Goal: Task Accomplishment & Management: Use online tool/utility

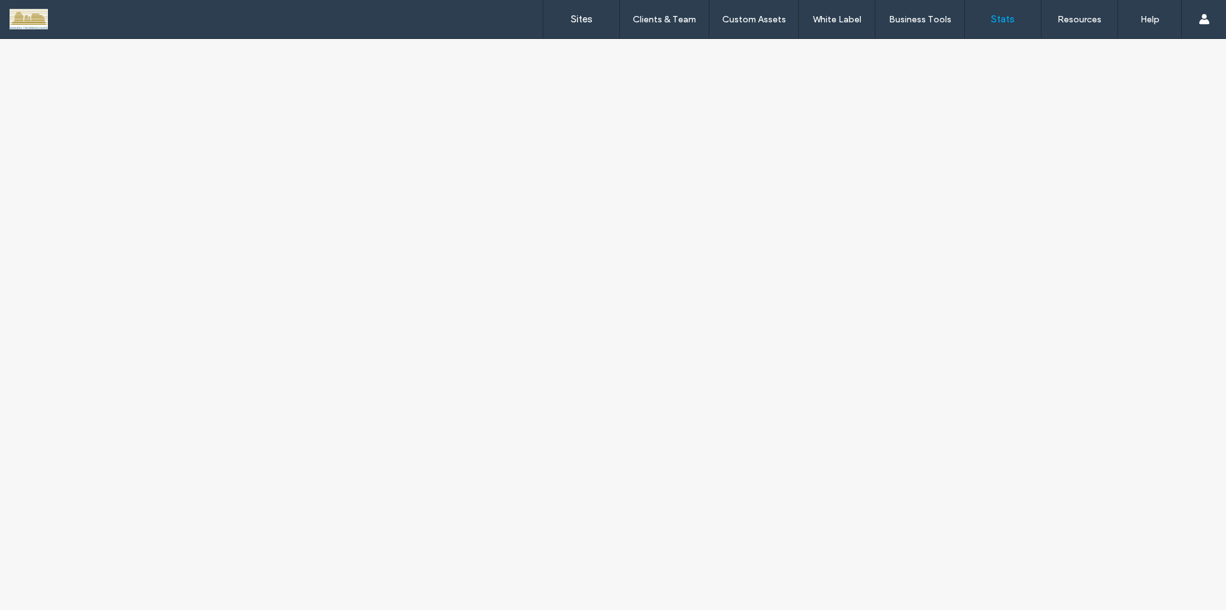
click at [1204, 18] on use at bounding box center [1204, 19] width 10 height 10
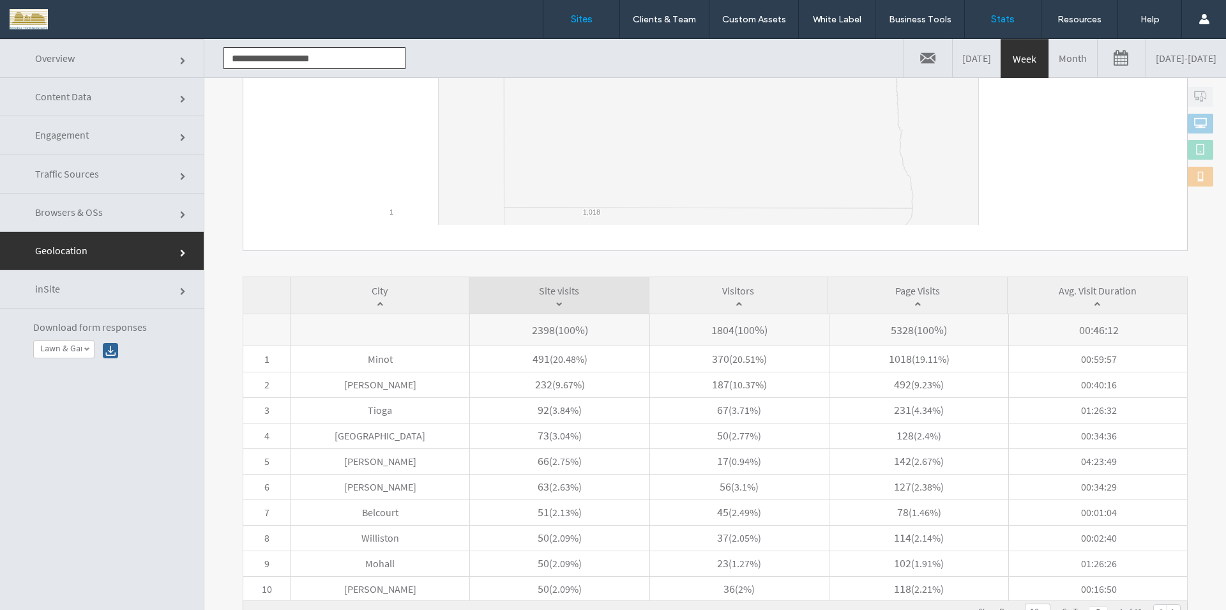
click at [594, 22] on link "Sites" at bounding box center [582, 19] width 76 height 38
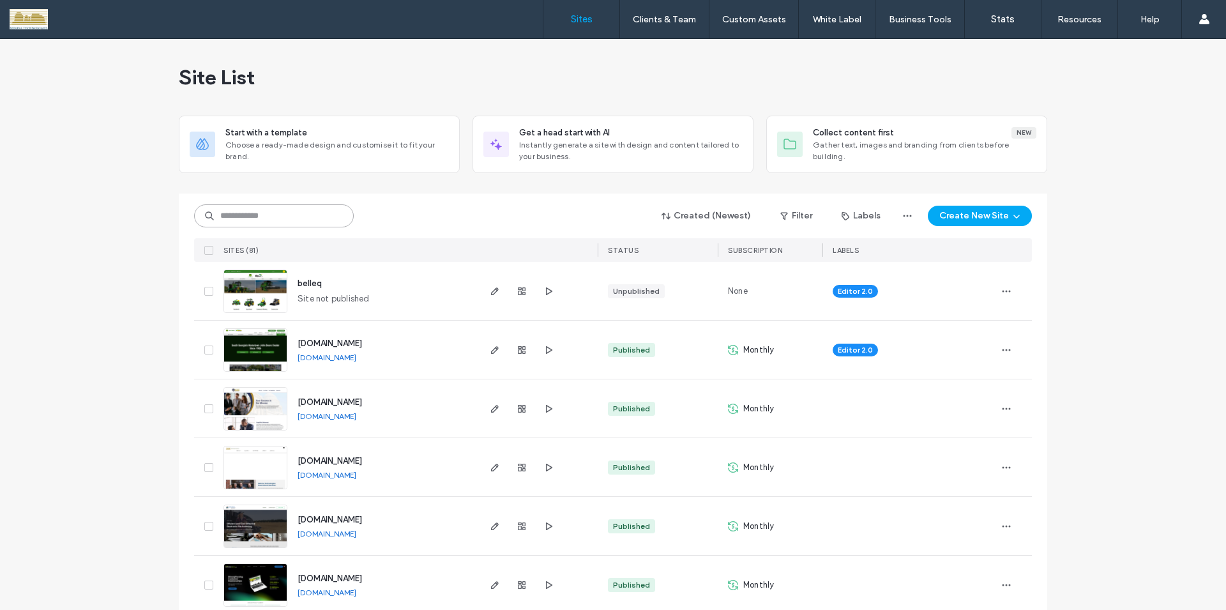
click at [300, 215] on input at bounding box center [274, 215] width 160 height 23
type input "*******"
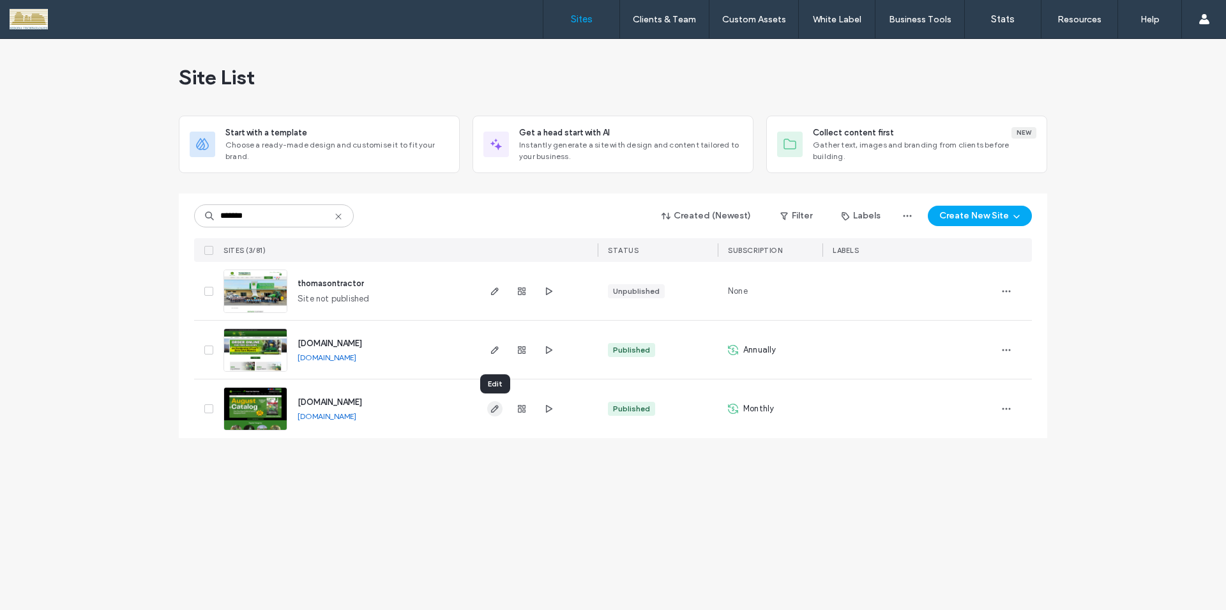
click at [494, 413] on icon "button" at bounding box center [495, 409] width 10 height 10
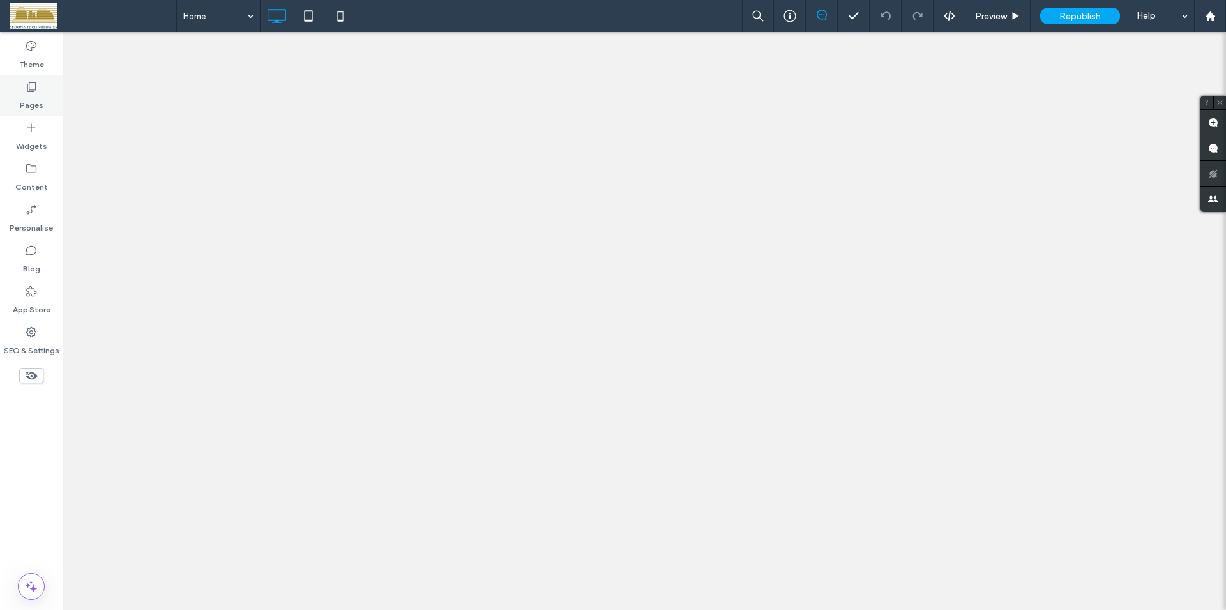
click at [36, 93] on icon at bounding box center [31, 86] width 13 height 13
click at [27, 88] on icon at bounding box center [31, 86] width 13 height 13
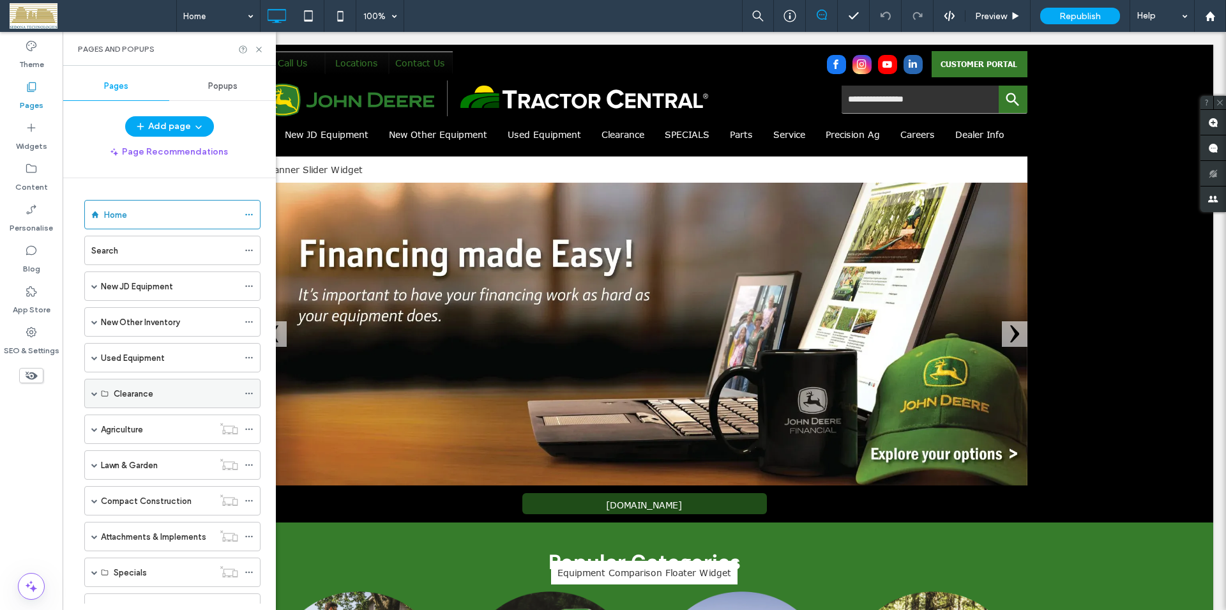
click at [92, 393] on span at bounding box center [94, 393] width 6 height 6
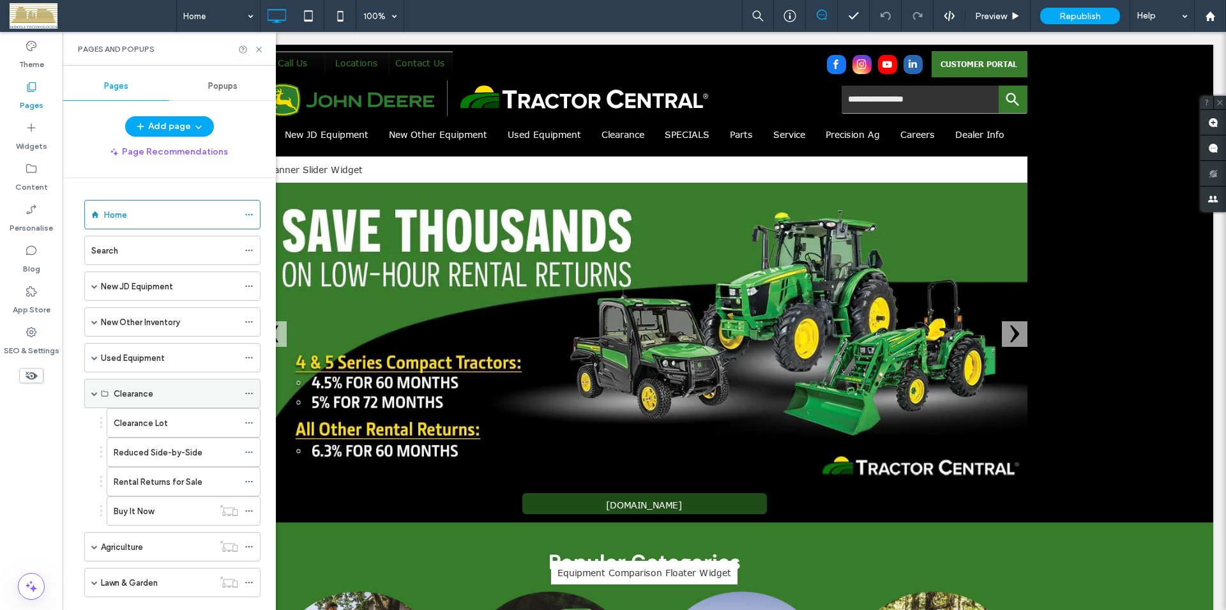
click at [95, 391] on span at bounding box center [94, 393] width 6 height 6
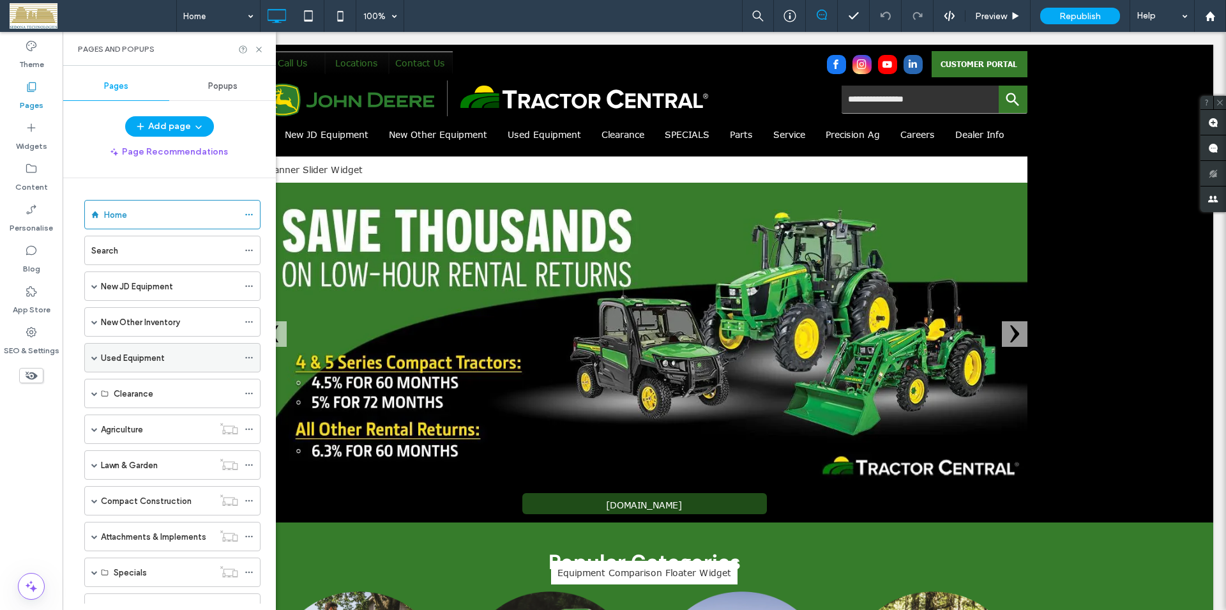
click at [96, 359] on span at bounding box center [94, 357] width 6 height 6
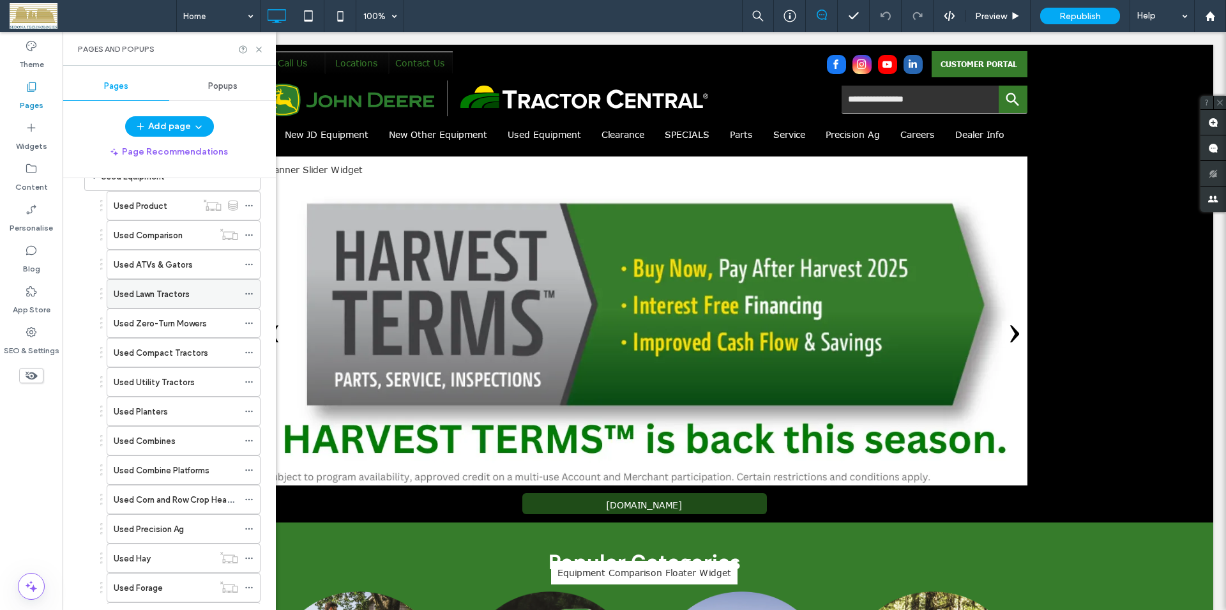
scroll to position [146, 0]
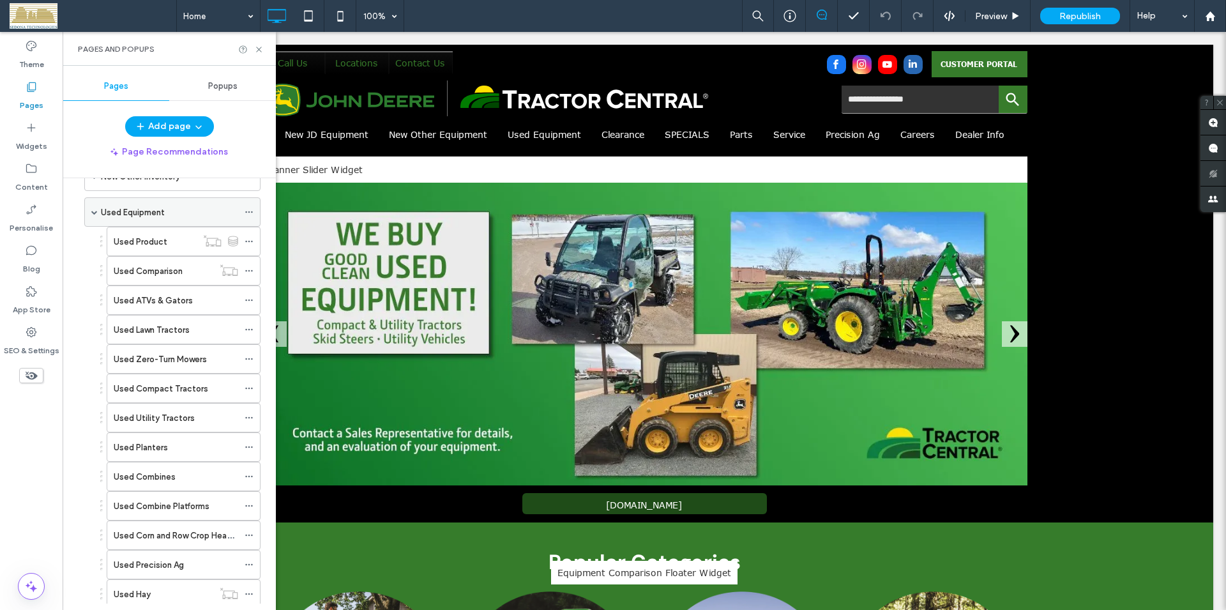
click at [95, 215] on span at bounding box center [94, 212] width 6 height 6
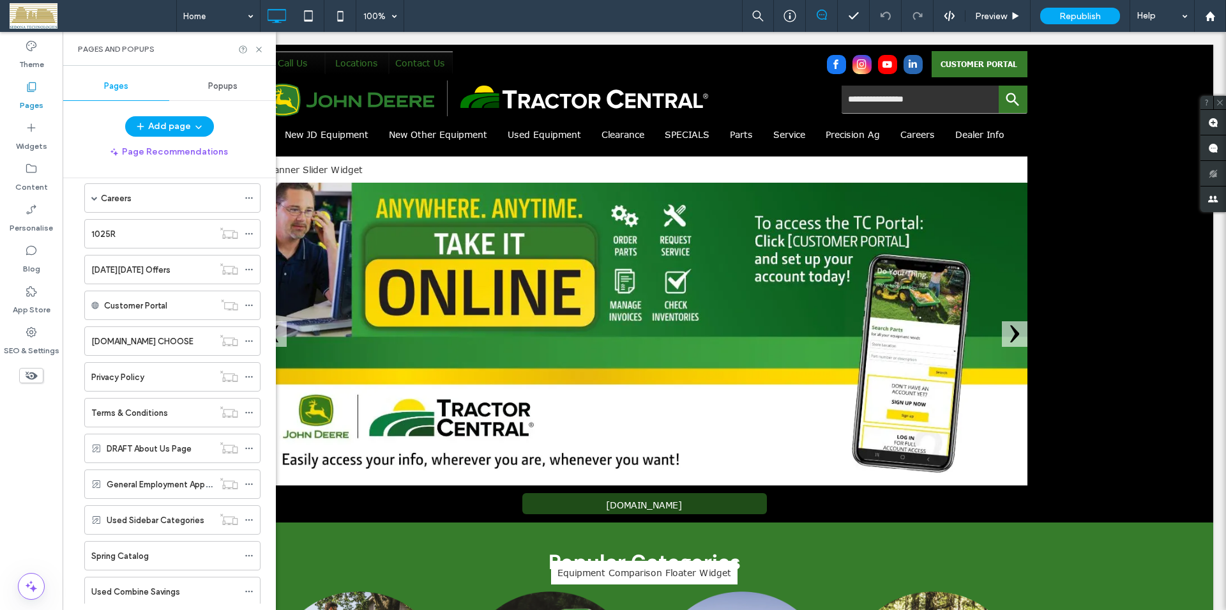
scroll to position [981, 0]
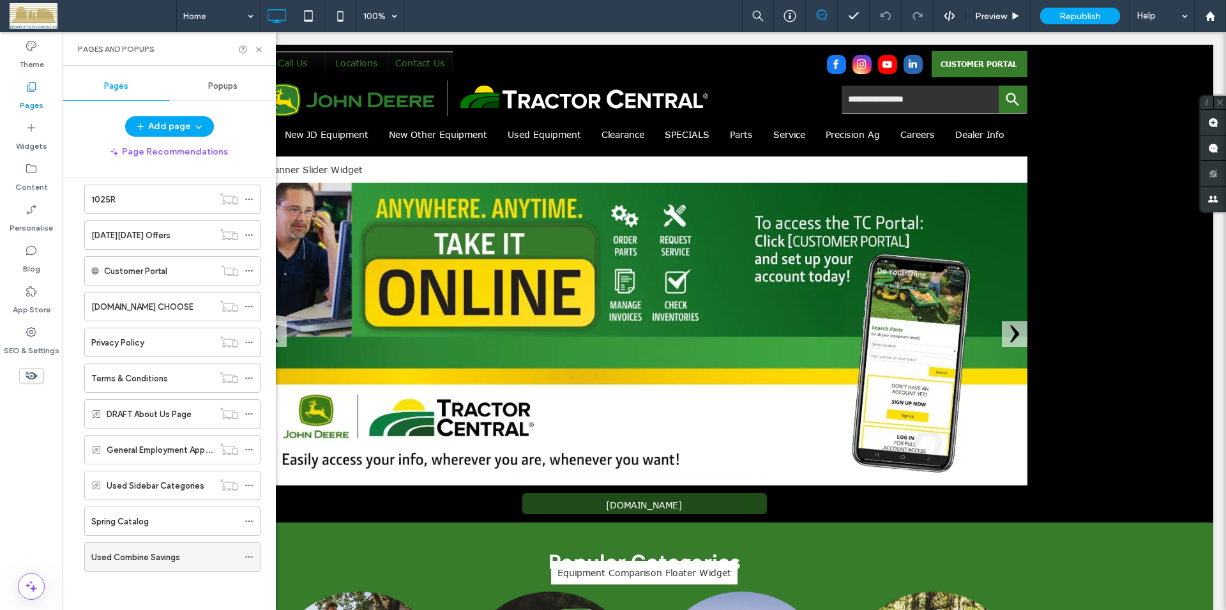
click at [163, 561] on label "Used Combine Savings" at bounding box center [135, 557] width 89 height 22
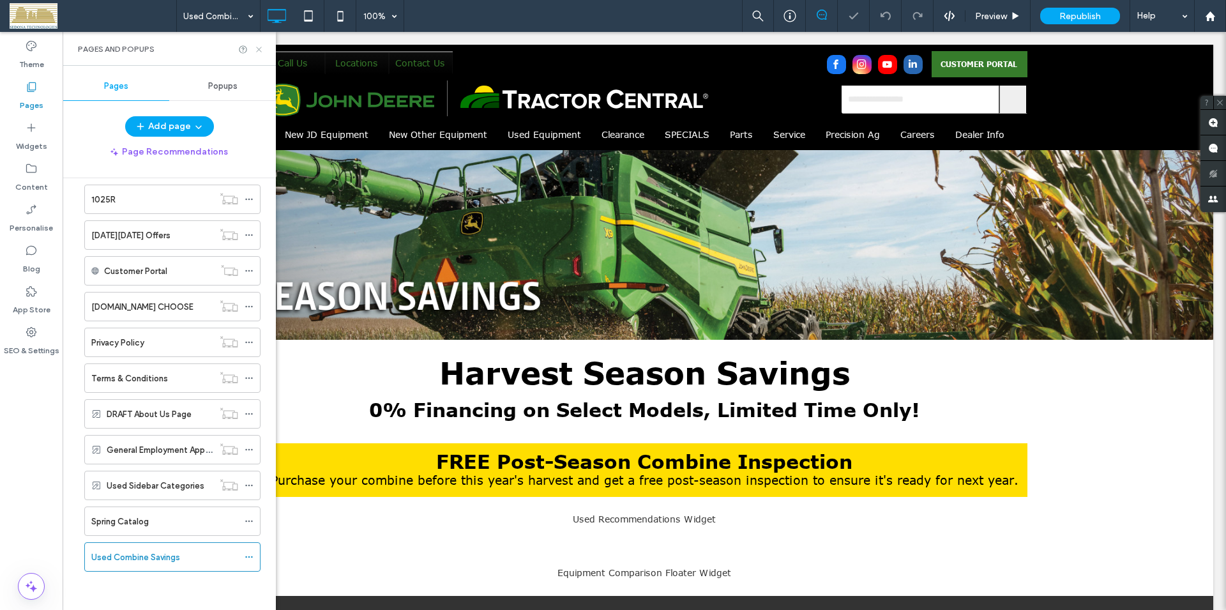
click at [259, 50] on use at bounding box center [258, 49] width 5 height 5
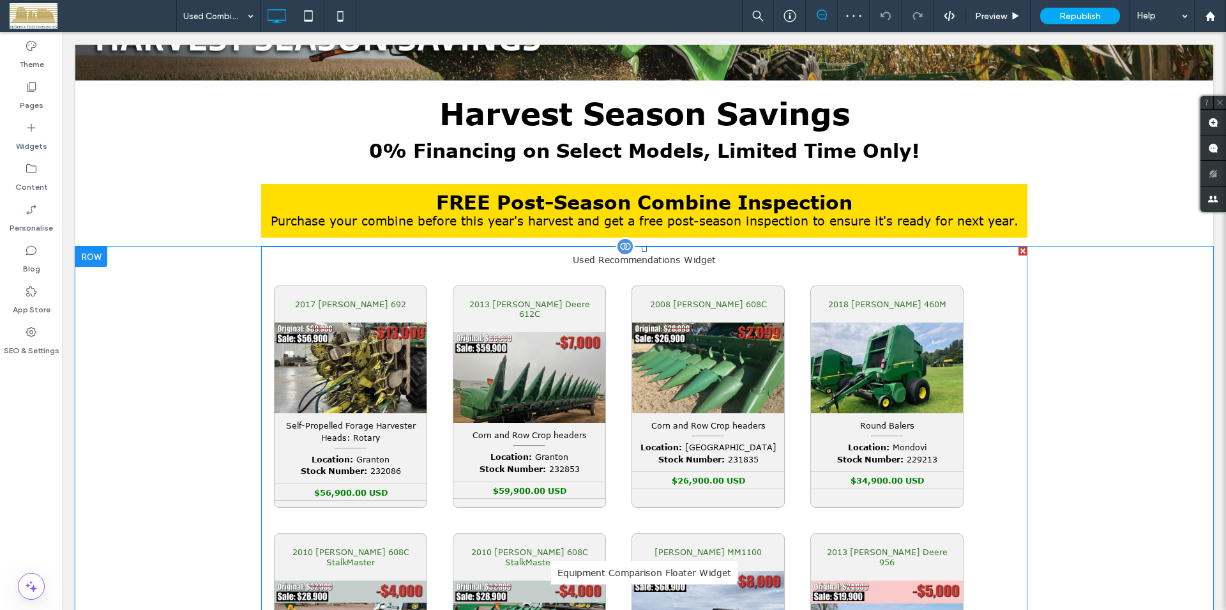
scroll to position [261, 0]
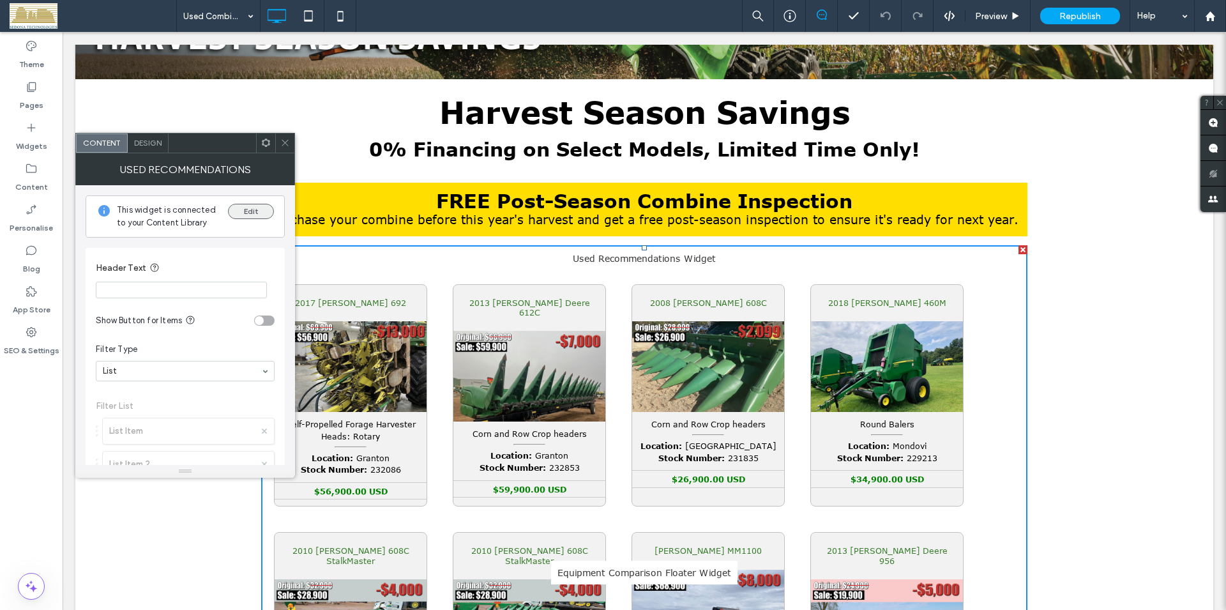
click at [235, 213] on button "Edit" at bounding box center [251, 211] width 46 height 15
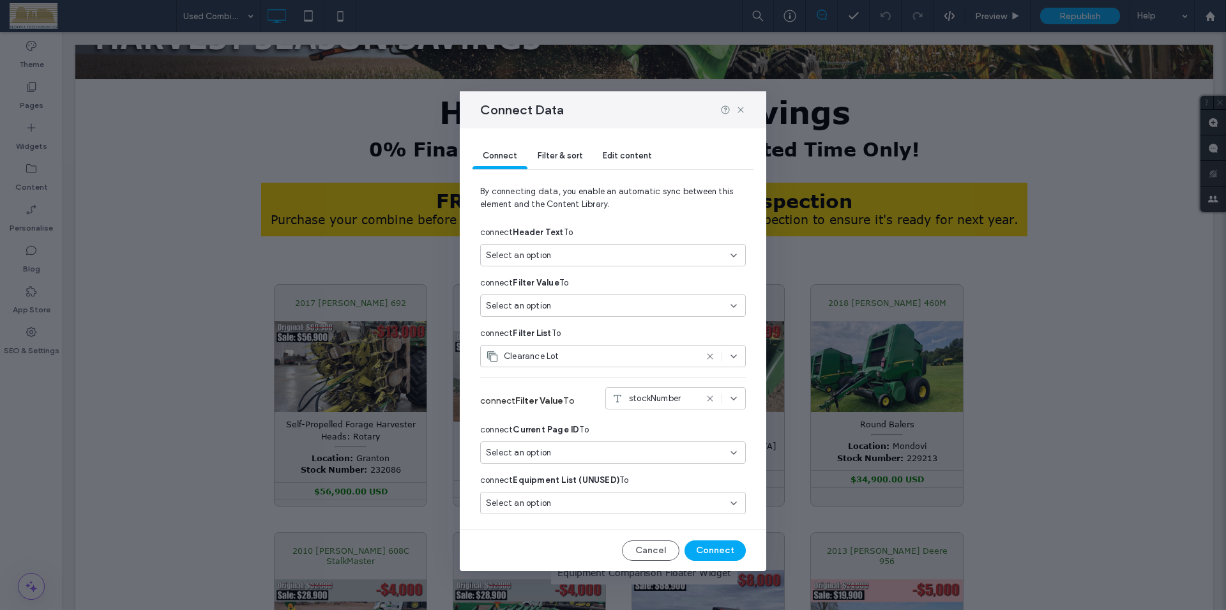
click at [734, 355] on icon at bounding box center [734, 356] width 10 height 10
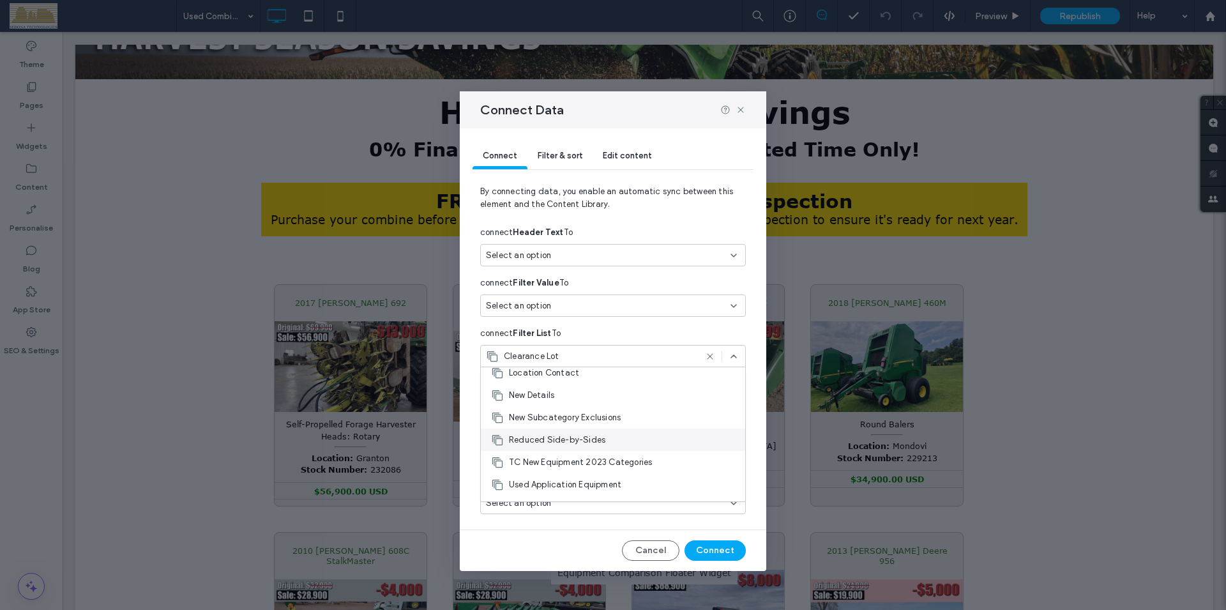
scroll to position [146, 0]
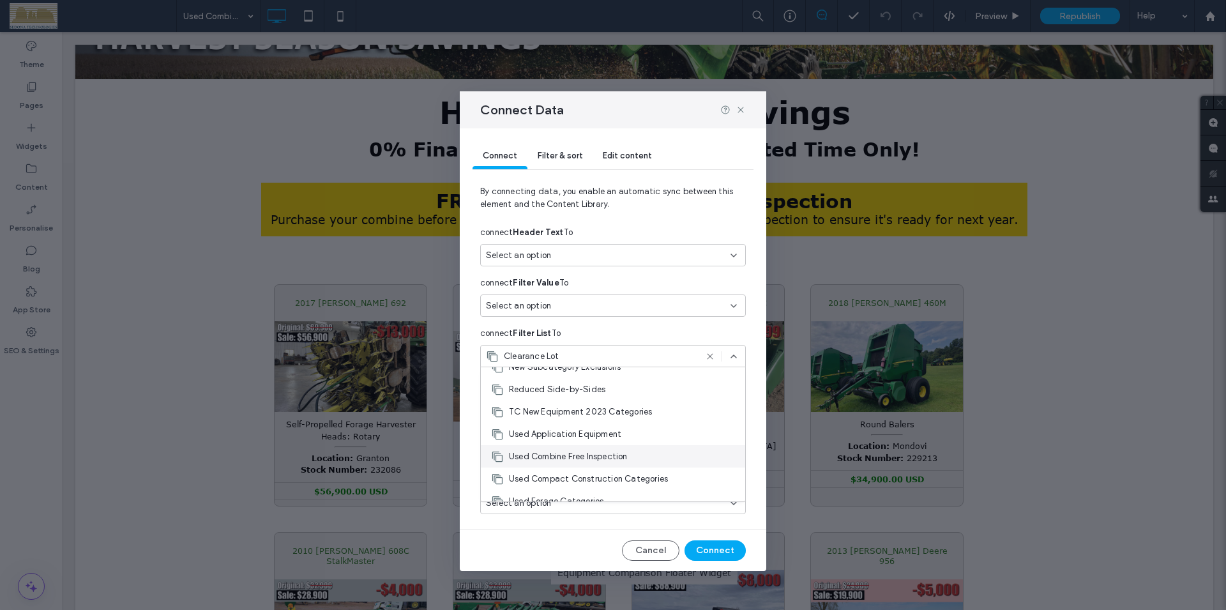
click at [586, 453] on span "Used Combine Free Inspection" at bounding box center [568, 456] width 119 height 13
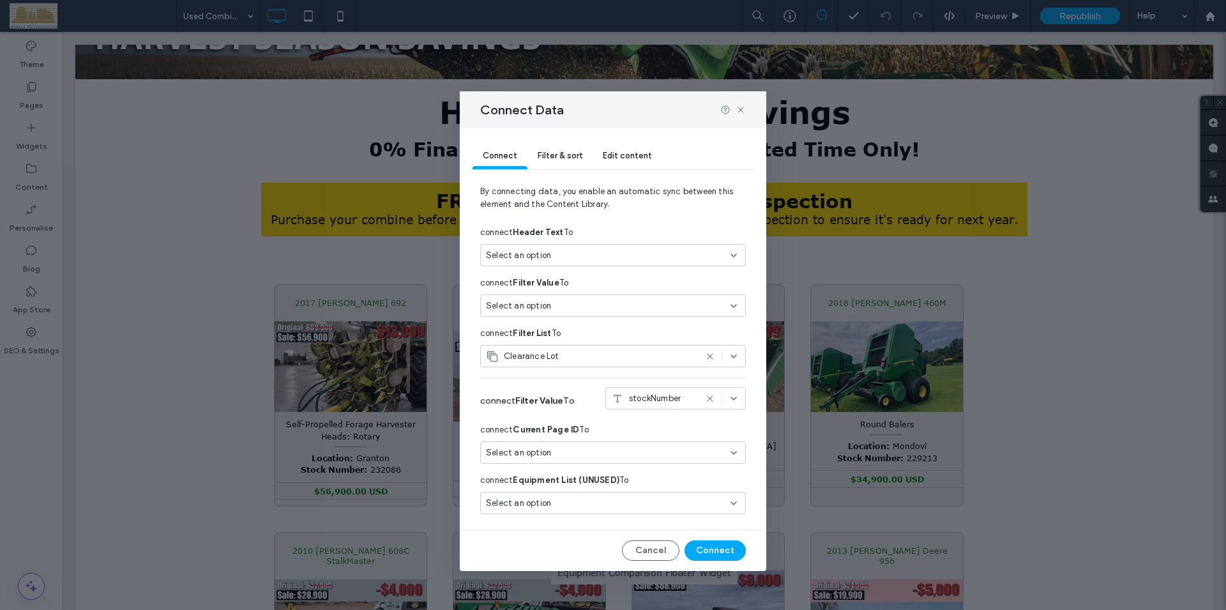
click at [735, 354] on icon at bounding box center [734, 356] width 10 height 10
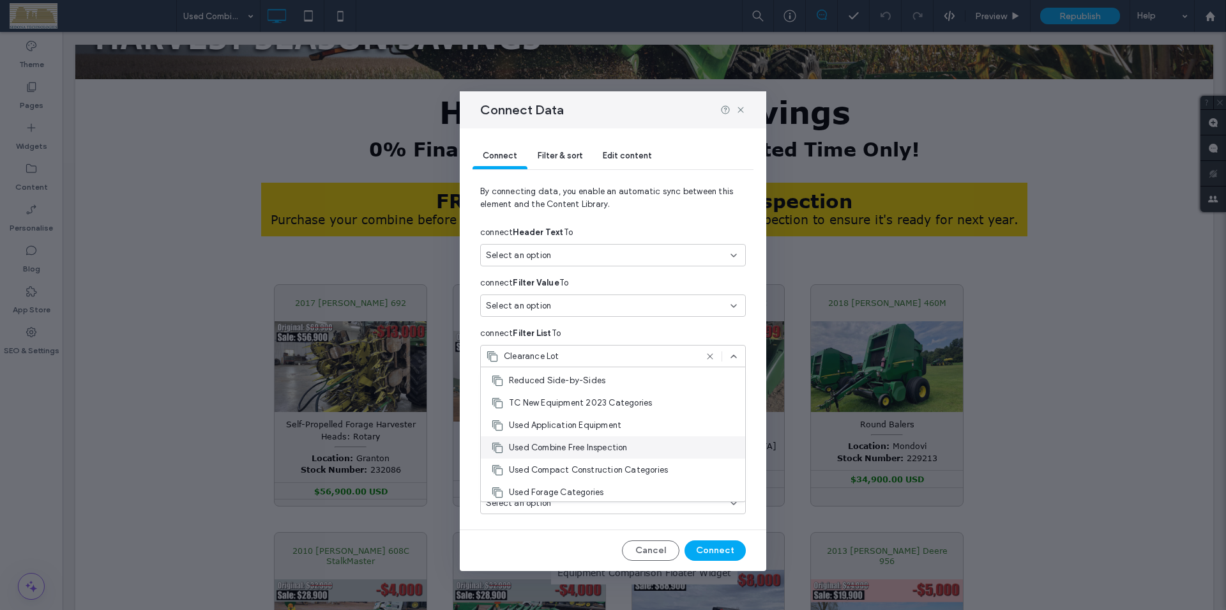
scroll to position [218, 0]
click at [608, 384] on span "Used Combine Free Inspection" at bounding box center [568, 383] width 119 height 13
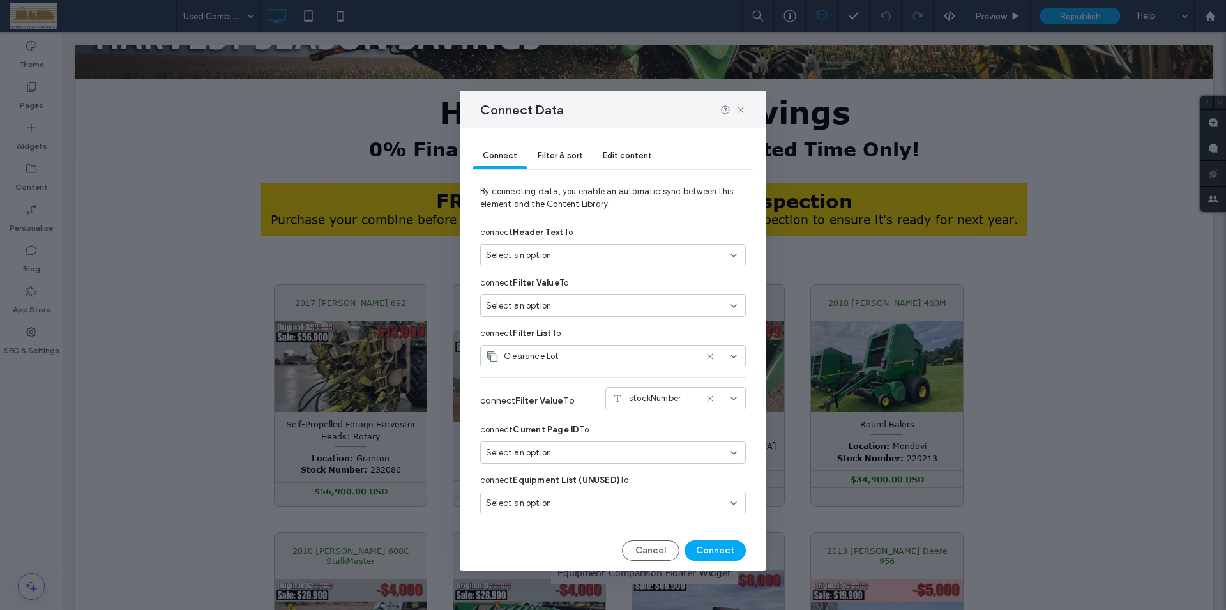
click at [712, 355] on use at bounding box center [710, 356] width 6 height 6
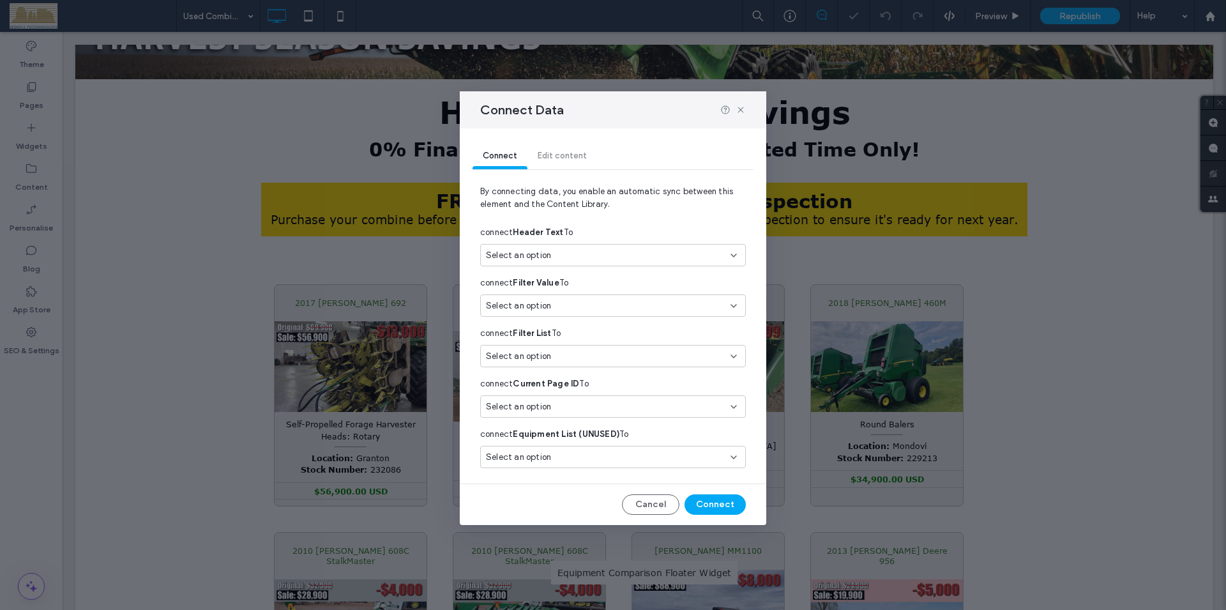
scroll to position [217, 0]
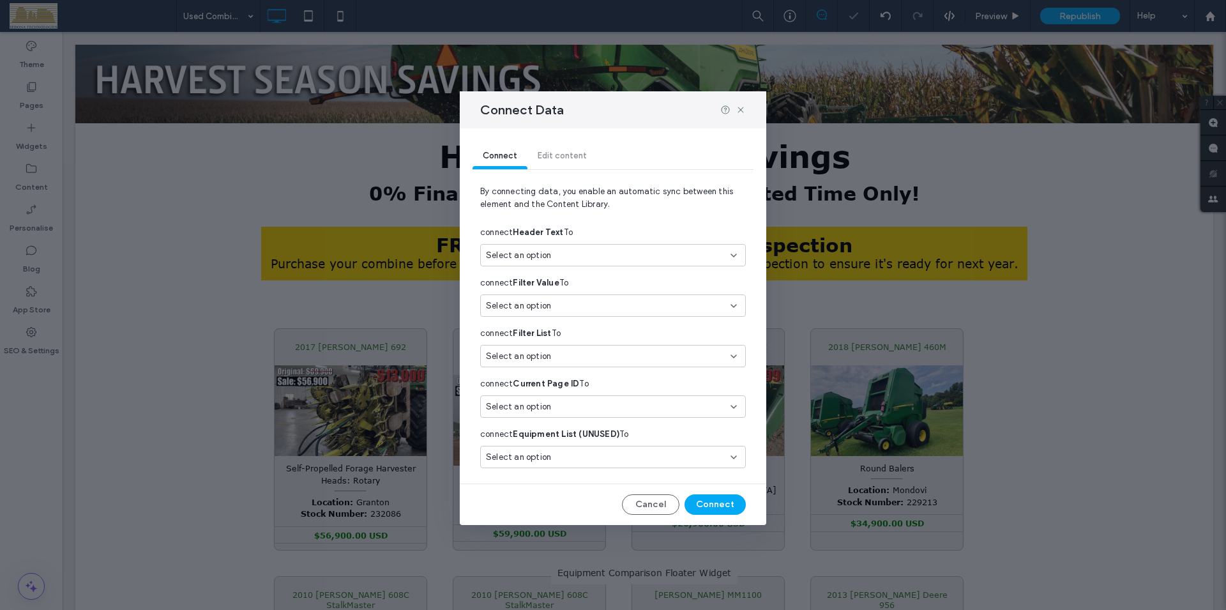
click at [739, 354] on div "Select an option" at bounding box center [613, 356] width 266 height 22
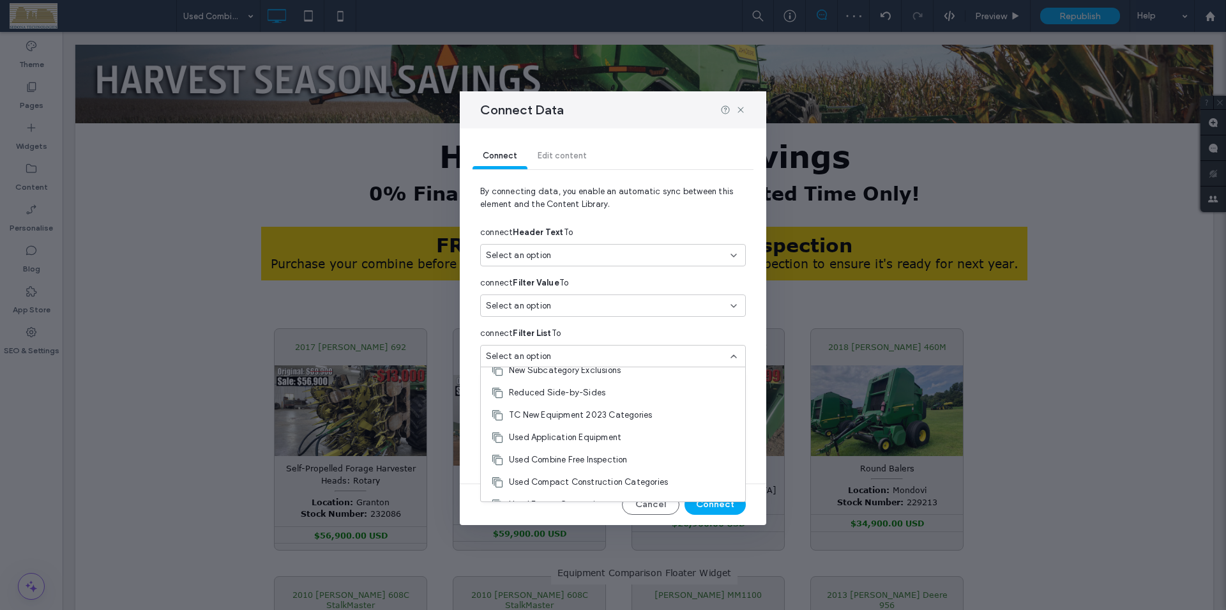
scroll to position [146, 0]
click at [586, 453] on span "Used Combine Free Inspection" at bounding box center [568, 456] width 119 height 13
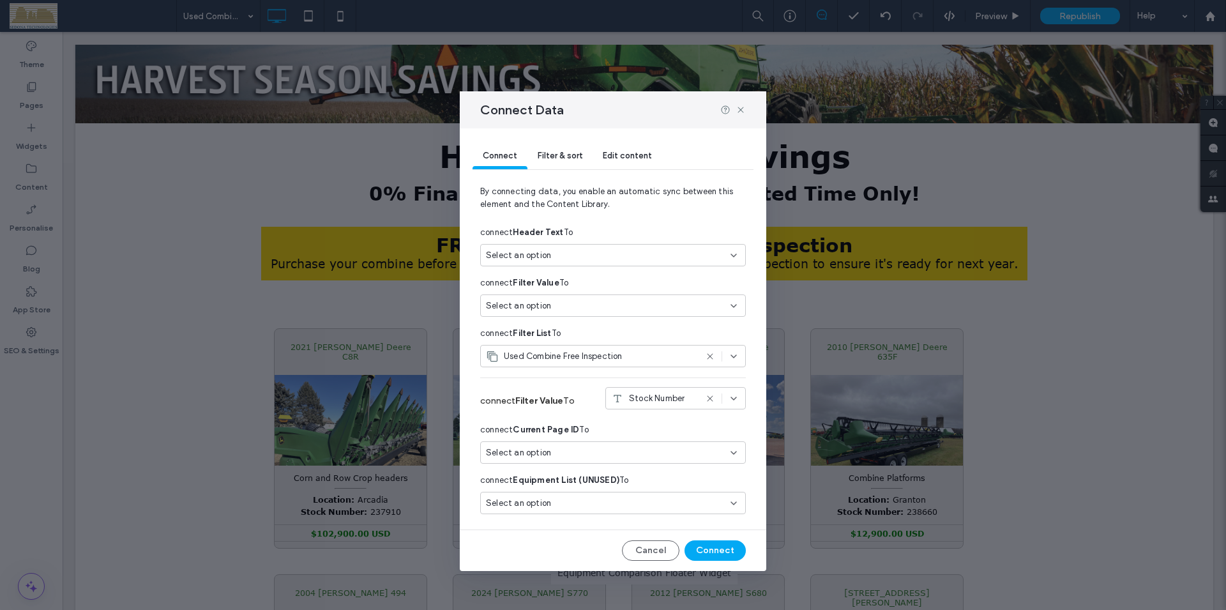
click at [733, 503] on use at bounding box center [733, 503] width 5 height 3
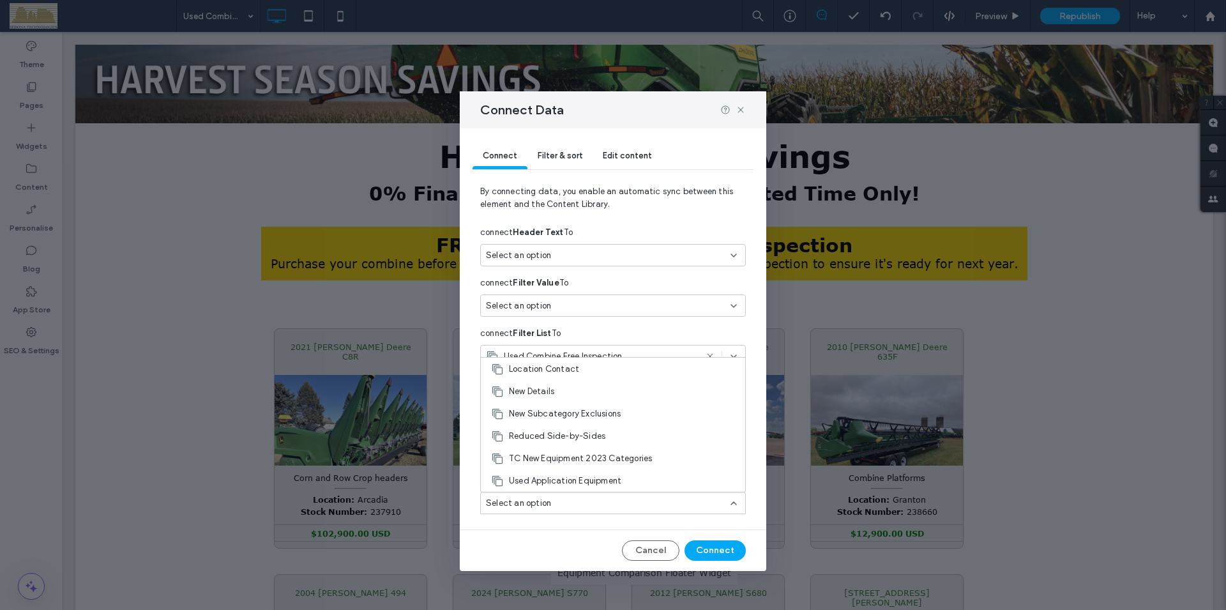
scroll to position [45, 0]
click at [641, 551] on button "Cancel" at bounding box center [650, 550] width 57 height 20
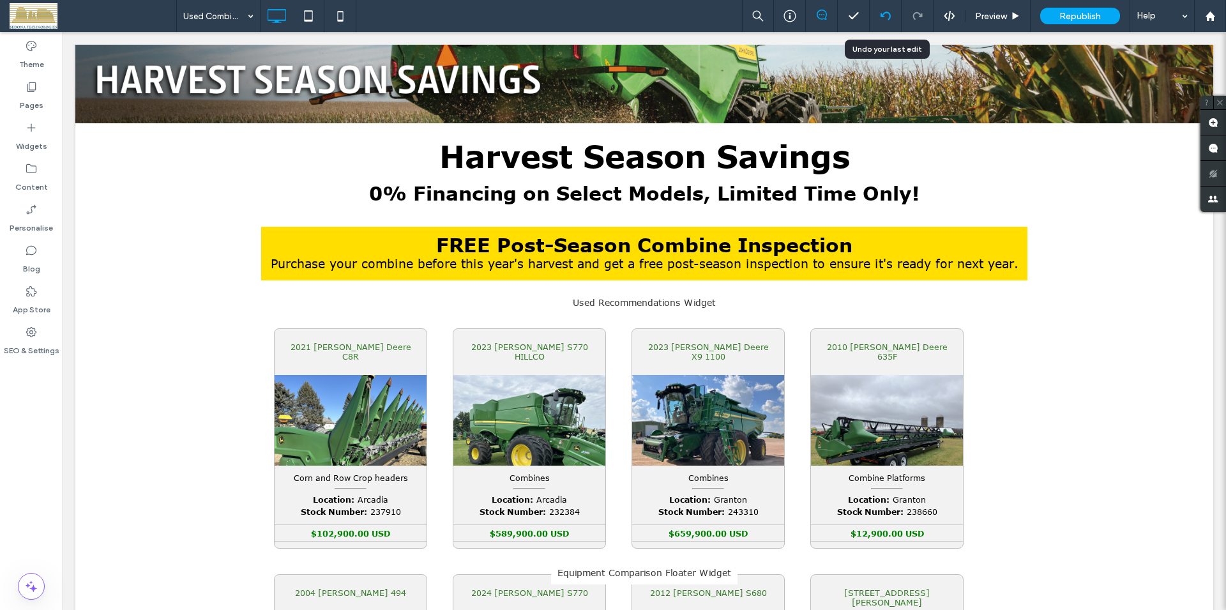
click at [881, 15] on use at bounding box center [885, 15] width 10 height 8
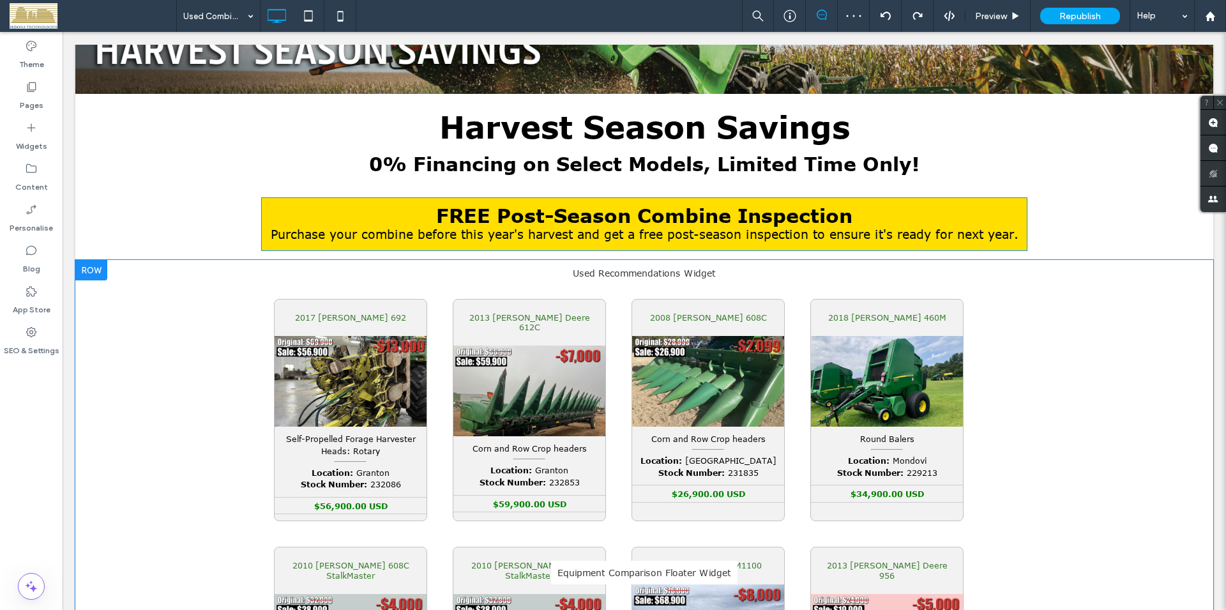
scroll to position [261, 0]
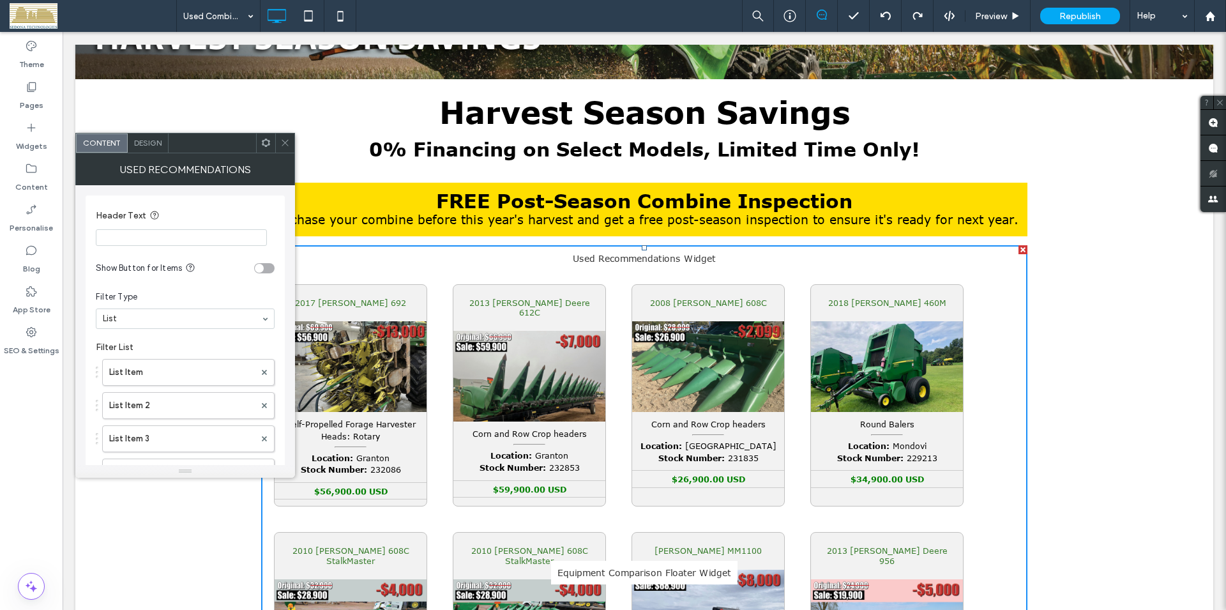
drag, startPoint x: 287, startPoint y: 146, endPoint x: 234, endPoint y: 145, distance: 53.0
click at [287, 146] on icon at bounding box center [285, 143] width 10 height 10
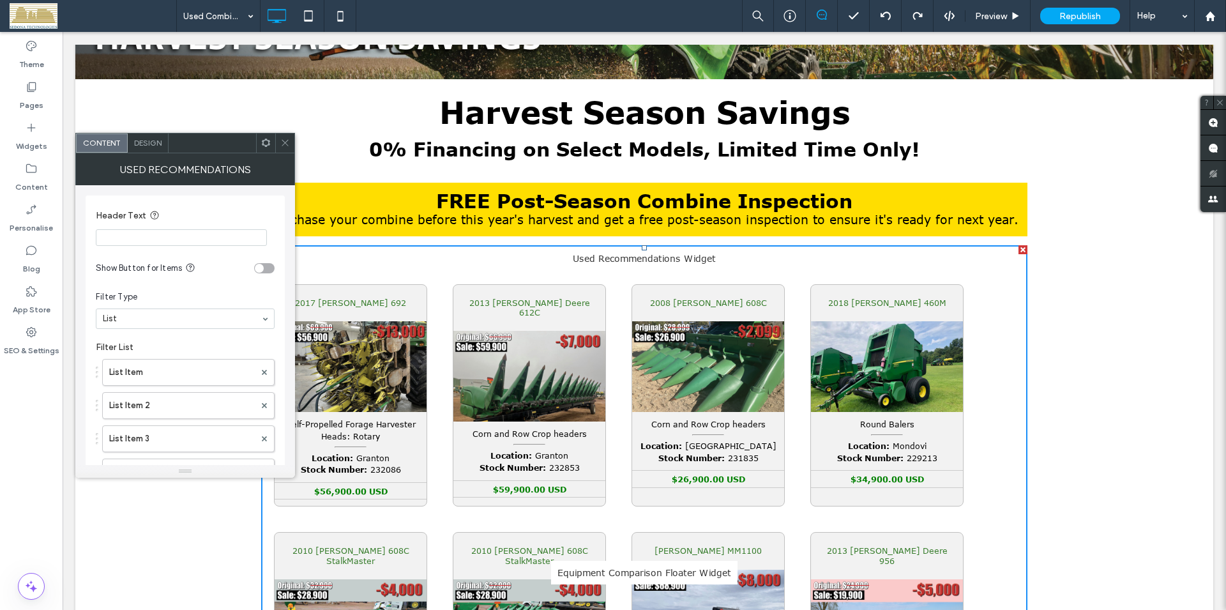
click at [157, 148] on div "Design" at bounding box center [148, 142] width 41 height 19
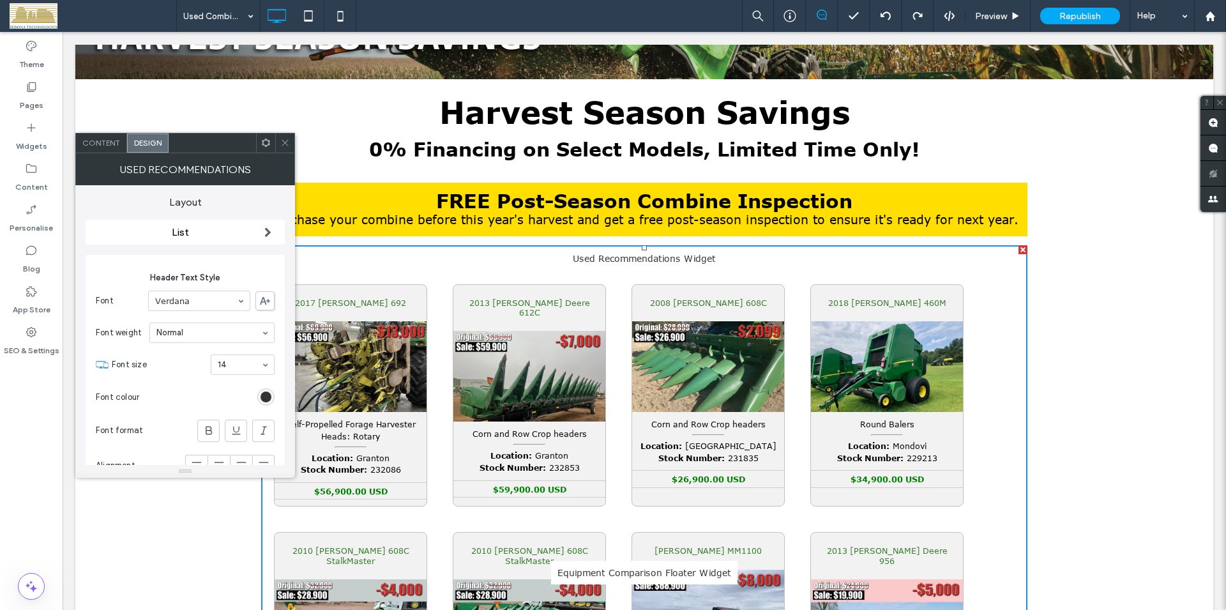
click at [103, 144] on span "Content" at bounding box center [101, 143] width 38 height 10
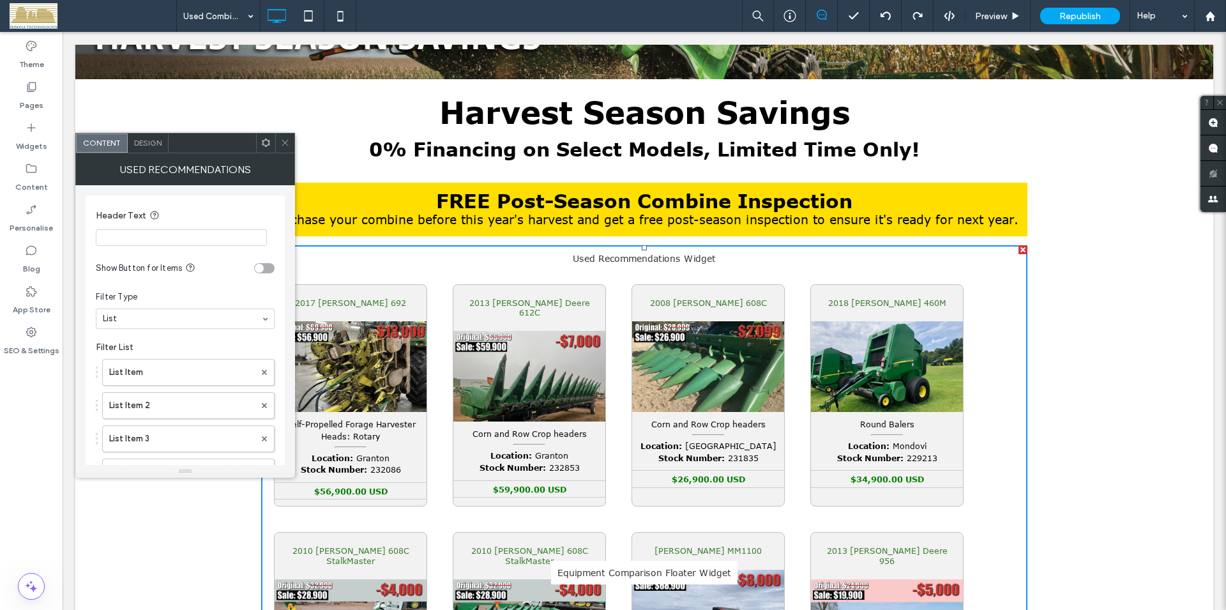
click at [283, 146] on icon at bounding box center [285, 143] width 10 height 10
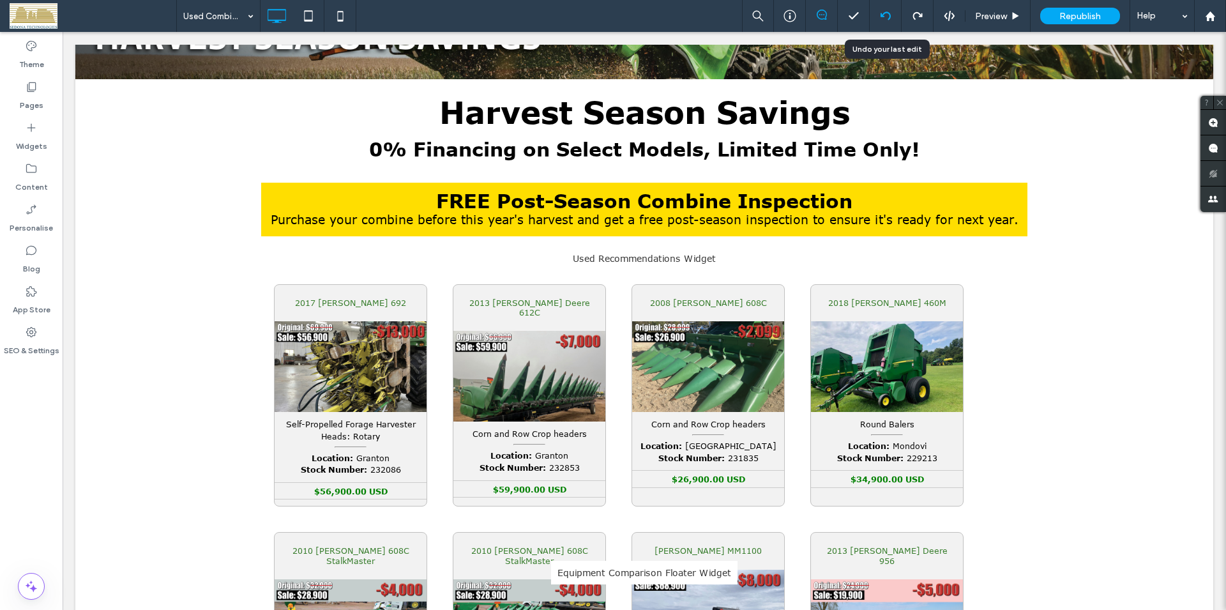
click at [884, 15] on icon at bounding box center [886, 16] width 10 height 10
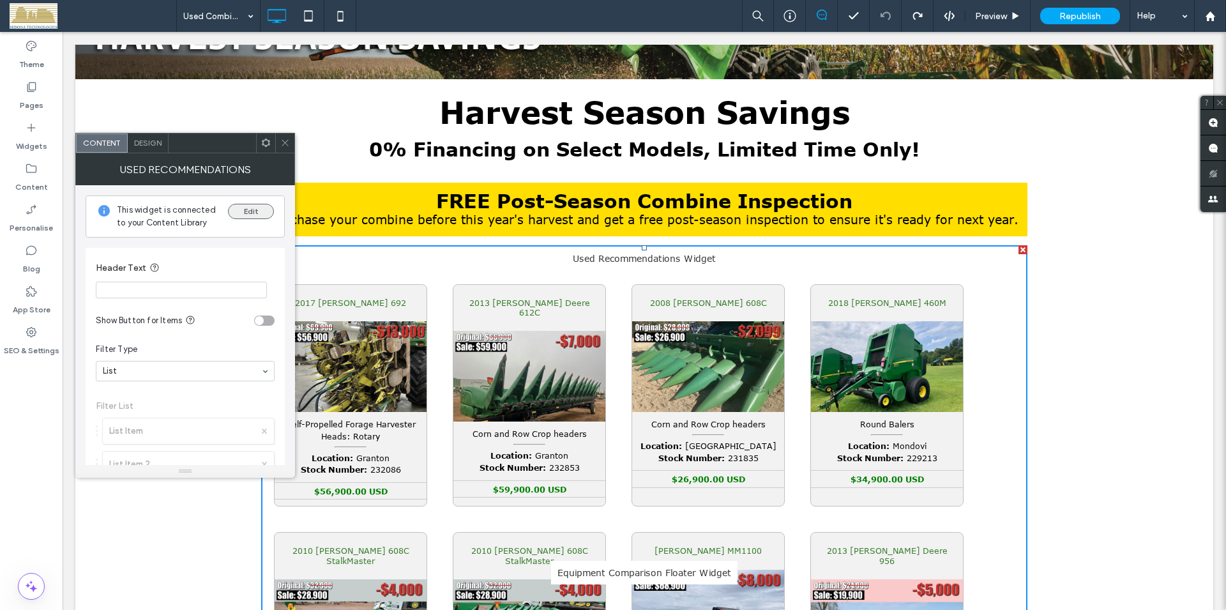
click at [246, 214] on button "Edit" at bounding box center [251, 211] width 46 height 15
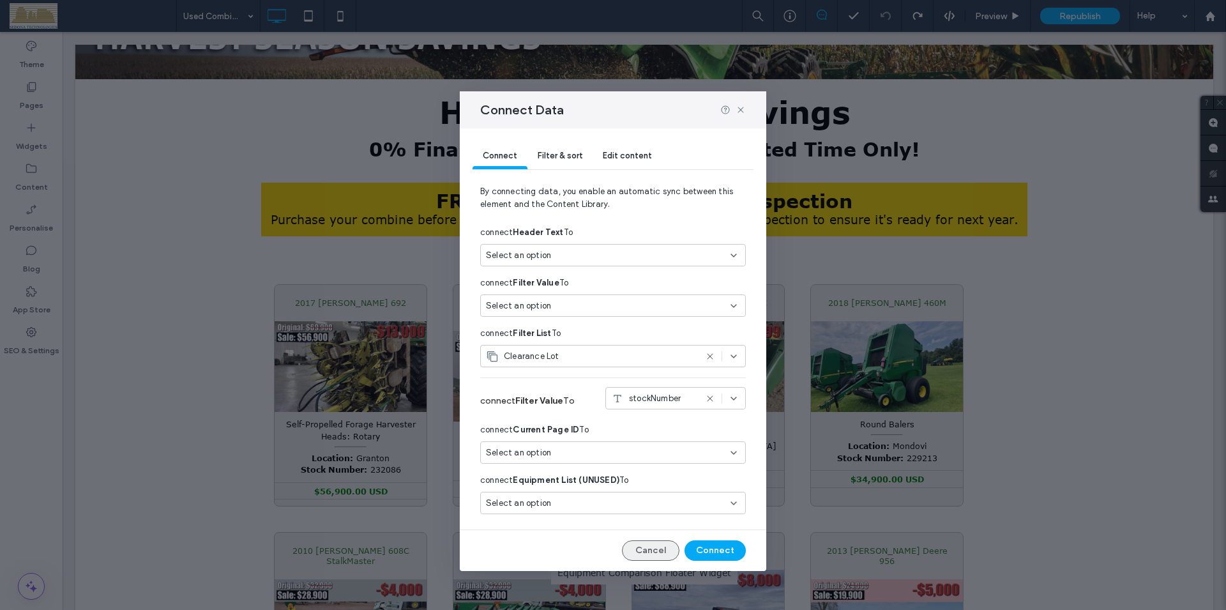
click at [646, 549] on button "Cancel" at bounding box center [650, 550] width 57 height 20
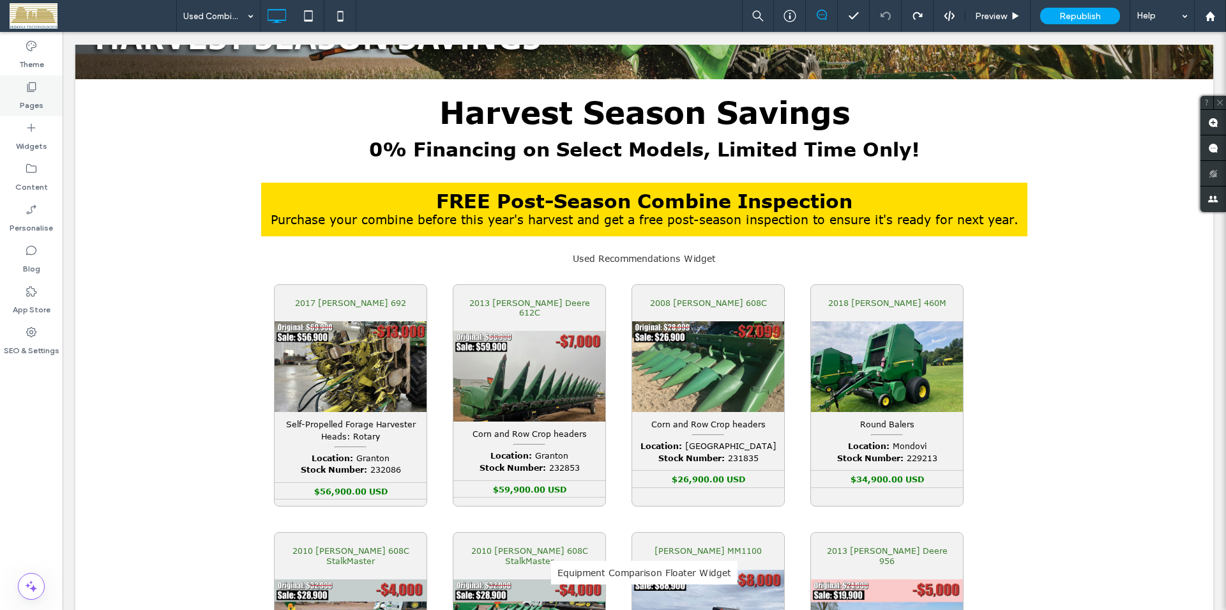
click at [31, 88] on icon at bounding box center [31, 86] width 13 height 13
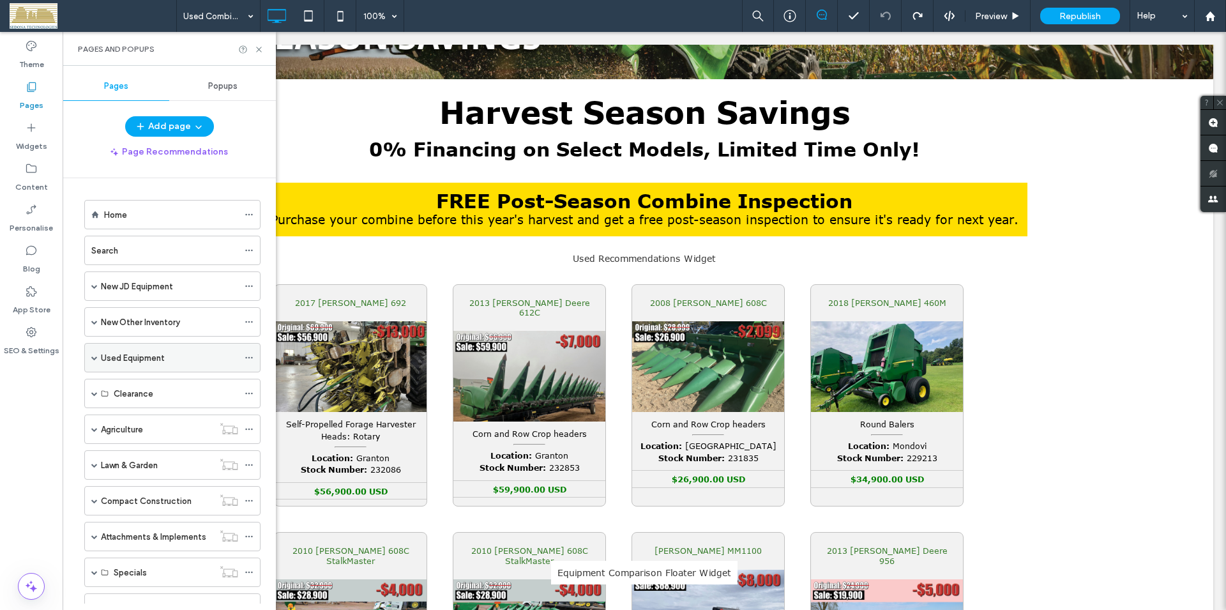
click at [95, 359] on span at bounding box center [94, 357] width 6 height 6
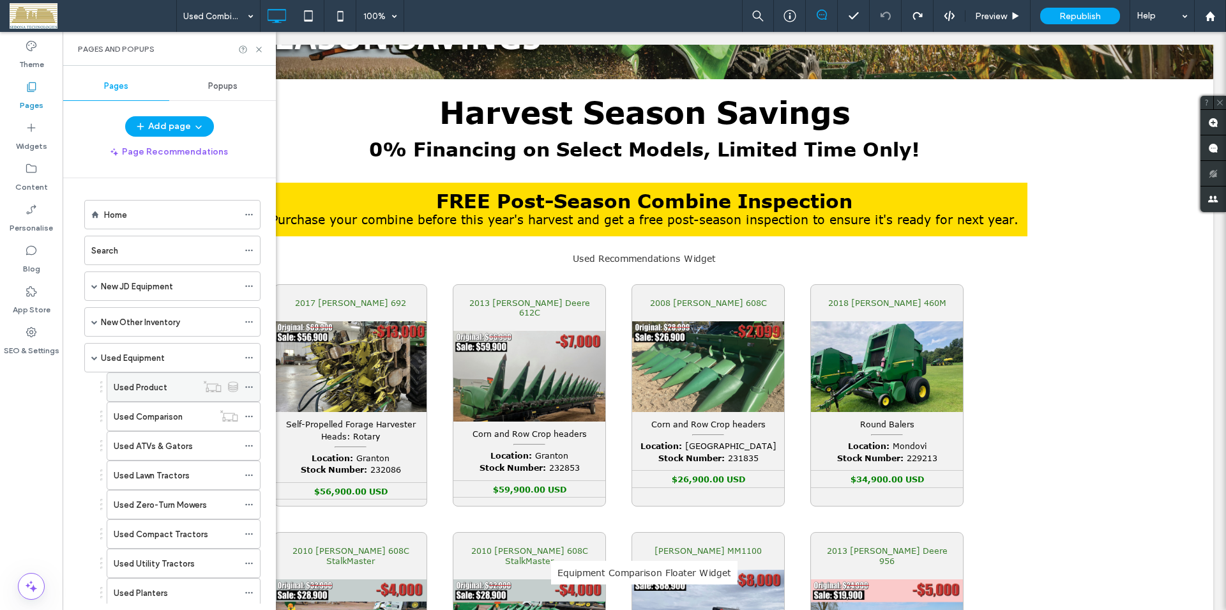
click at [144, 390] on label "Used Product" at bounding box center [141, 387] width 54 height 22
click at [172, 449] on label "Used ATVs & Gators" at bounding box center [153, 446] width 79 height 22
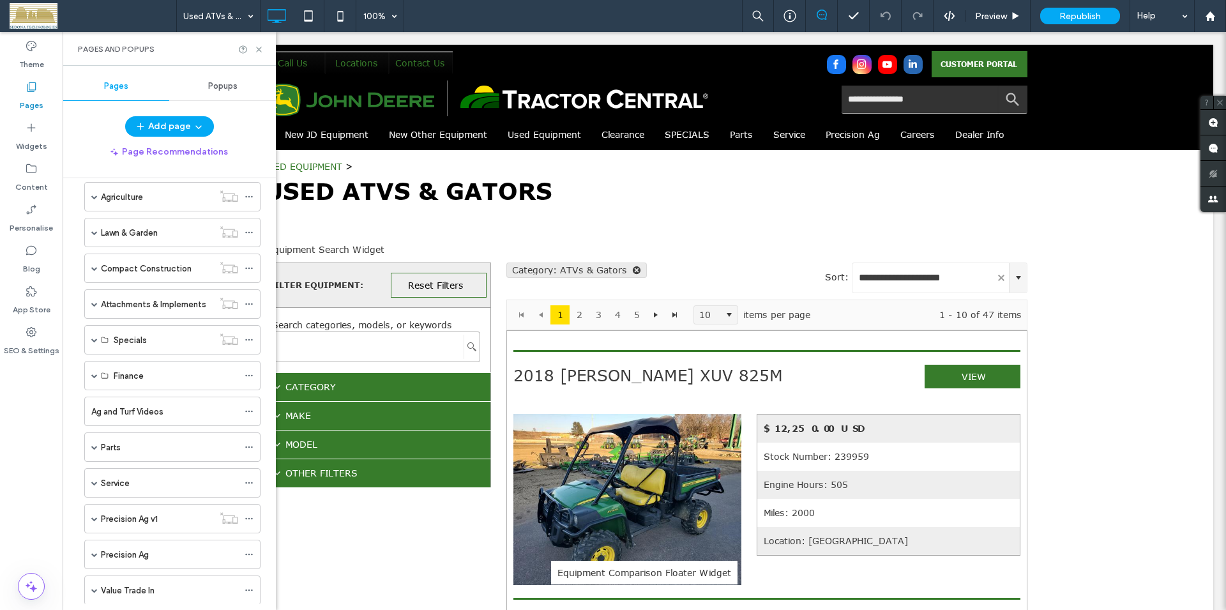
scroll to position [655, 0]
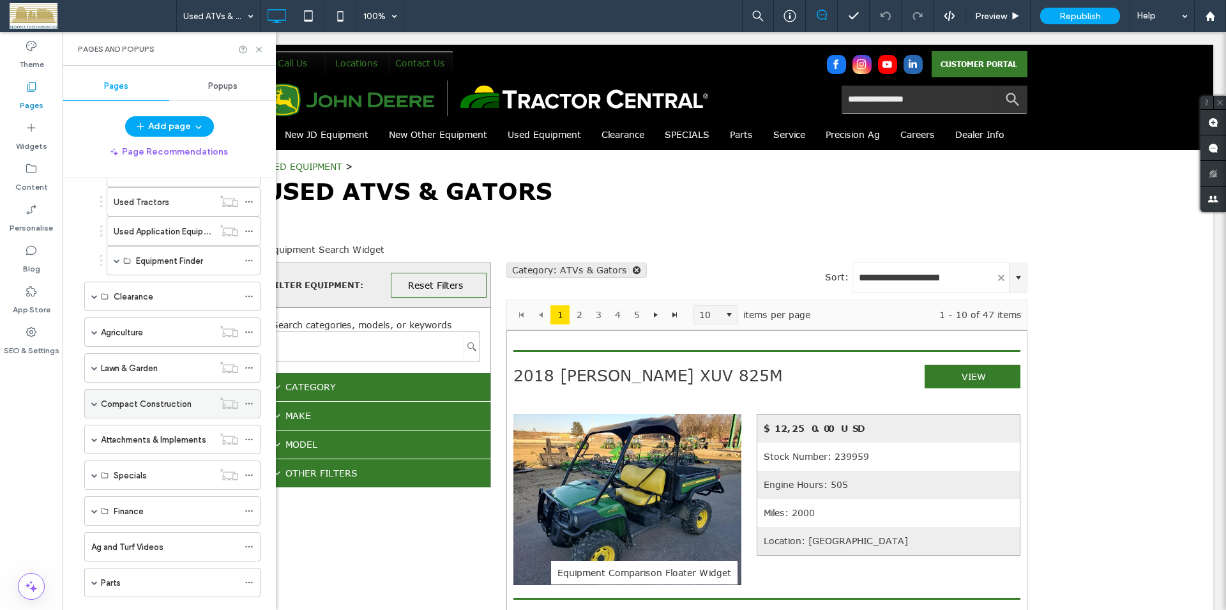
click at [93, 406] on span at bounding box center [94, 403] width 6 height 6
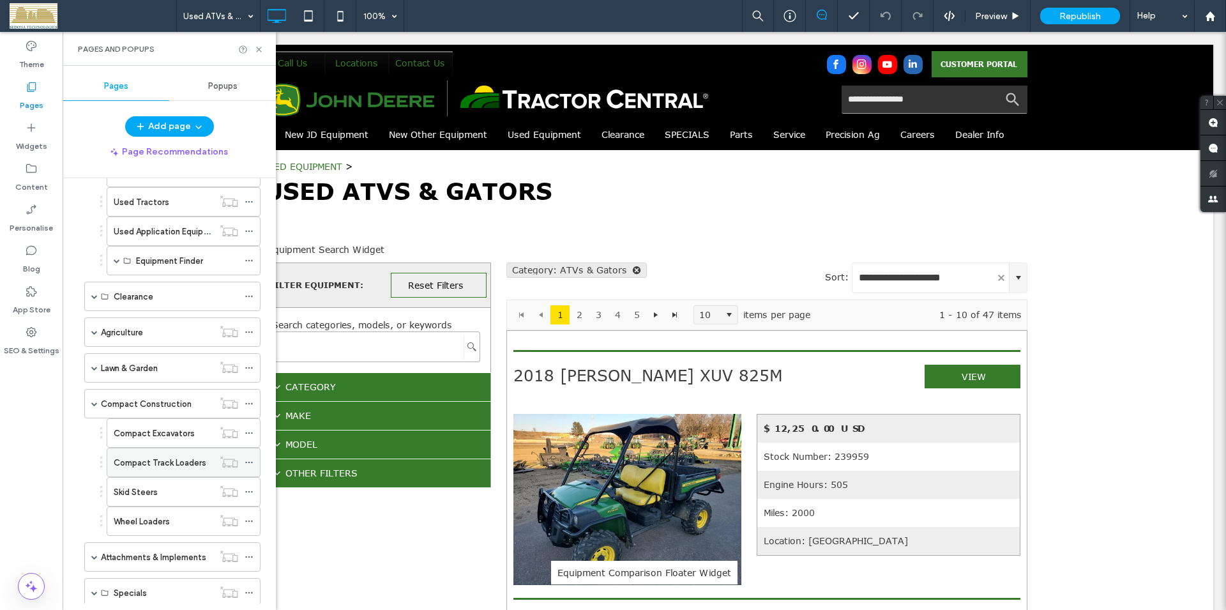
scroll to position [728, 0]
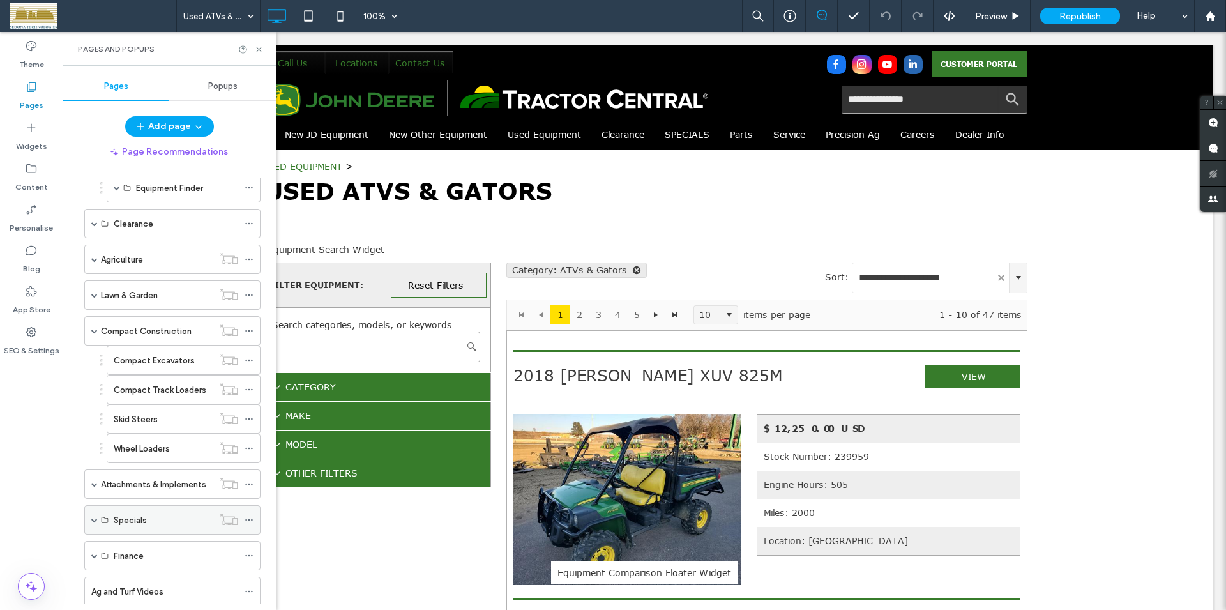
click at [95, 518] on span at bounding box center [94, 520] width 6 height 6
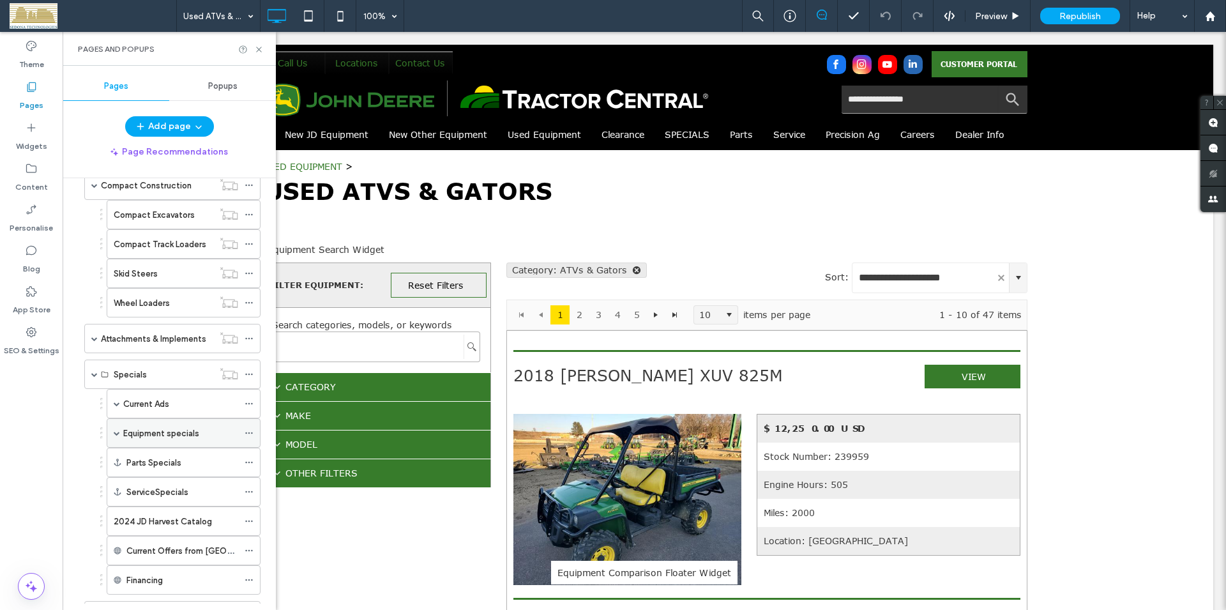
click at [117, 435] on span at bounding box center [117, 433] width 6 height 6
click at [143, 457] on label "New Lawn & Acreage" at bounding box center [175, 463] width 79 height 22
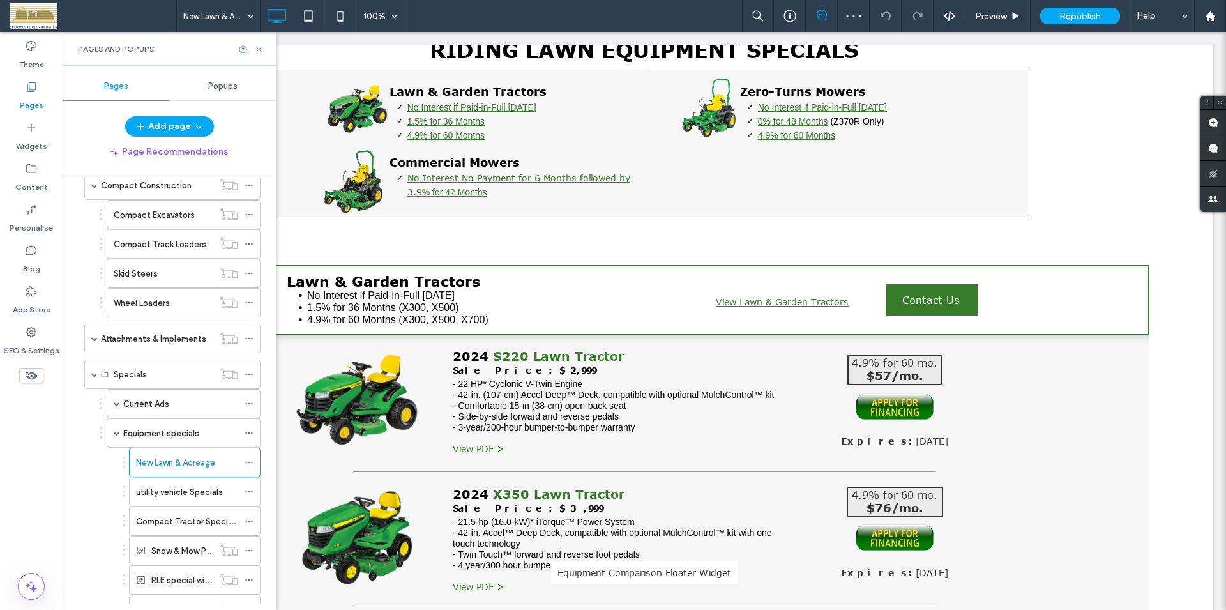
scroll to position [664, 0]
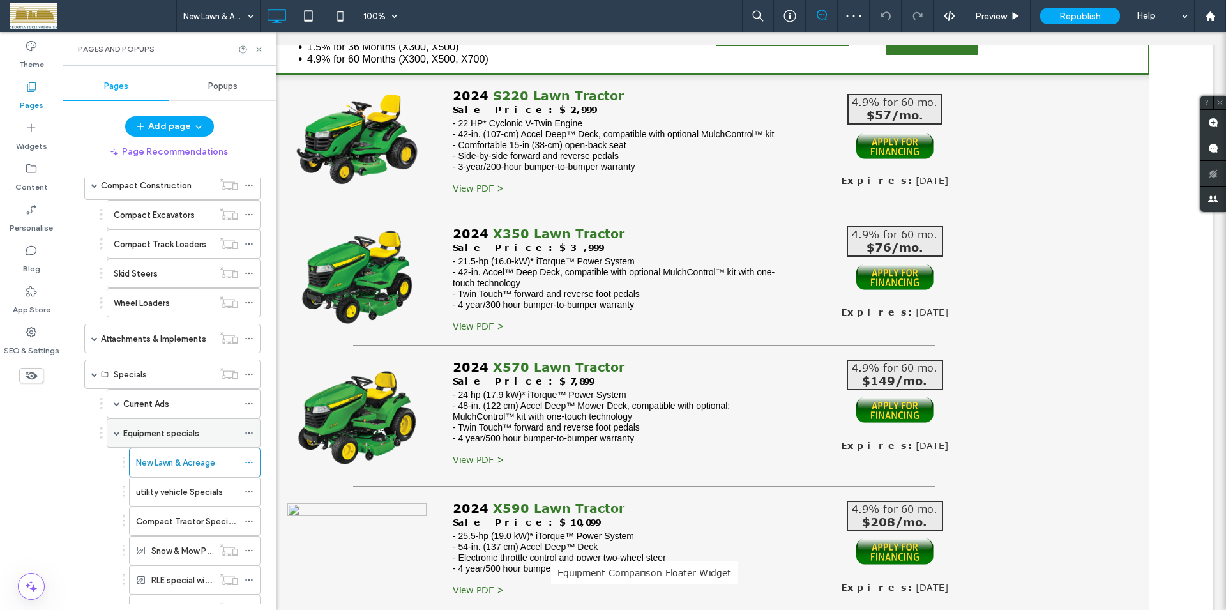
click at [118, 433] on span at bounding box center [117, 433] width 6 height 6
click at [117, 400] on span at bounding box center [117, 404] width 6 height 28
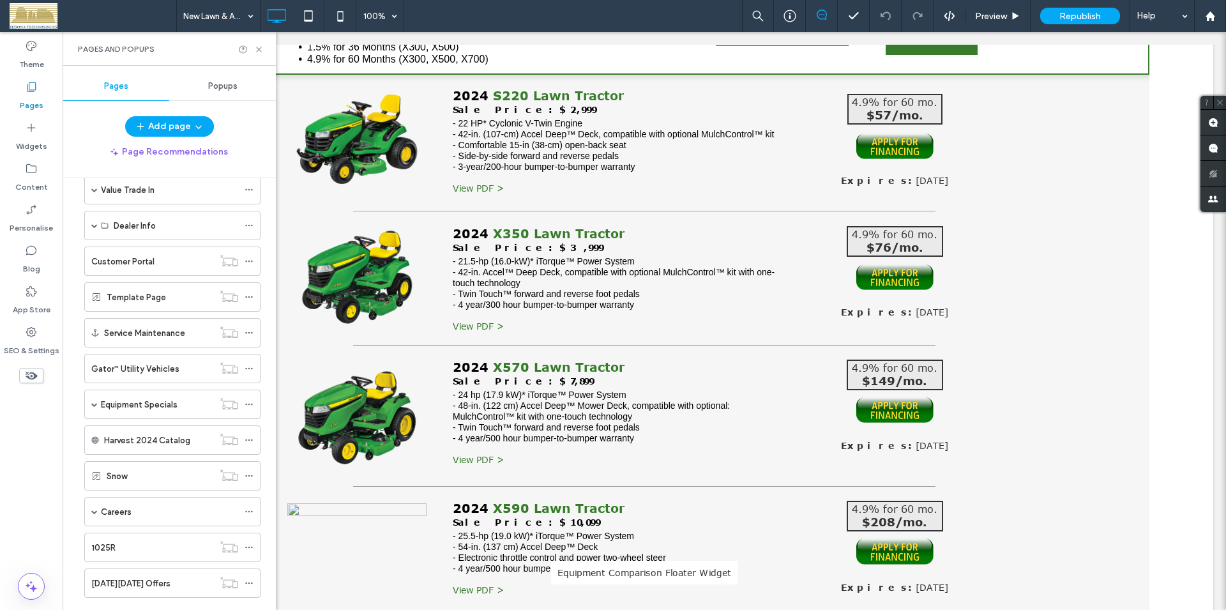
scroll to position [1529, 0]
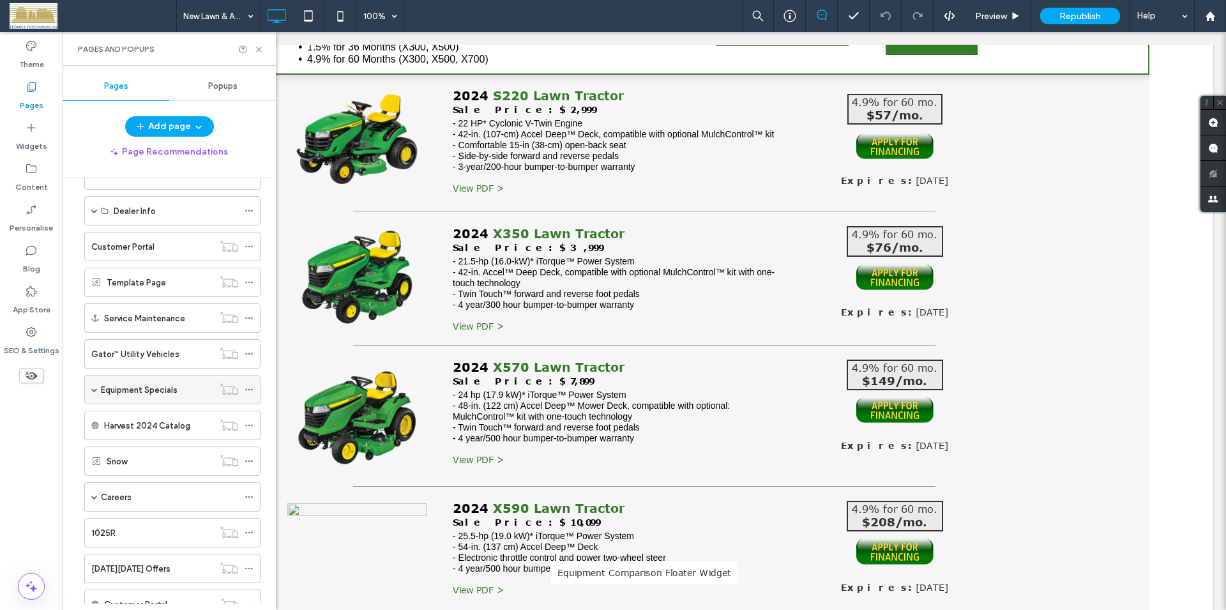
click at [96, 390] on span at bounding box center [94, 389] width 6 height 6
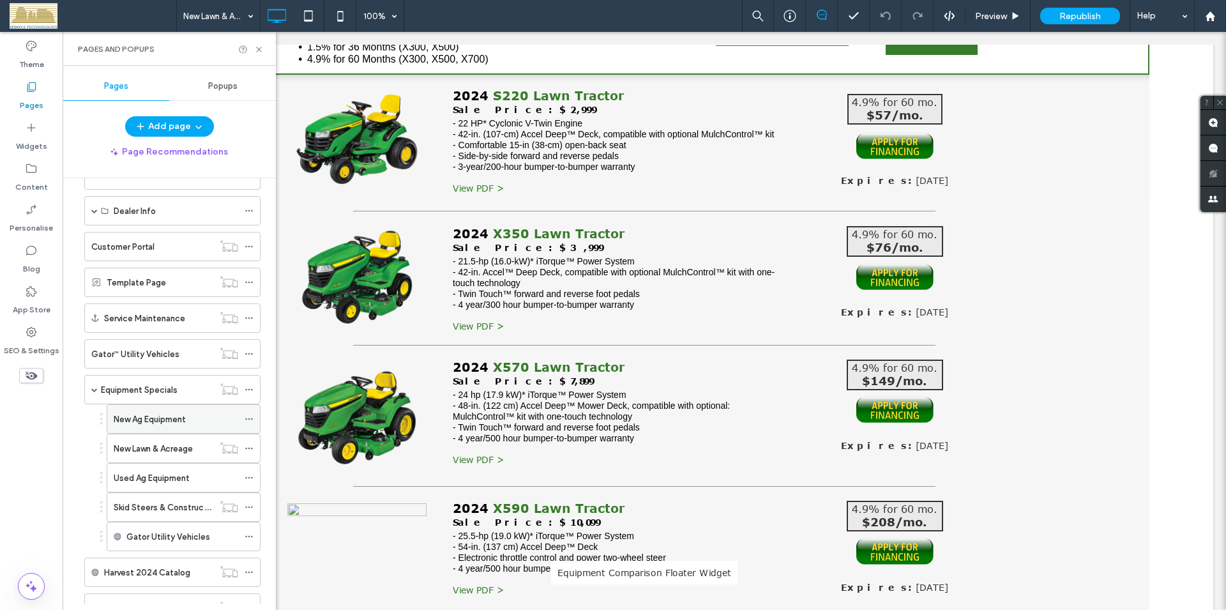
click at [160, 420] on label "New Ag Equipment" at bounding box center [150, 419] width 72 height 22
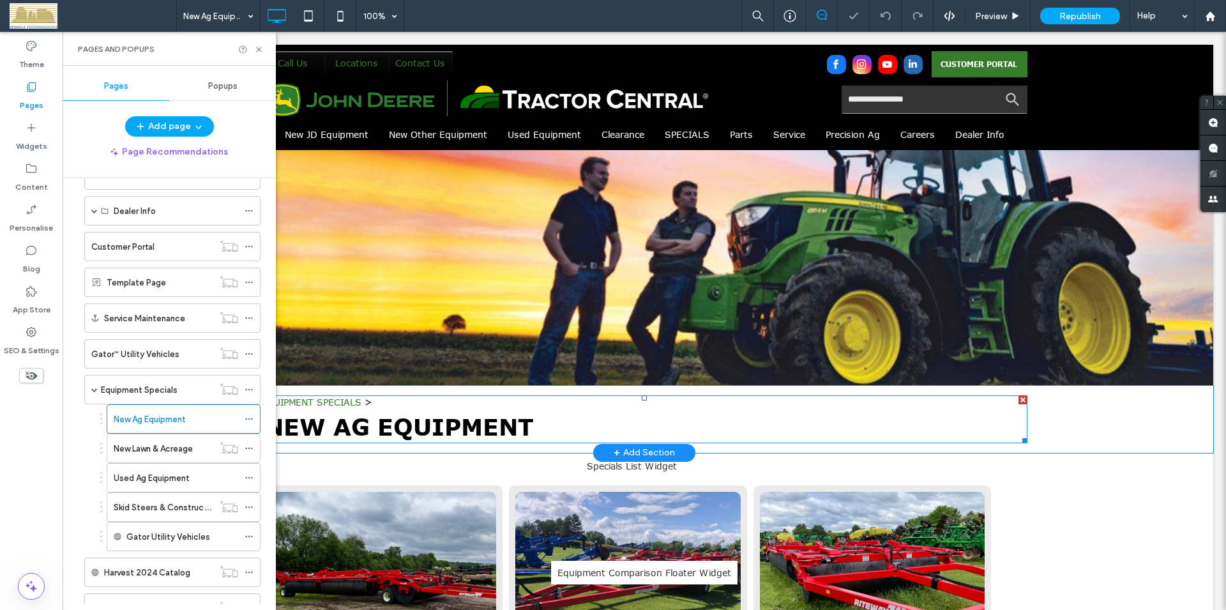
scroll to position [130, 0]
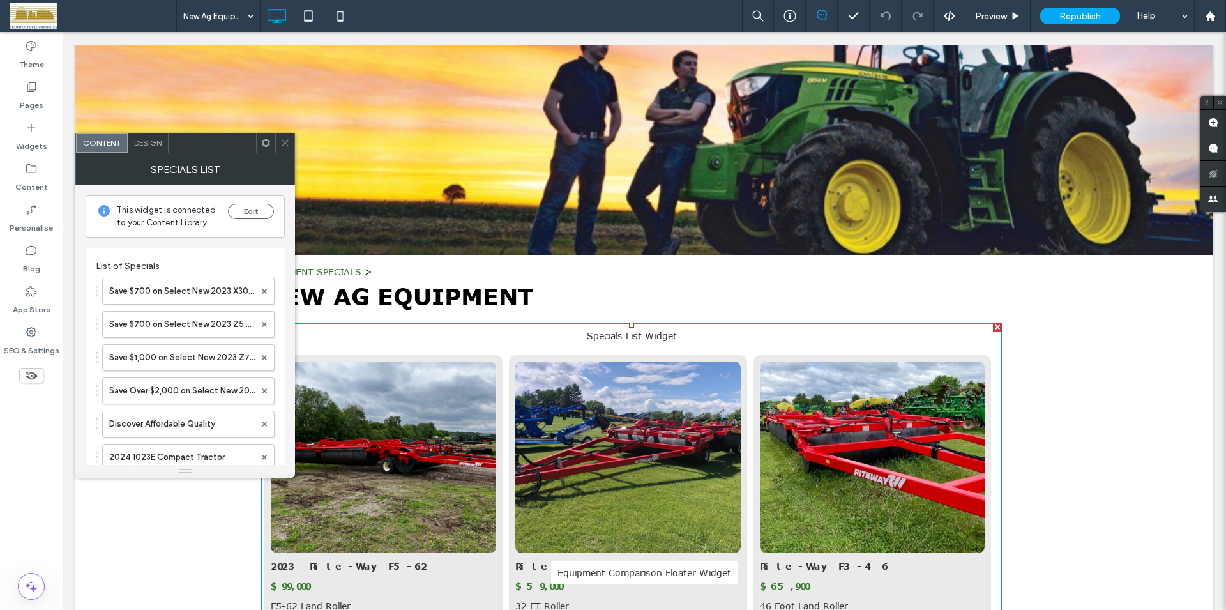
click at [284, 141] on icon at bounding box center [285, 143] width 10 height 10
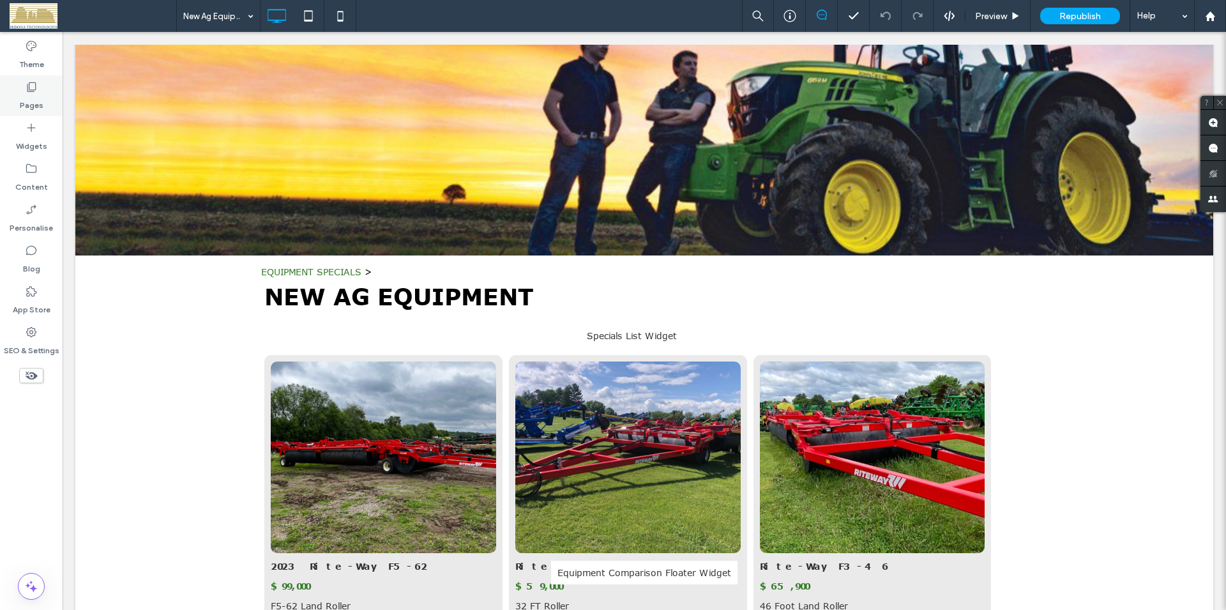
drag, startPoint x: 34, startPoint y: 89, endPoint x: 126, endPoint y: 316, distance: 245.3
click at [34, 89] on icon at bounding box center [31, 86] width 13 height 13
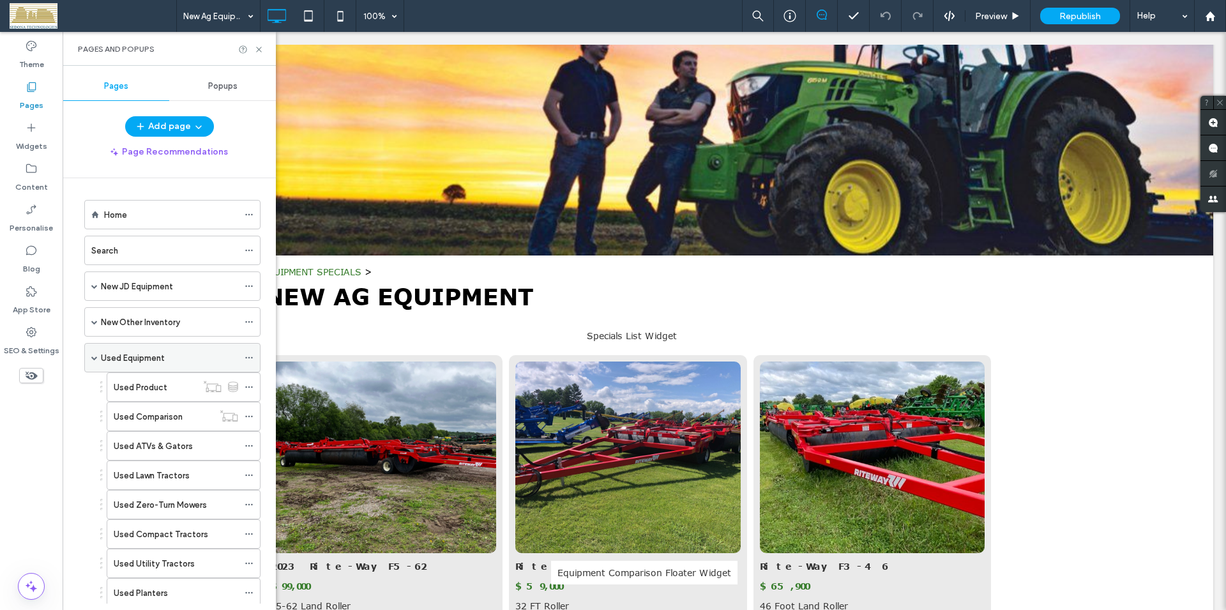
click at [95, 358] on span at bounding box center [94, 357] width 6 height 6
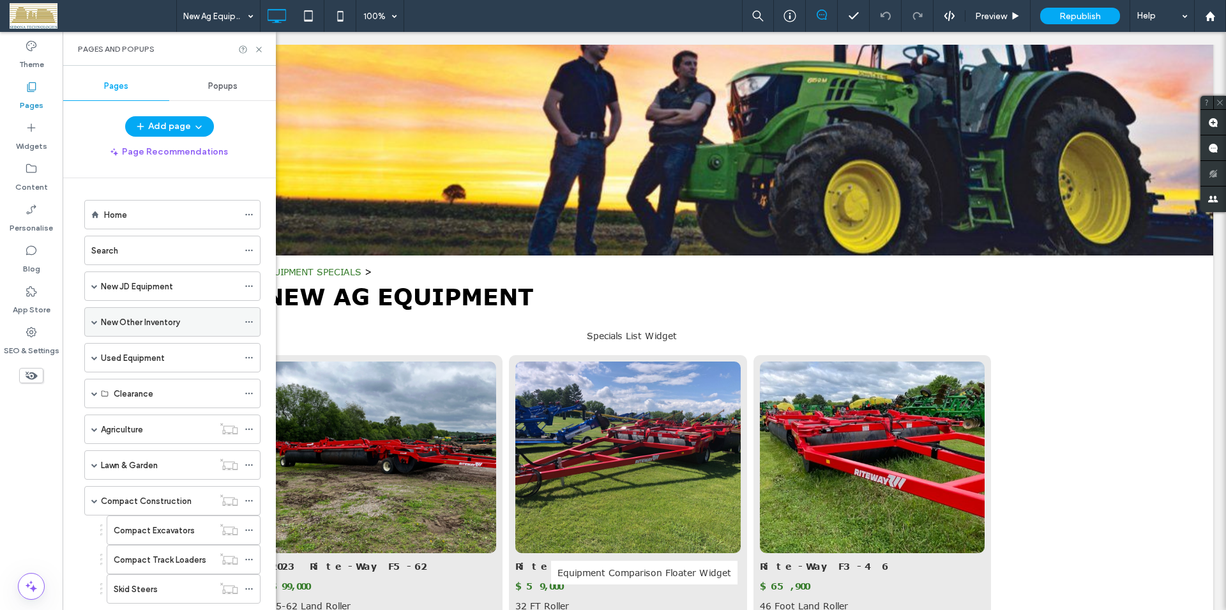
click at [96, 322] on span at bounding box center [94, 322] width 6 height 6
click at [93, 393] on span at bounding box center [94, 393] width 6 height 6
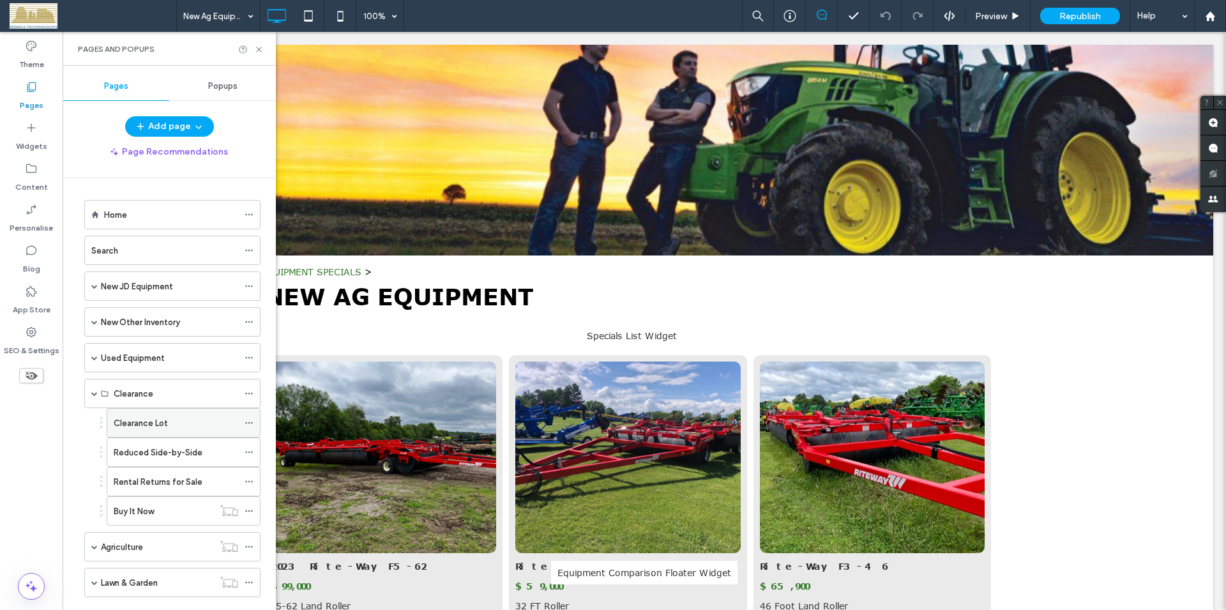
click at [156, 422] on label "Clearance Lot" at bounding box center [141, 423] width 54 height 22
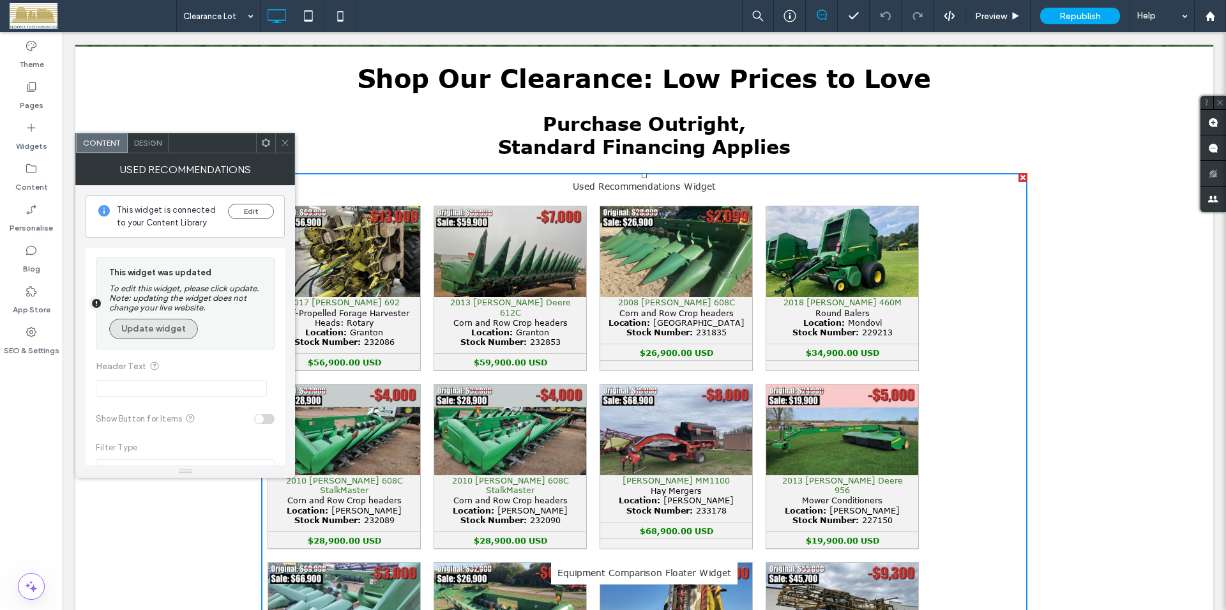
click at [156, 325] on button "Update widget" at bounding box center [153, 329] width 89 height 20
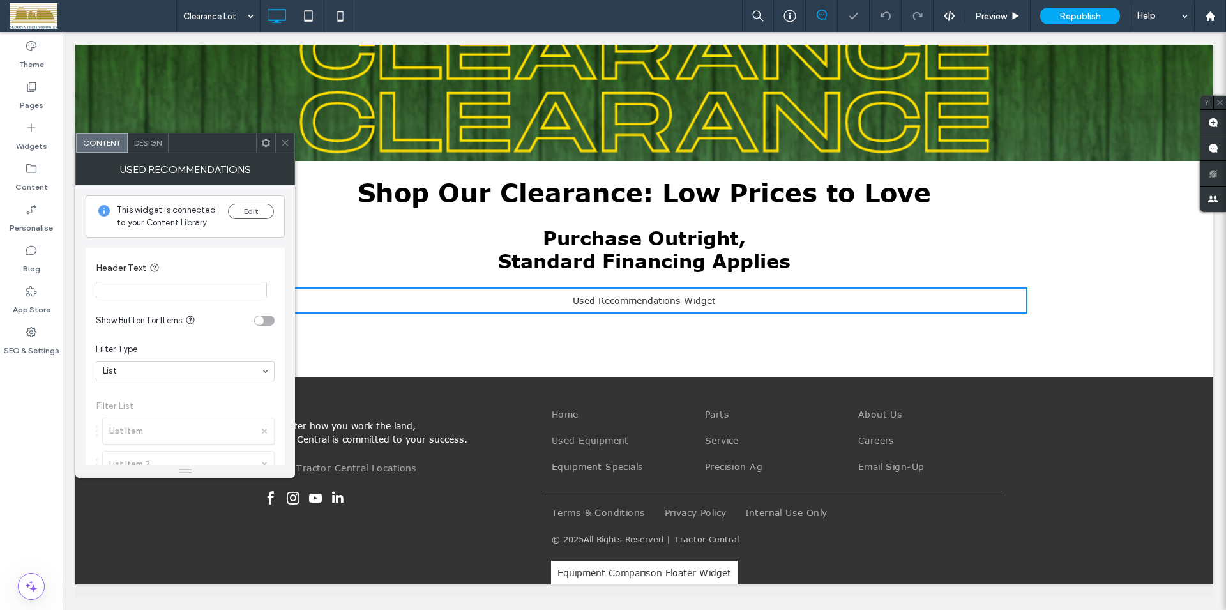
scroll to position [209, 0]
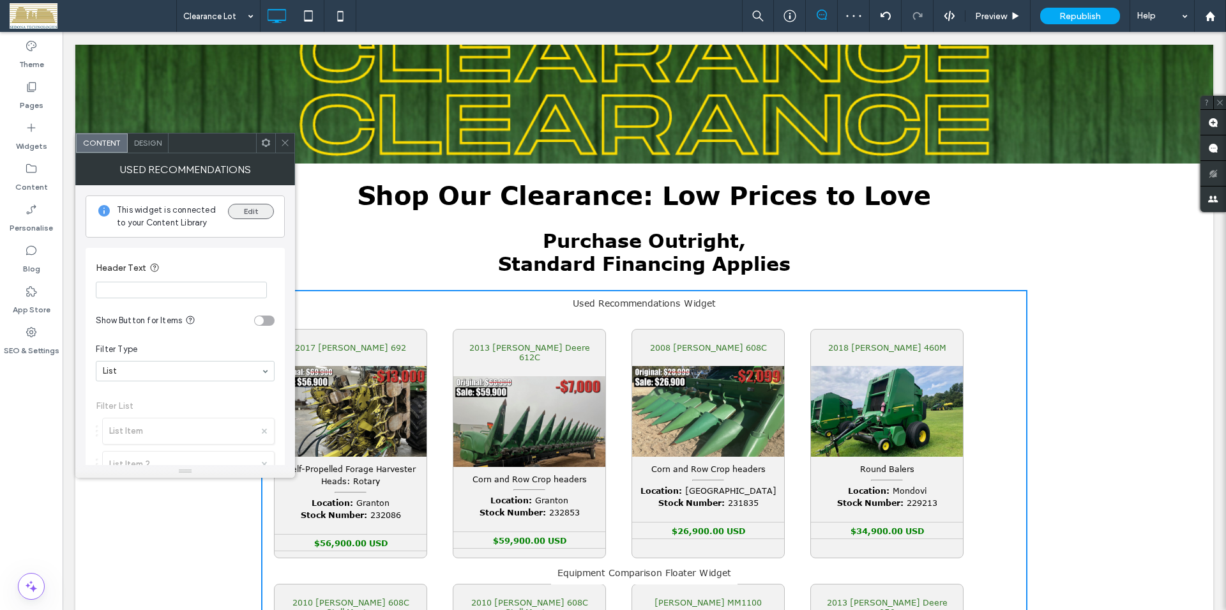
click at [261, 208] on button "Edit" at bounding box center [251, 211] width 46 height 15
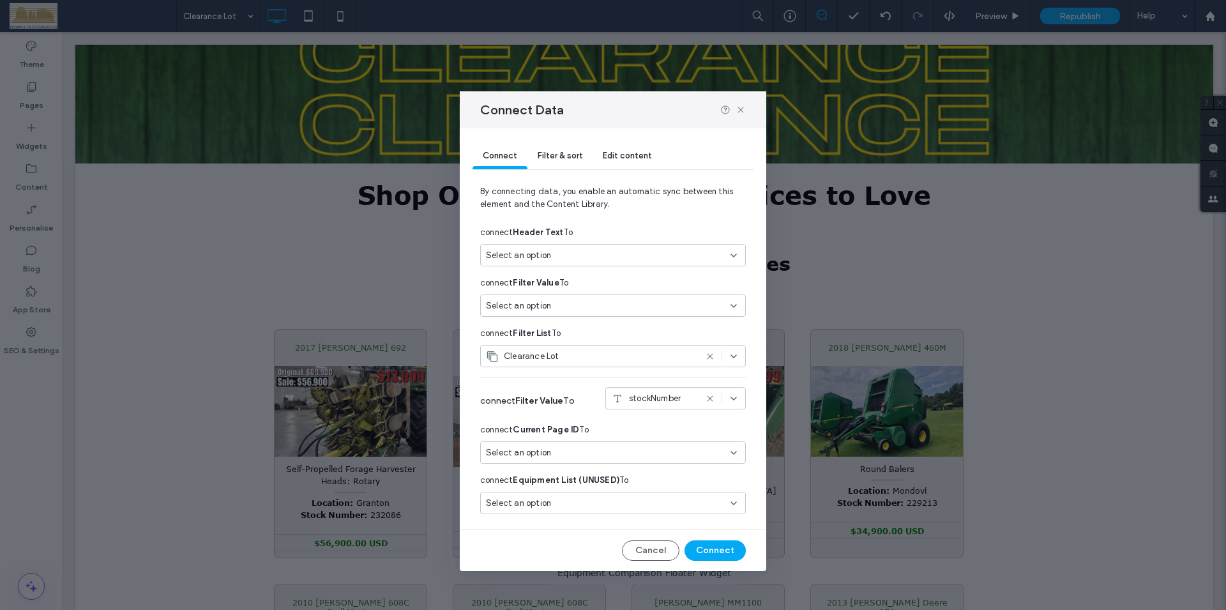
click at [552, 150] on div "Filter & sort" at bounding box center [560, 157] width 65 height 26
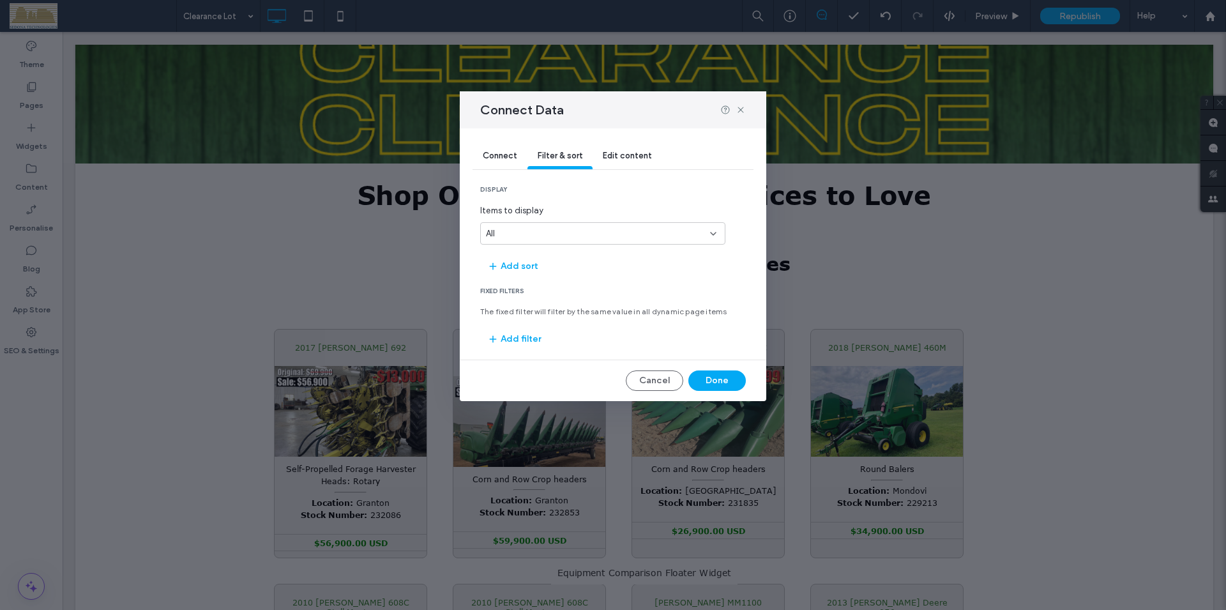
click at [503, 158] on span "Connect" at bounding box center [500, 156] width 34 height 10
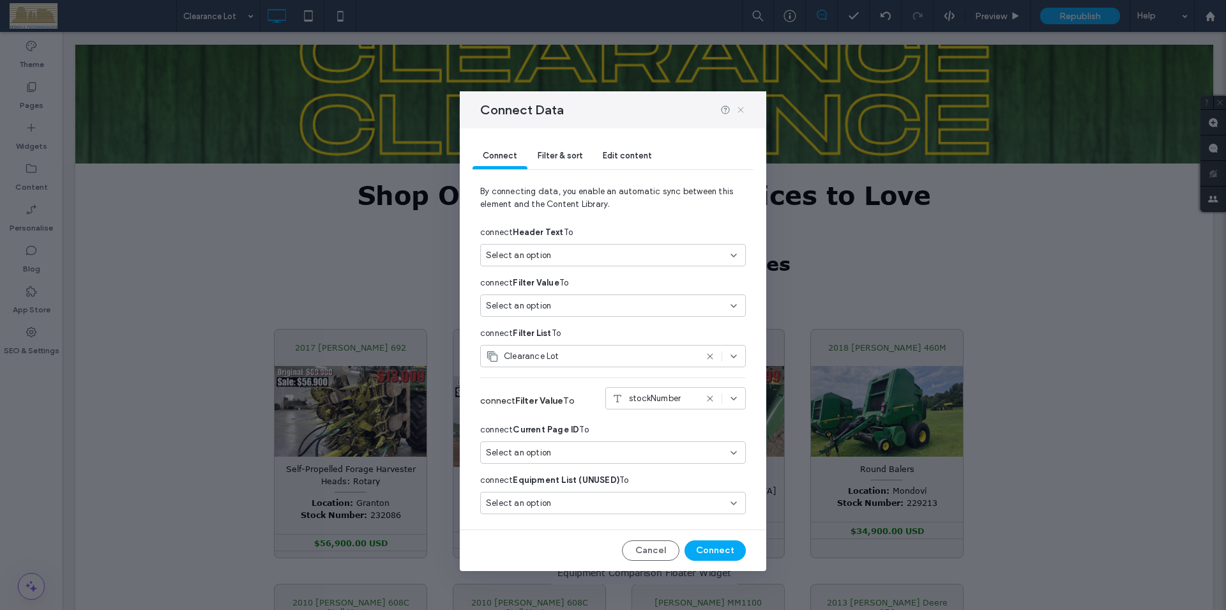
click at [740, 109] on icon at bounding box center [741, 110] width 10 height 10
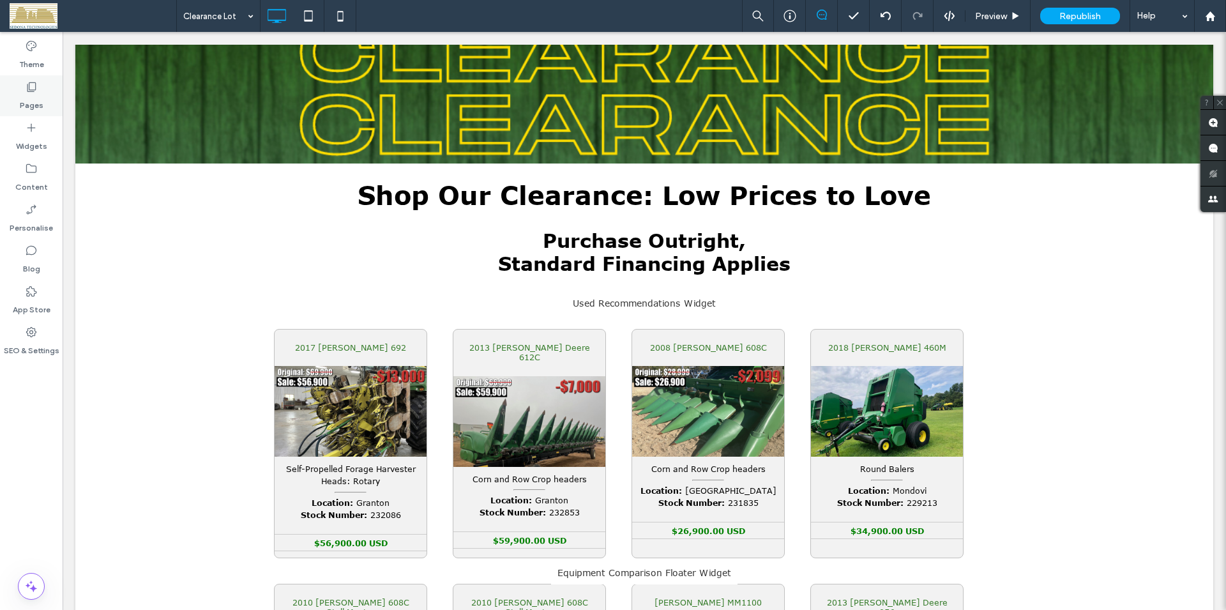
click at [32, 89] on icon at bounding box center [31, 86] width 13 height 13
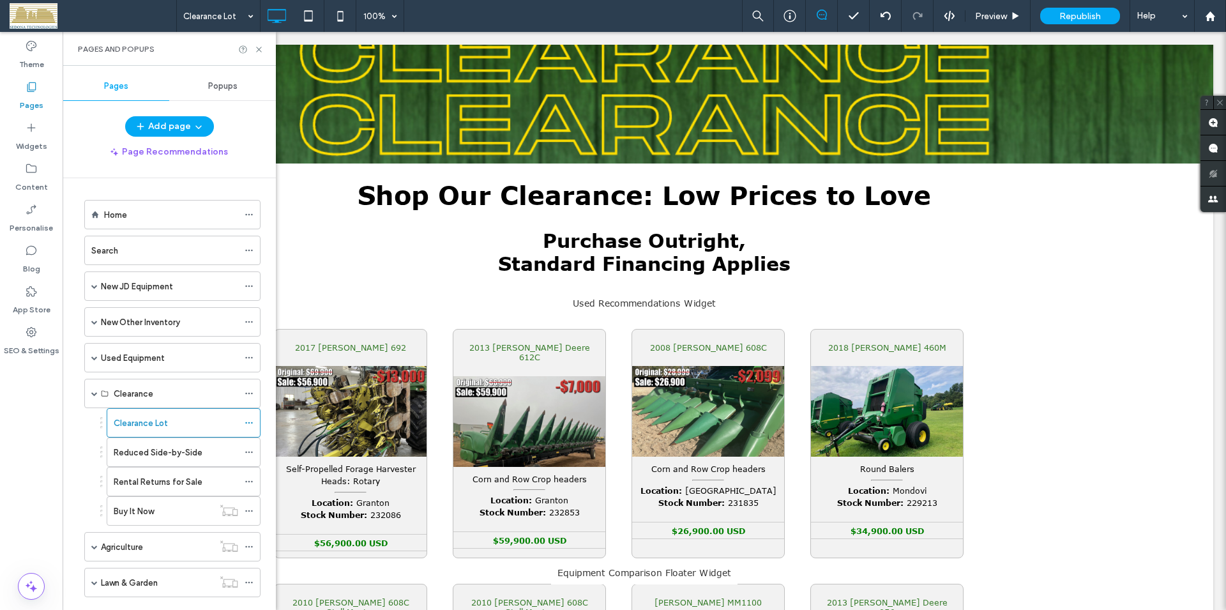
click at [138, 518] on div "Buy It Now" at bounding box center [164, 511] width 100 height 28
click at [175, 480] on label "Rental Returns for Sale" at bounding box center [158, 482] width 89 height 22
click at [156, 424] on label "Clearance Lot" at bounding box center [141, 423] width 54 height 22
click at [91, 391] on div "Clearance" at bounding box center [172, 393] width 176 height 29
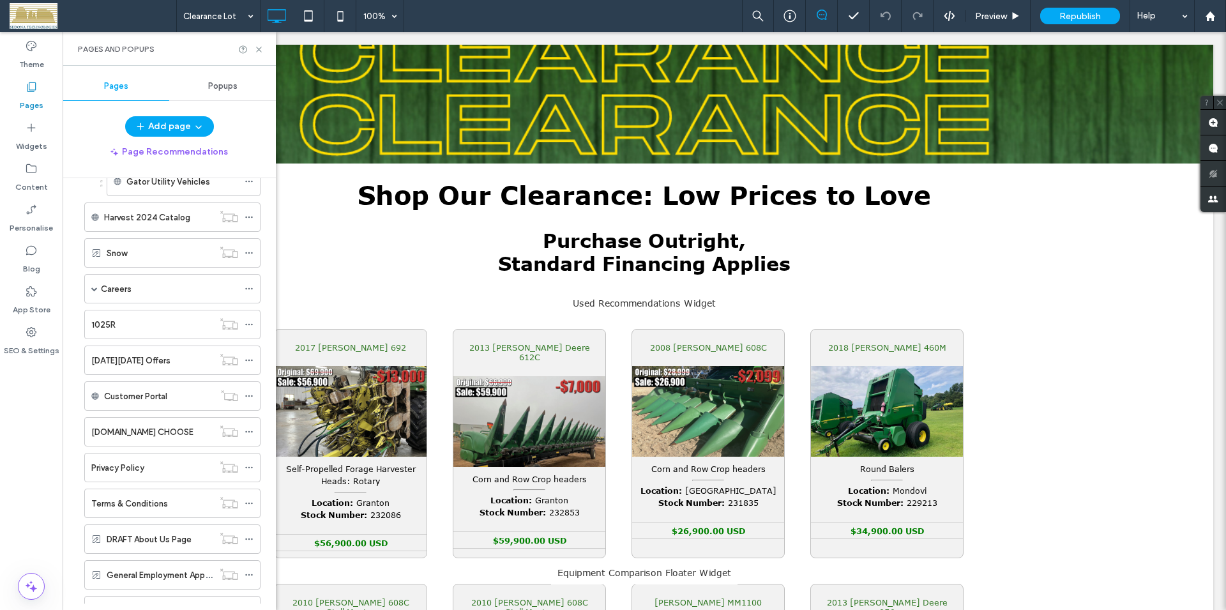
scroll to position [1569, 0]
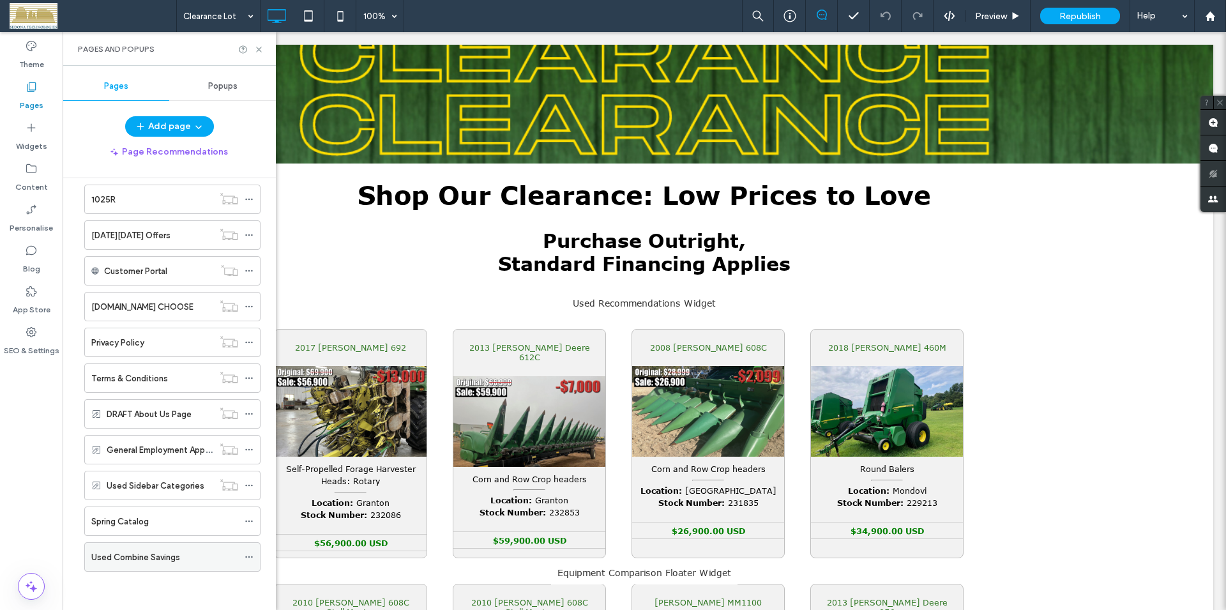
click at [171, 558] on label "Used Combine Savings" at bounding box center [135, 557] width 89 height 22
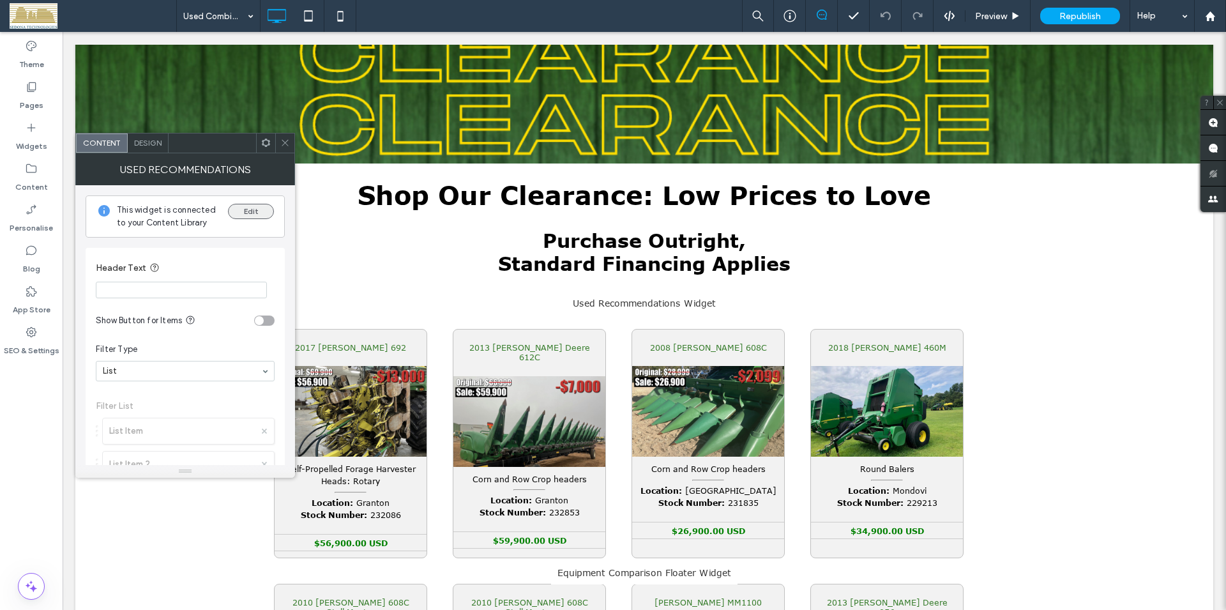
click at [258, 208] on button "Edit" at bounding box center [251, 211] width 46 height 15
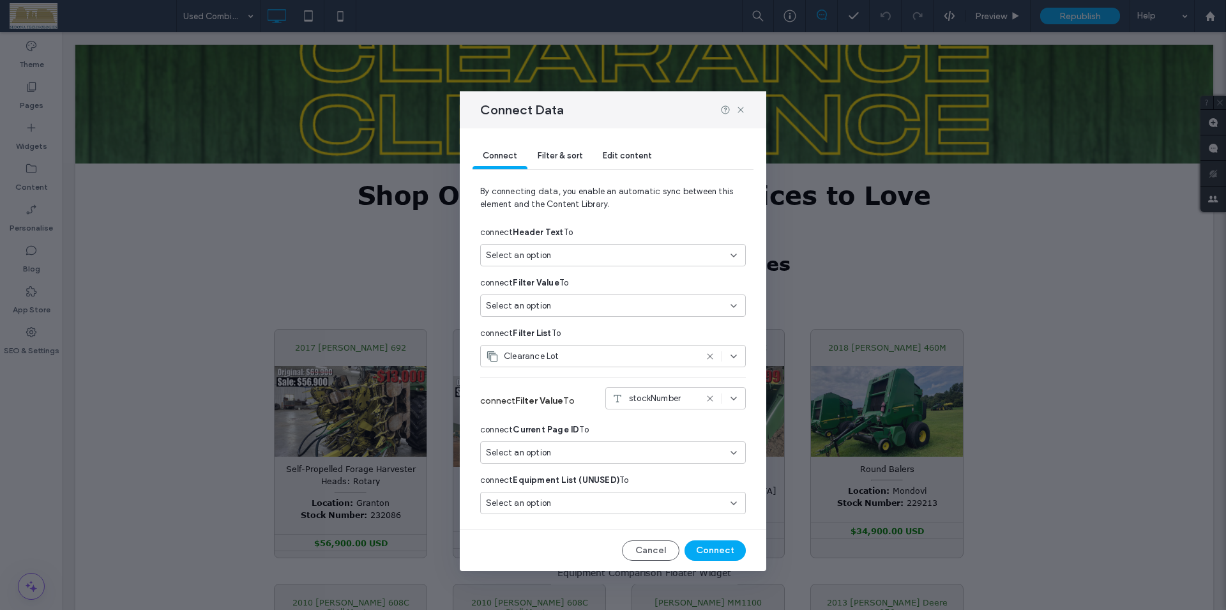
click at [712, 356] on icon at bounding box center [710, 356] width 10 height 10
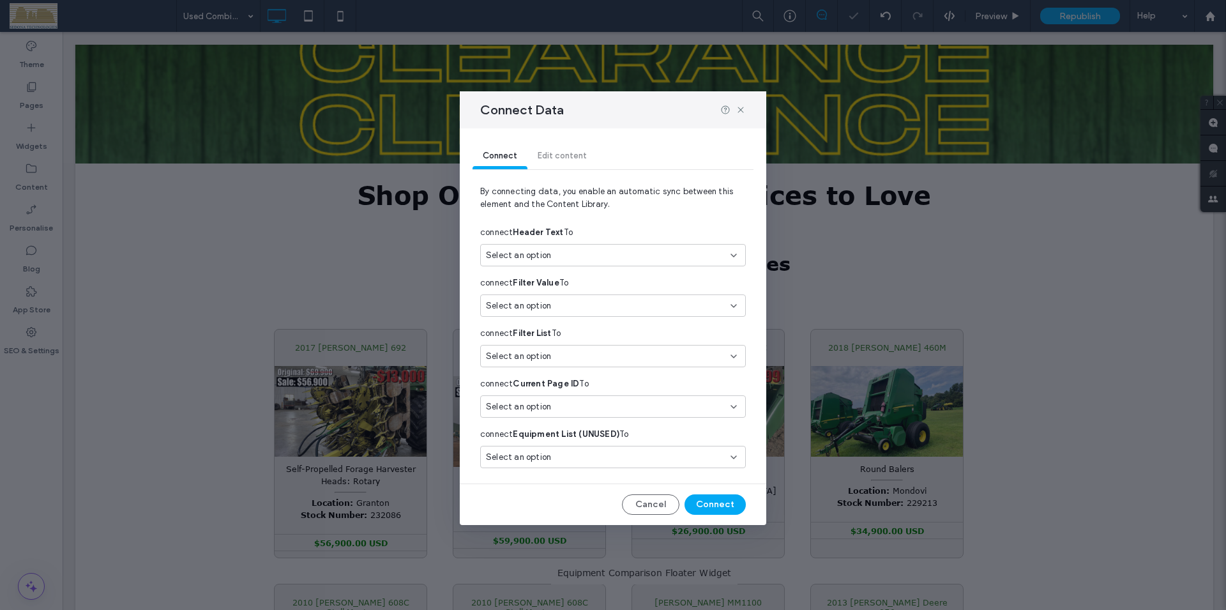
click at [735, 357] on use at bounding box center [733, 356] width 5 height 3
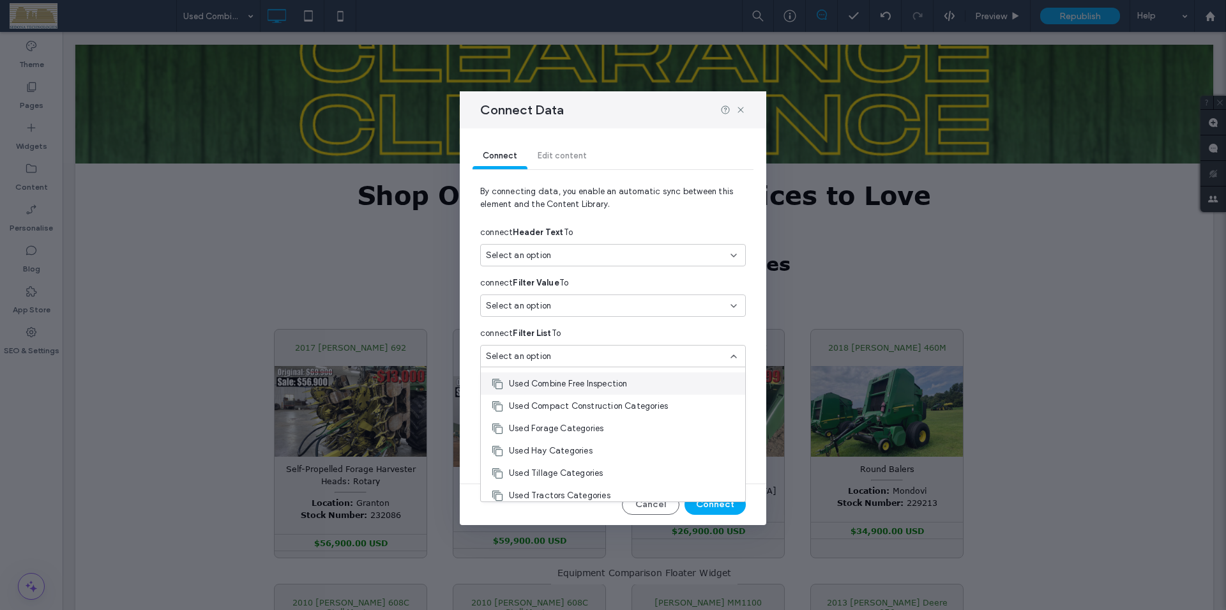
click at [574, 381] on span "Used Combine Free Inspection" at bounding box center [568, 383] width 119 height 13
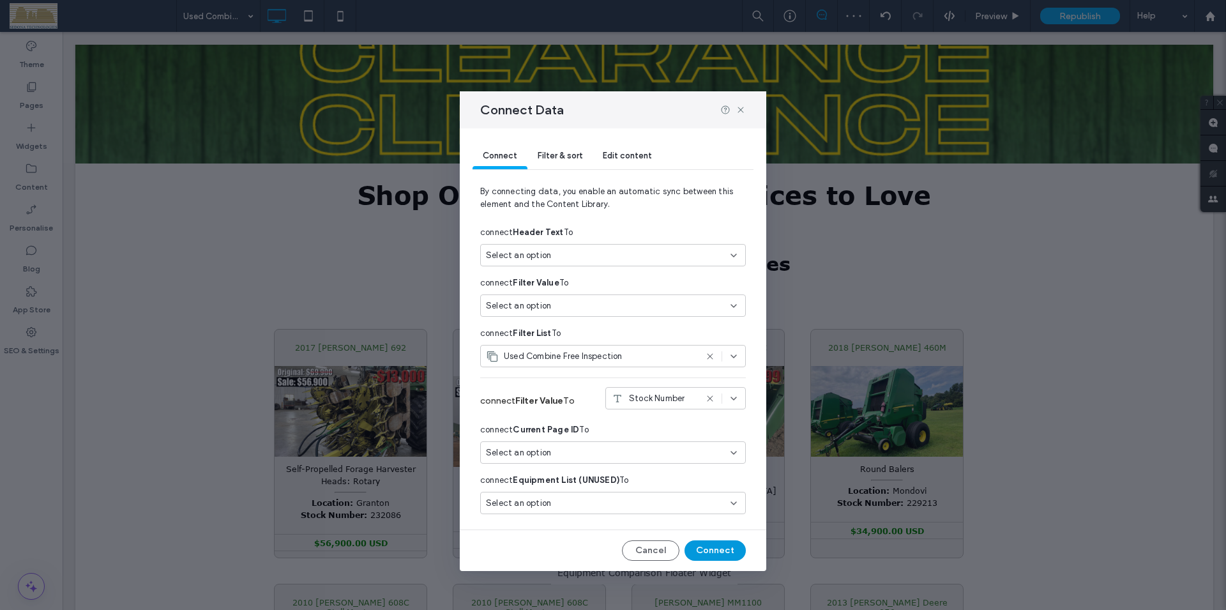
click at [714, 547] on button "Connect" at bounding box center [715, 550] width 61 height 20
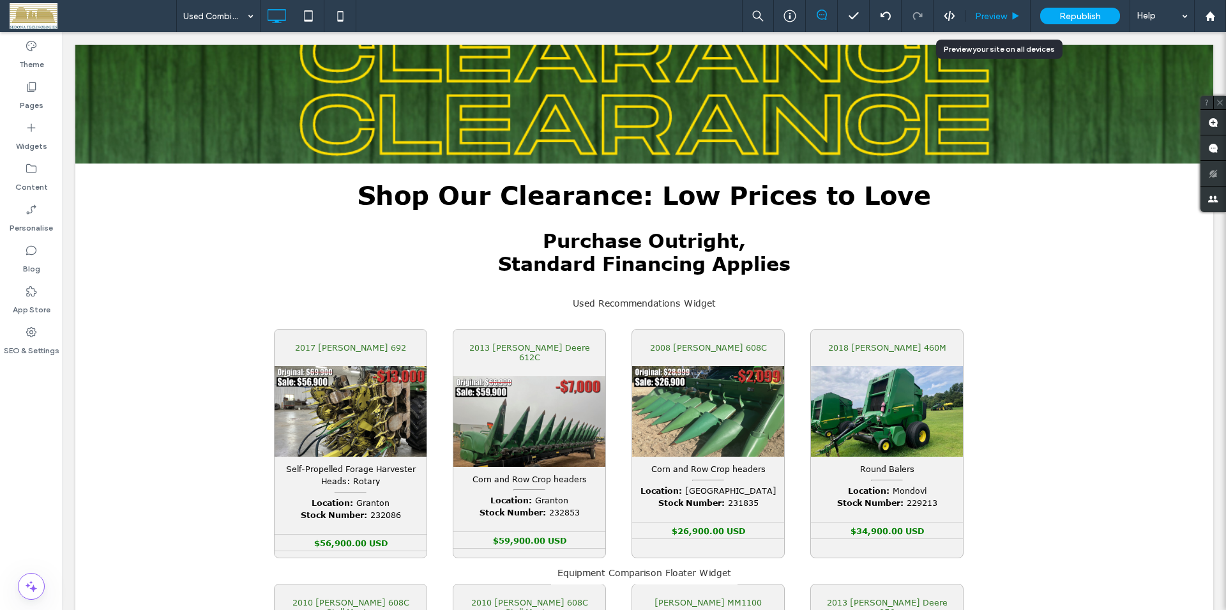
click at [989, 15] on span "Preview" at bounding box center [991, 16] width 32 height 11
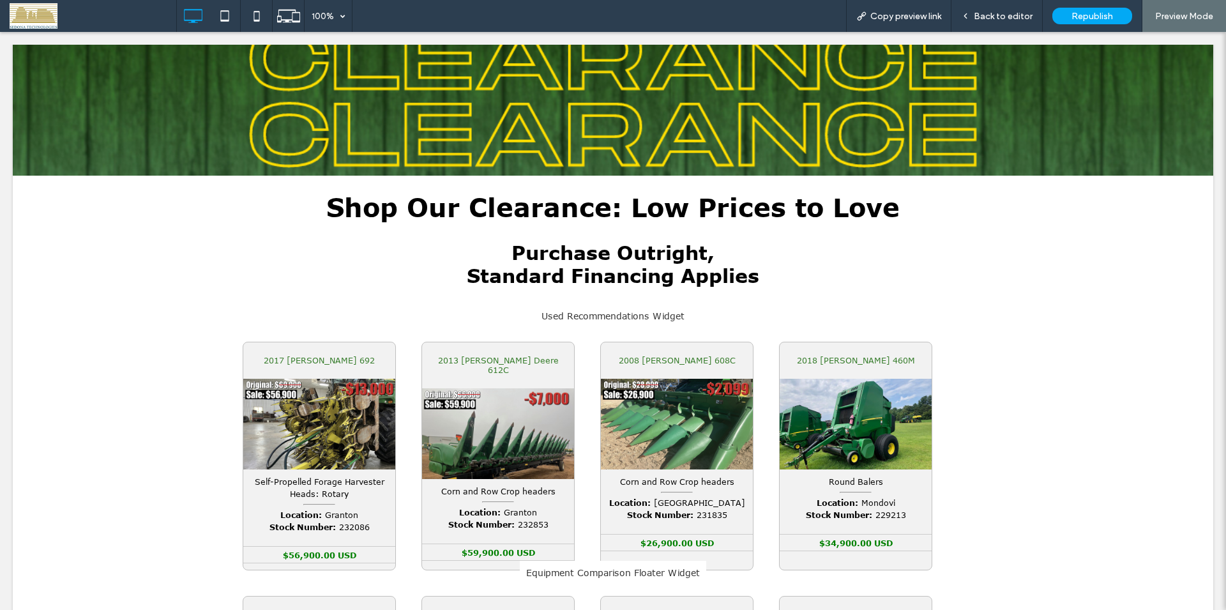
click at [1000, 16] on div at bounding box center [613, 305] width 1226 height 610
click at [1005, 17] on div at bounding box center [613, 305] width 1226 height 610
click at [985, 16] on div at bounding box center [613, 305] width 1226 height 610
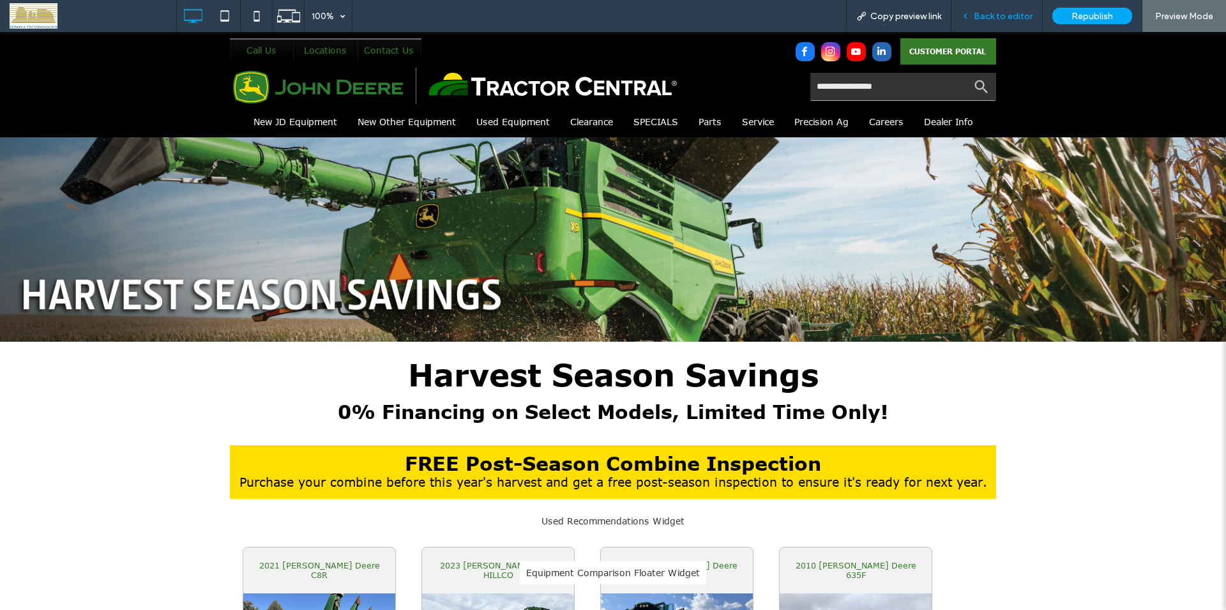
drag, startPoint x: 1002, startPoint y: 24, endPoint x: 1010, endPoint y: 55, distance: 31.6
click at [1002, 24] on div "Back to editor" at bounding box center [997, 16] width 91 height 32
click at [1019, 13] on span "Back to editor" at bounding box center [1003, 16] width 59 height 11
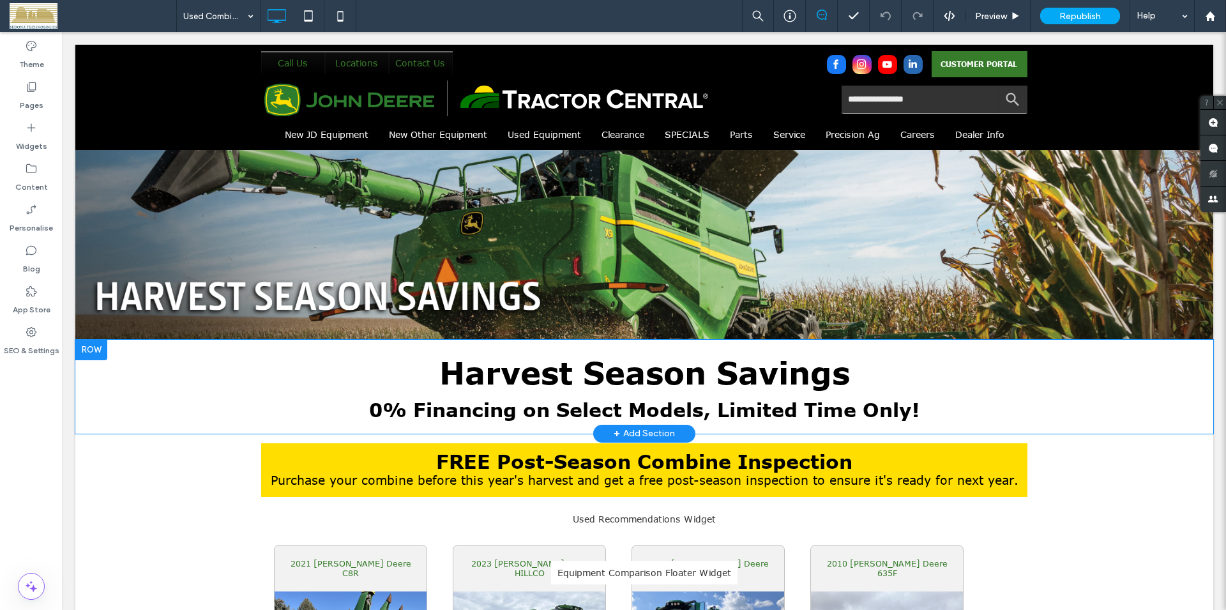
scroll to position [261, 0]
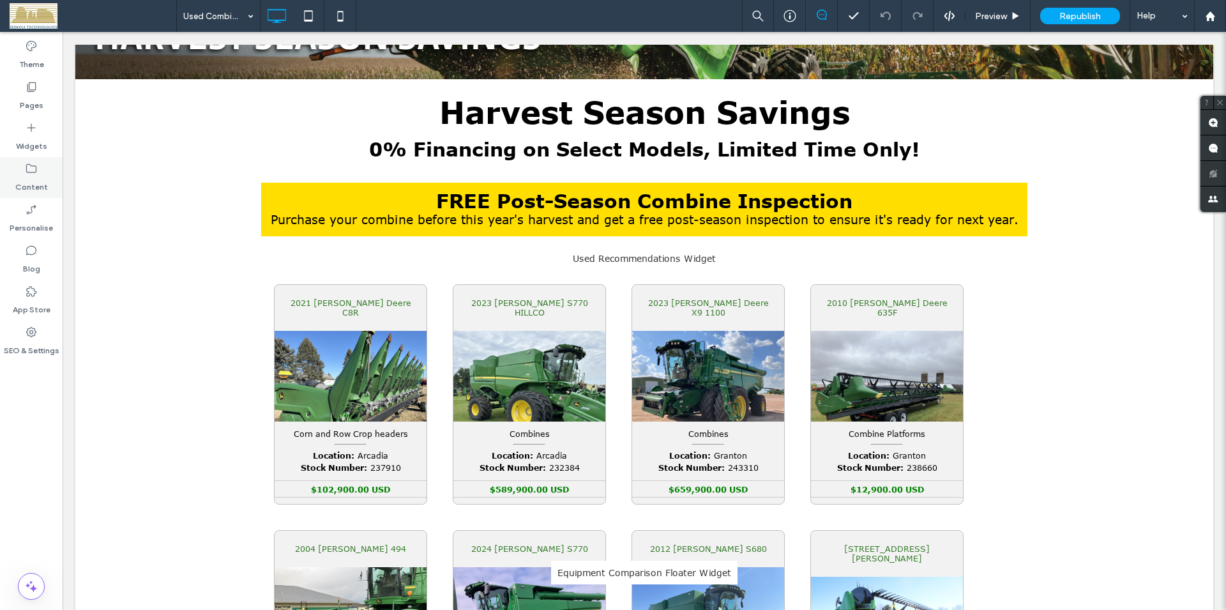
click at [31, 170] on icon at bounding box center [31, 168] width 13 height 13
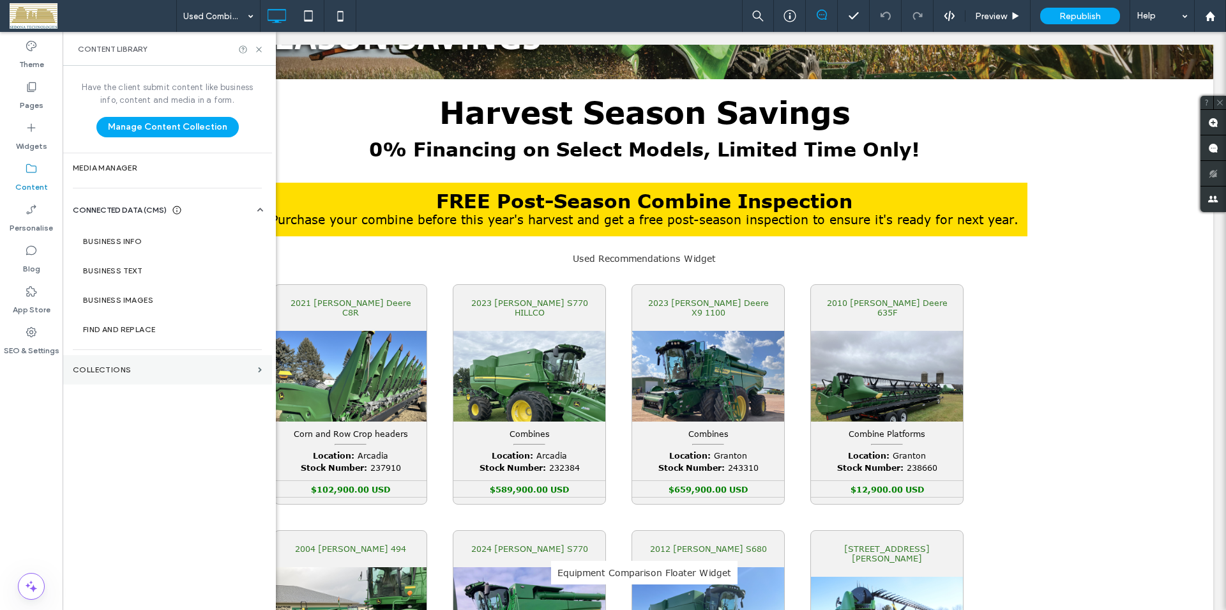
click at [97, 365] on label "COLLECTIONS" at bounding box center [163, 369] width 180 height 9
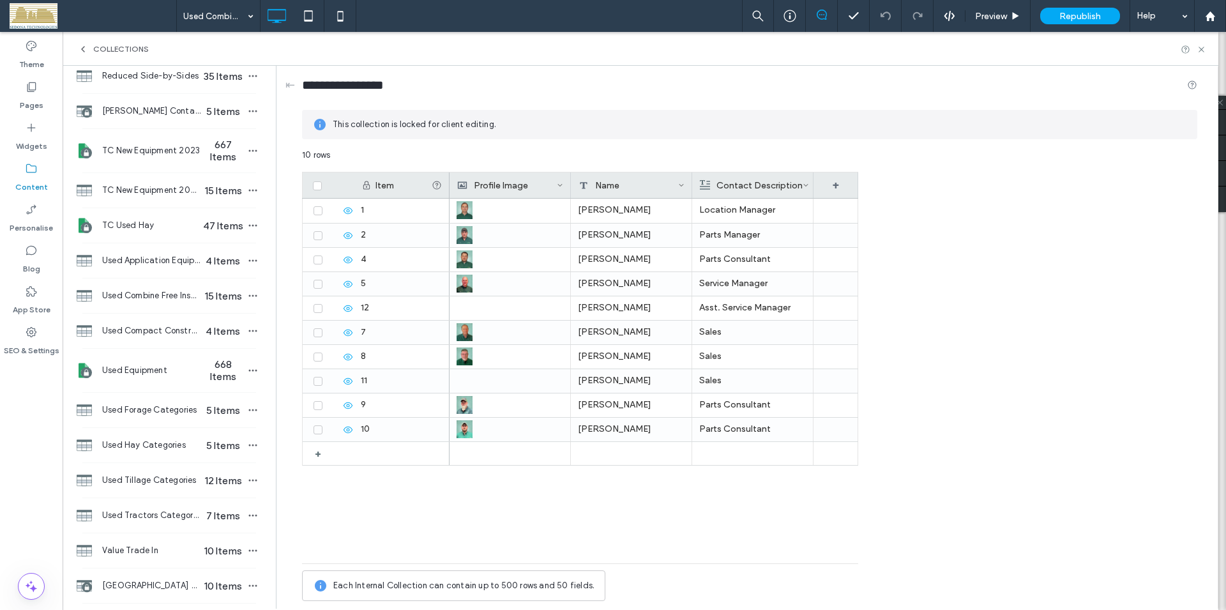
scroll to position [655, 0]
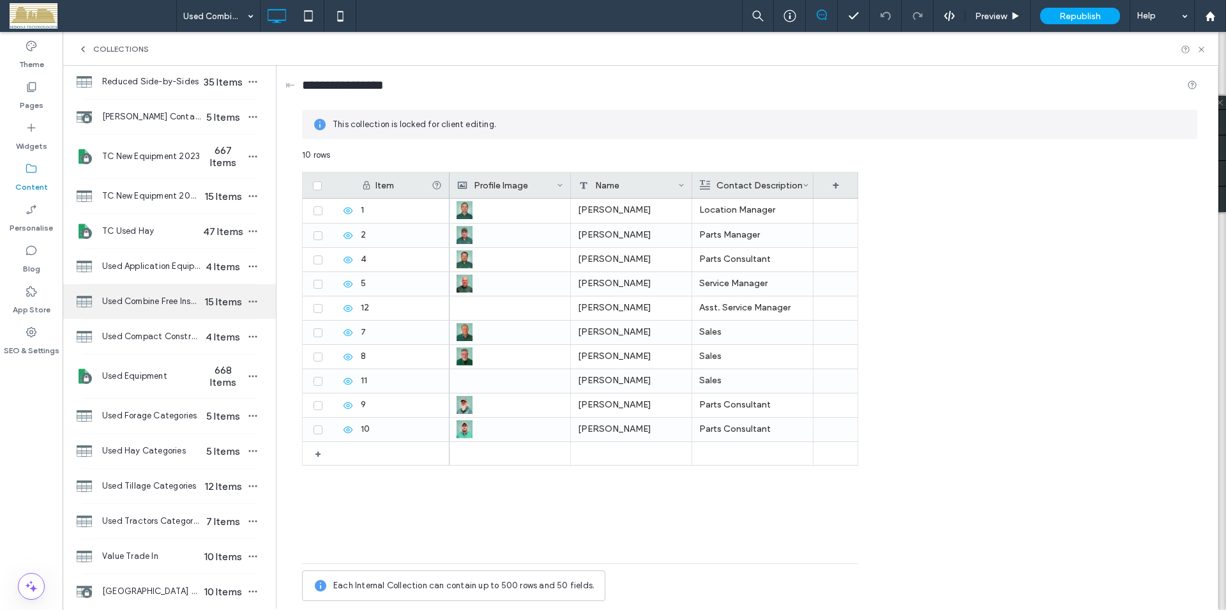
click at [129, 300] on span "Used Combine Free Inspection" at bounding box center [151, 301] width 98 height 13
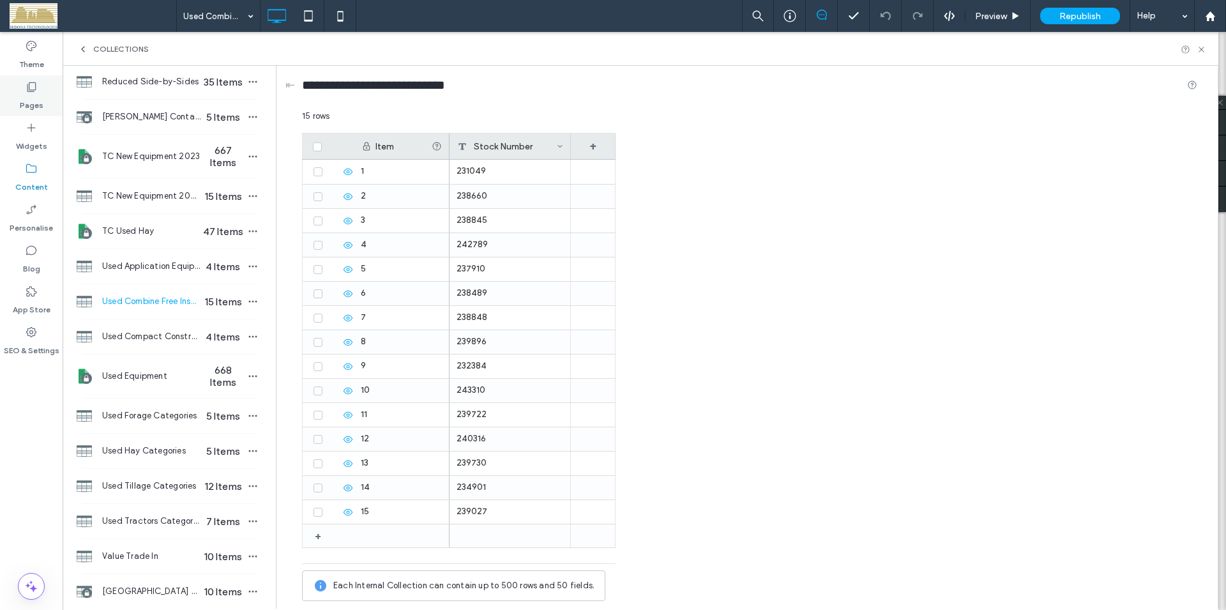
click at [30, 86] on icon at bounding box center [31, 86] width 13 height 13
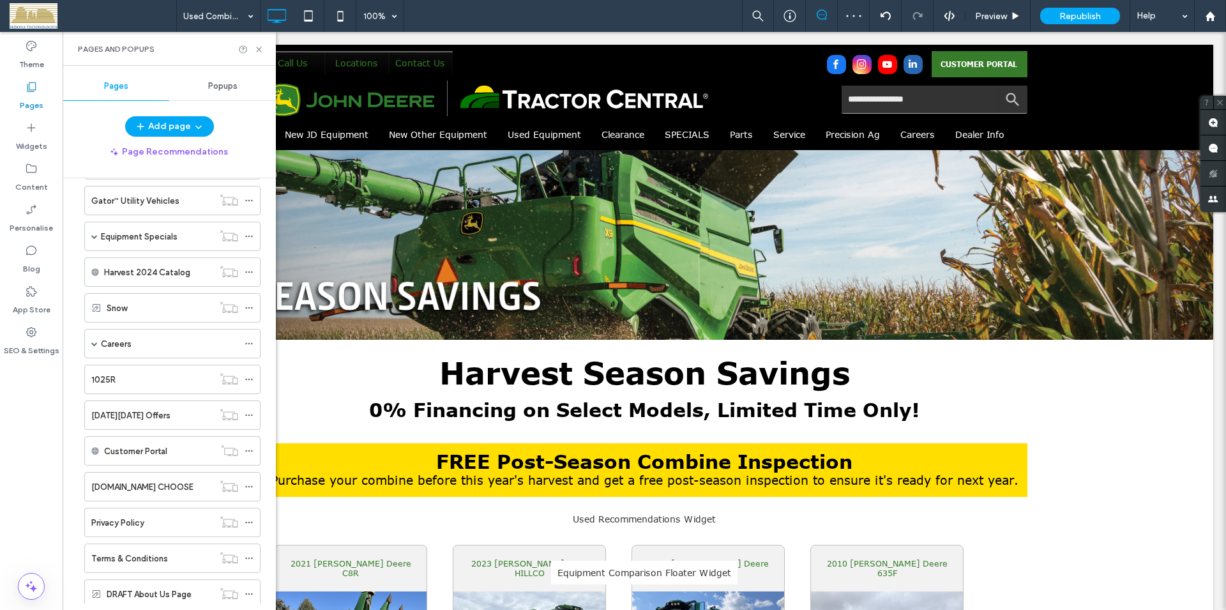
scroll to position [981, 0]
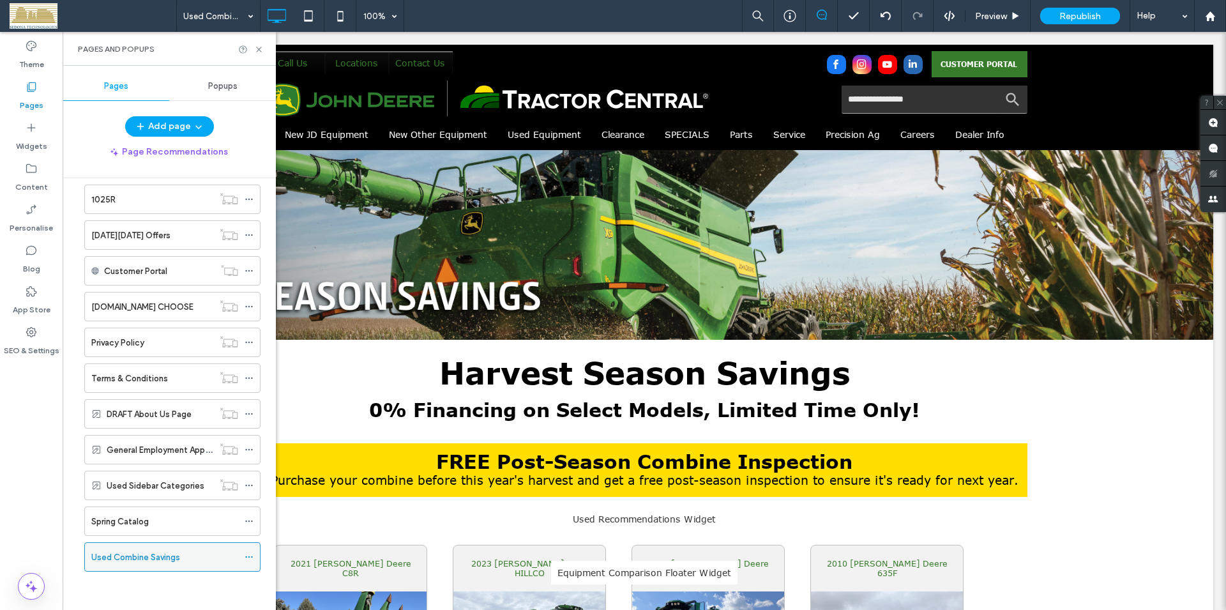
click at [245, 558] on use at bounding box center [248, 557] width 7 height 2
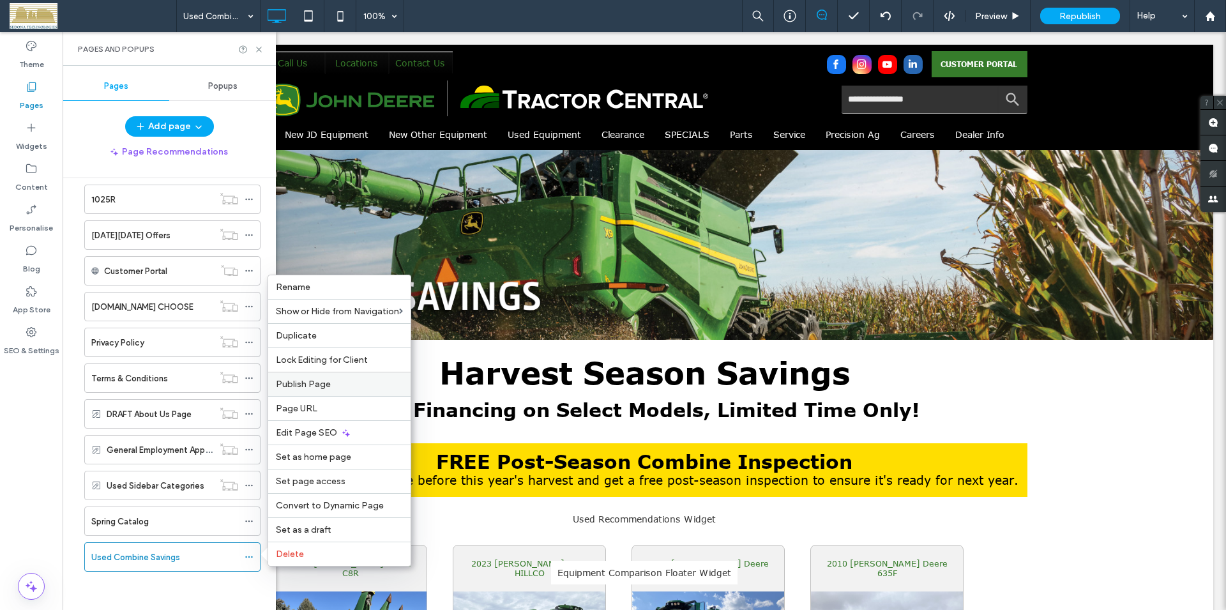
click at [312, 384] on span "Publish Page" at bounding box center [303, 384] width 55 height 11
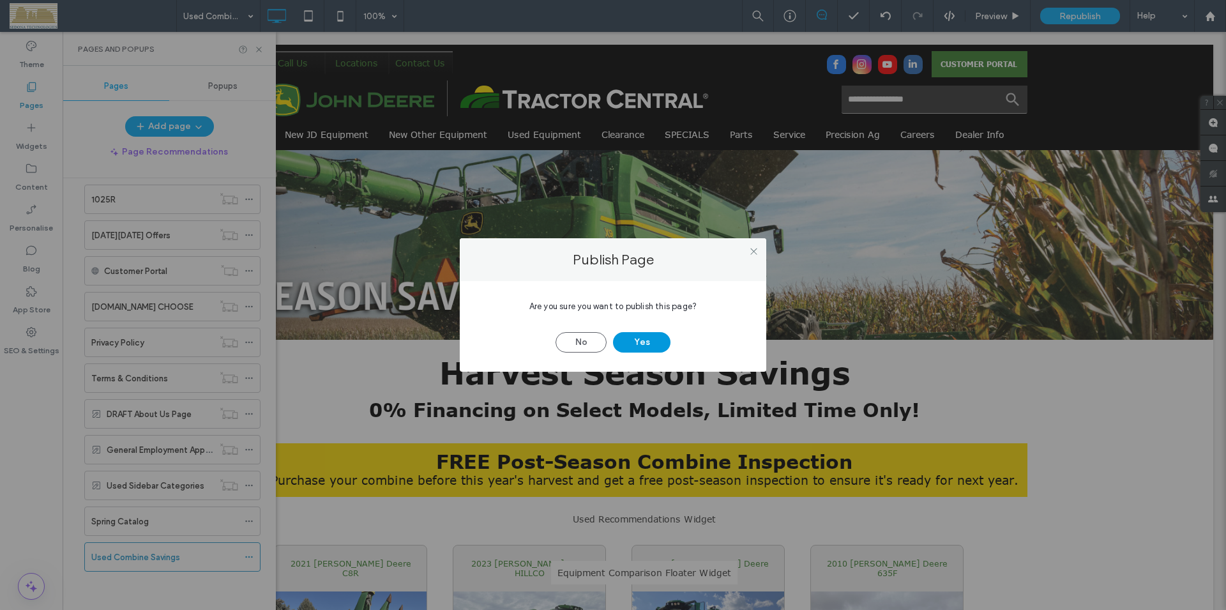
click at [635, 348] on button "Yes" at bounding box center [641, 342] width 57 height 20
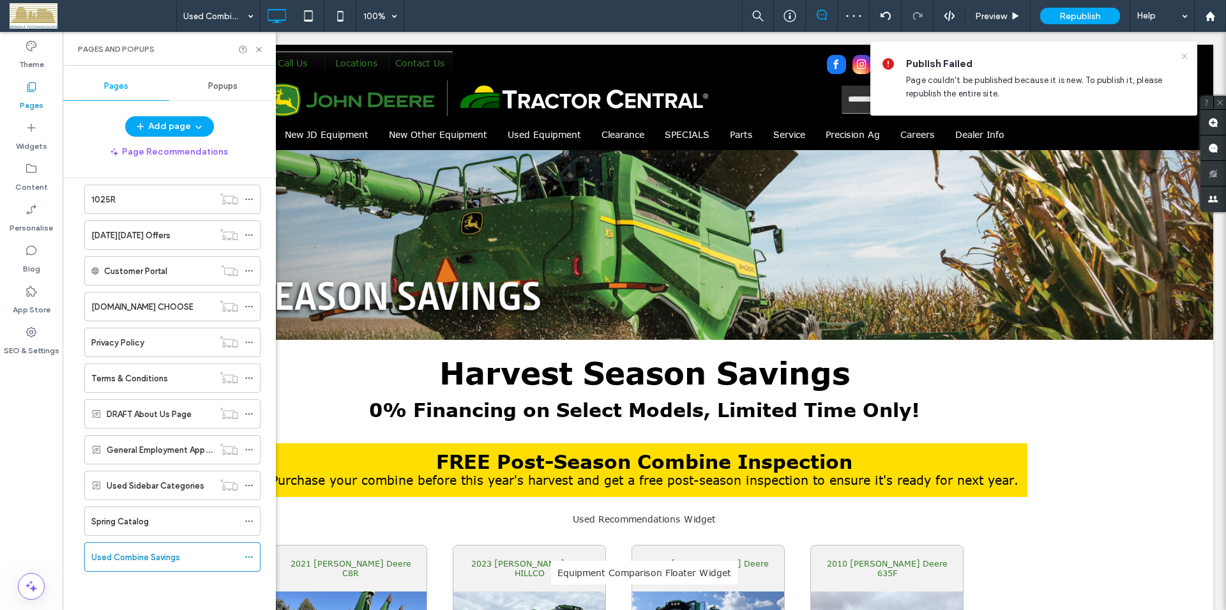
click at [1186, 54] on icon at bounding box center [1185, 56] width 10 height 10
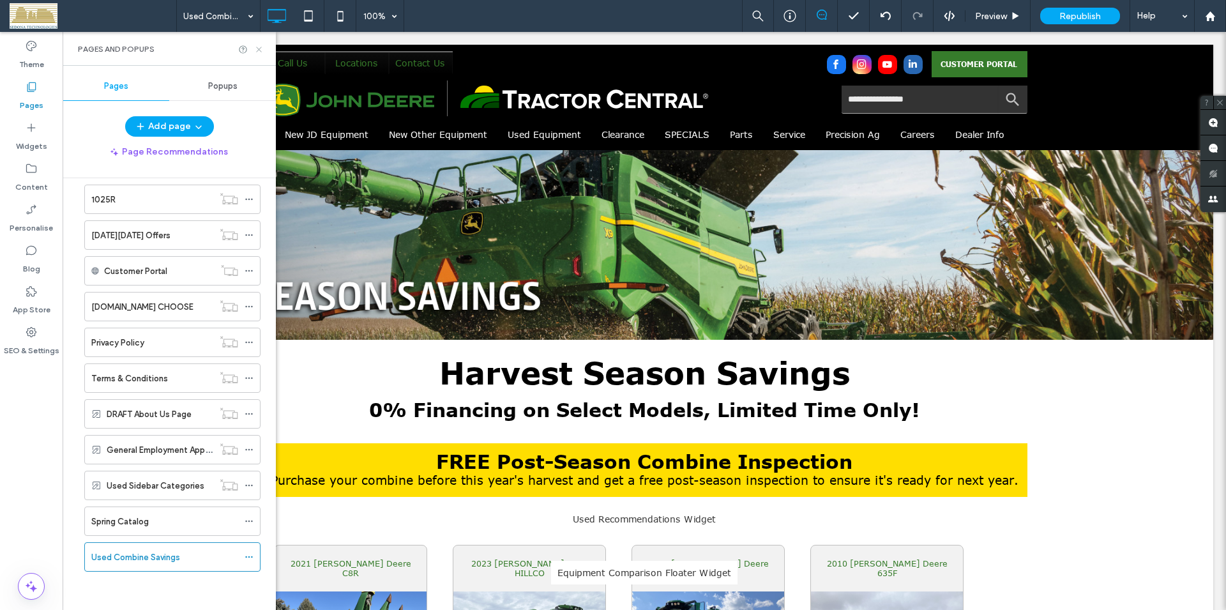
click at [261, 50] on icon at bounding box center [259, 50] width 10 height 10
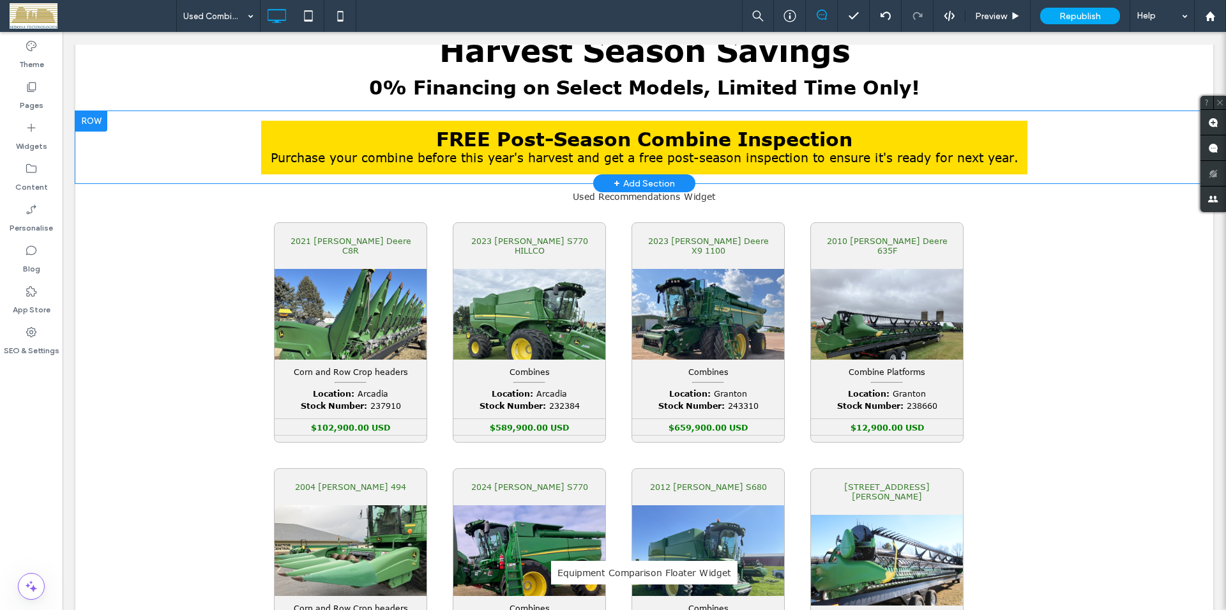
scroll to position [326, 0]
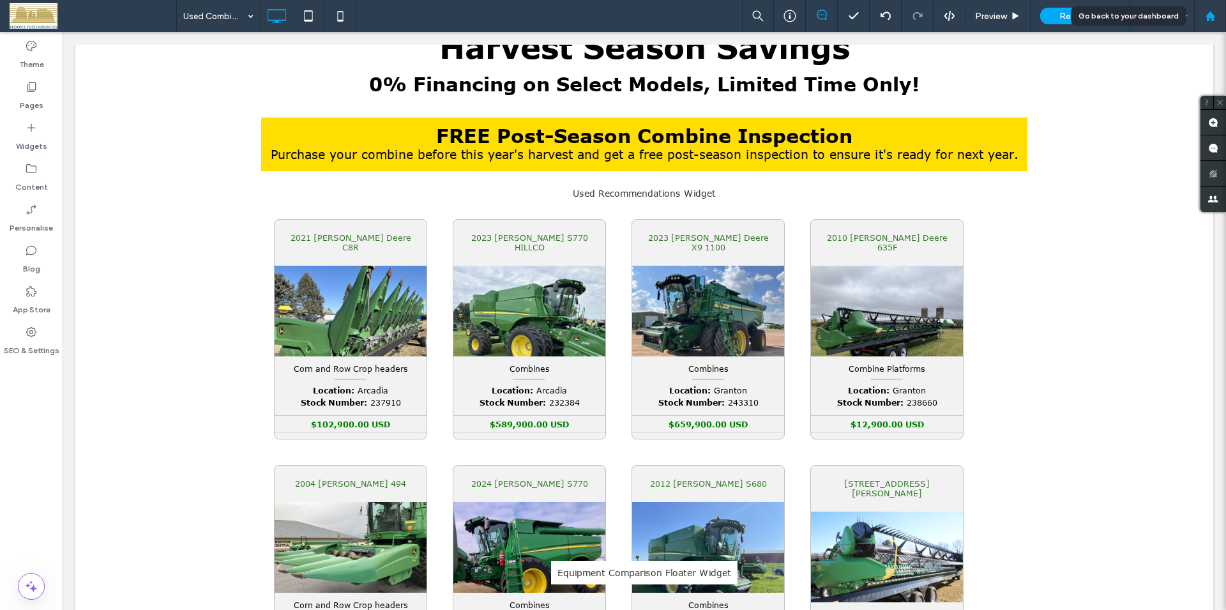
click at [1215, 19] on icon at bounding box center [1210, 16] width 11 height 11
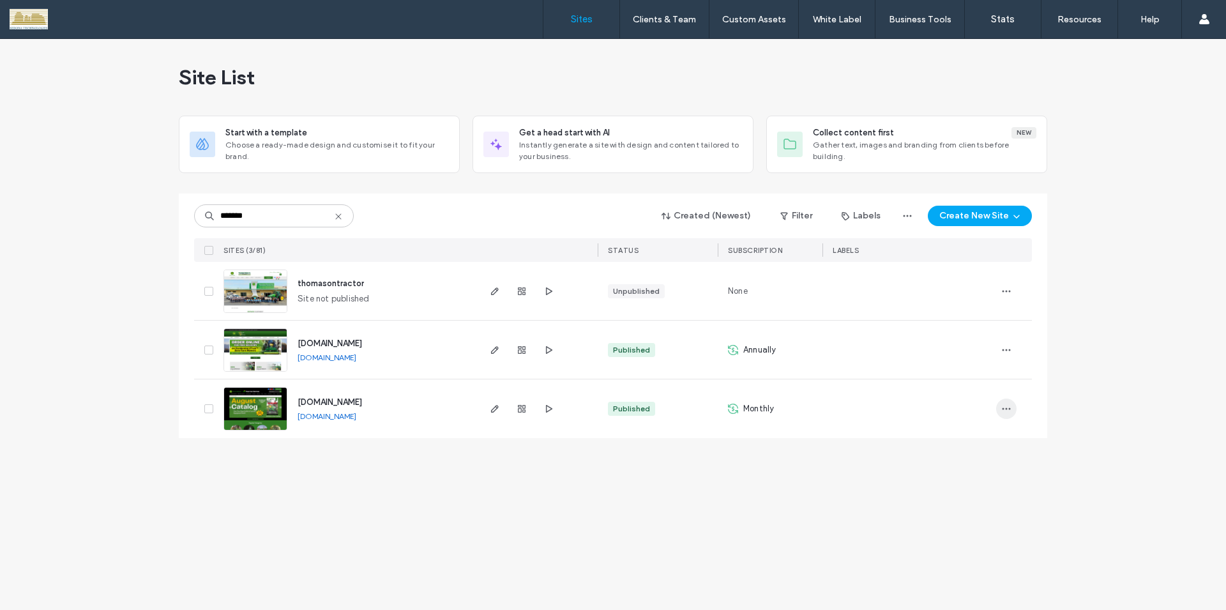
type input "*******"
click at [1005, 406] on icon "button" at bounding box center [1007, 409] width 10 height 10
click at [952, 515] on span "Site Dashboard" at bounding box center [957, 514] width 61 height 13
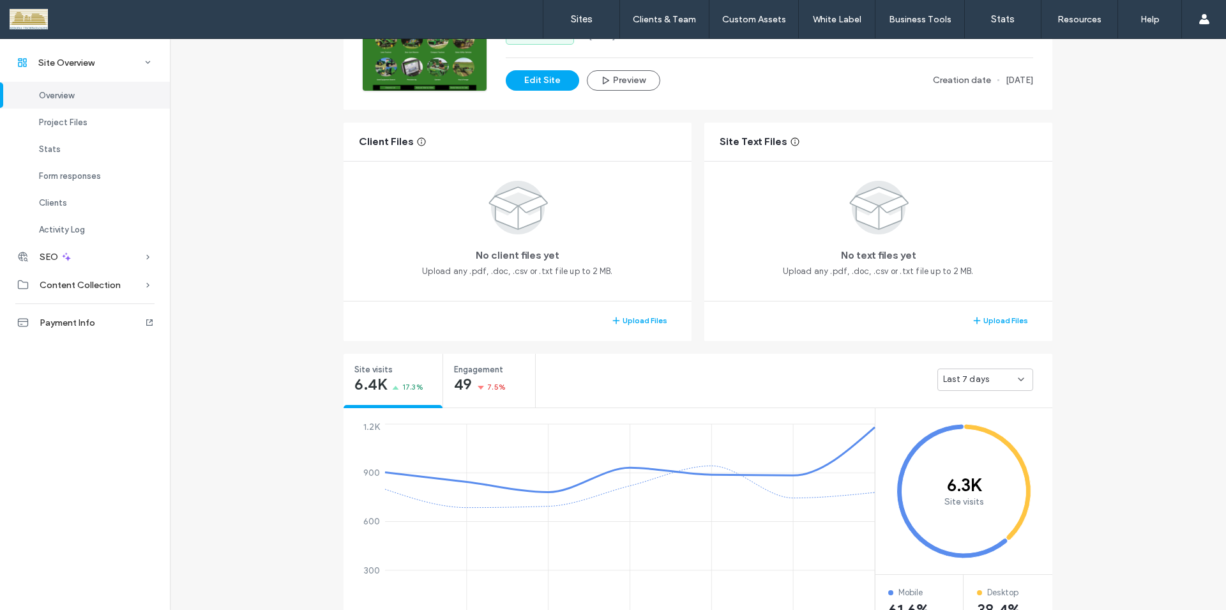
scroll to position [402, 0]
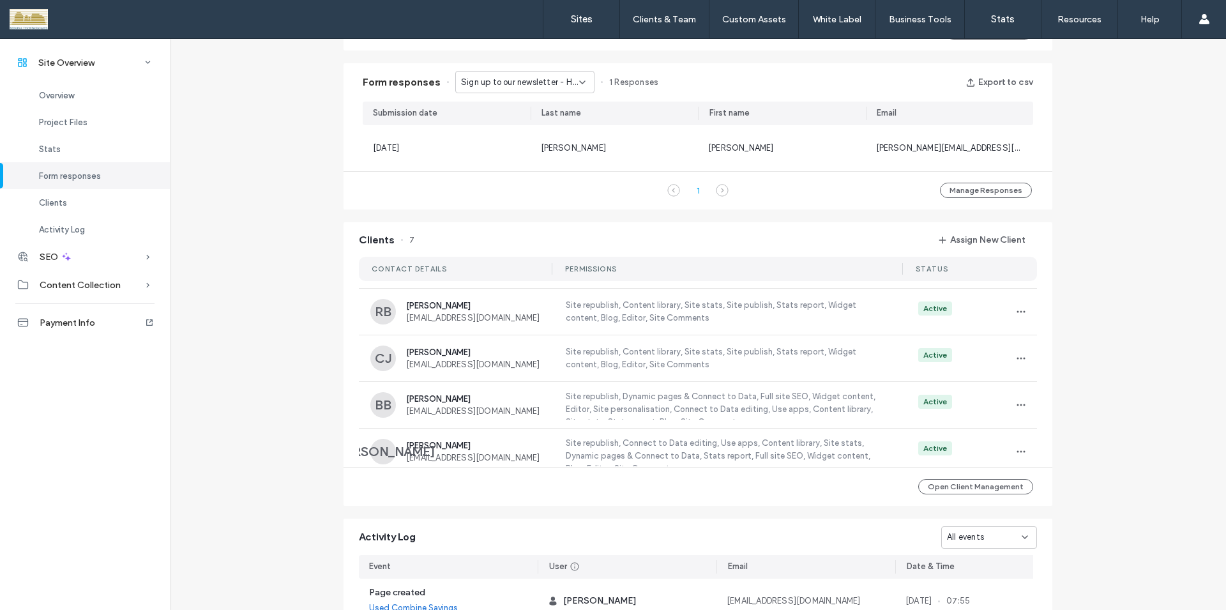
scroll to position [105, 0]
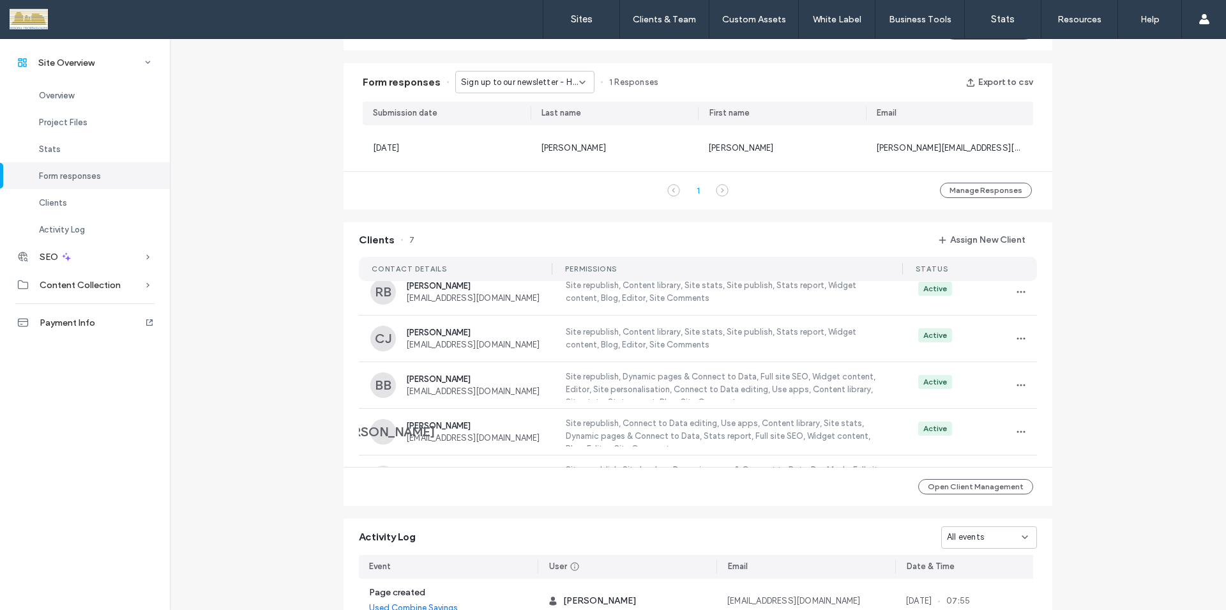
click at [1033, 418] on div "CONTACT DETAILS Permissions Status KC [PERSON_NAME] [EMAIL_ADDRESS][DOMAIN_NAME…" at bounding box center [698, 358] width 709 height 217
click at [1017, 385] on icon "button" at bounding box center [1021, 385] width 10 height 10
click at [1037, 416] on span "Edit Permissions" at bounding box center [1063, 418] width 63 height 13
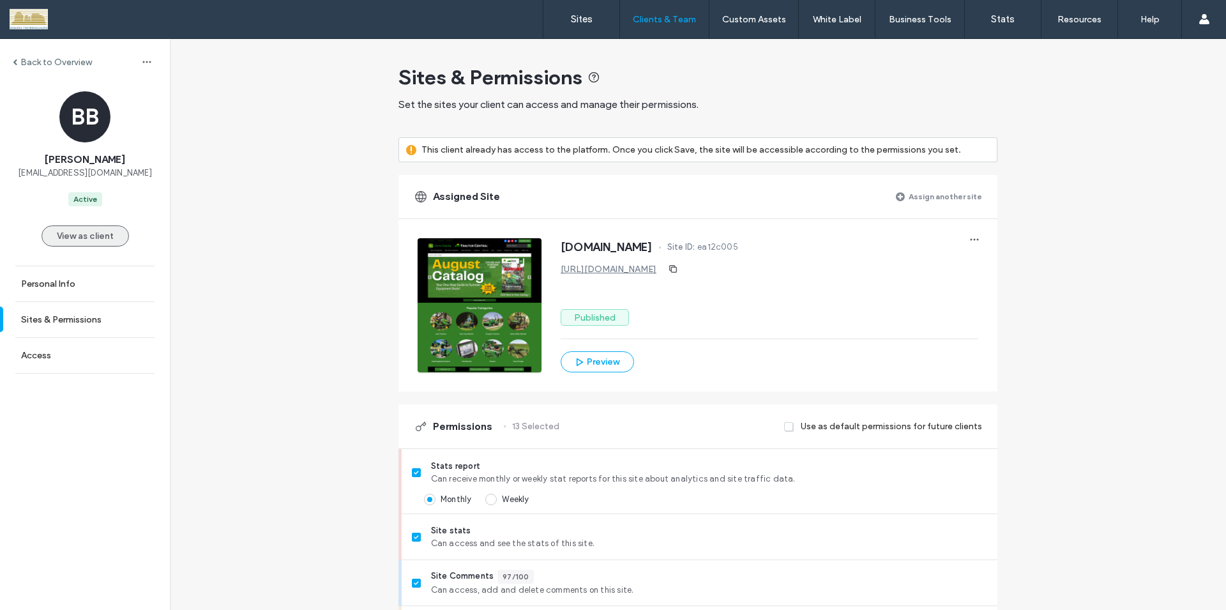
click at [105, 238] on button "View as client" at bounding box center [86, 235] width 88 height 21
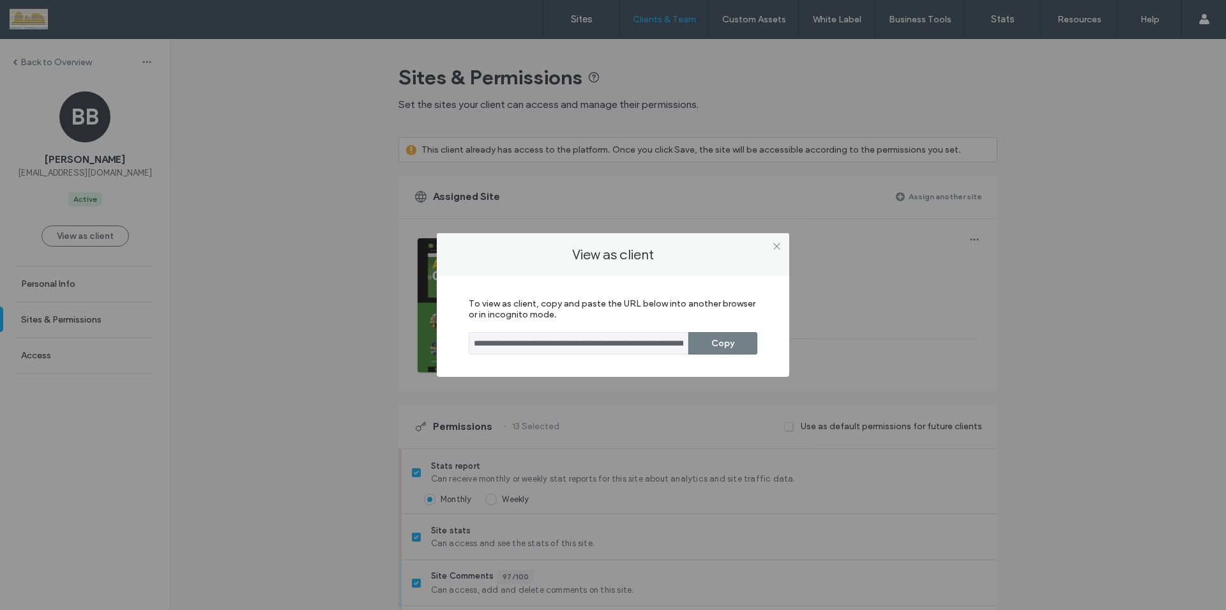
click at [712, 347] on button "Copy" at bounding box center [723, 343] width 69 height 22
click at [779, 246] on icon at bounding box center [777, 246] width 10 height 10
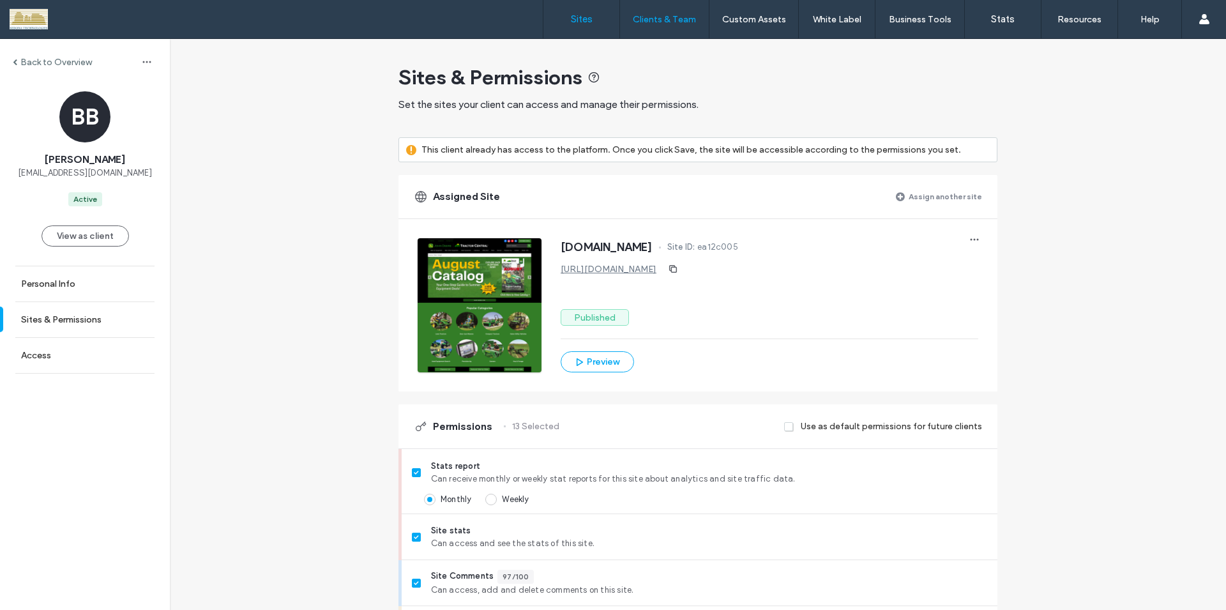
click at [577, 19] on label "Sites" at bounding box center [582, 18] width 22 height 11
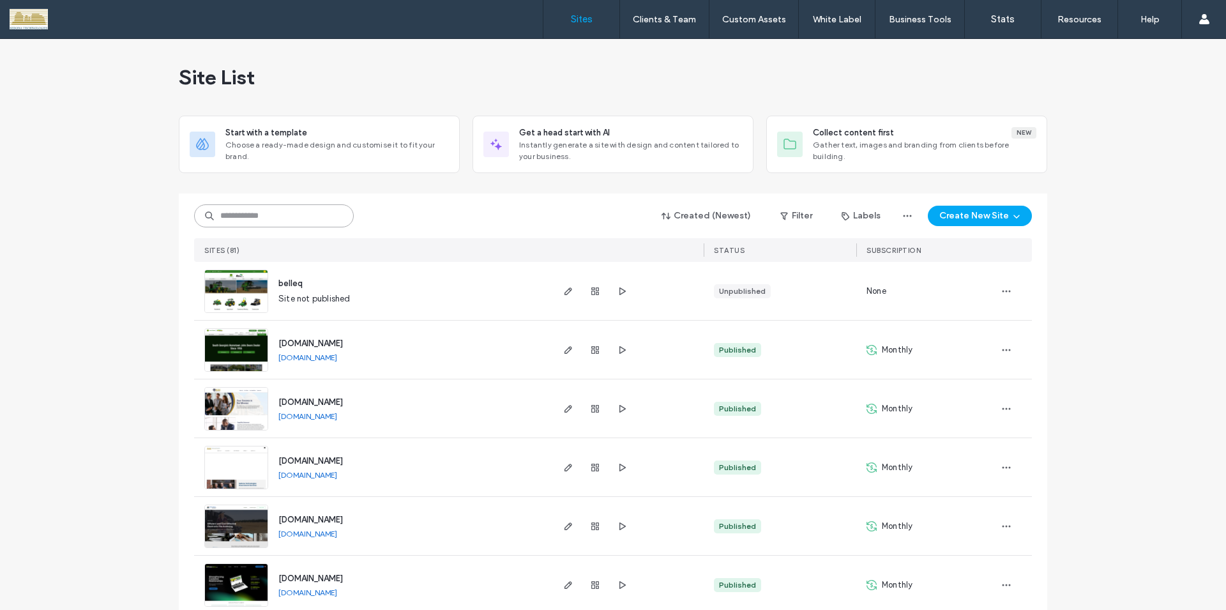
click at [284, 213] on input at bounding box center [274, 215] width 160 height 23
type input "****"
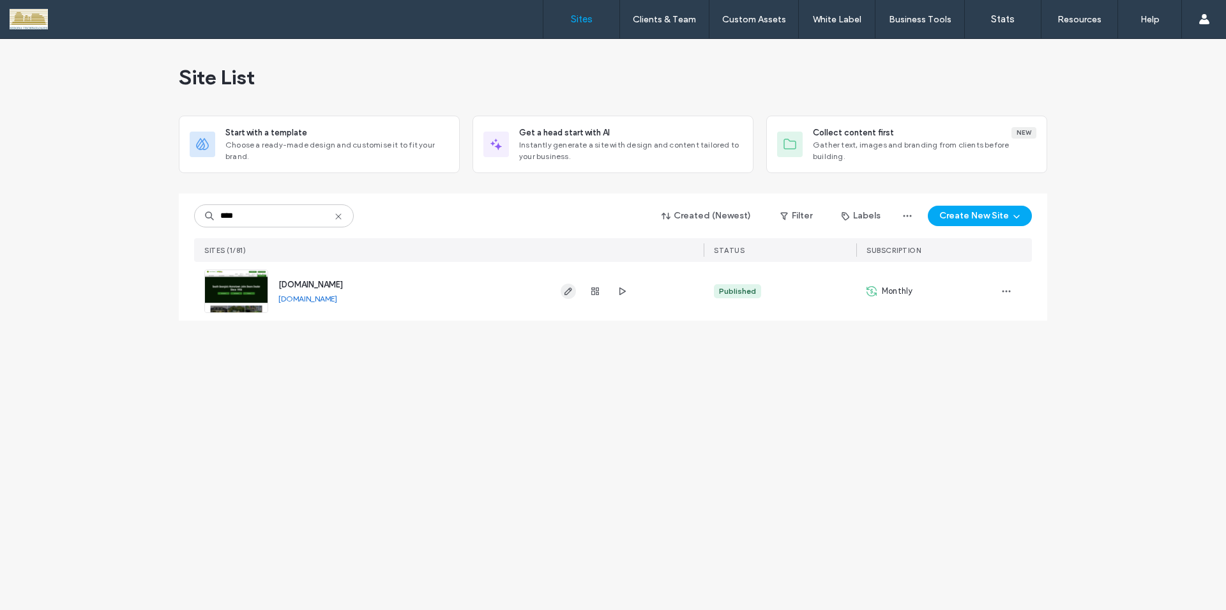
click at [568, 290] on use "button" at bounding box center [569, 291] width 8 height 8
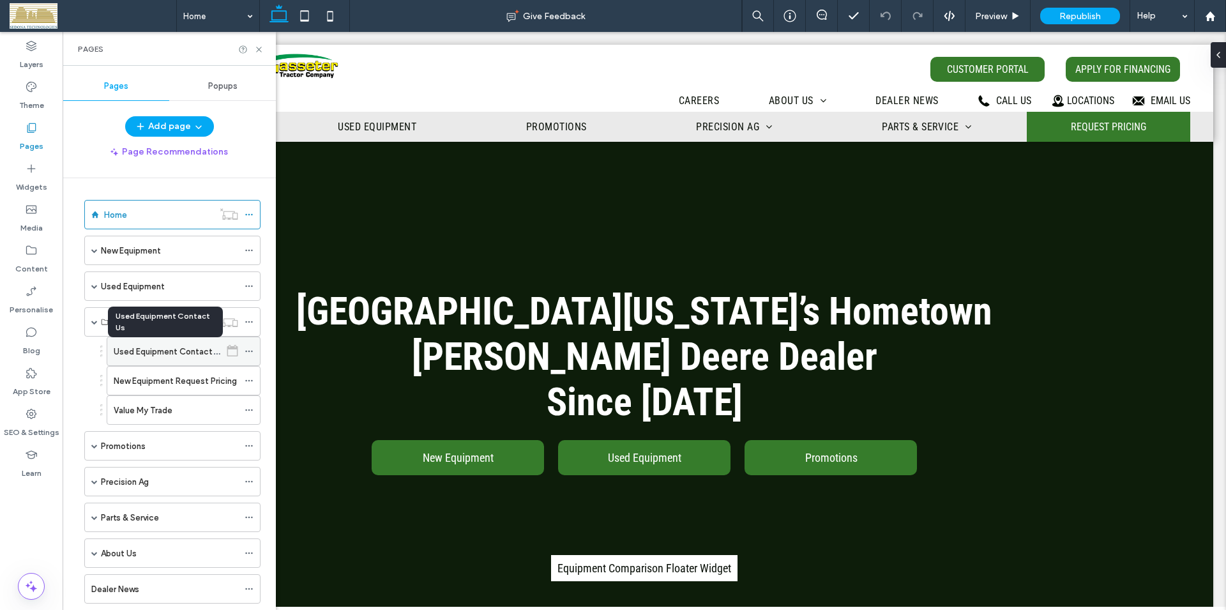
click at [173, 348] on label "Used Equipment Contact Us" at bounding box center [169, 351] width 111 height 22
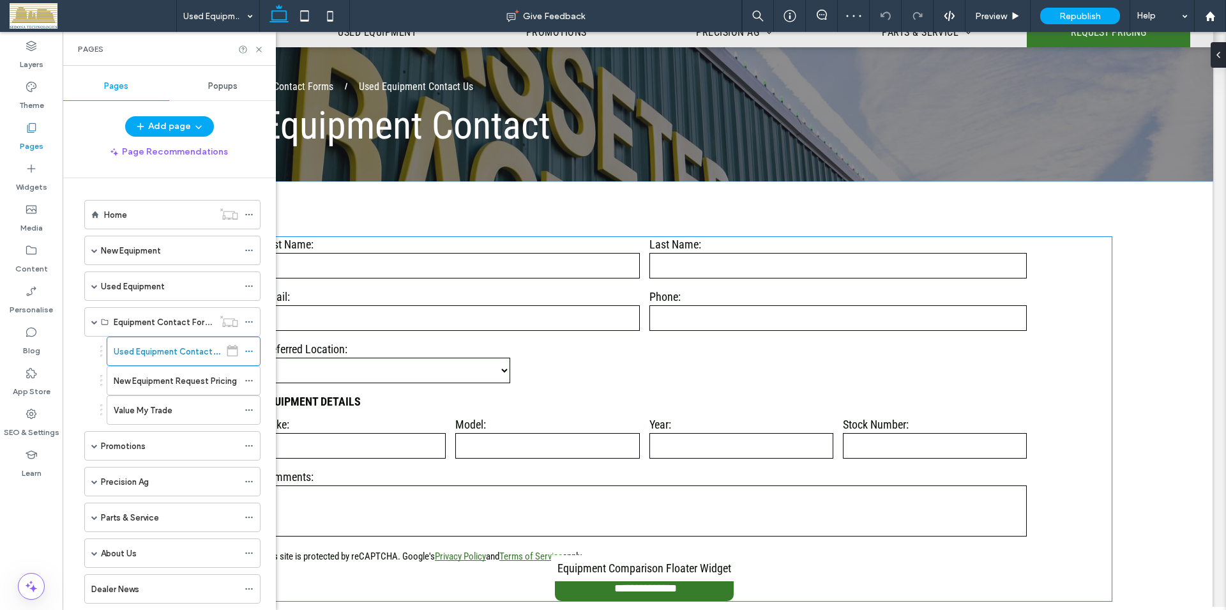
scroll to position [130, 0]
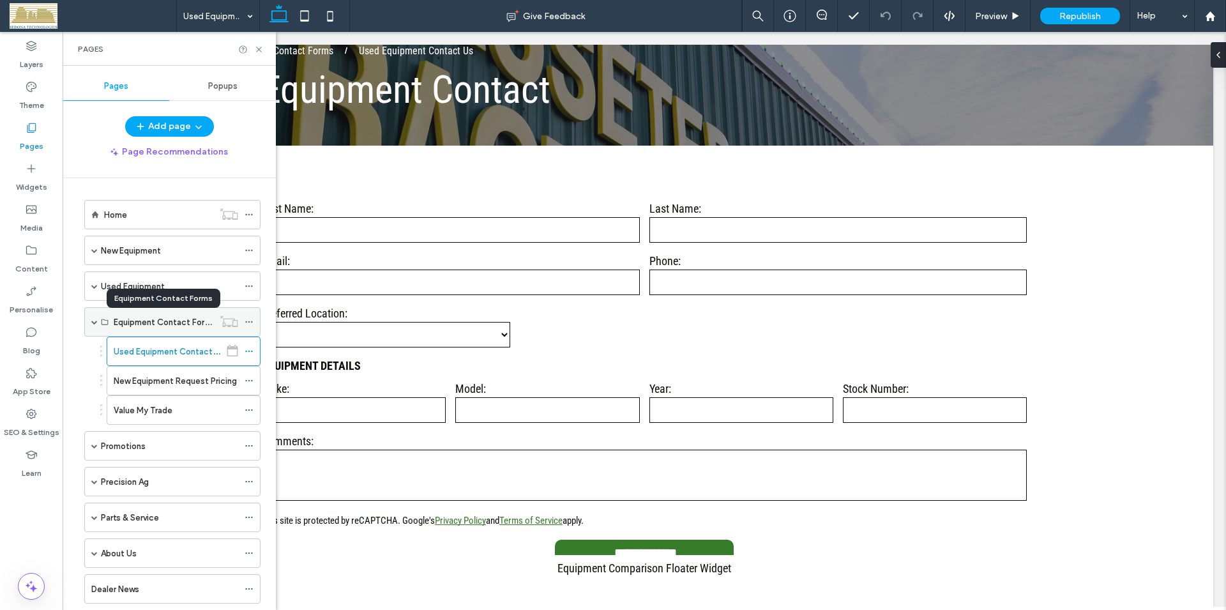
click at [158, 323] on label "Equipment Contact Forms" at bounding box center [165, 322] width 102 height 22
click at [142, 323] on label "Equipment Contact Forms" at bounding box center [165, 322] width 102 height 22
click at [93, 323] on span at bounding box center [94, 322] width 6 height 6
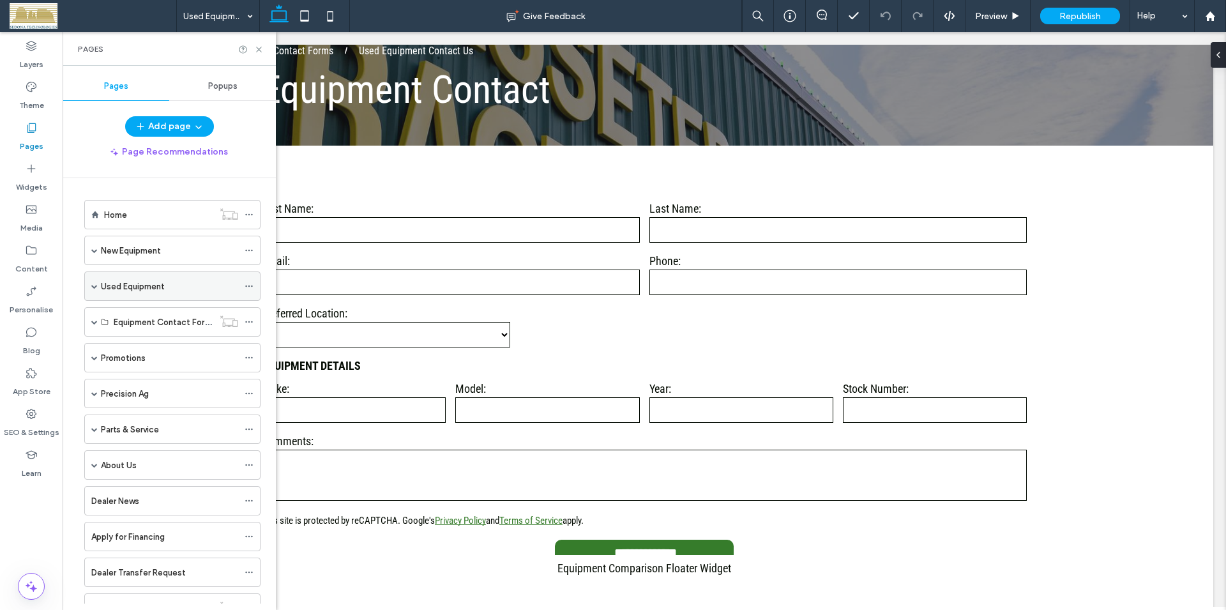
click at [93, 287] on span at bounding box center [94, 286] width 6 height 6
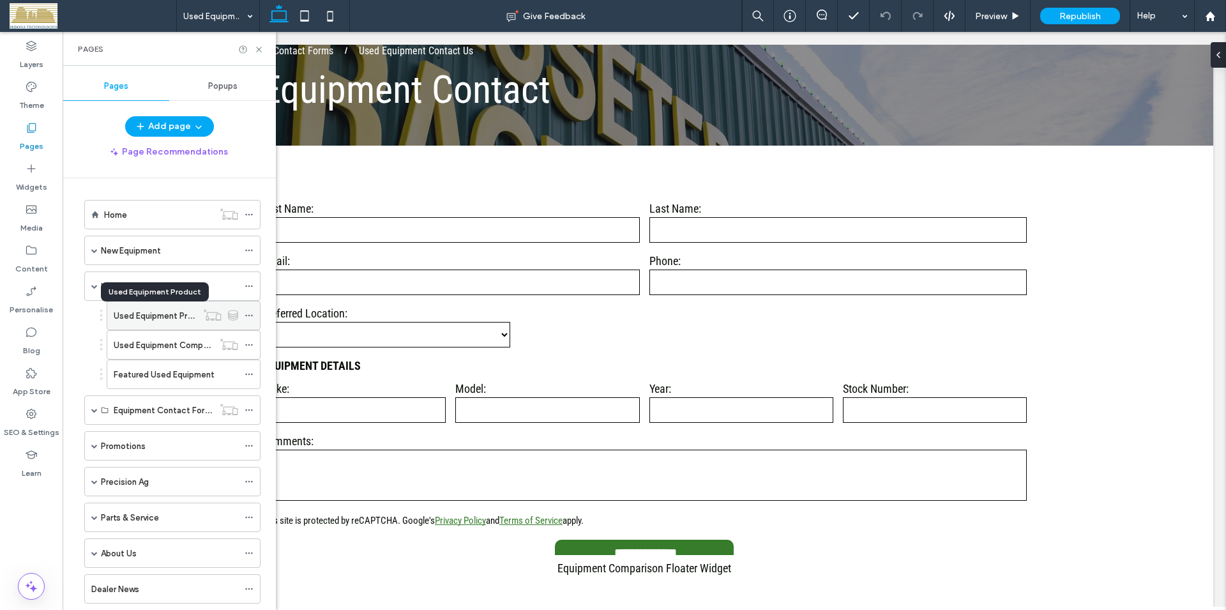
click at [166, 314] on label "Used Equipment Product" at bounding box center [162, 316] width 97 height 22
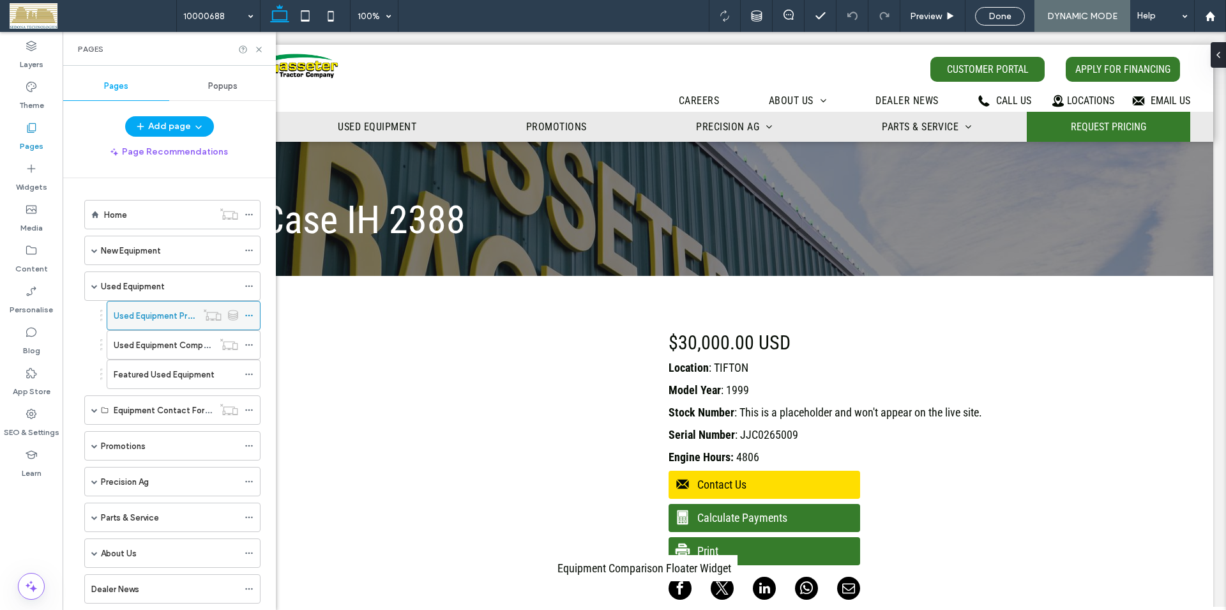
scroll to position [0, 0]
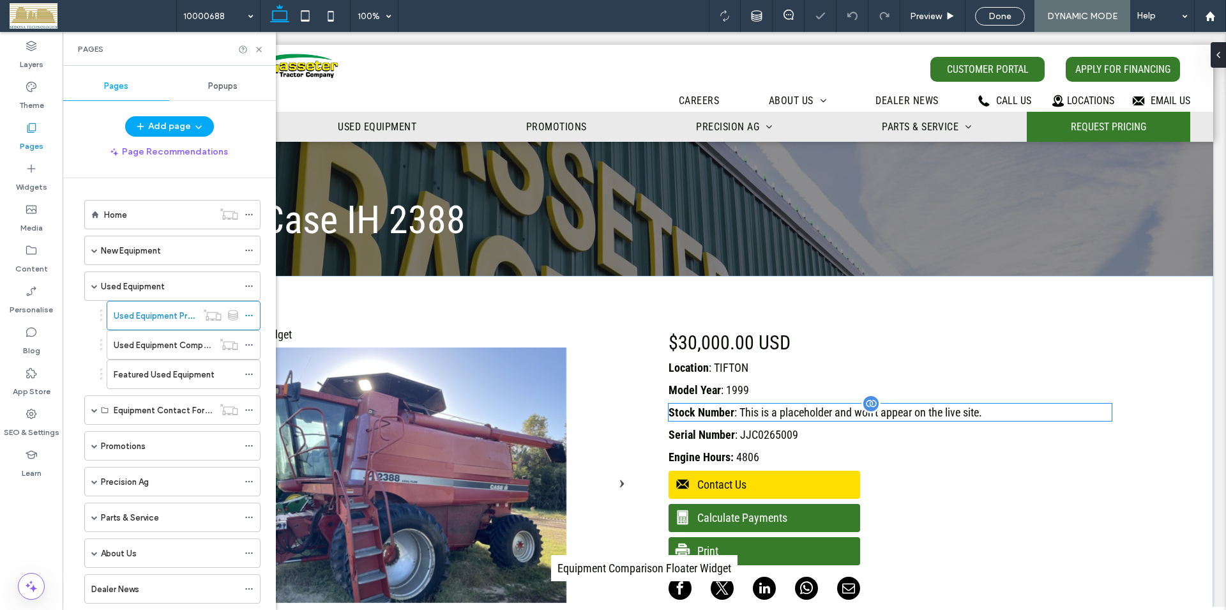
scroll to position [130, 0]
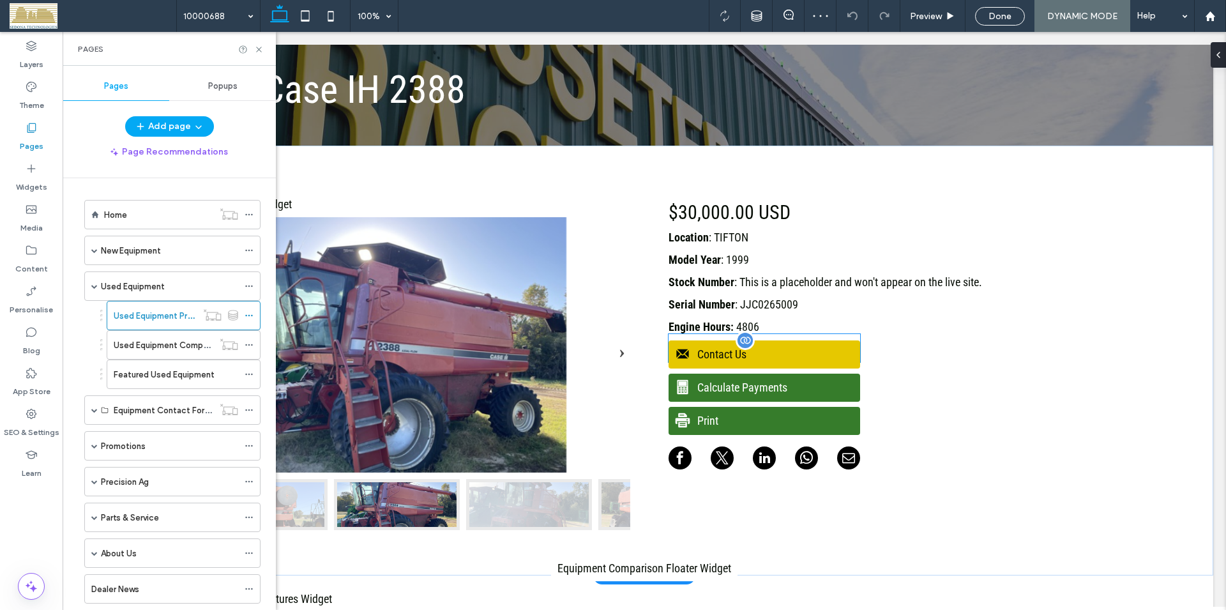
click at [747, 354] on span "Contact Us" at bounding box center [763, 354] width 188 height 26
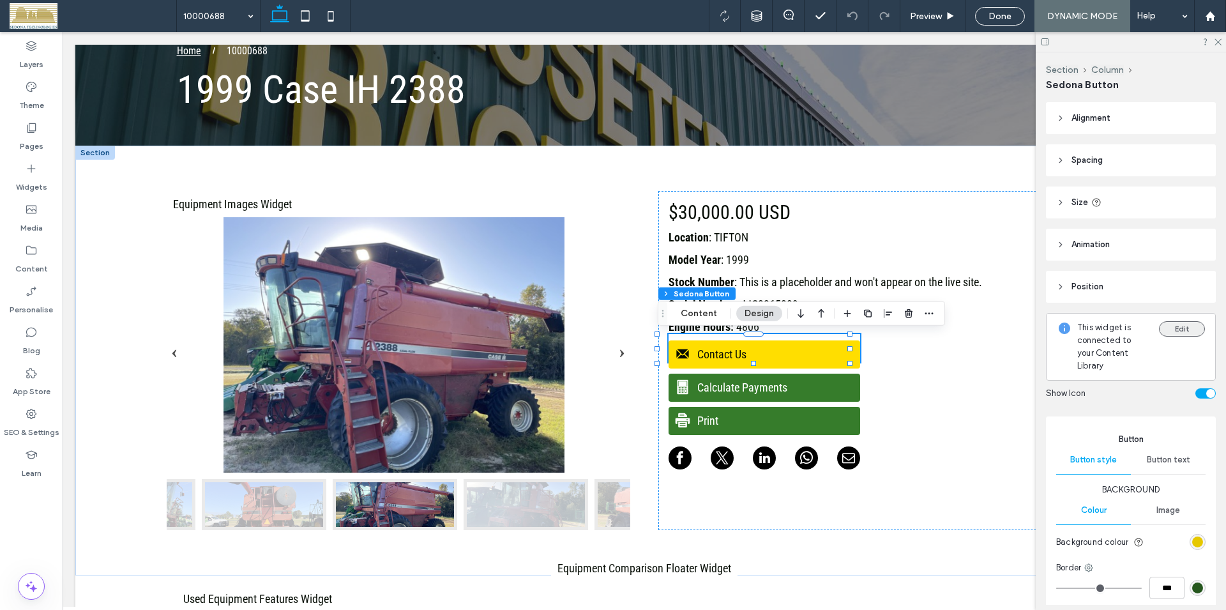
click at [1178, 330] on button "Edit" at bounding box center [1182, 328] width 46 height 15
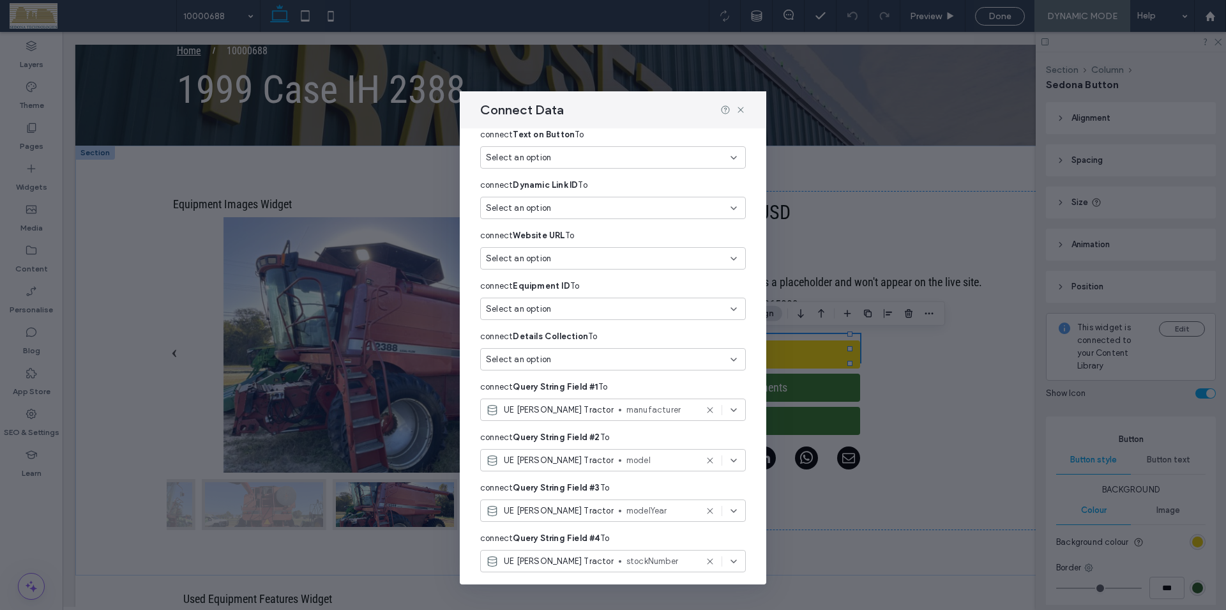
scroll to position [109, 0]
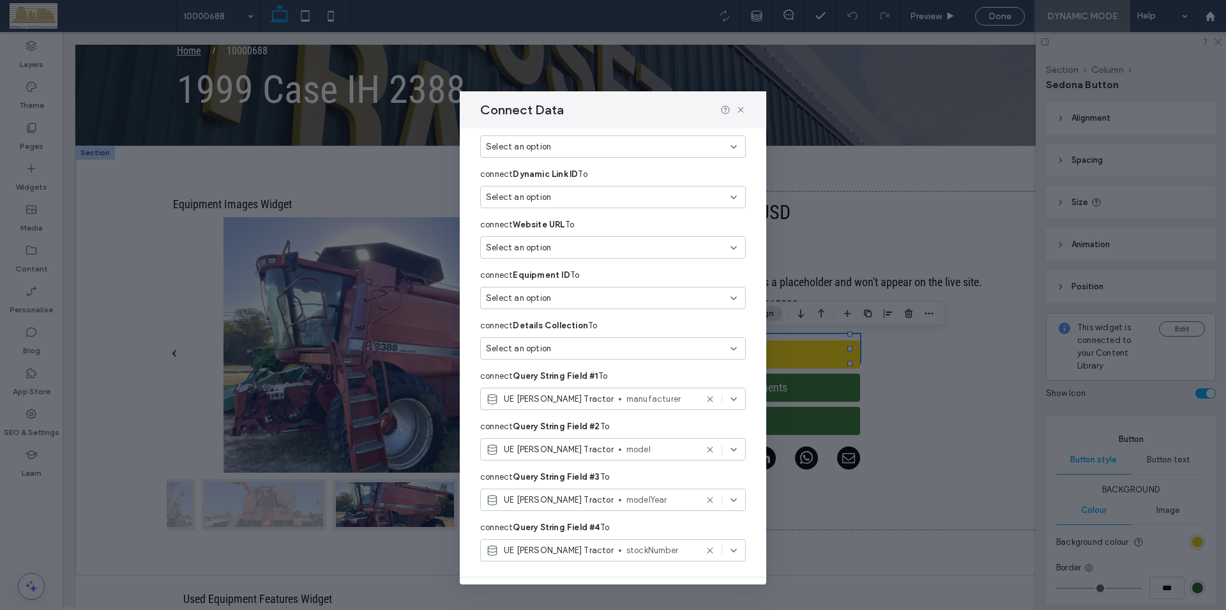
drag, startPoint x: 759, startPoint y: 271, endPoint x: 755, endPoint y: 364, distance: 93.3
click at [755, 360] on div "Connect Edit content By connecting data, you enable an automatic sync between t…" at bounding box center [613, 356] width 307 height 456
drag, startPoint x: 755, startPoint y: 364, endPoint x: 755, endPoint y: 372, distance: 8.3
click at [755, 372] on div "Connect Edit content By connecting data, you enable an automatic sync between t…" at bounding box center [613, 356] width 307 height 456
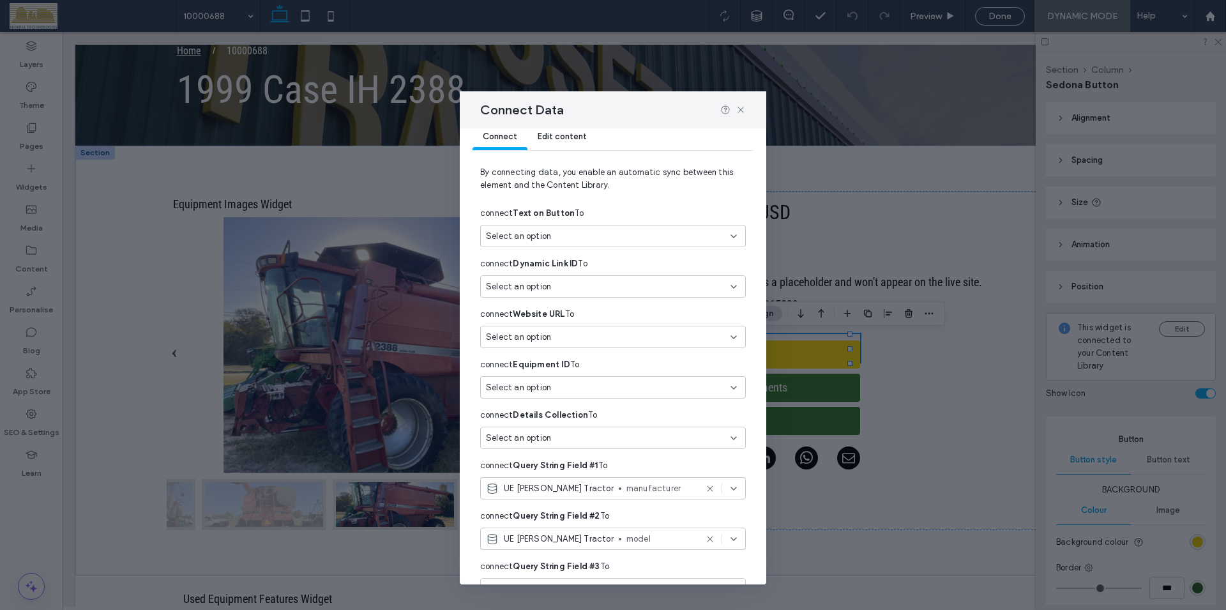
scroll to position [0, 0]
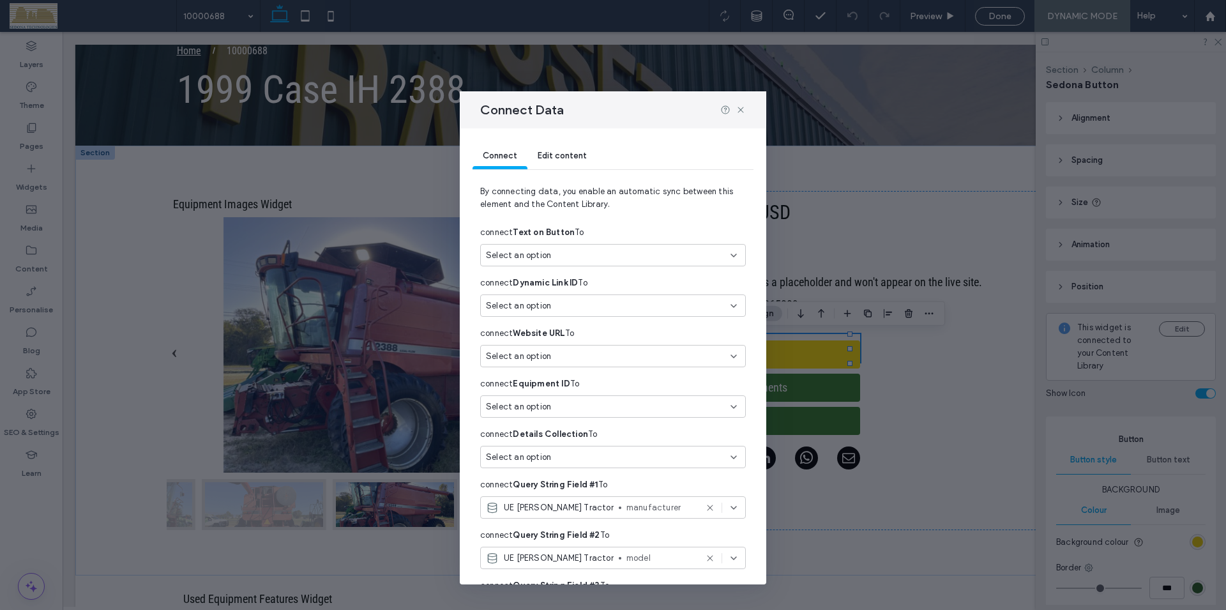
click at [577, 156] on span "Edit content" at bounding box center [562, 156] width 49 height 10
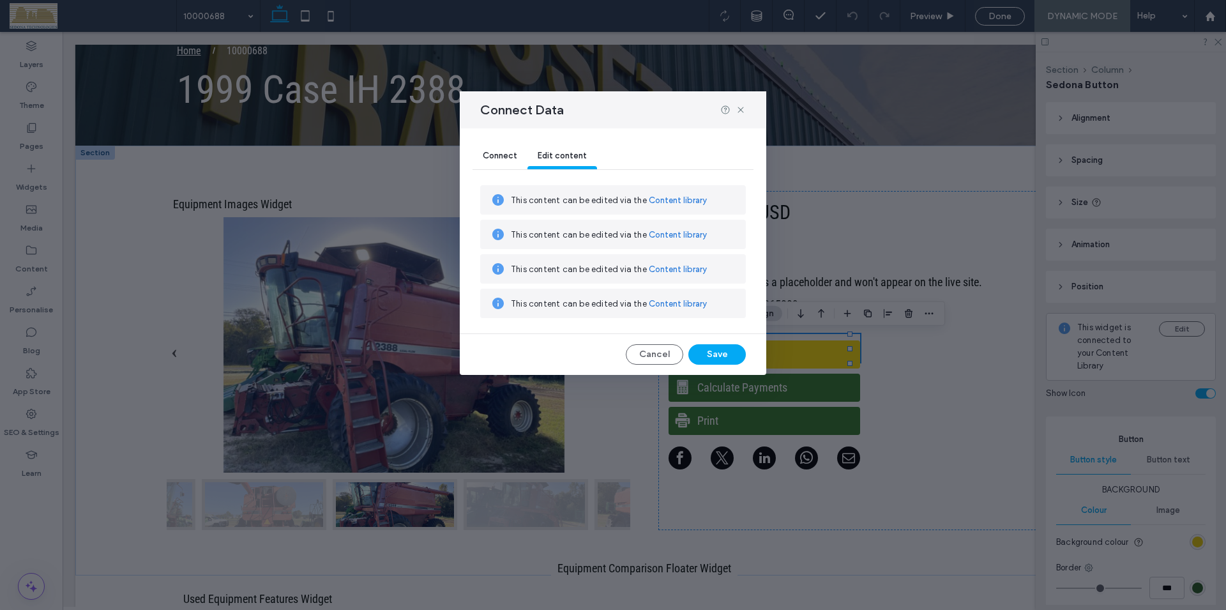
click at [504, 153] on span "Connect" at bounding box center [500, 156] width 34 height 10
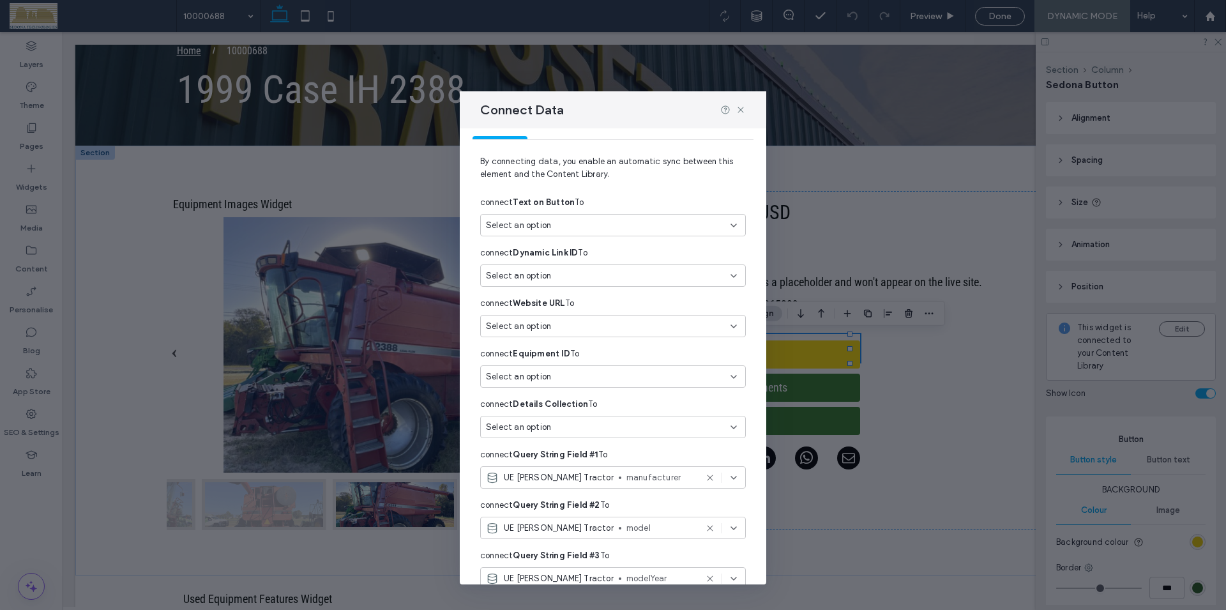
scroll to position [4, 0]
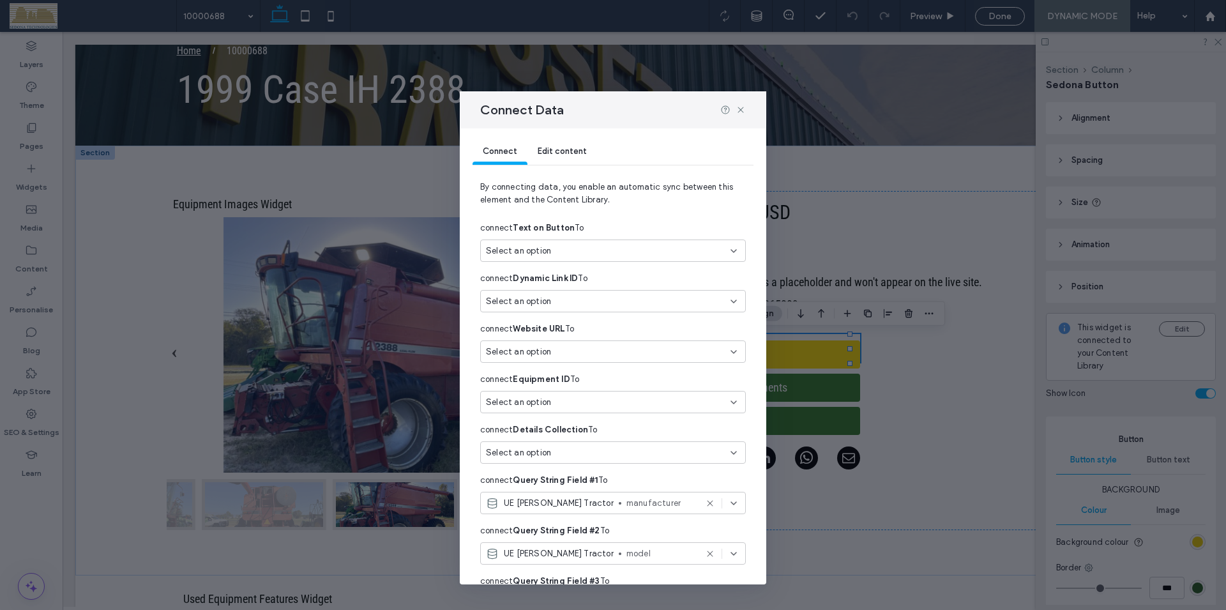
click at [729, 301] on icon at bounding box center [734, 301] width 10 height 10
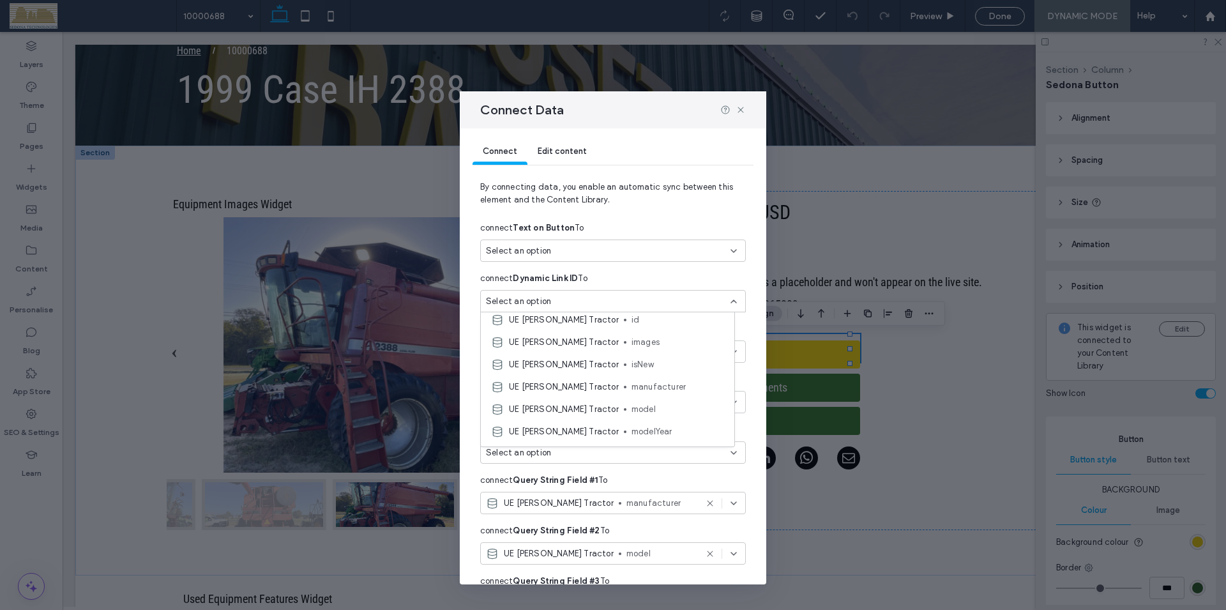
scroll to position [947, 0]
click at [741, 283] on div "Connect Edit content By connecting data, you enable an automatic sync between t…" at bounding box center [613, 356] width 307 height 456
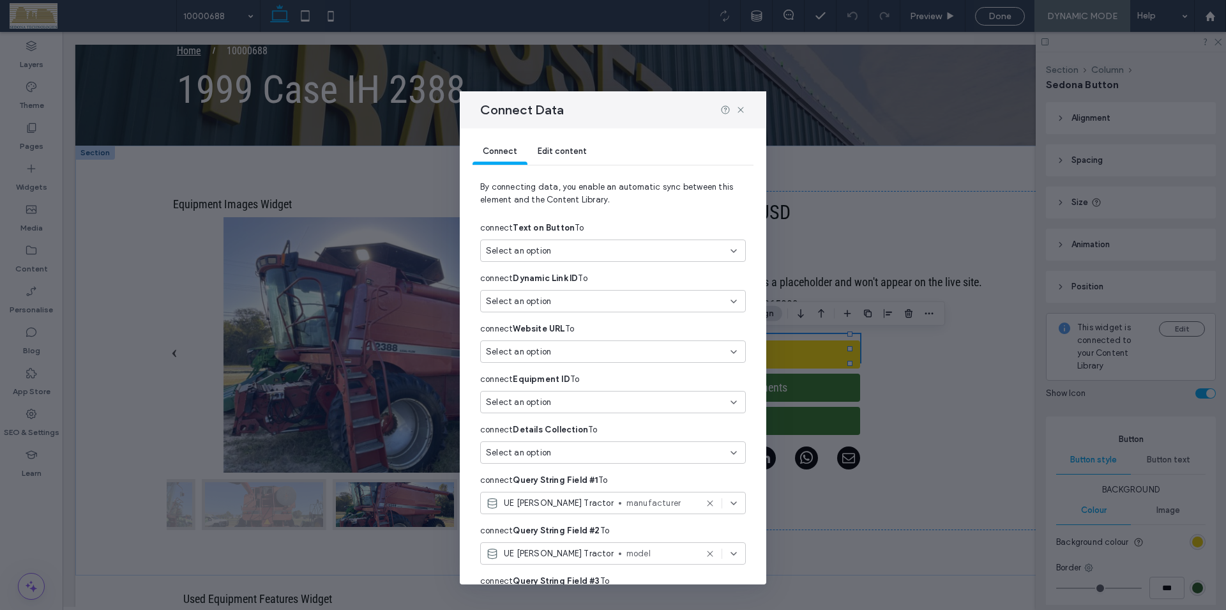
click at [729, 349] on div "Select an option" at bounding box center [613, 351] width 266 height 22
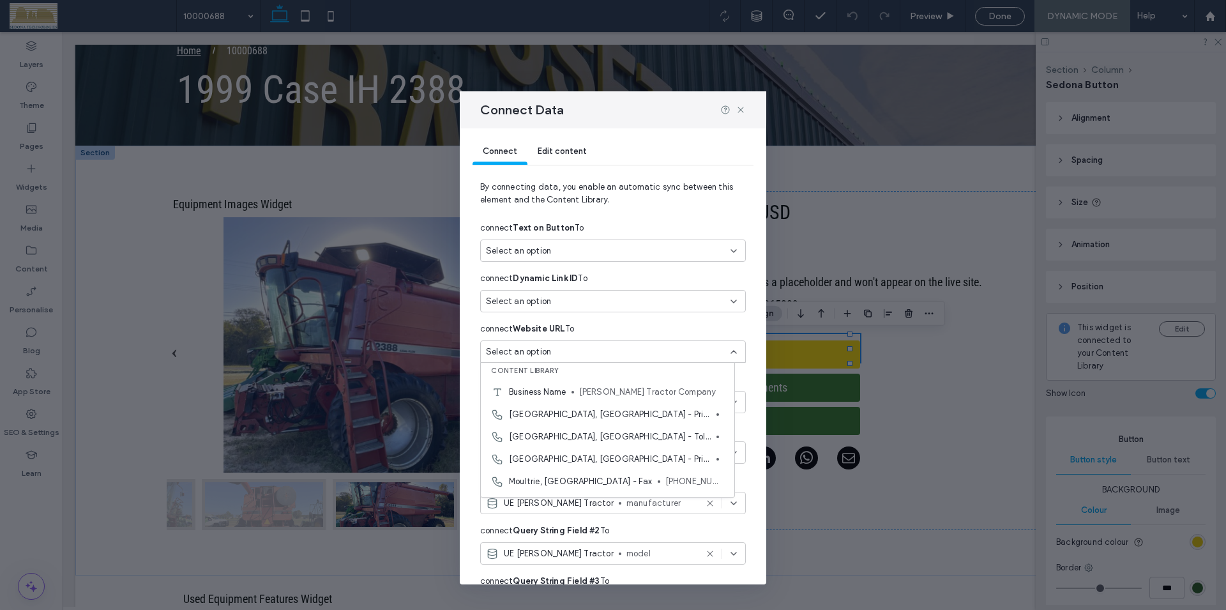
scroll to position [0, 0]
click at [746, 332] on div "Connect Edit content By connecting data, you enable an automatic sync between t…" at bounding box center [613, 356] width 307 height 456
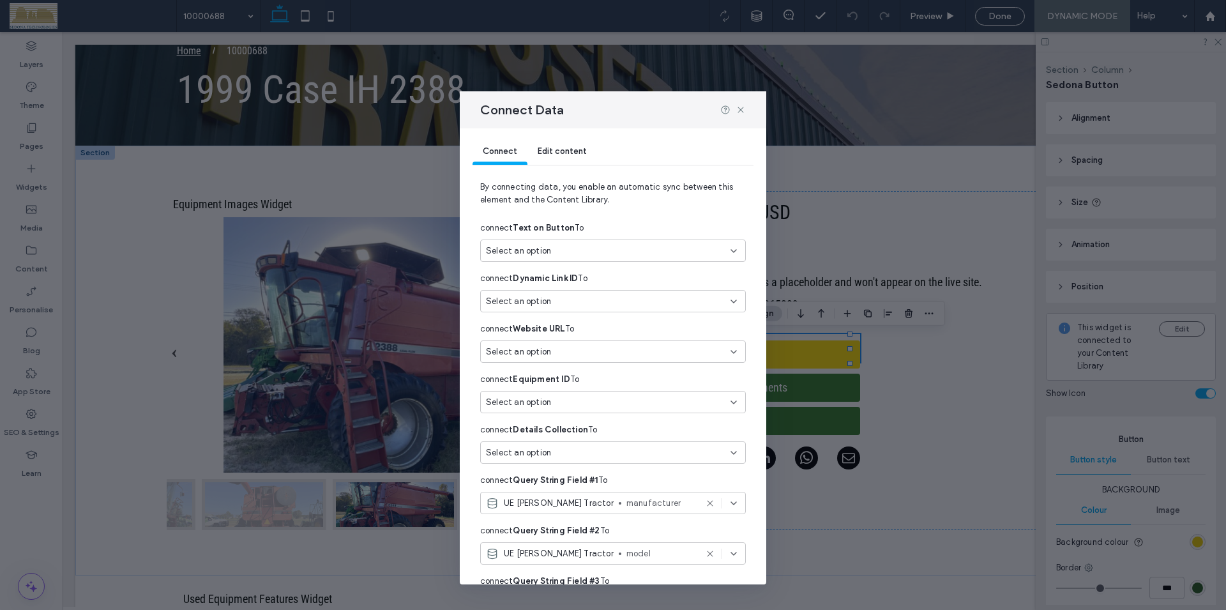
click at [729, 252] on icon at bounding box center [734, 251] width 10 height 10
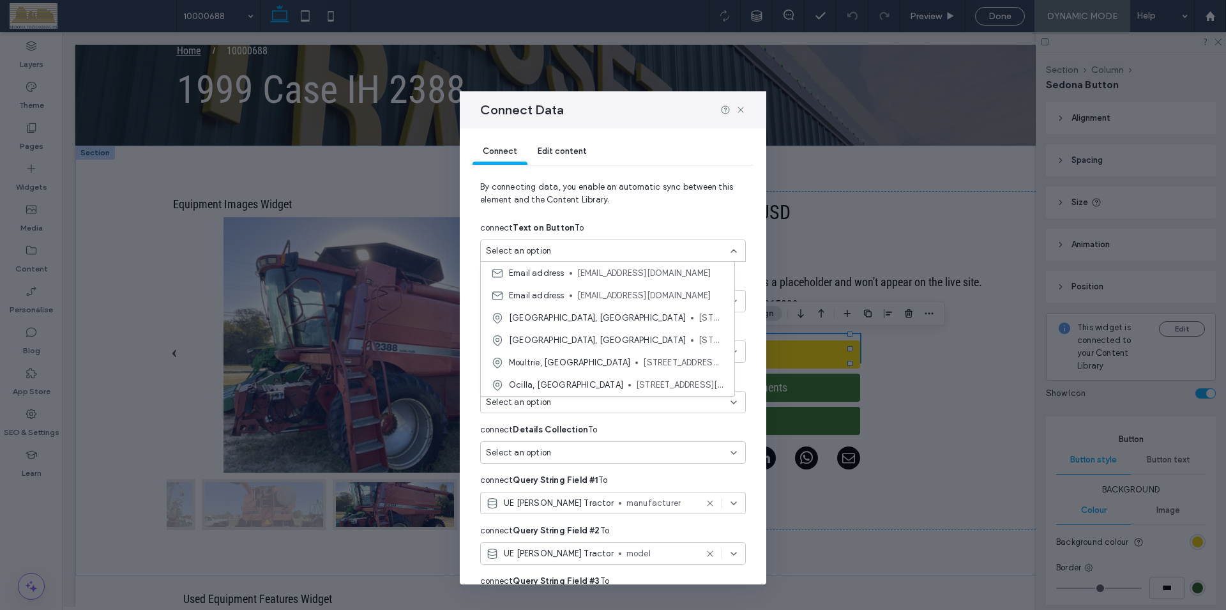
scroll to position [476, 0]
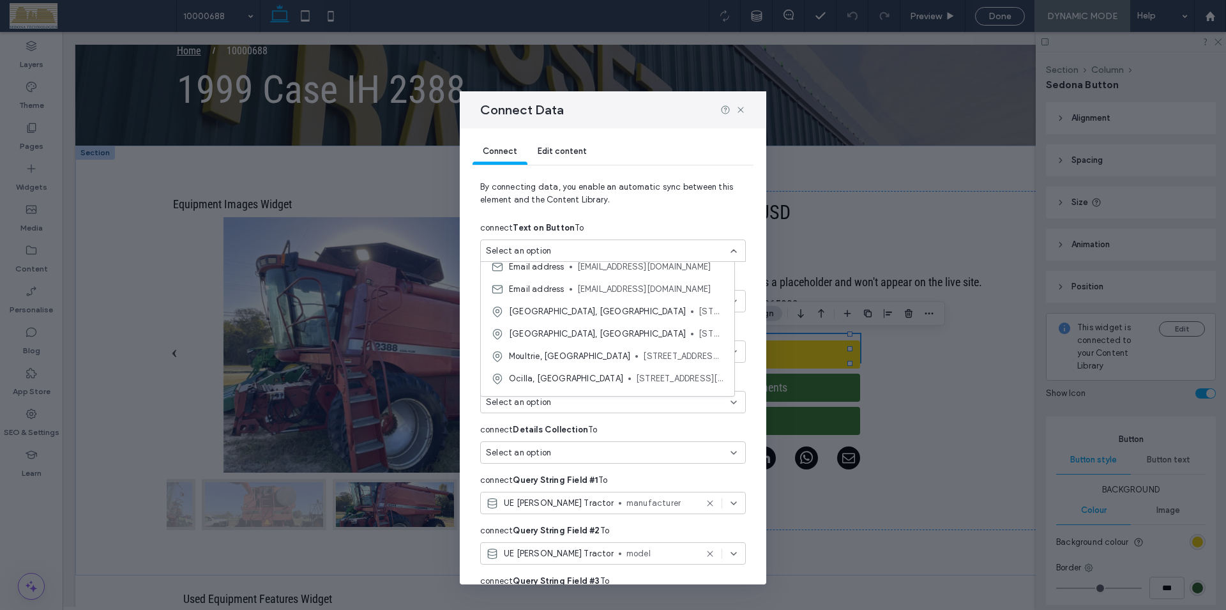
click at [743, 322] on div "Connect Edit content By connecting data, you enable an automatic sync between t…" at bounding box center [613, 356] width 307 height 456
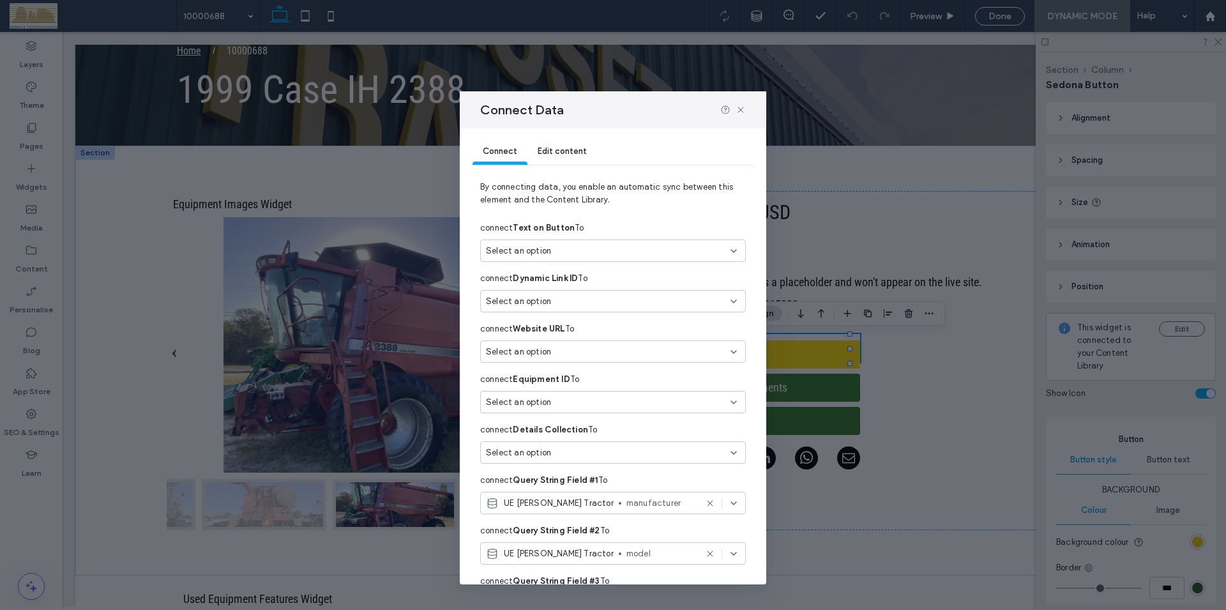
drag, startPoint x: 727, startPoint y: 276, endPoint x: 746, endPoint y: 326, distance: 53.8
click at [746, 326] on div "Connect Edit content By connecting data, you enable an automatic sync between t…" at bounding box center [613, 356] width 307 height 456
click at [706, 326] on div "connect Website URL To" at bounding box center [613, 328] width 266 height 23
click at [728, 306] on div "Select an option" at bounding box center [613, 301] width 266 height 22
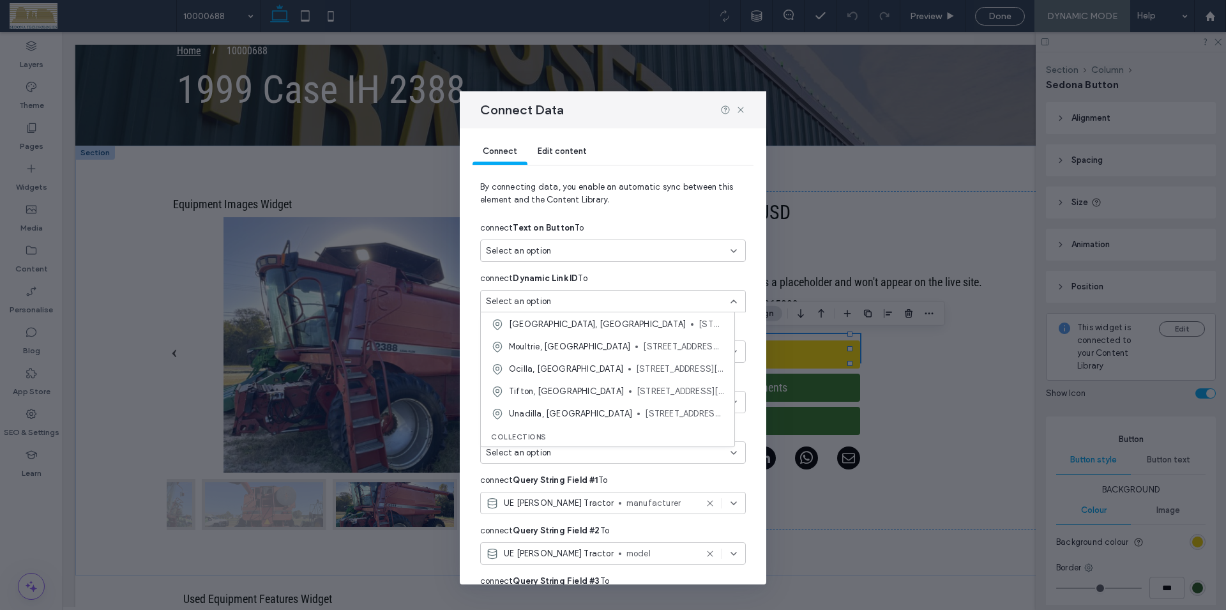
scroll to position [609, 0]
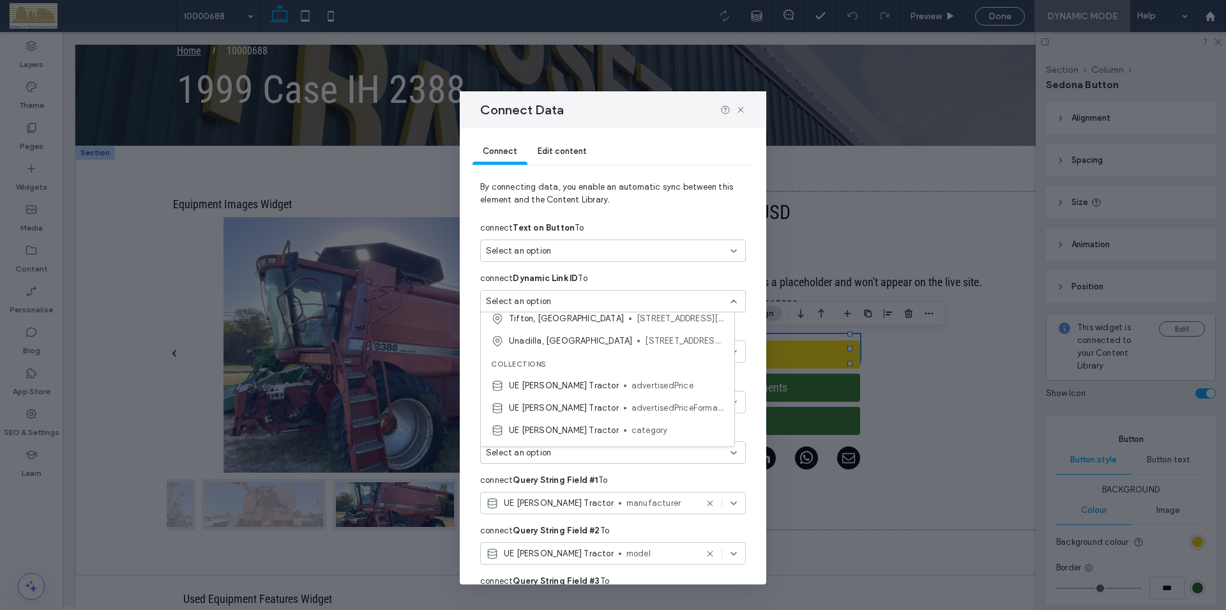
click at [728, 215] on span "By connecting data, you enable an automatic sync between this element and the C…" at bounding box center [613, 199] width 266 height 36
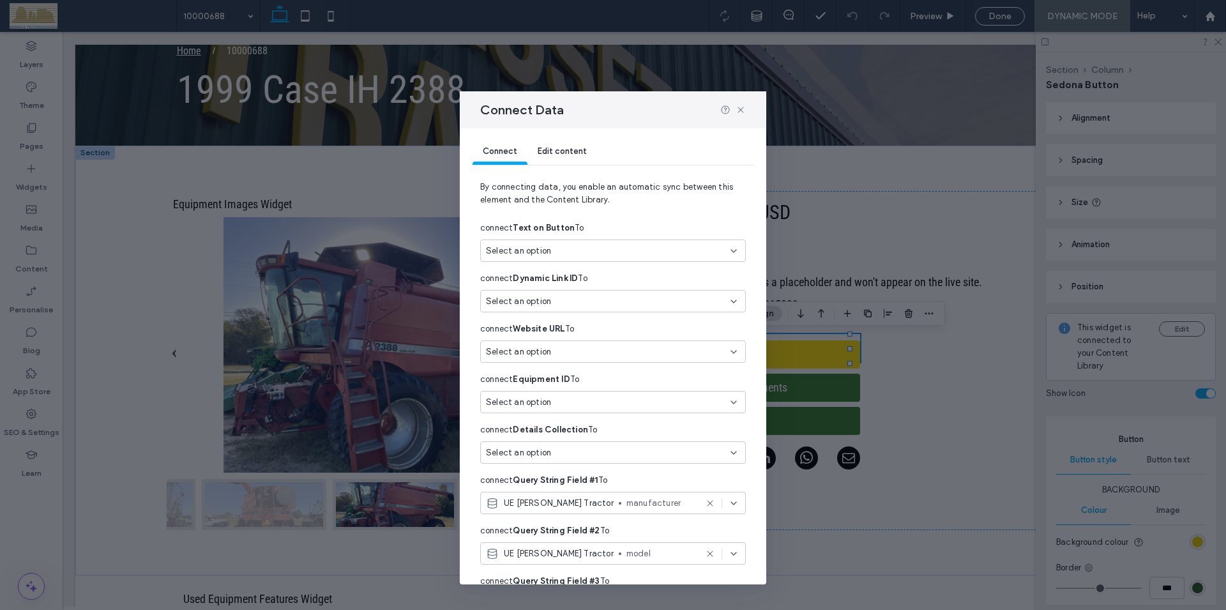
click at [563, 155] on span "Edit content" at bounding box center [562, 151] width 49 height 10
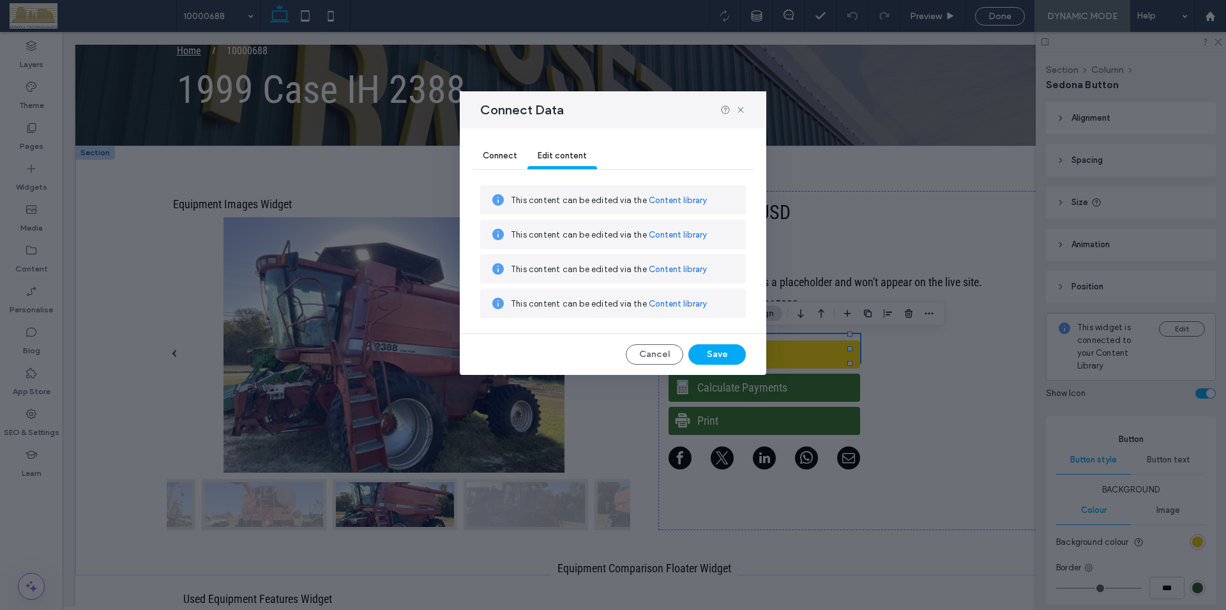
scroll to position [0, 0]
click at [673, 200] on link "Content library" at bounding box center [678, 200] width 58 height 13
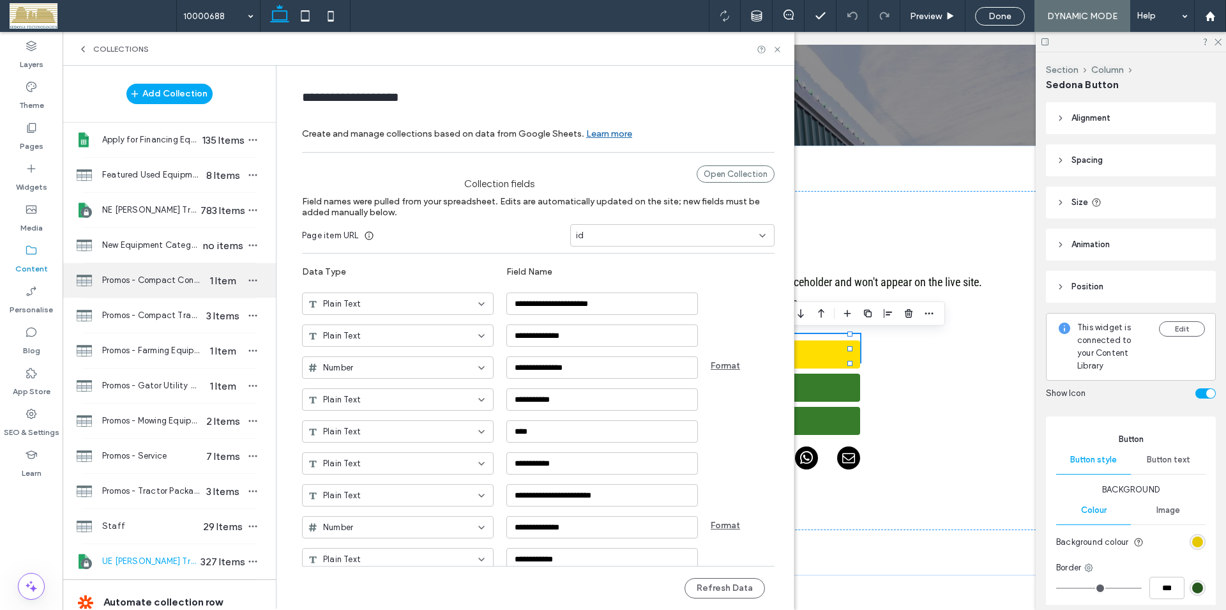
scroll to position [102, 0]
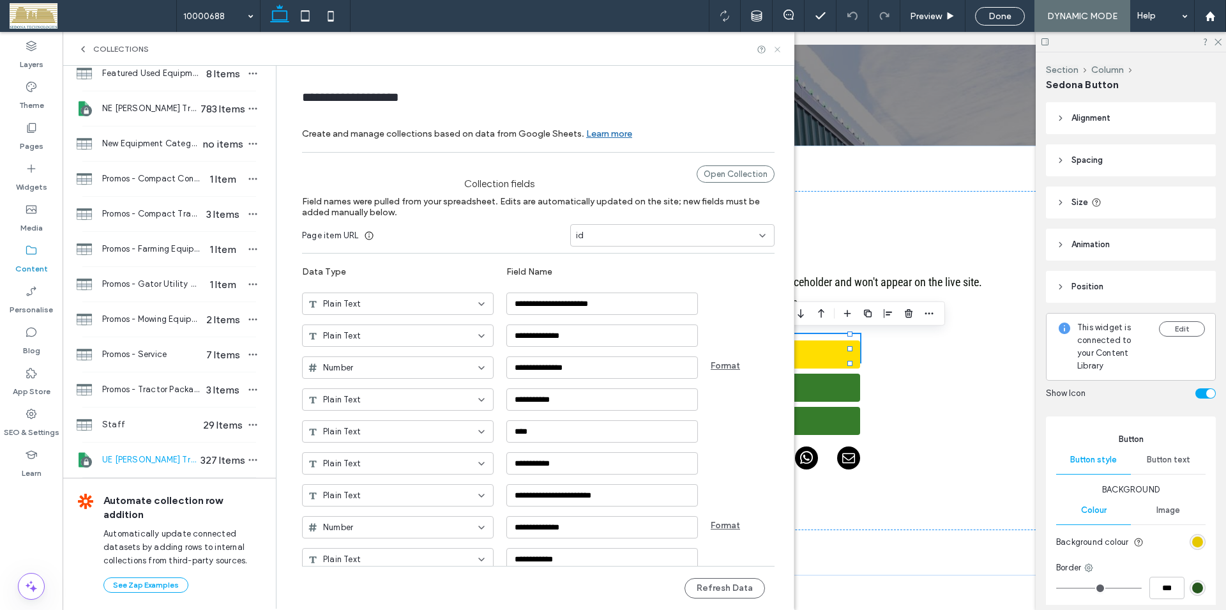
click at [777, 49] on use at bounding box center [777, 49] width 5 height 5
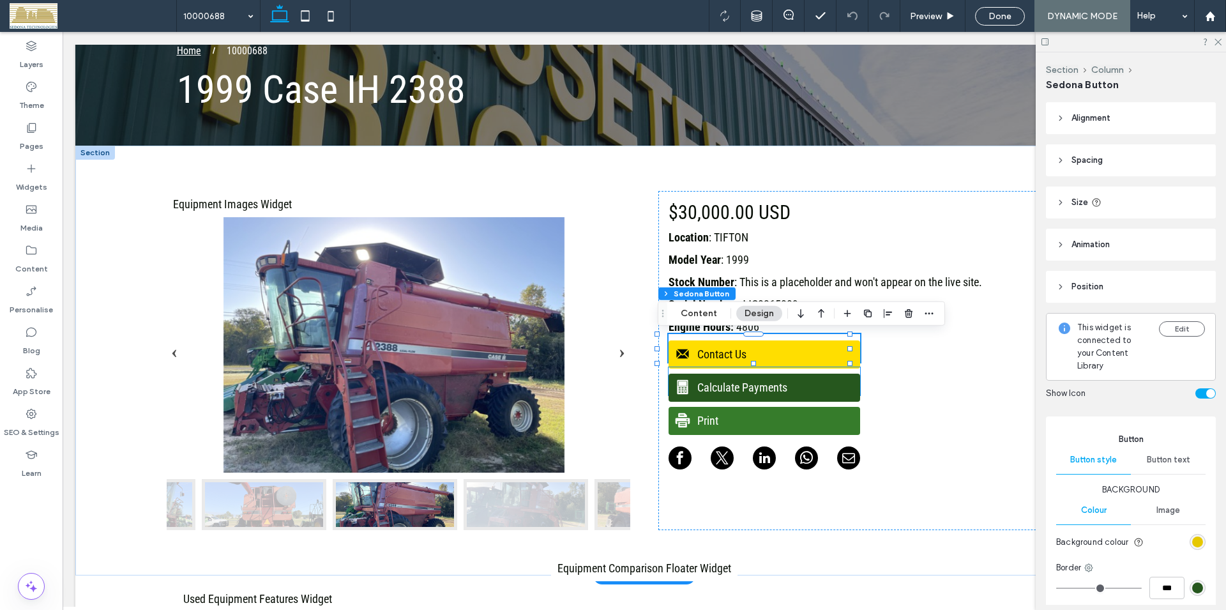
click at [697, 387] on span "Calculate Payments" at bounding box center [763, 387] width 188 height 26
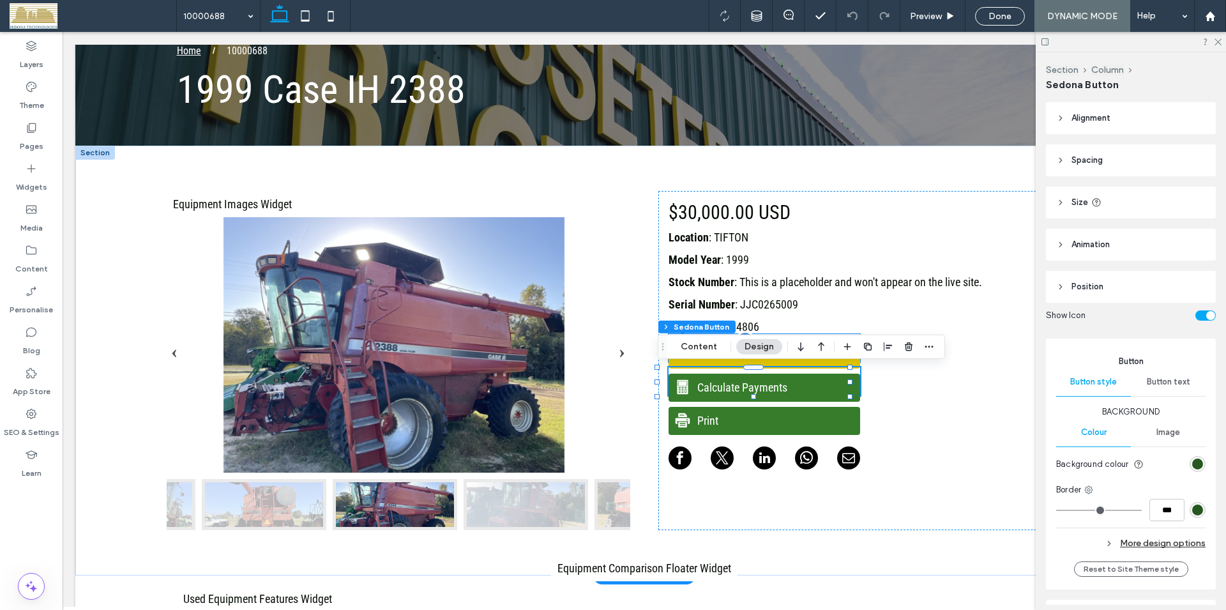
click at [704, 363] on span "Contact Us" at bounding box center [763, 354] width 188 height 26
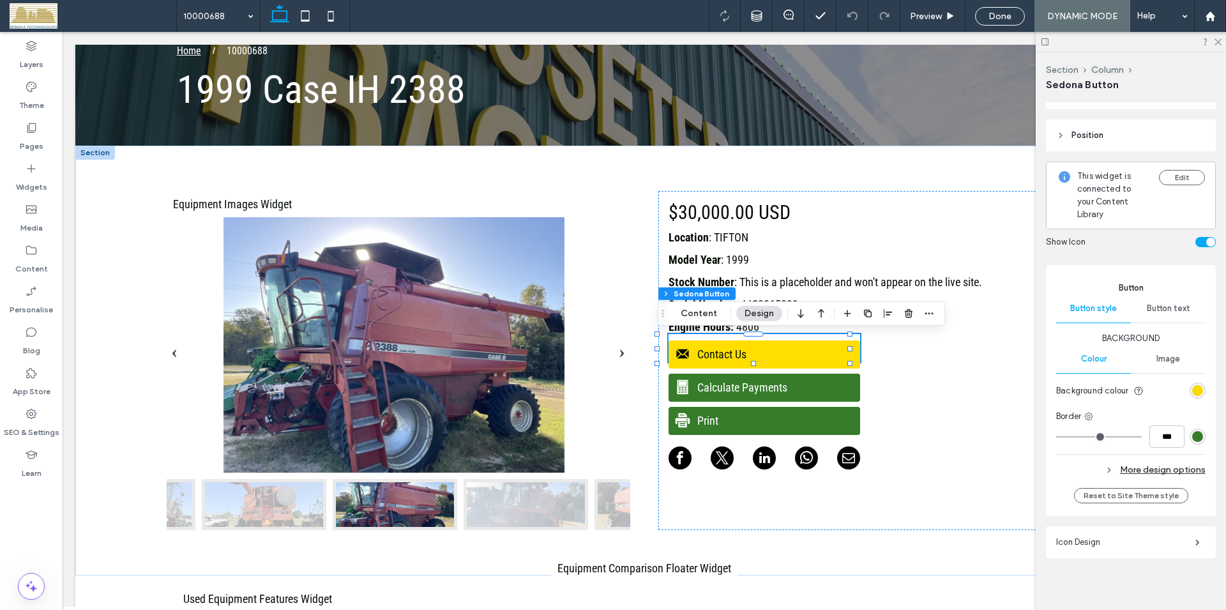
scroll to position [162, 0]
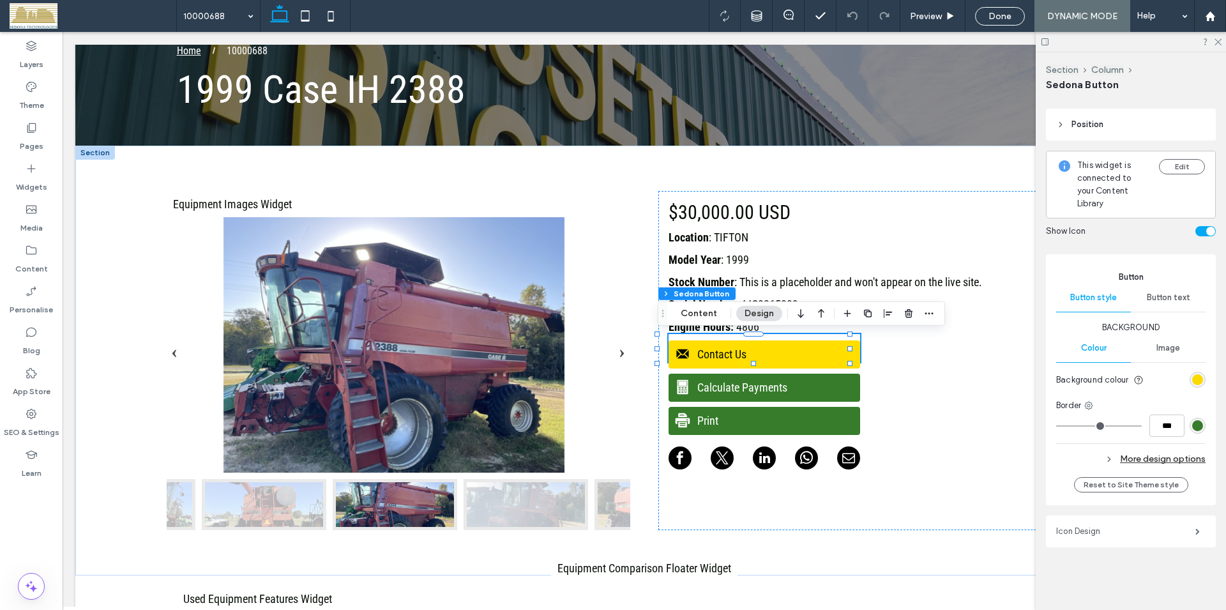
click at [1100, 531] on label "Icon Design" at bounding box center [1125, 532] width 139 height 26
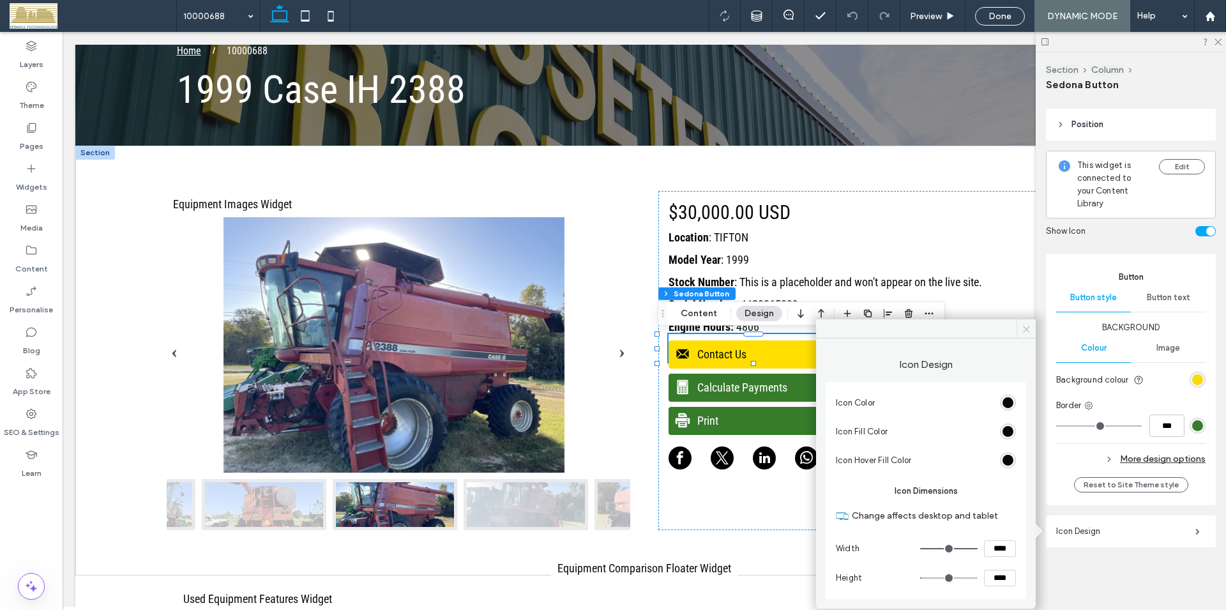
click at [1026, 330] on use at bounding box center [1026, 329] width 6 height 6
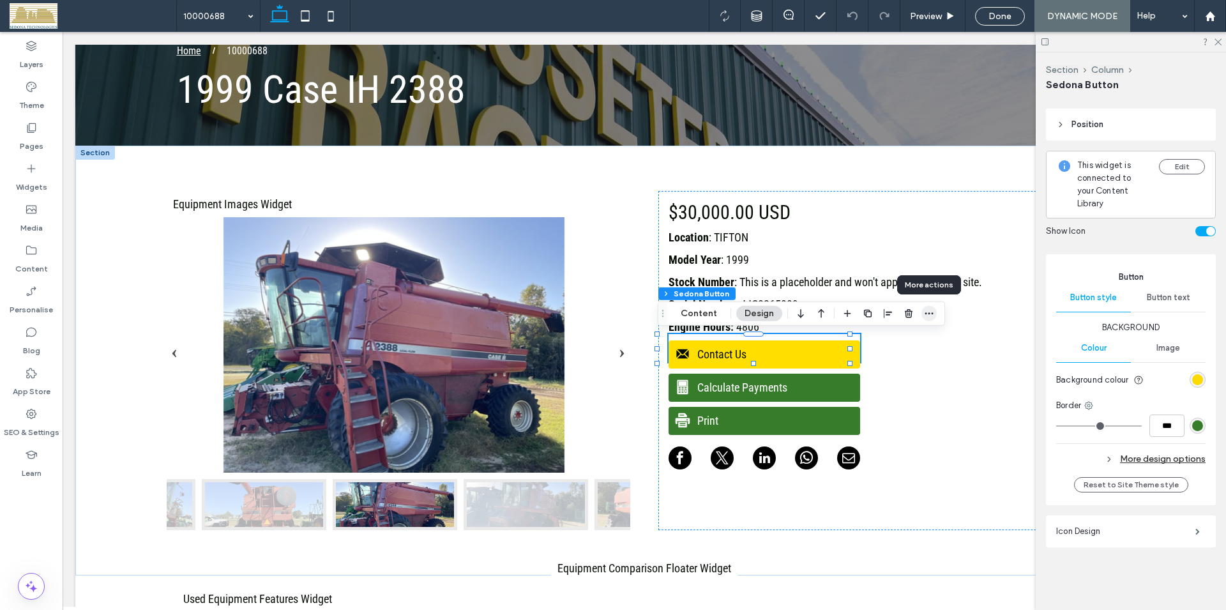
click at [927, 311] on icon "button" at bounding box center [929, 314] width 10 height 10
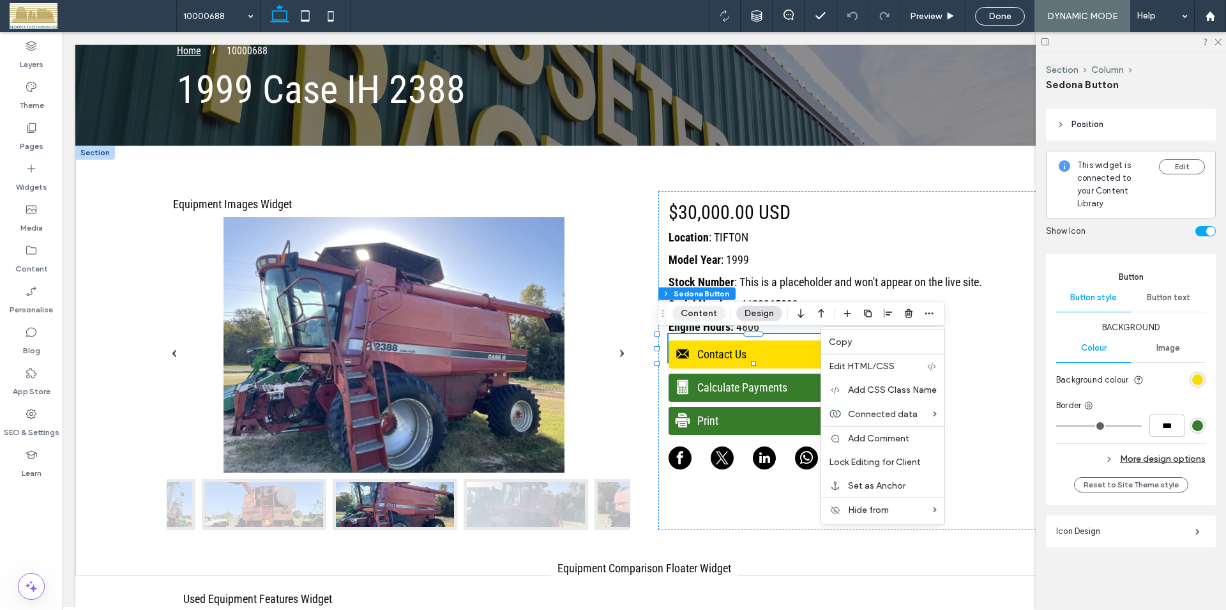
click at [702, 318] on button "Content" at bounding box center [699, 313] width 53 height 15
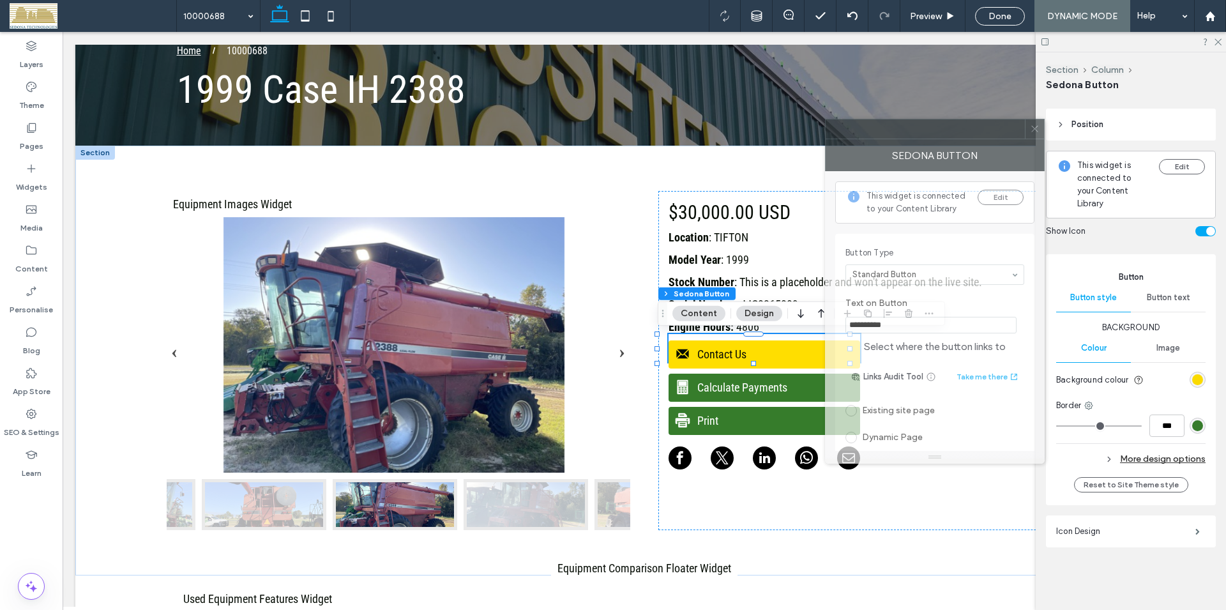
drag, startPoint x: 1109, startPoint y: 144, endPoint x: 941, endPoint y: 130, distance: 169.2
click at [941, 130] on div at bounding box center [925, 128] width 199 height 19
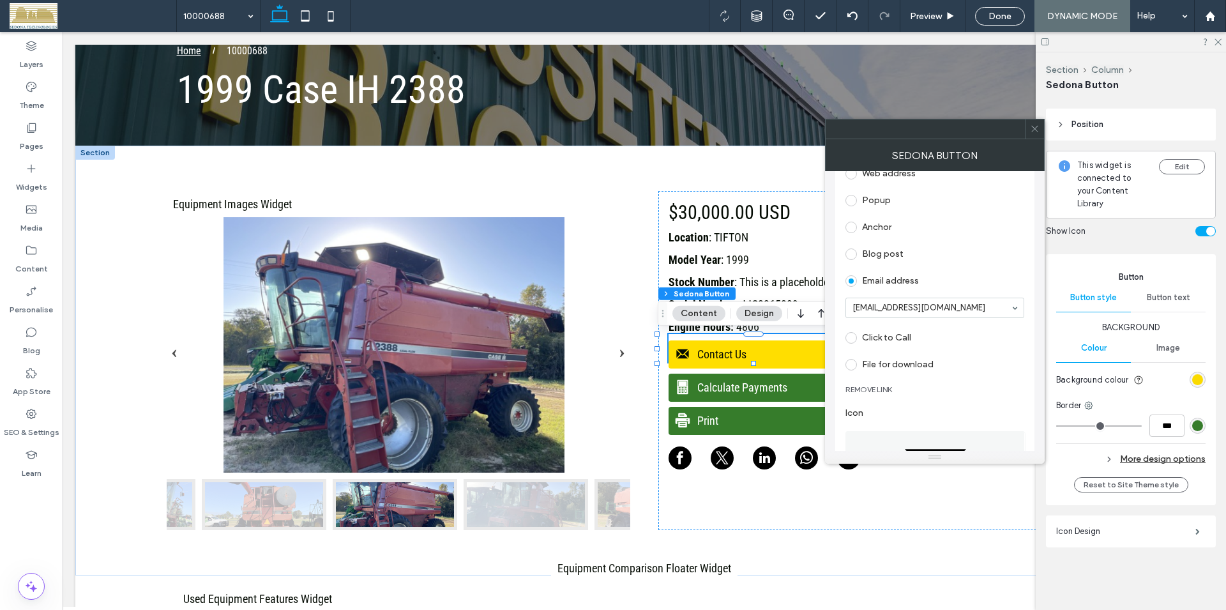
scroll to position [291, 0]
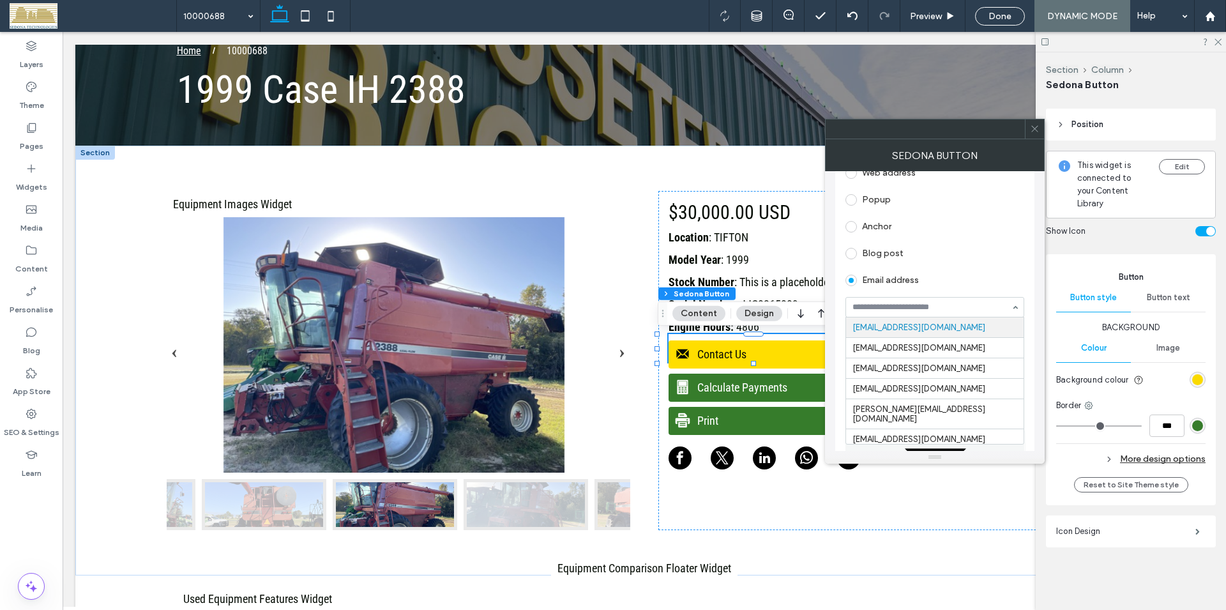
click at [946, 277] on div "Email address" at bounding box center [935, 280] width 179 height 20
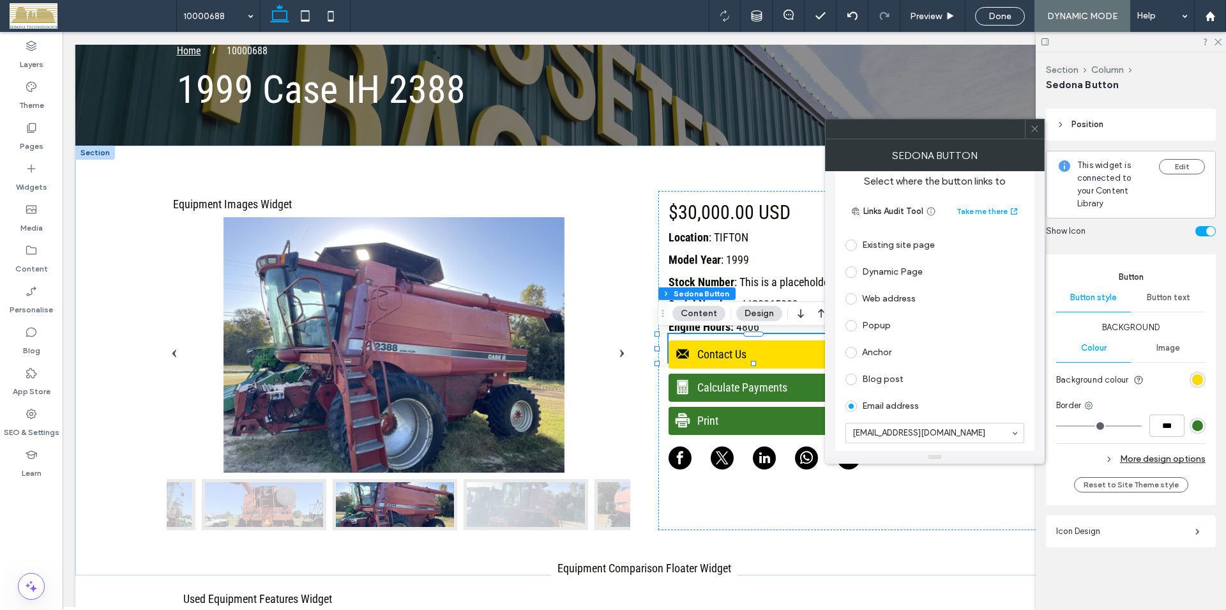
scroll to position [146, 0]
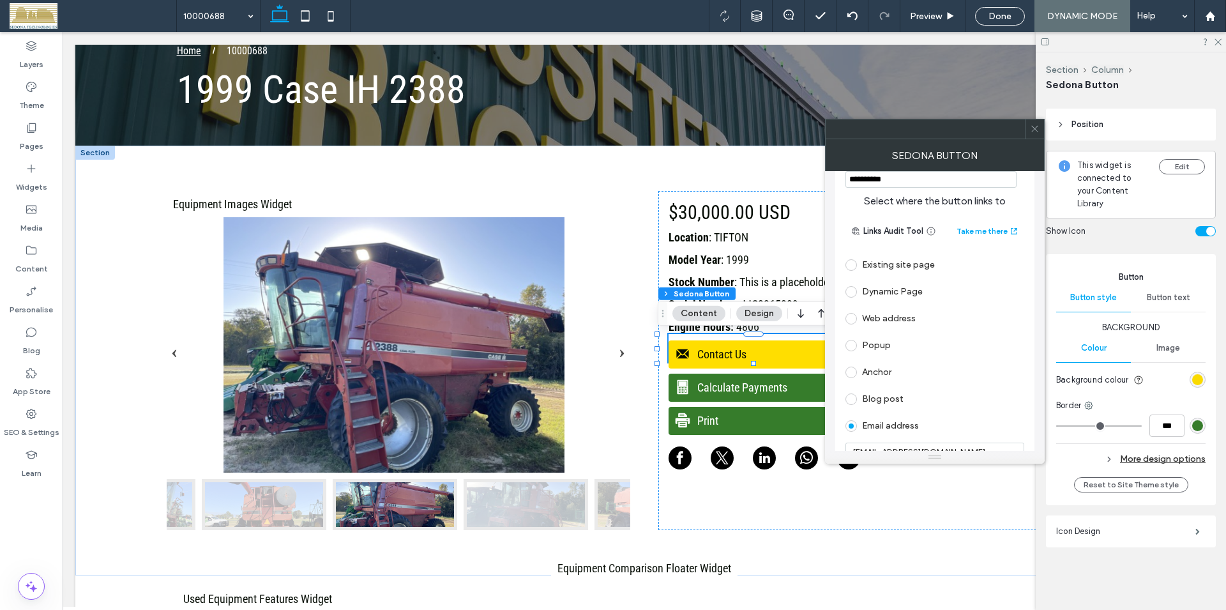
click at [856, 266] on span at bounding box center [851, 264] width 11 height 11
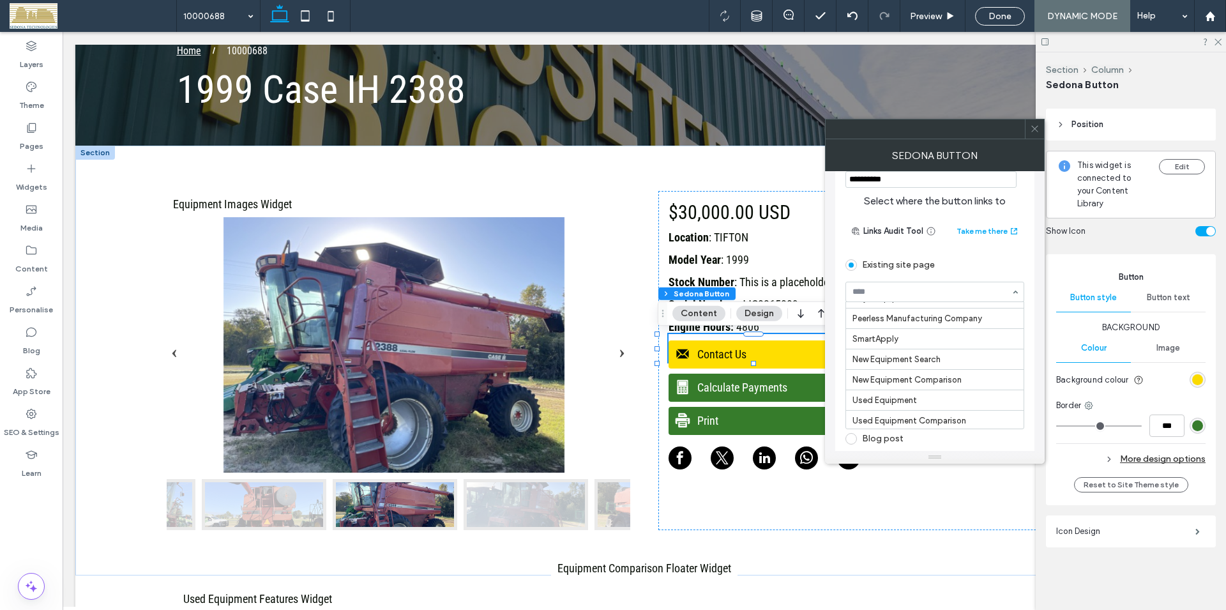
scroll to position [1035, 0]
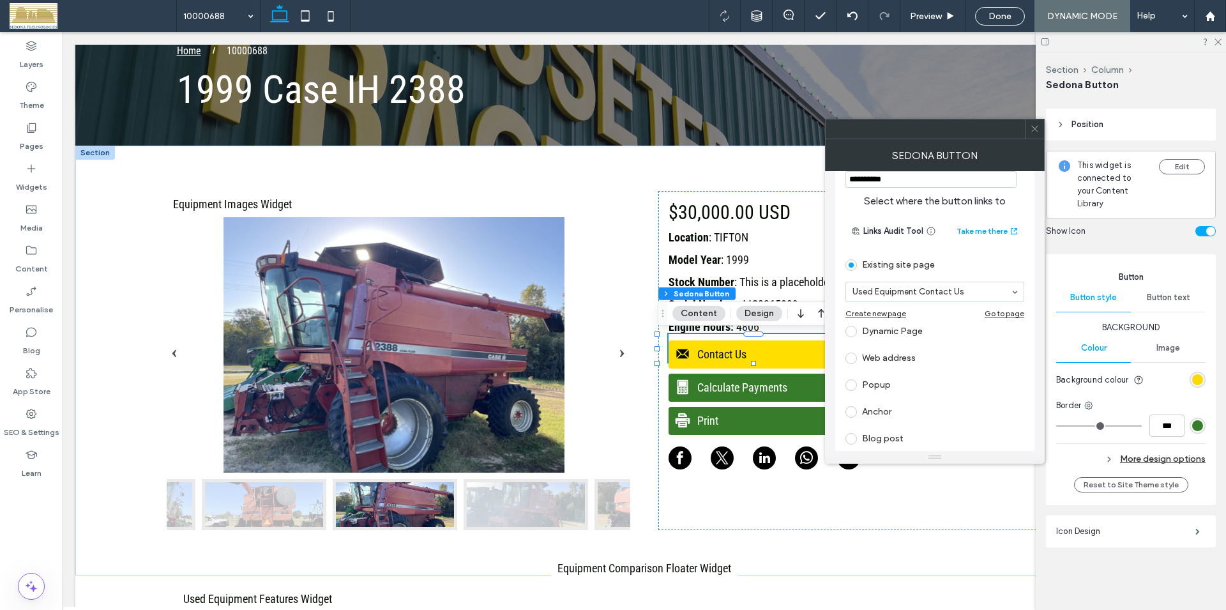
click at [1039, 129] on icon at bounding box center [1035, 129] width 10 height 10
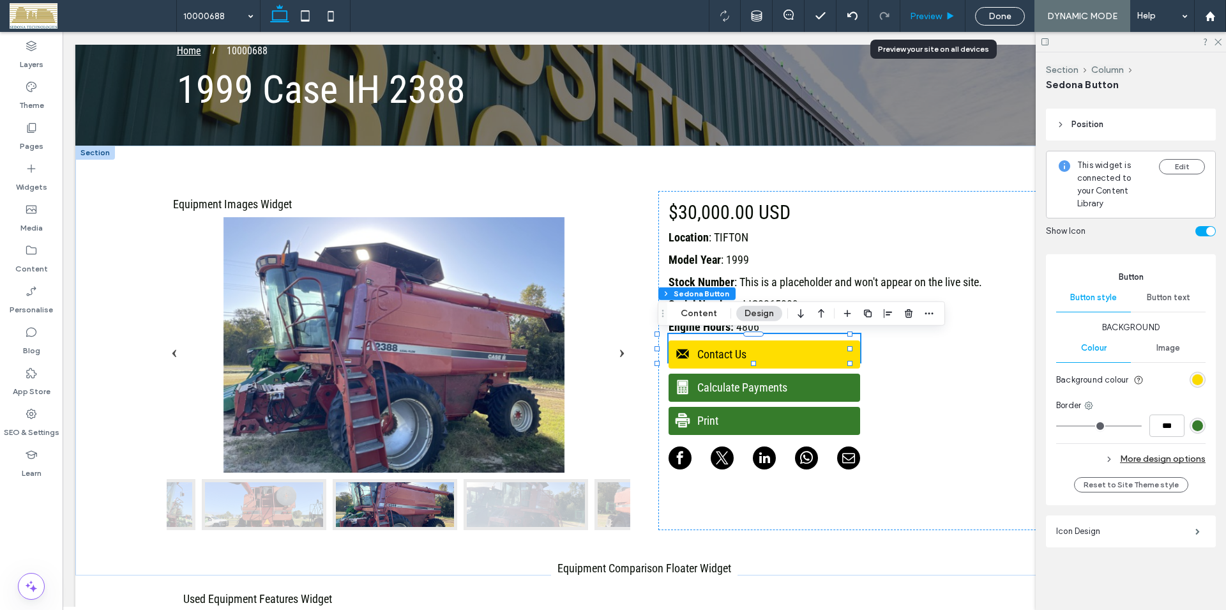
click at [930, 17] on span "Preview" at bounding box center [926, 16] width 32 height 11
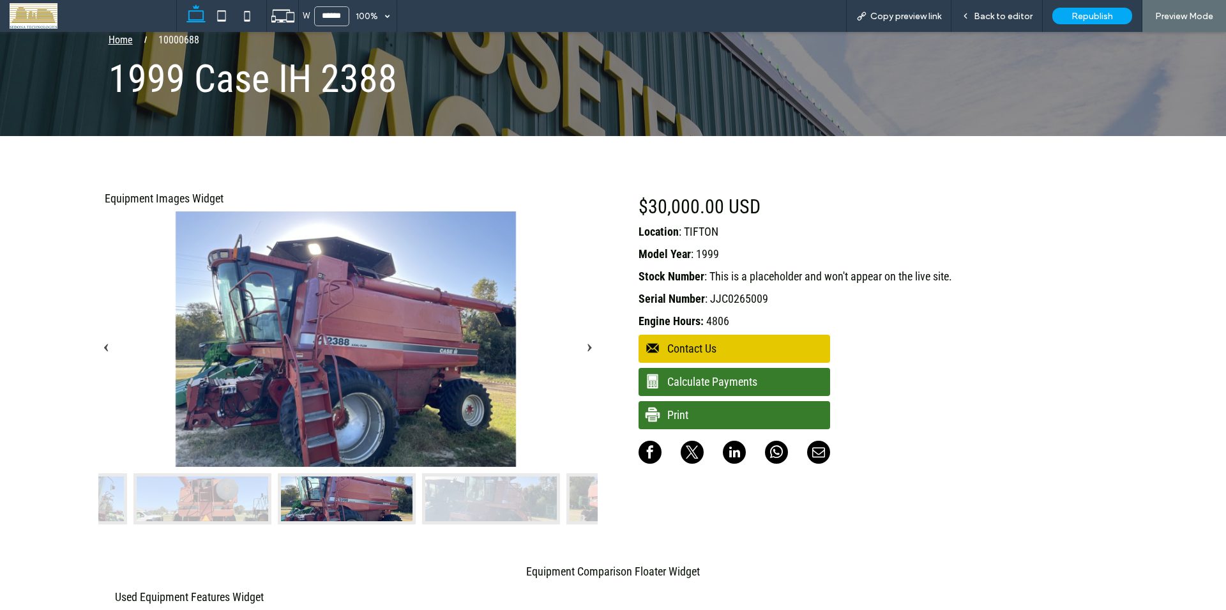
click at [705, 346] on span "Contact Us" at bounding box center [733, 348] width 188 height 26
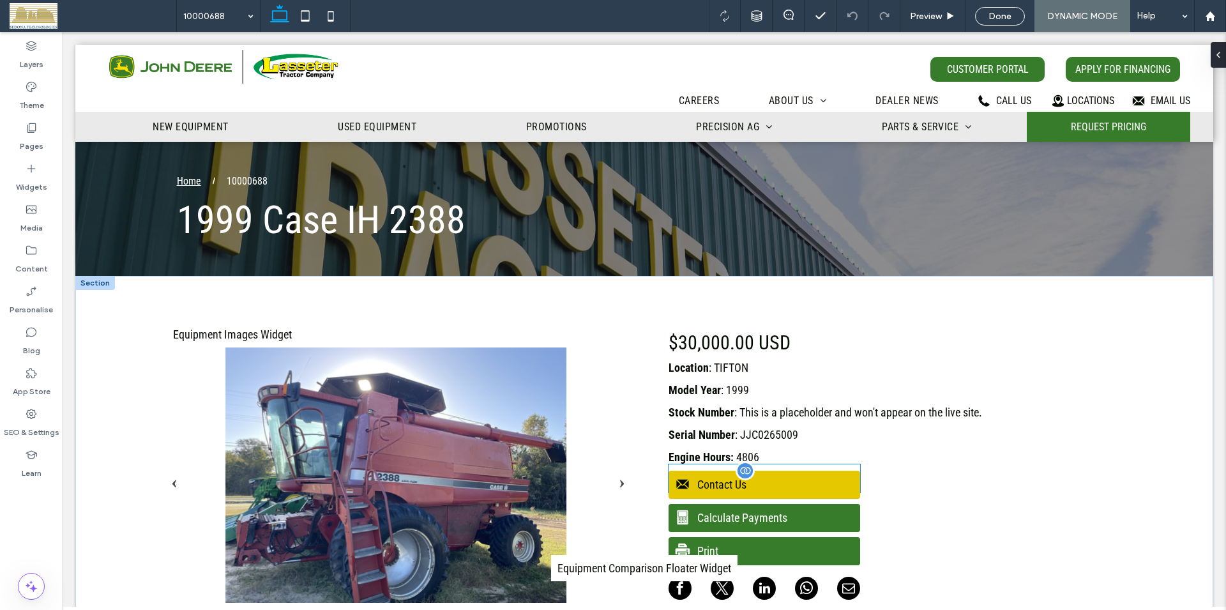
scroll to position [130, 0]
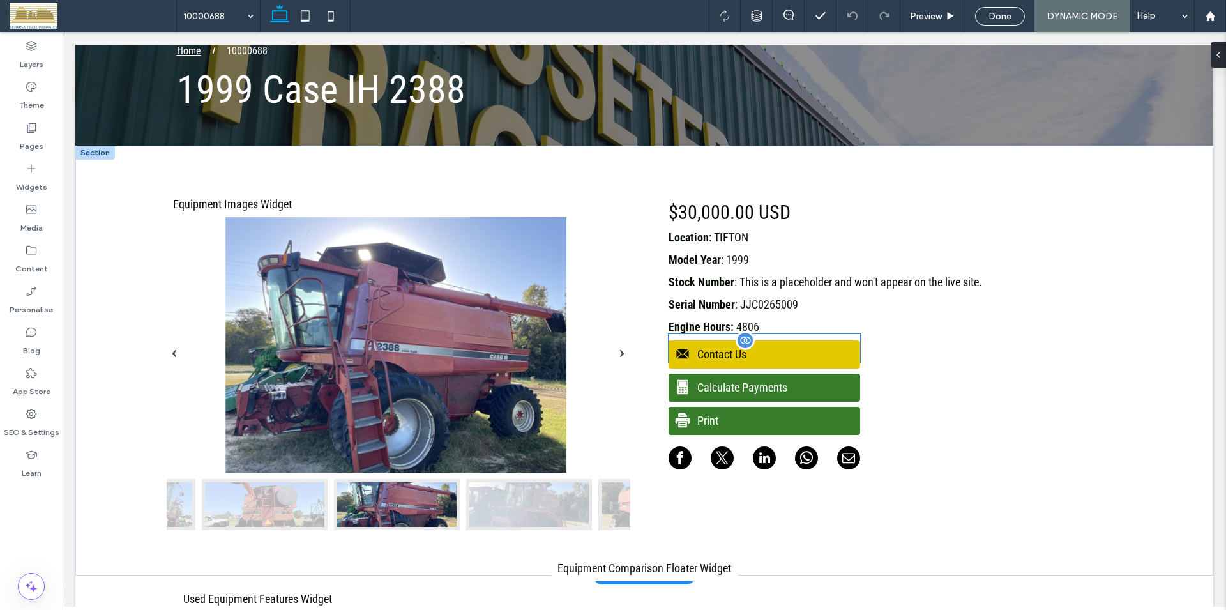
click at [722, 356] on span "Contact Us" at bounding box center [763, 354] width 188 height 26
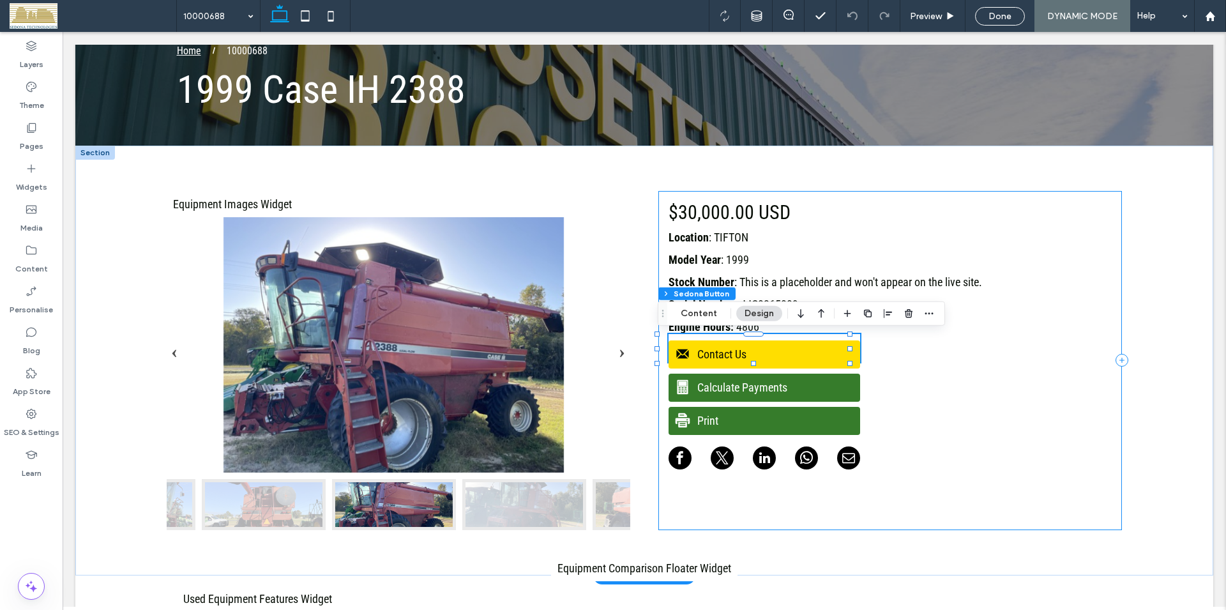
scroll to position [0, 0]
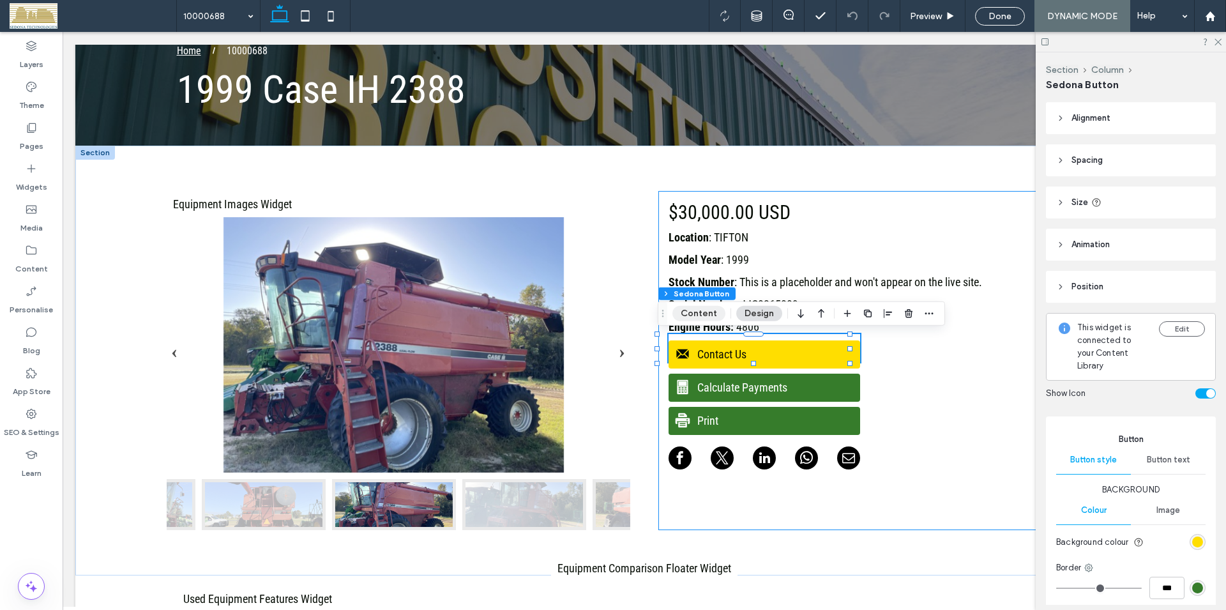
click at [705, 309] on button "Content" at bounding box center [699, 313] width 53 height 15
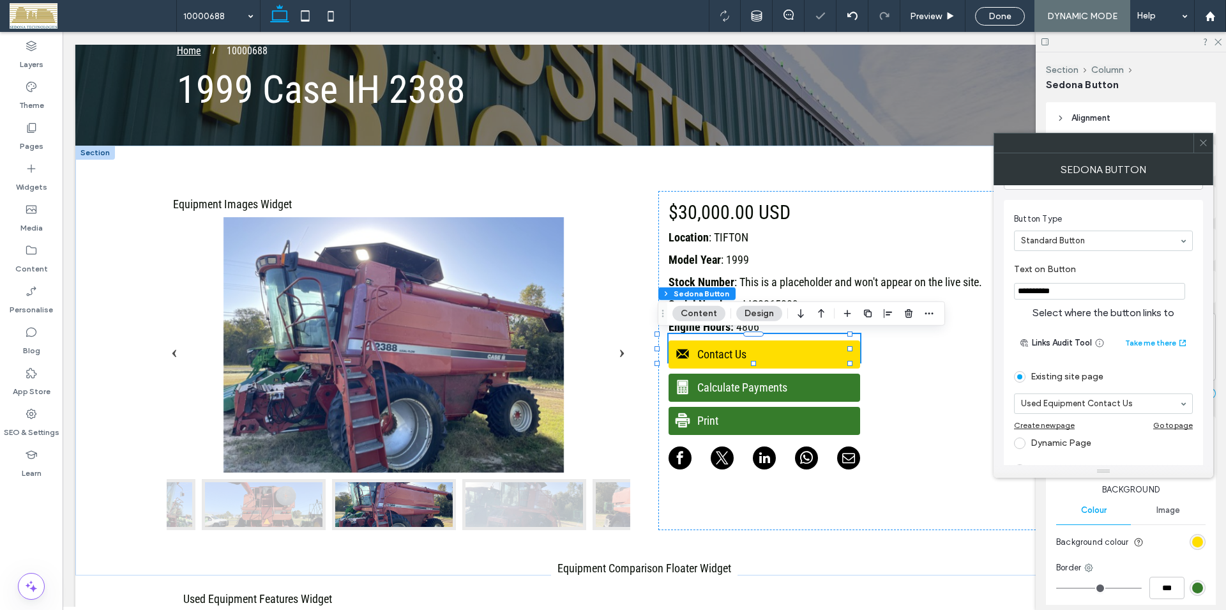
scroll to position [73, 0]
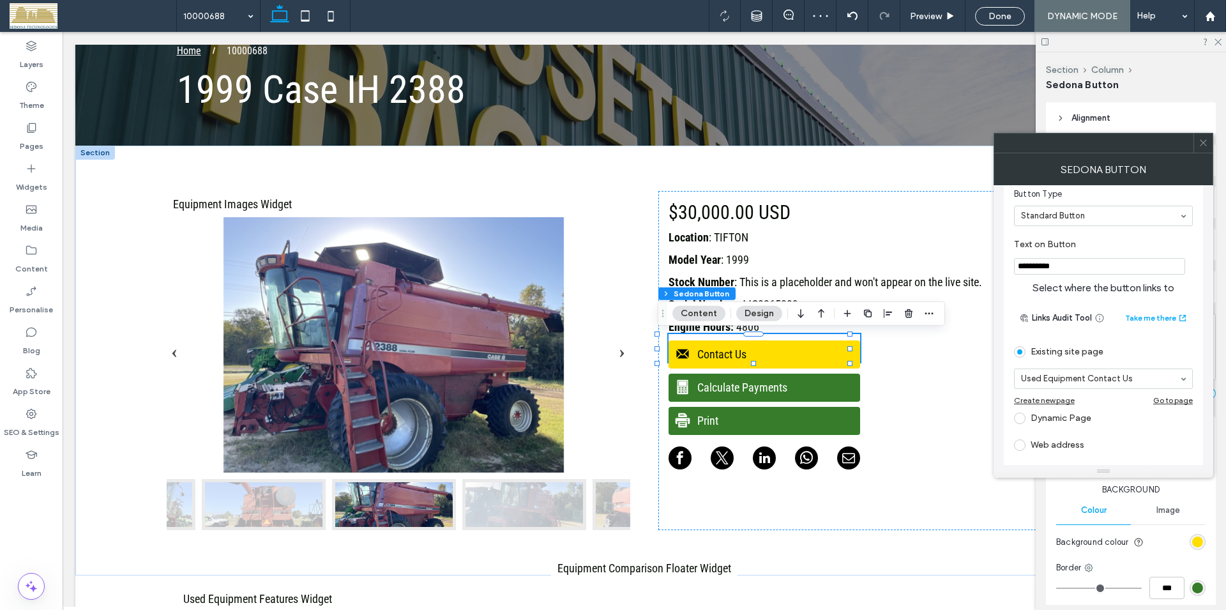
click at [1203, 143] on use at bounding box center [1203, 143] width 6 height 6
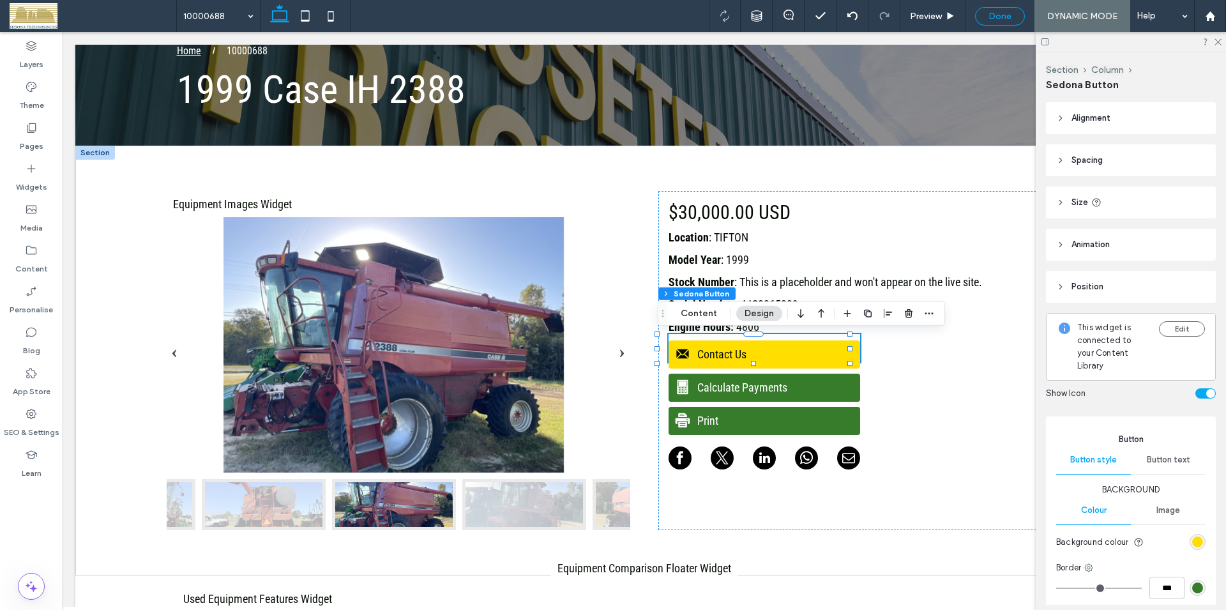
click at [996, 13] on span "Done" at bounding box center [1000, 16] width 23 height 11
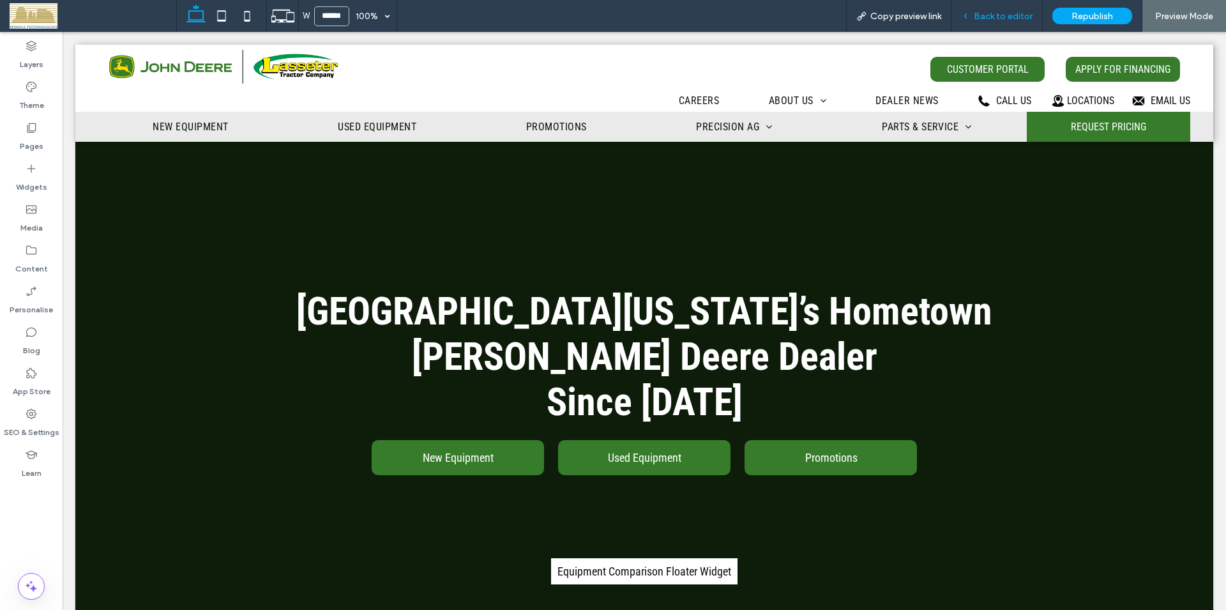
click at [987, 19] on span "Back to editor" at bounding box center [1003, 16] width 59 height 11
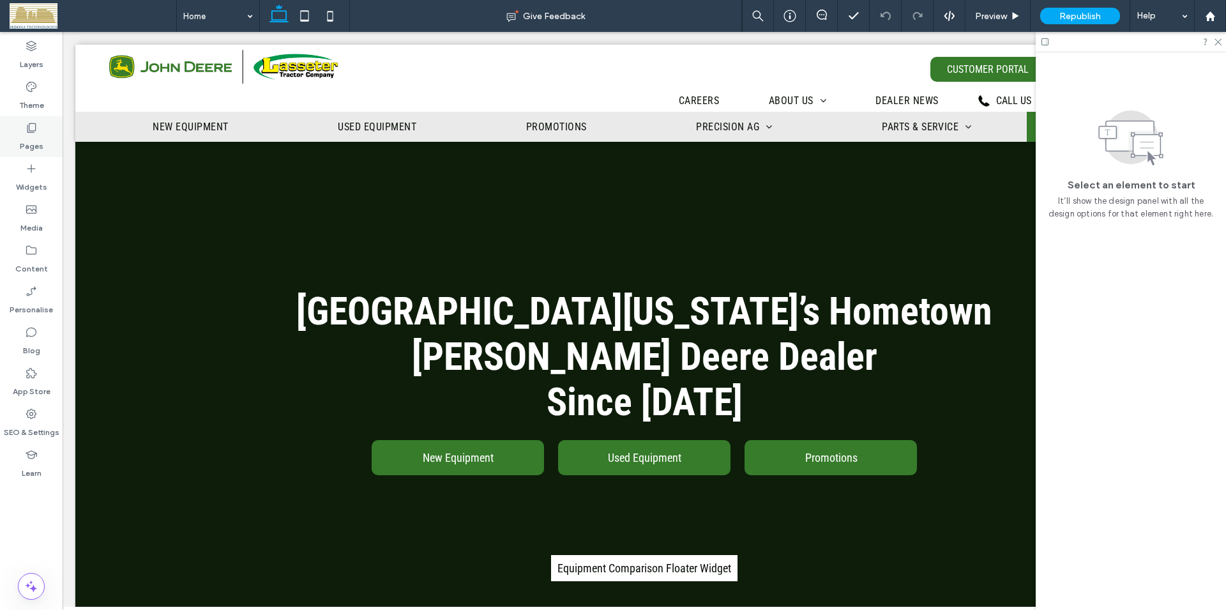
click at [33, 125] on icon at bounding box center [31, 127] width 13 height 13
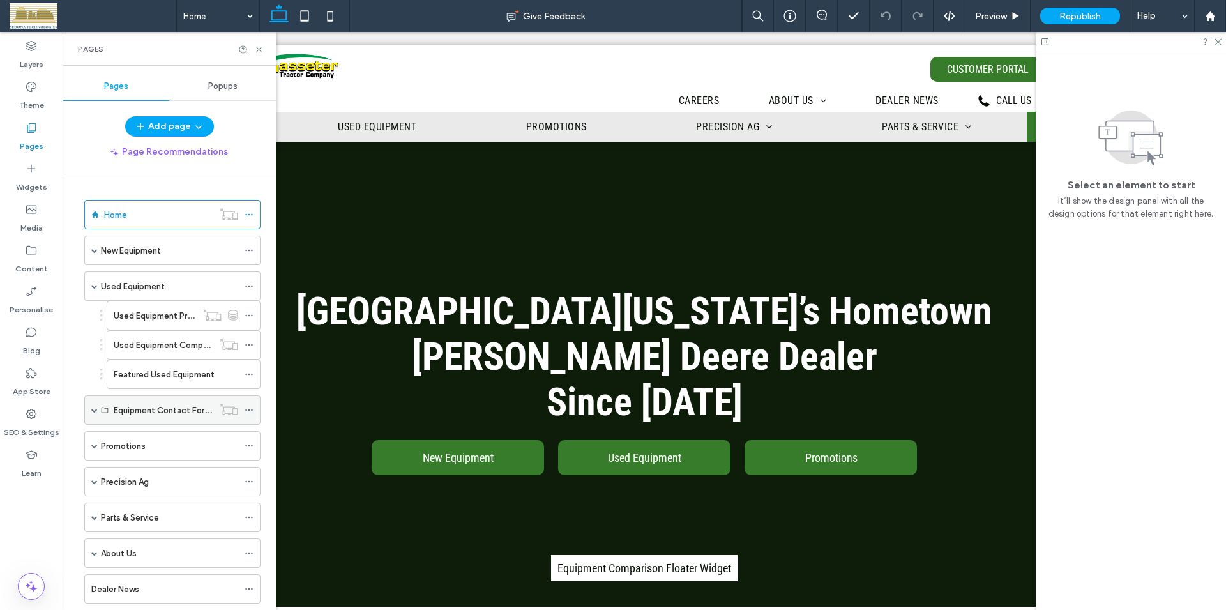
click at [96, 410] on span at bounding box center [94, 410] width 6 height 6
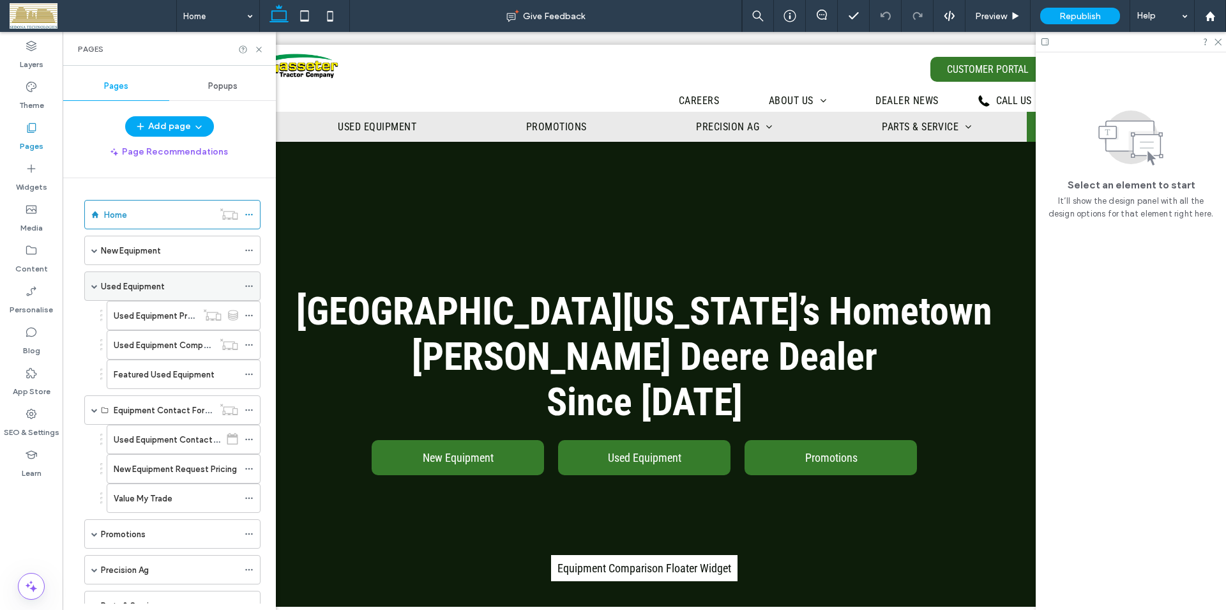
click at [246, 286] on icon at bounding box center [249, 286] width 9 height 9
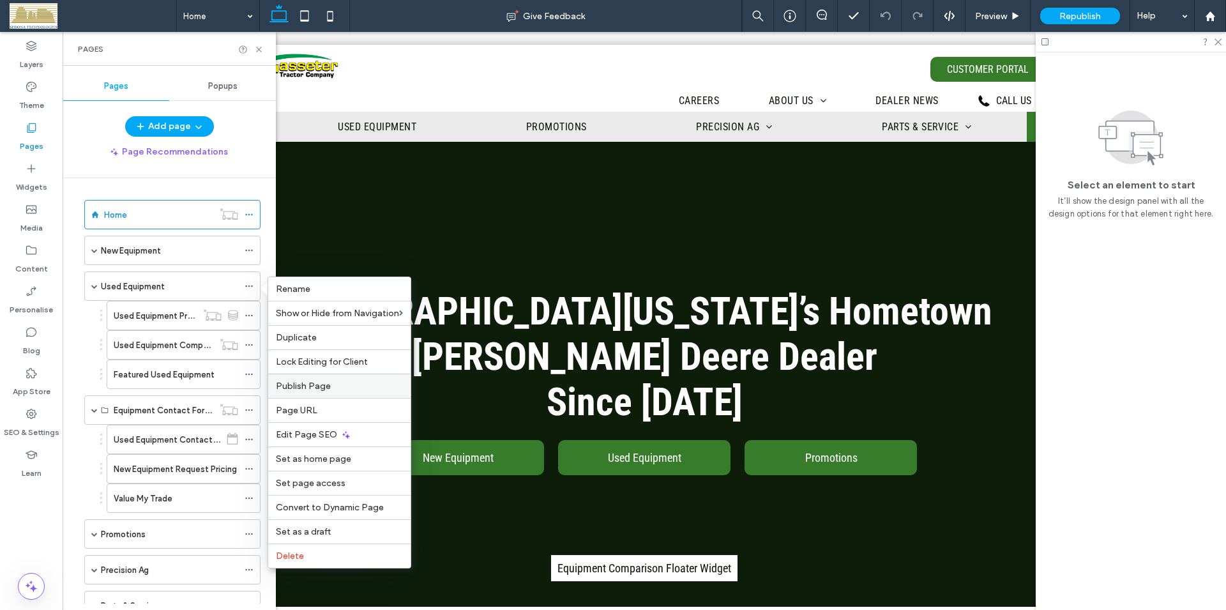
click at [291, 387] on span "Publish Page" at bounding box center [303, 386] width 55 height 11
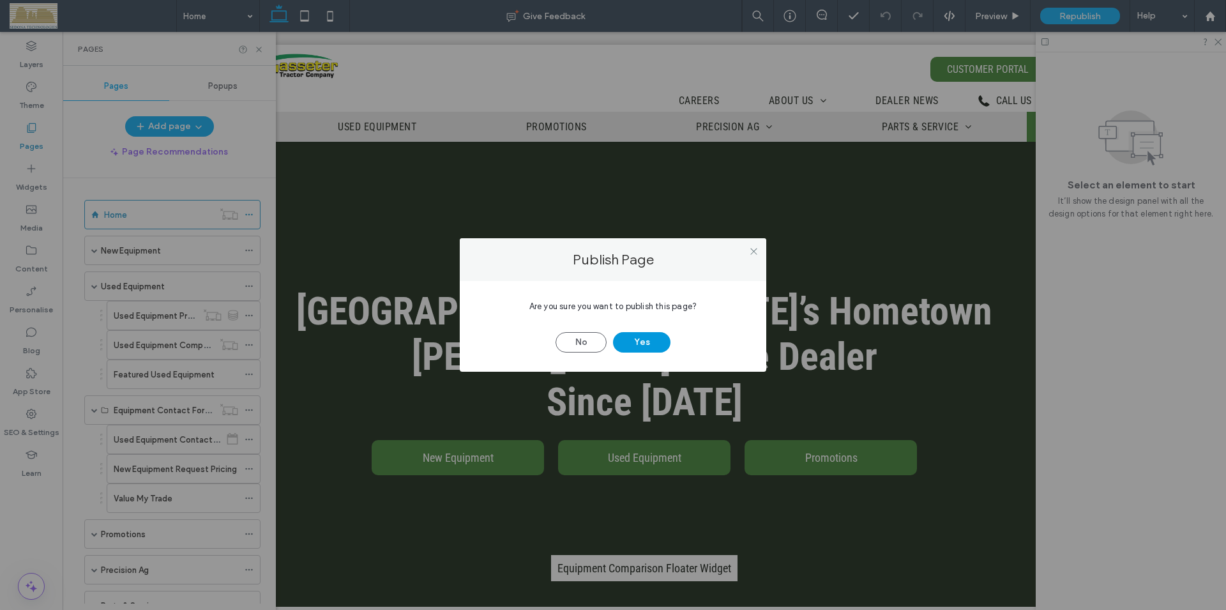
click at [634, 344] on button "Yes" at bounding box center [641, 342] width 57 height 20
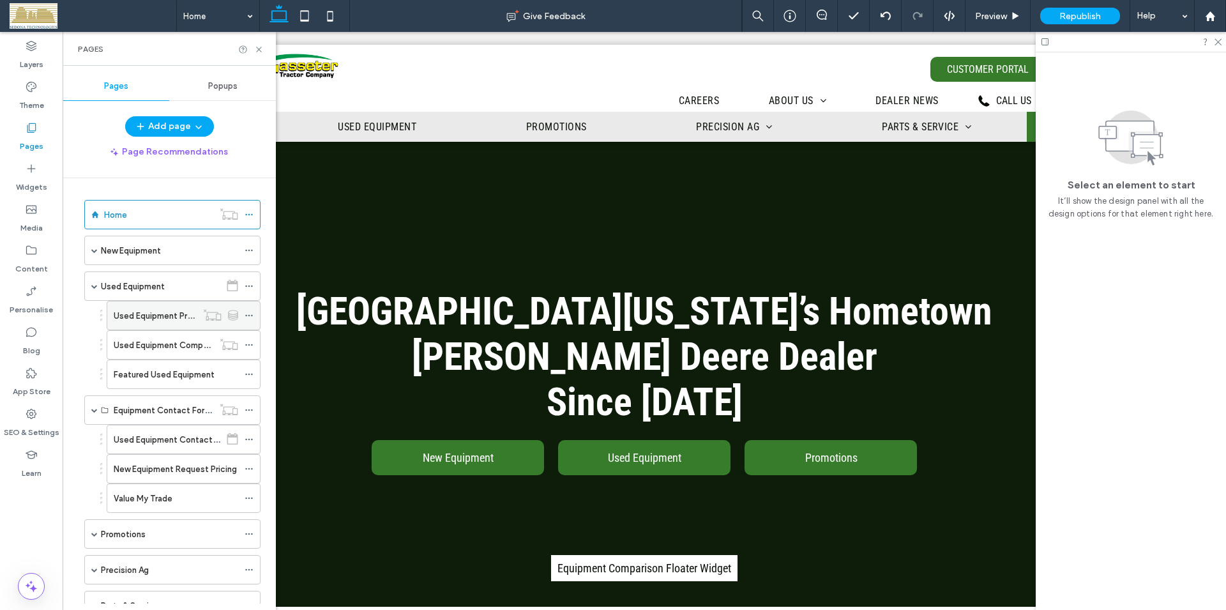
click at [161, 316] on label "Used Equipment Product" at bounding box center [162, 316] width 97 height 22
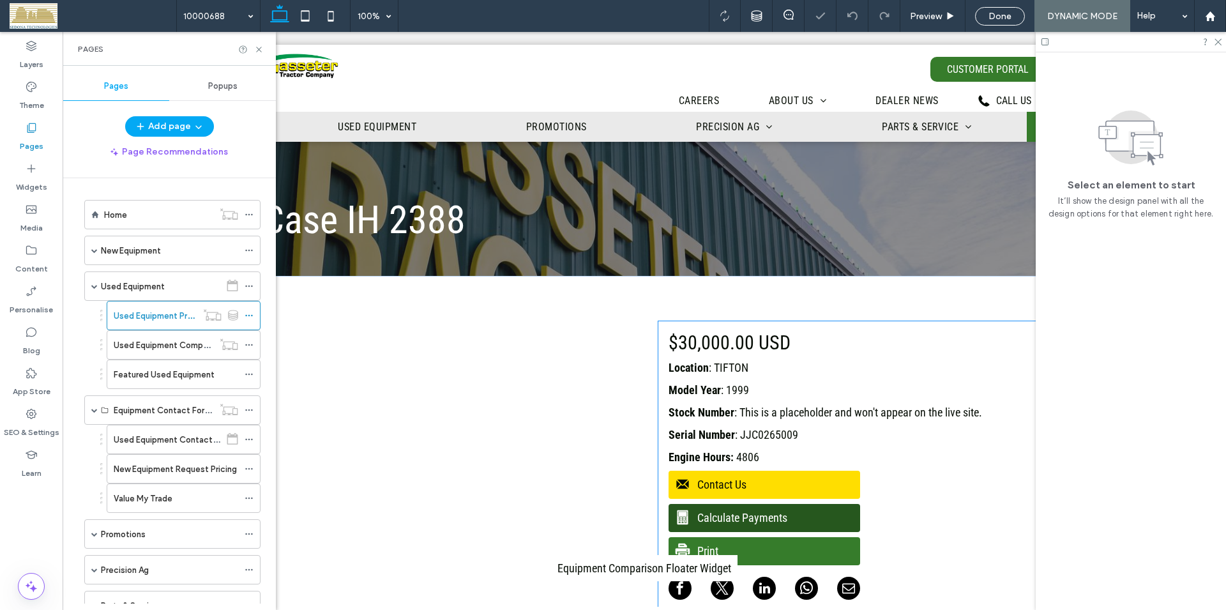
scroll to position [130, 0]
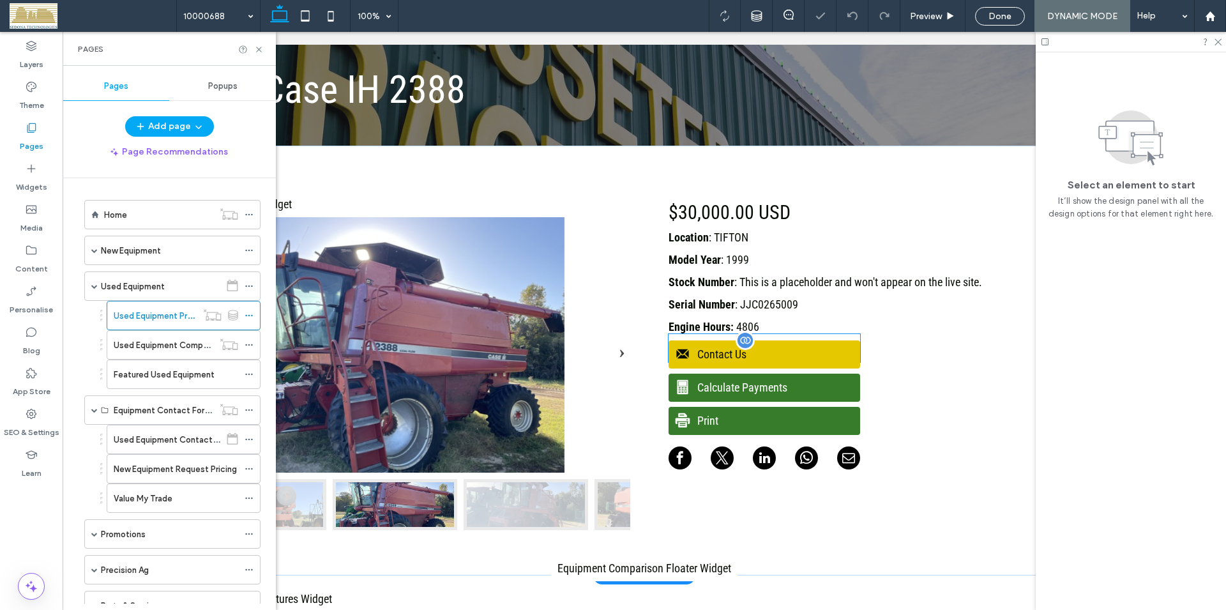
click at [736, 356] on span "Contact Us" at bounding box center [763, 354] width 188 height 26
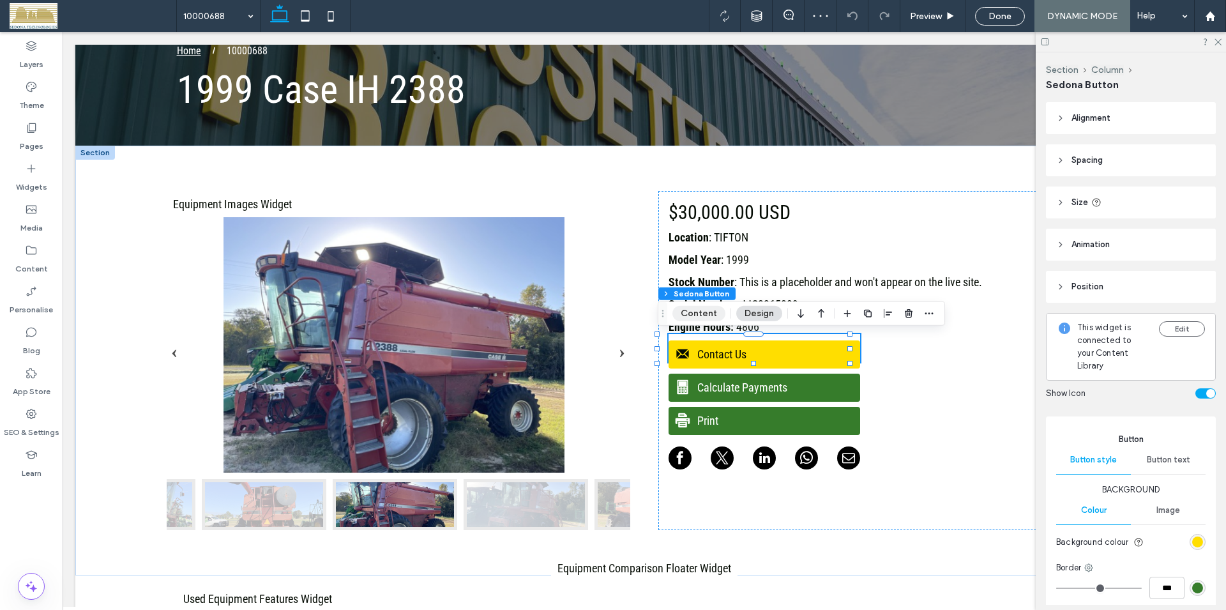
click at [692, 317] on button "Content" at bounding box center [699, 313] width 53 height 15
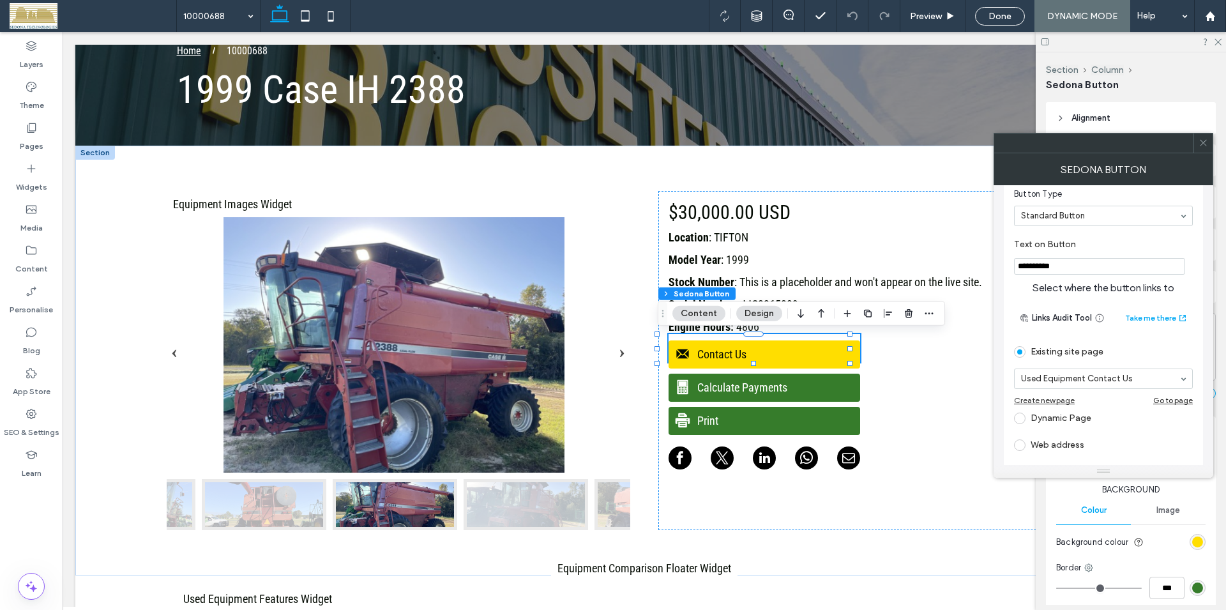
scroll to position [146, 0]
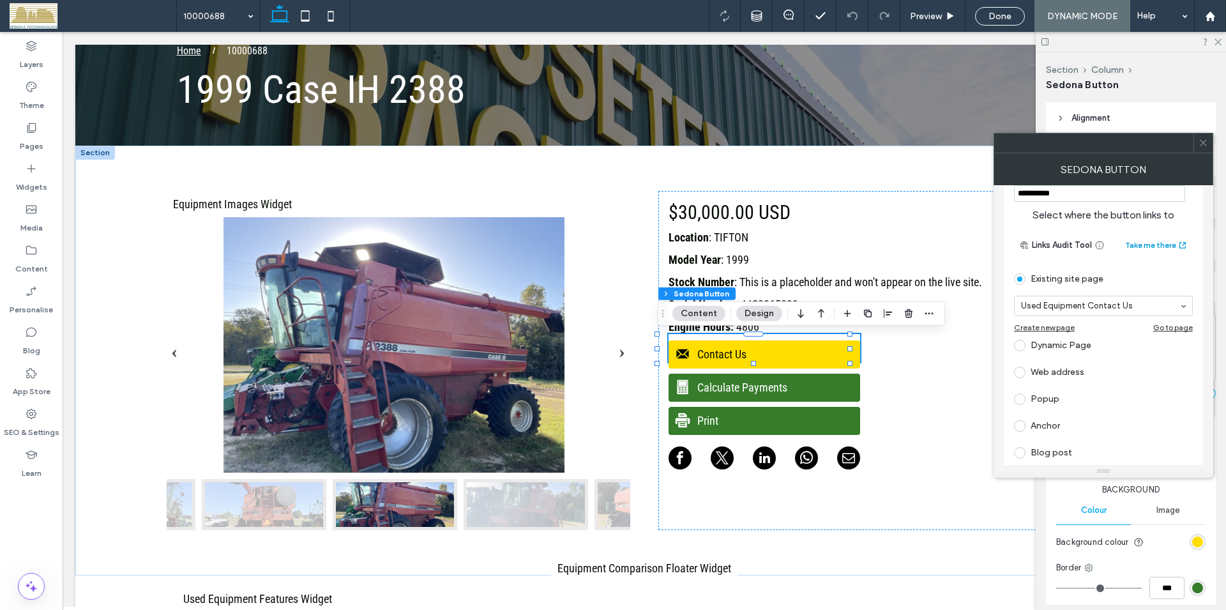
click at [1154, 245] on button "Take me there" at bounding box center [1156, 245] width 63 height 15
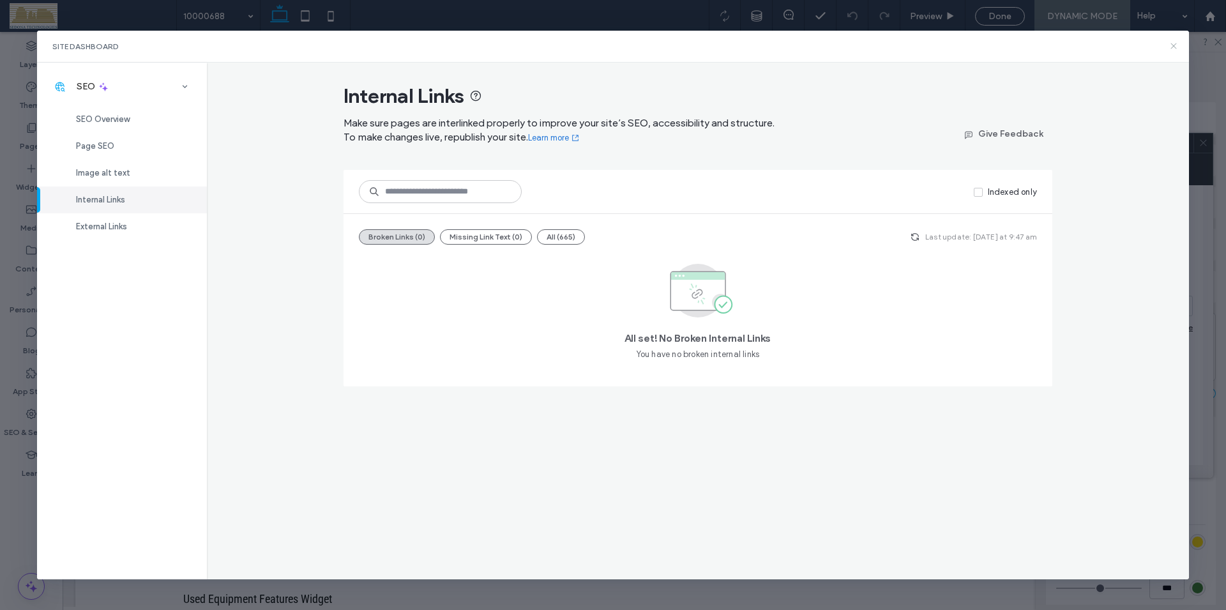
click at [1174, 46] on use at bounding box center [1174, 46] width 6 height 6
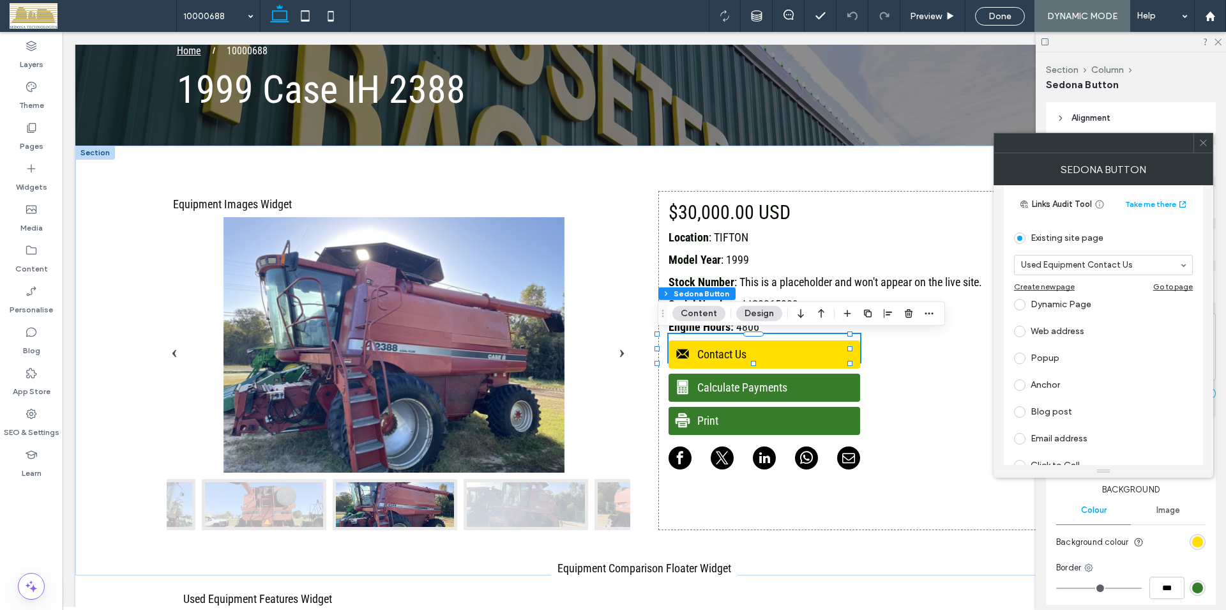
scroll to position [209, 0]
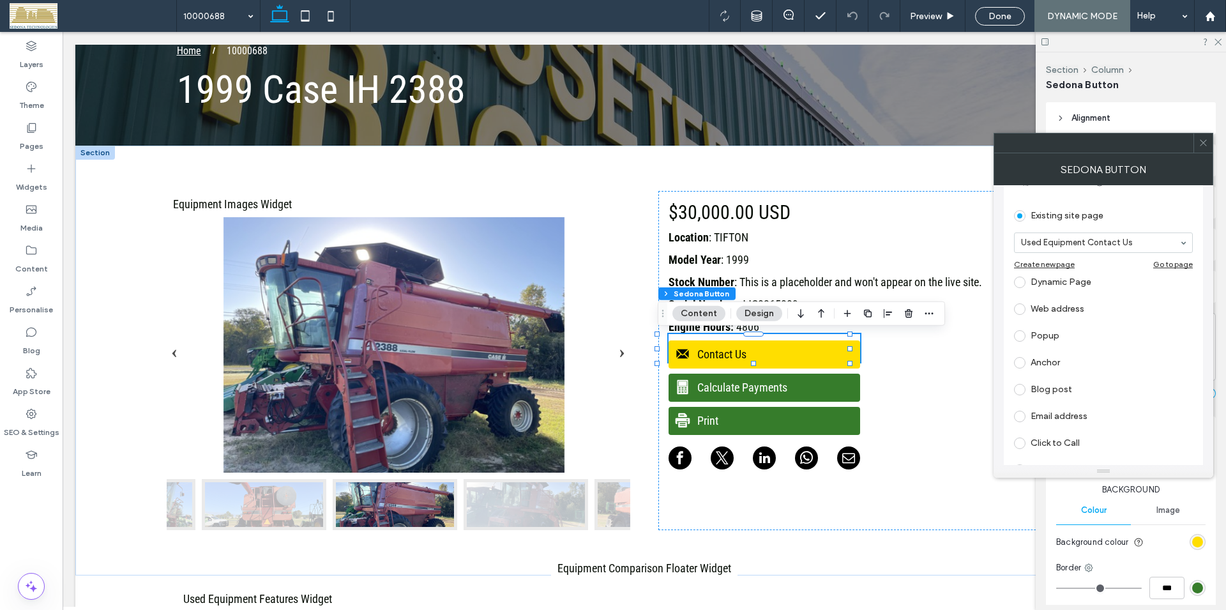
click at [1023, 310] on span at bounding box center [1019, 308] width 11 height 11
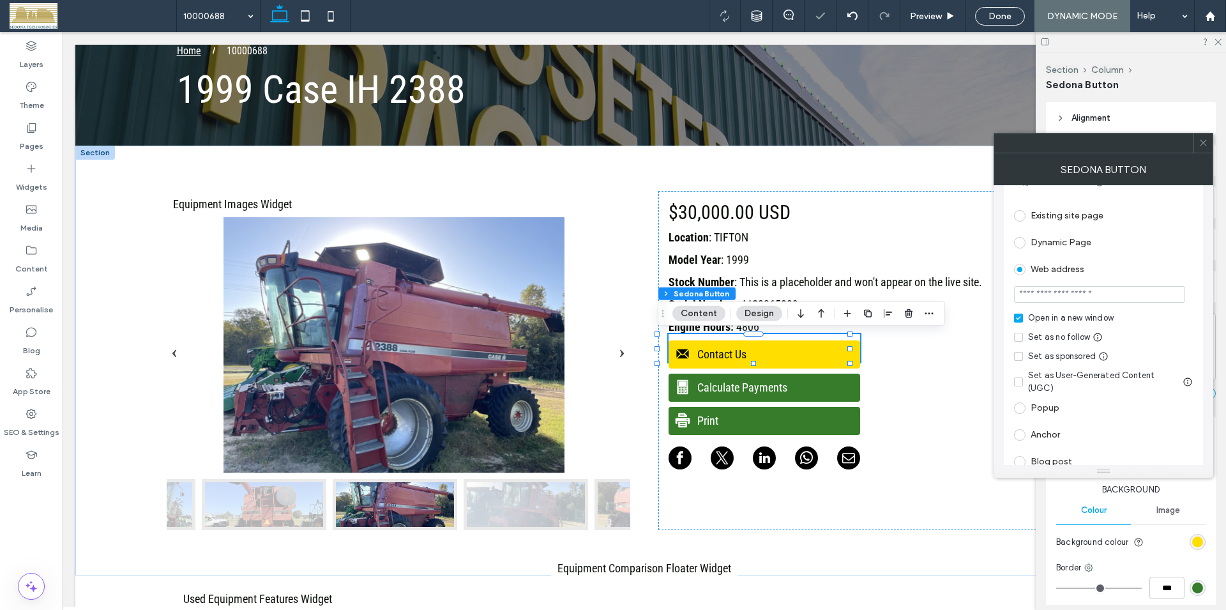
click at [1074, 296] on input "url" at bounding box center [1099, 294] width 171 height 17
click at [1047, 293] on input "**********" at bounding box center [1099, 294] width 171 height 17
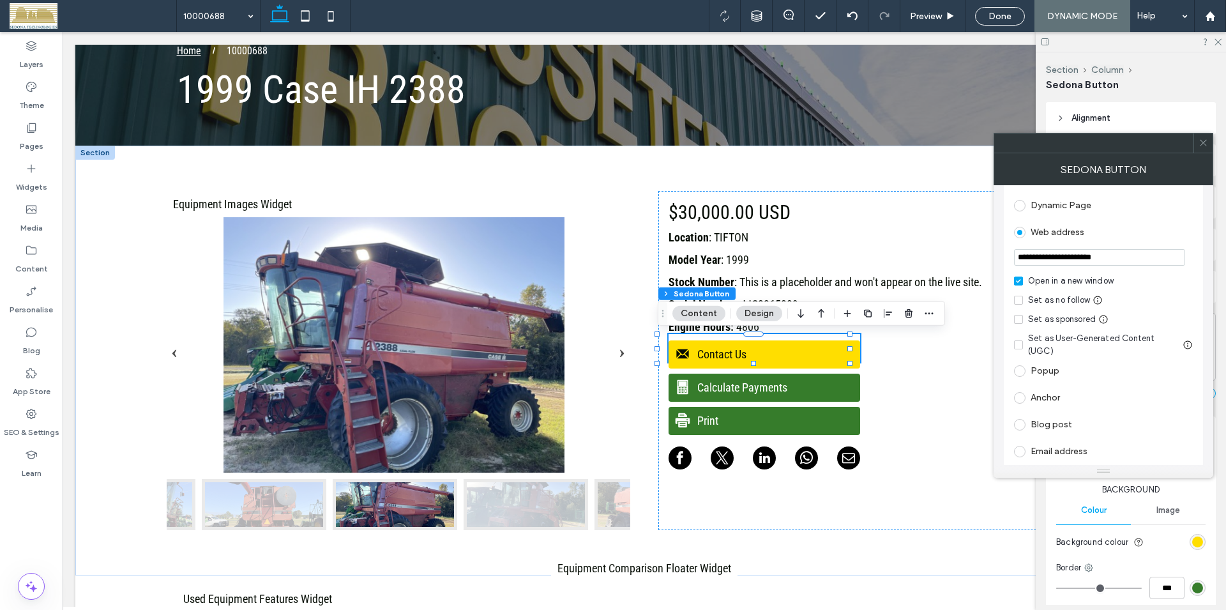
scroll to position [0, 0]
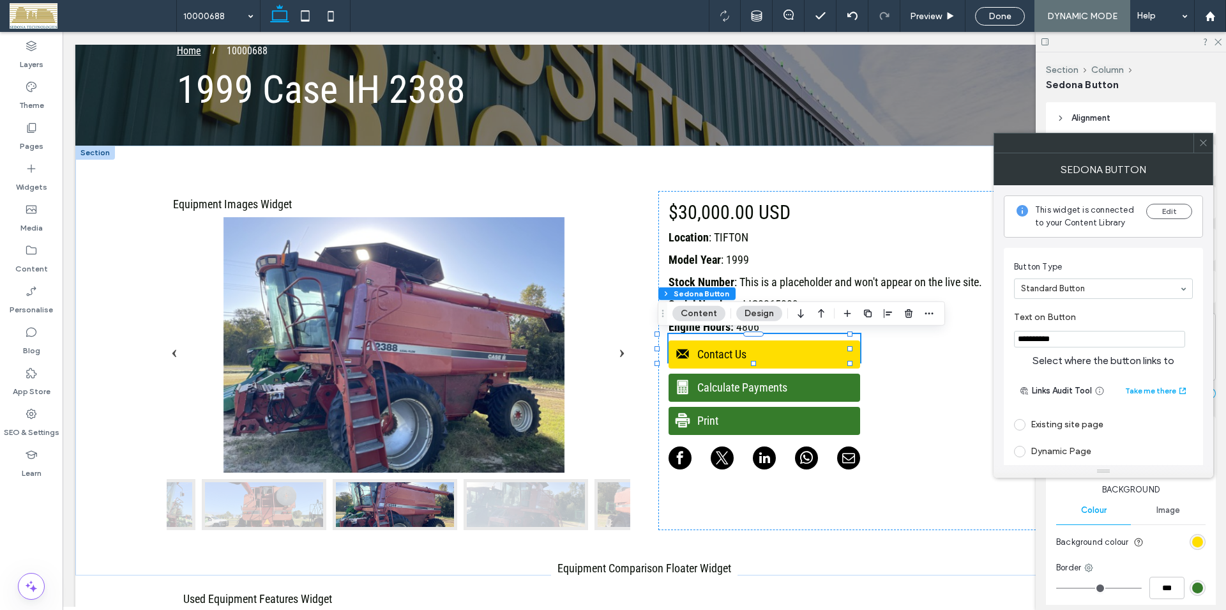
type input "**********"
click at [1202, 143] on icon at bounding box center [1204, 143] width 10 height 10
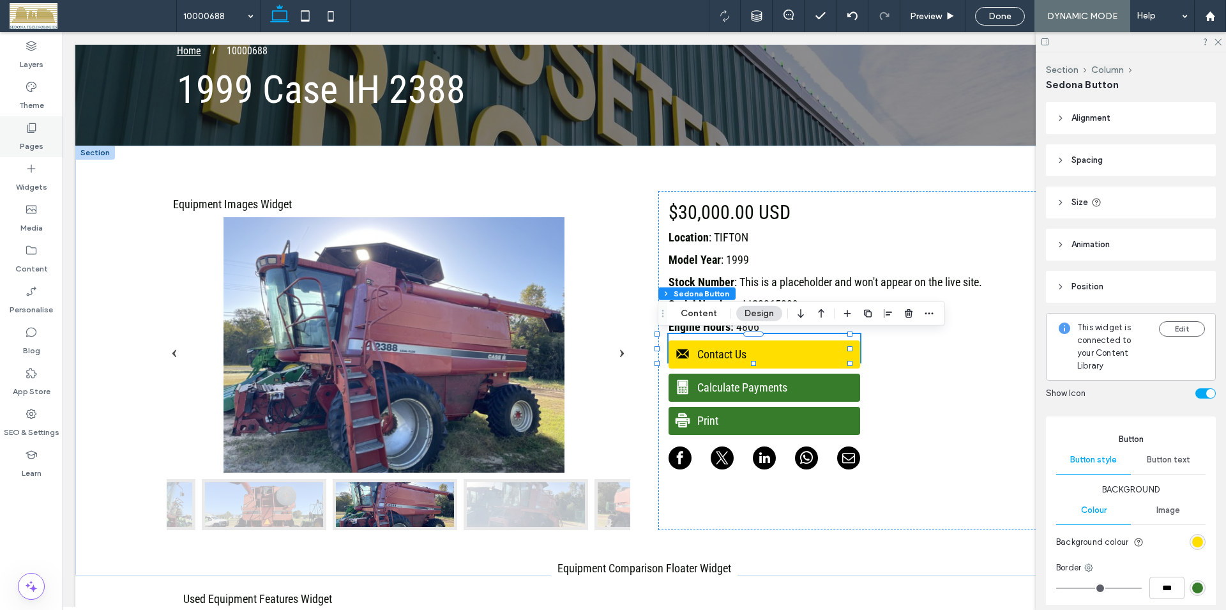
click at [37, 127] on icon at bounding box center [31, 127] width 13 height 13
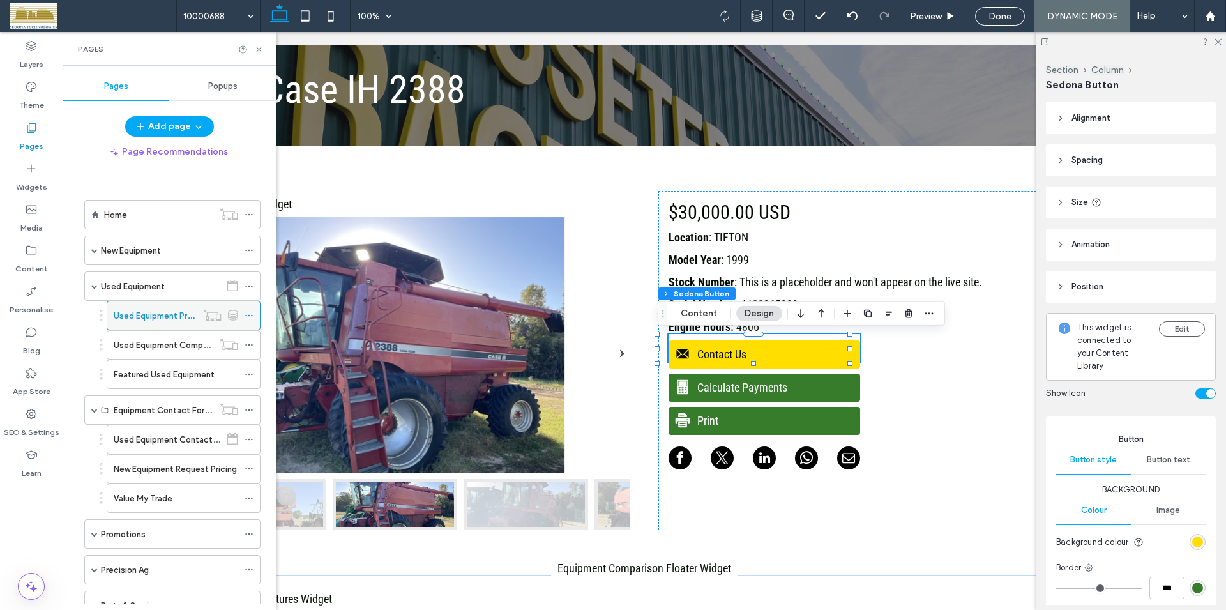
click at [246, 317] on icon at bounding box center [249, 315] width 9 height 9
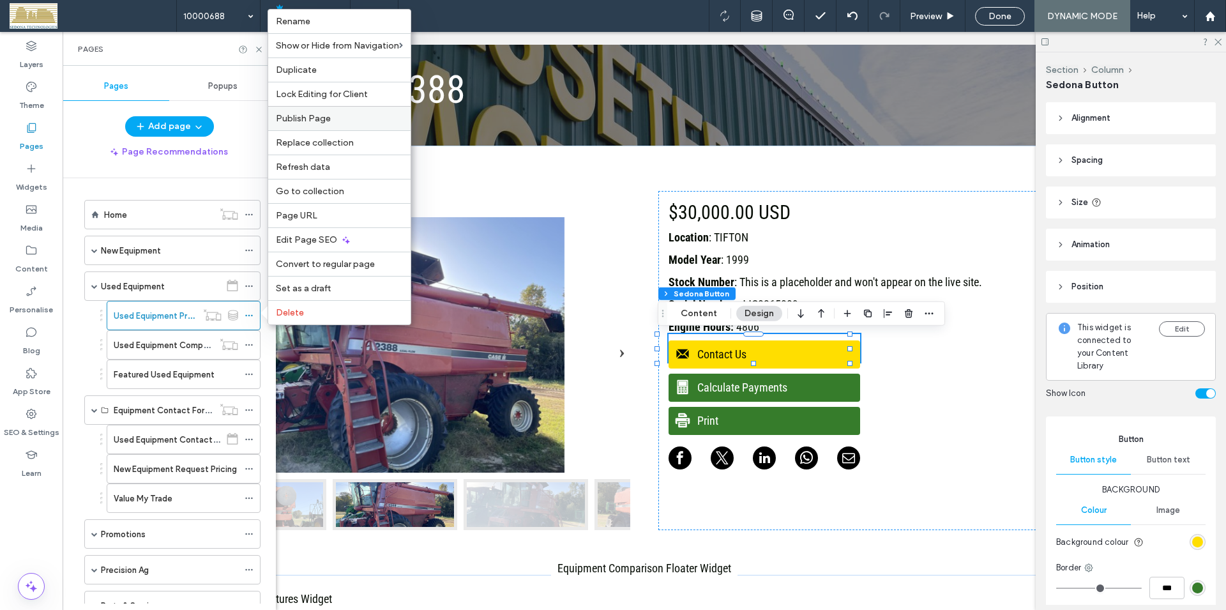
click at [317, 120] on span "Publish Page" at bounding box center [303, 118] width 55 height 11
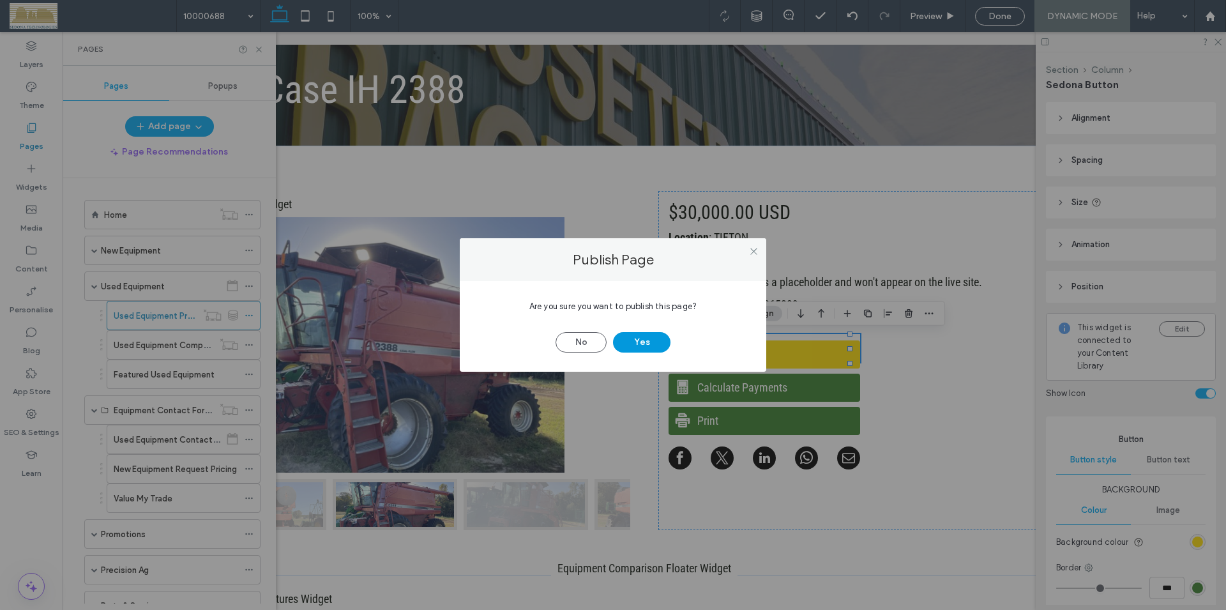
click at [636, 348] on button "Yes" at bounding box center [641, 342] width 57 height 20
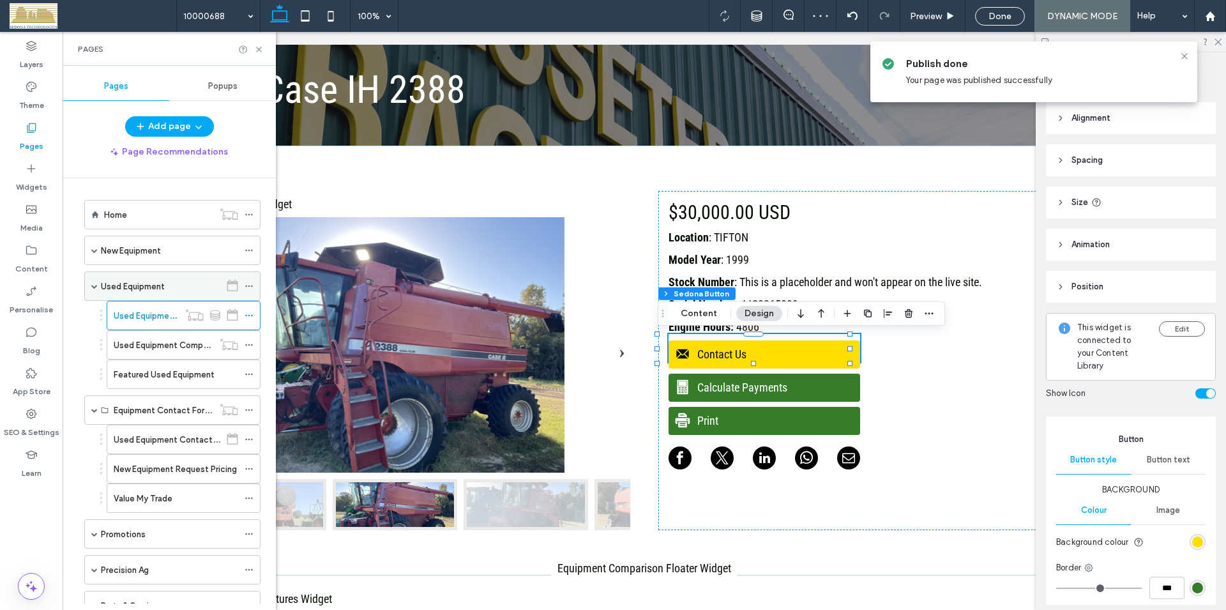
click at [245, 285] on icon at bounding box center [249, 286] width 9 height 9
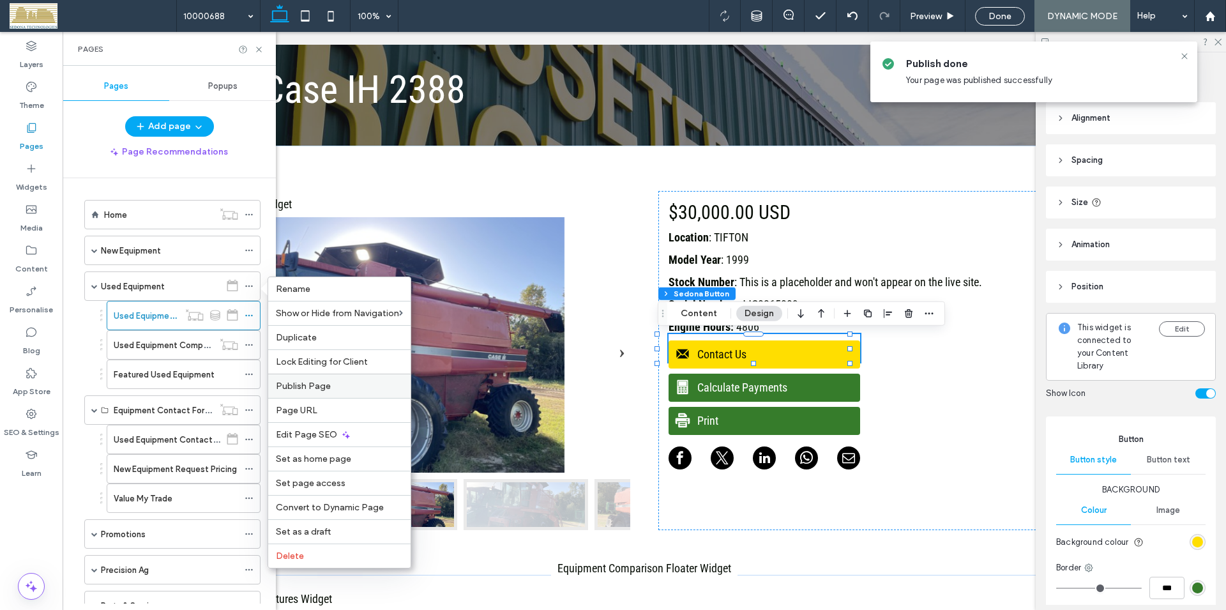
click at [308, 385] on span "Publish Page" at bounding box center [303, 386] width 55 height 11
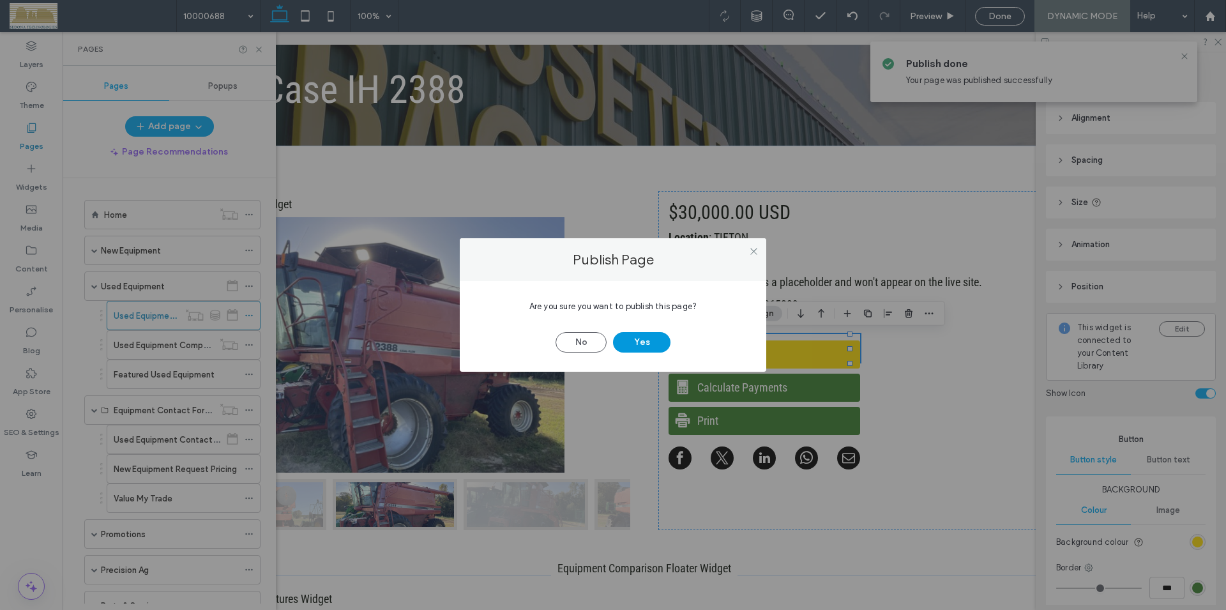
click at [628, 347] on button "Yes" at bounding box center [641, 342] width 57 height 20
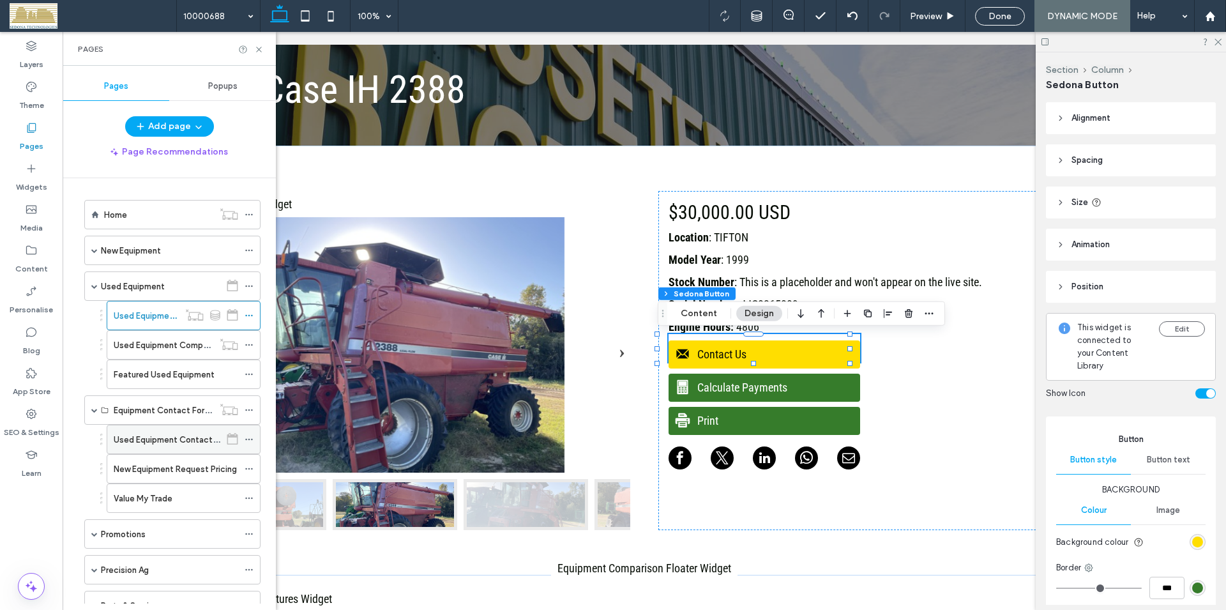
click at [245, 438] on icon at bounding box center [249, 439] width 9 height 9
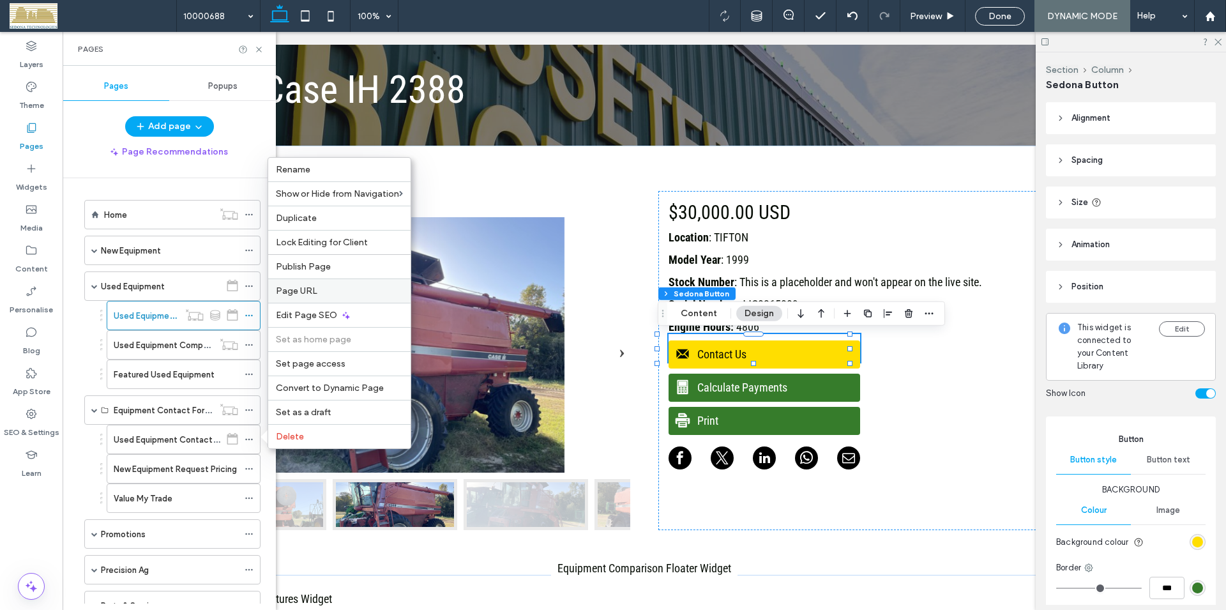
click at [309, 291] on span "Page URL" at bounding box center [297, 291] width 42 height 11
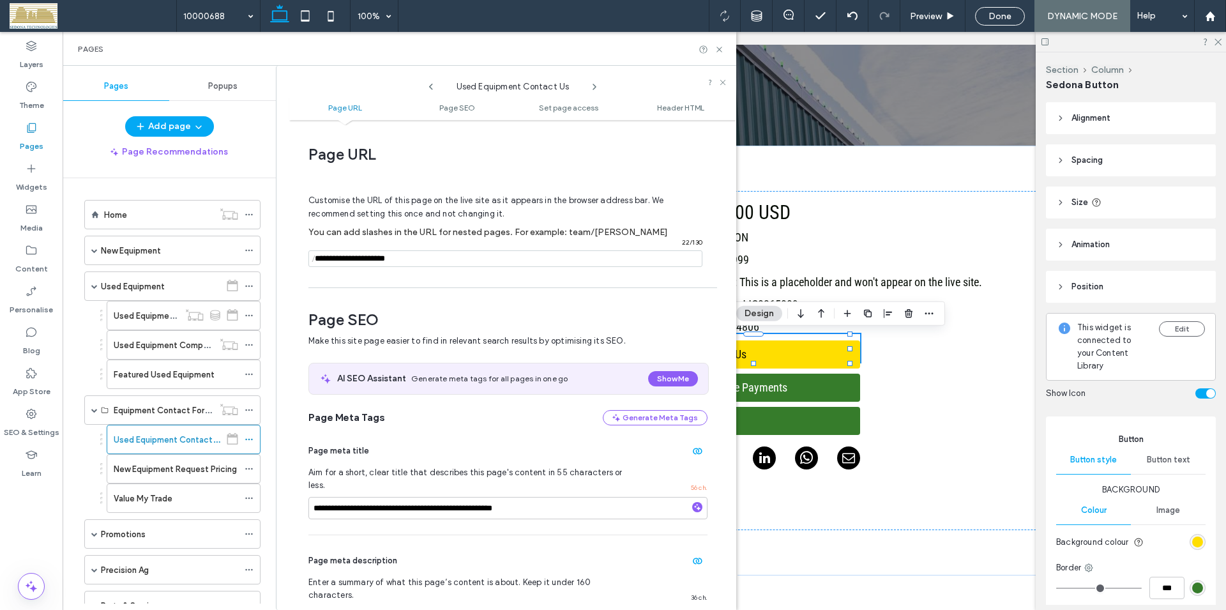
scroll to position [6, 0]
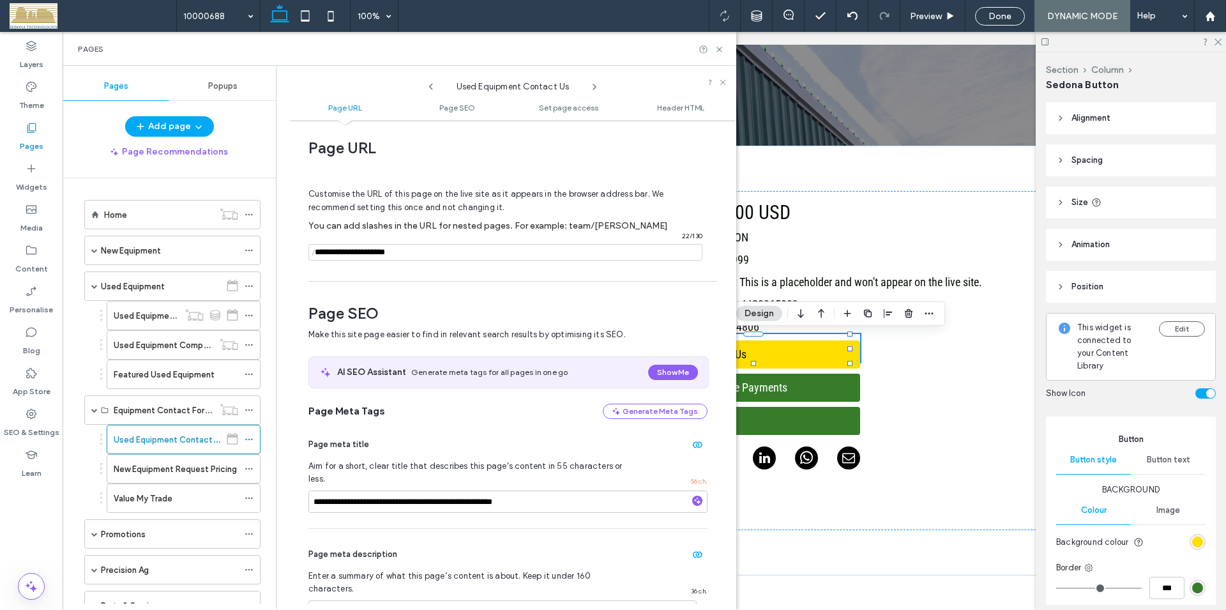
drag, startPoint x: 441, startPoint y: 256, endPoint x: 310, endPoint y: 245, distance: 130.7
click at [310, 245] on input "notEmpty" at bounding box center [506, 252] width 394 height 17
click at [723, 51] on icon at bounding box center [720, 50] width 10 height 10
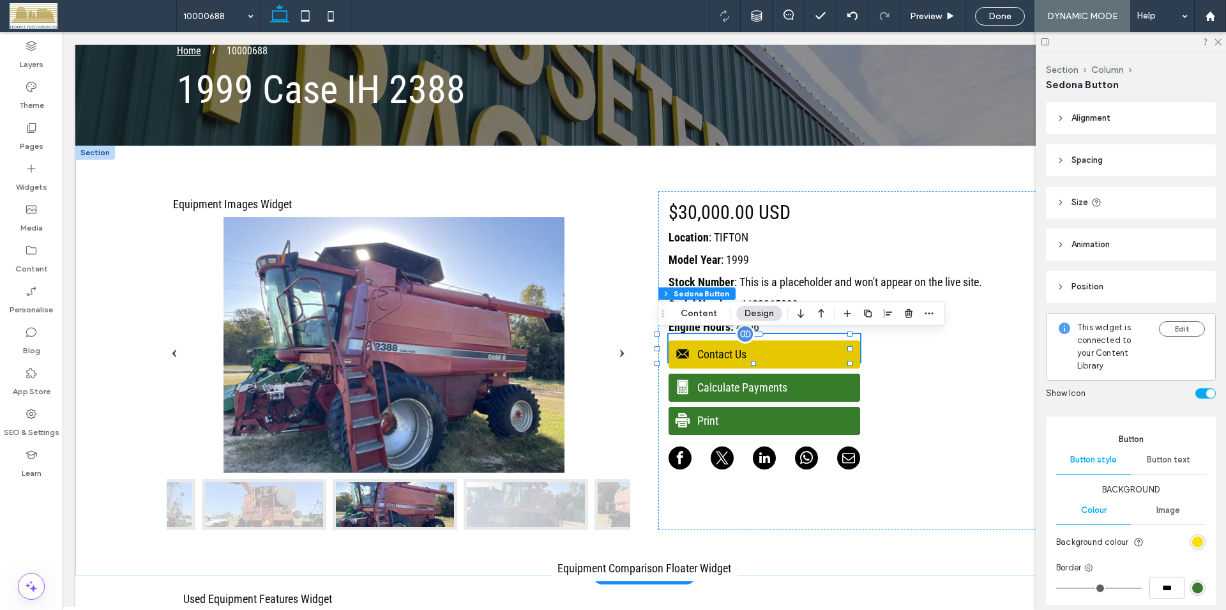
click at [811, 357] on span "Contact Us" at bounding box center [763, 354] width 188 height 26
click at [696, 312] on button "Content" at bounding box center [699, 313] width 53 height 15
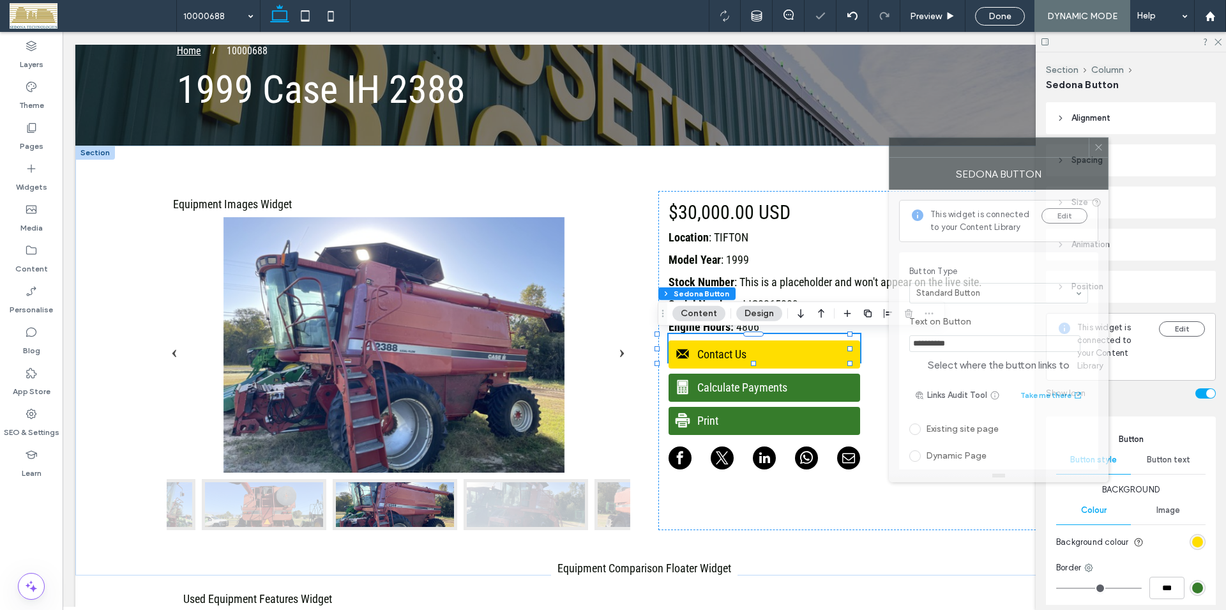
drag, startPoint x: 1062, startPoint y: 146, endPoint x: 873, endPoint y: 147, distance: 189.1
click at [890, 147] on div at bounding box center [989, 147] width 199 height 19
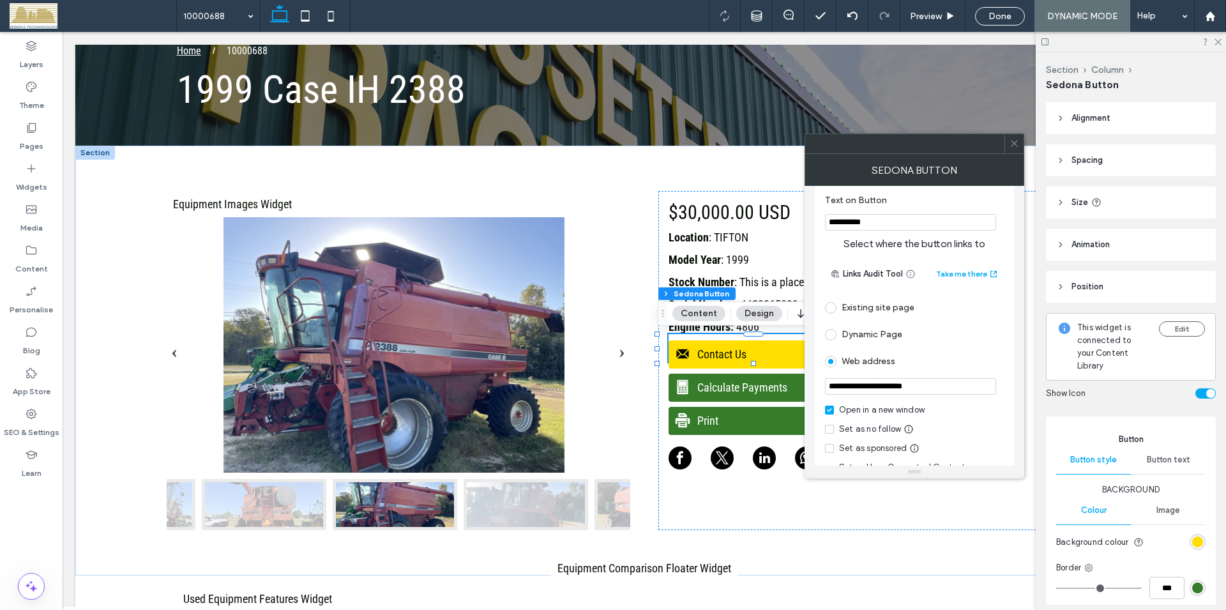
scroll to position [146, 0]
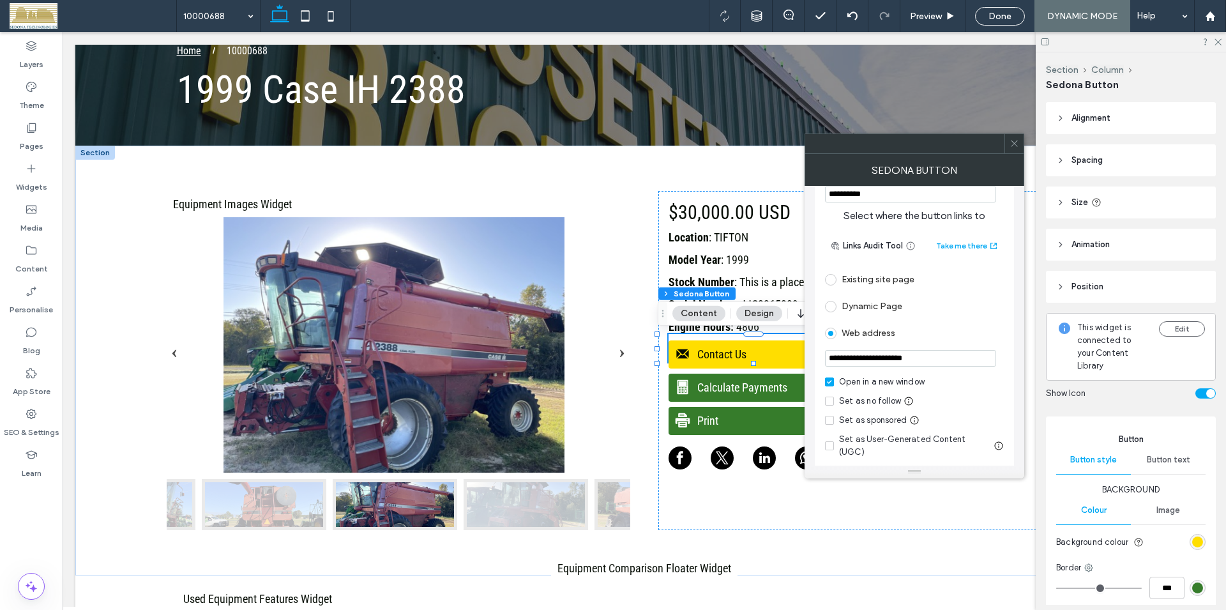
drag, startPoint x: 830, startPoint y: 360, endPoint x: 939, endPoint y: 359, distance: 108.6
click at [937, 359] on input "**********" at bounding box center [910, 358] width 171 height 17
click at [939, 359] on input "**********" at bounding box center [910, 358] width 171 height 17
drag, startPoint x: 828, startPoint y: 357, endPoint x: 939, endPoint y: 358, distance: 111.1
click at [939, 358] on input "**********" at bounding box center [910, 358] width 171 height 17
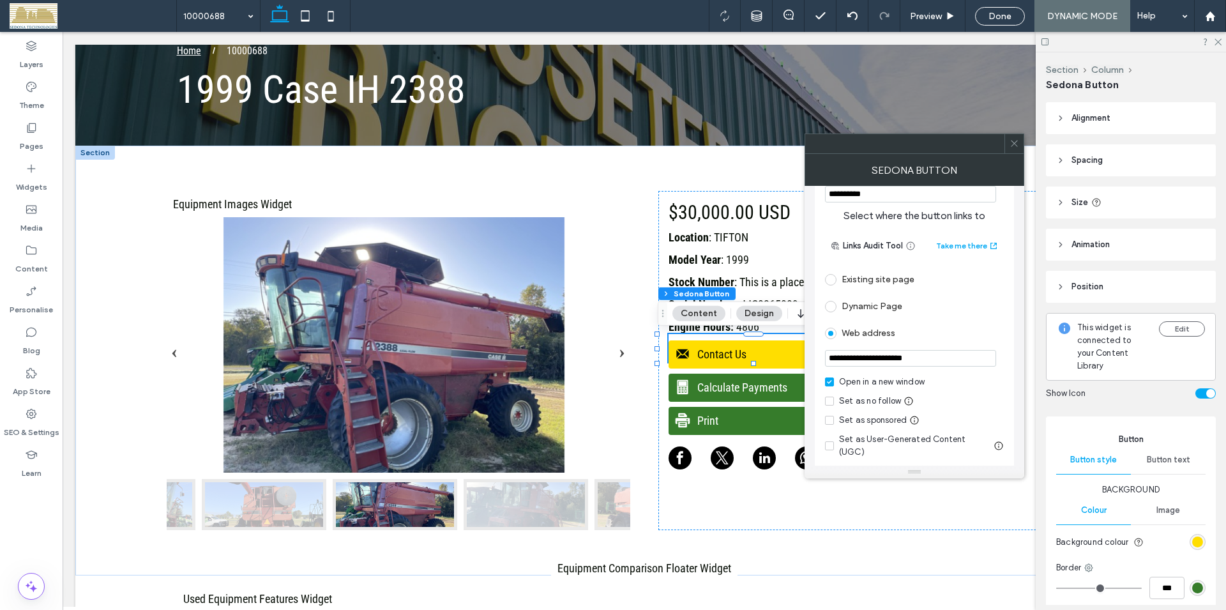
paste input "**********"
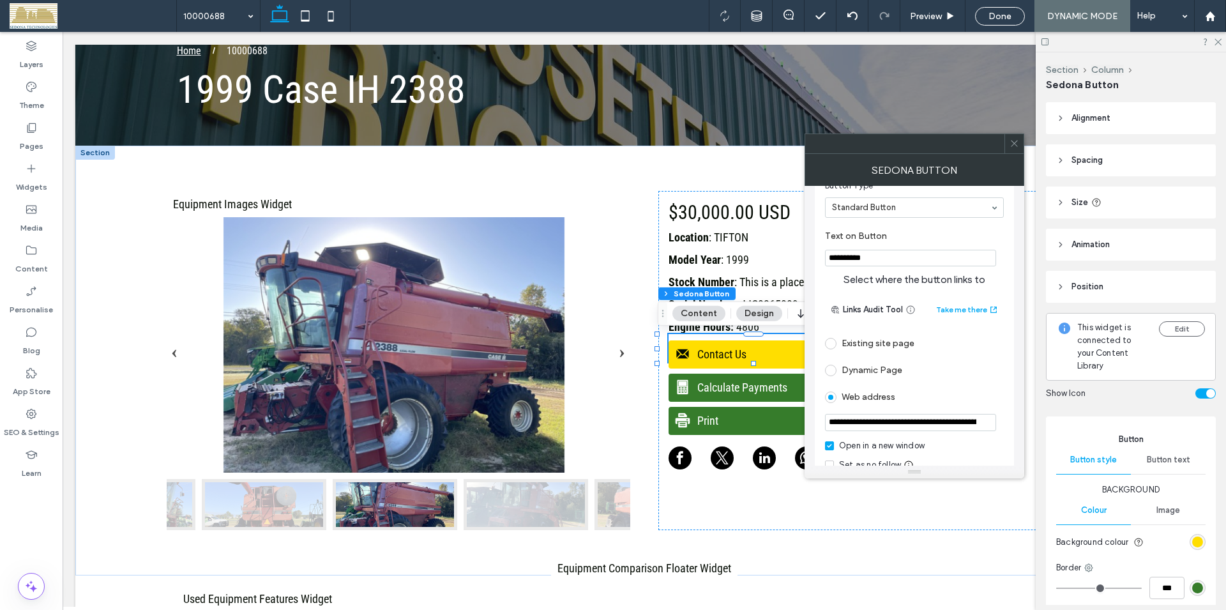
scroll to position [73, 0]
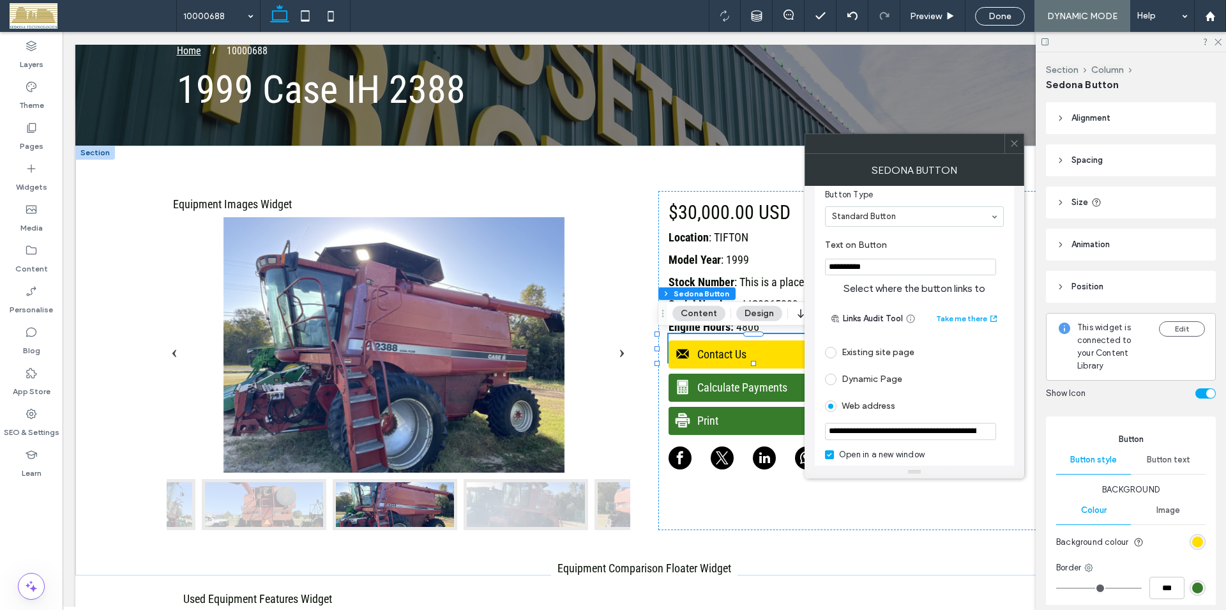
type input "**********"
click at [832, 353] on span at bounding box center [830, 352] width 11 height 11
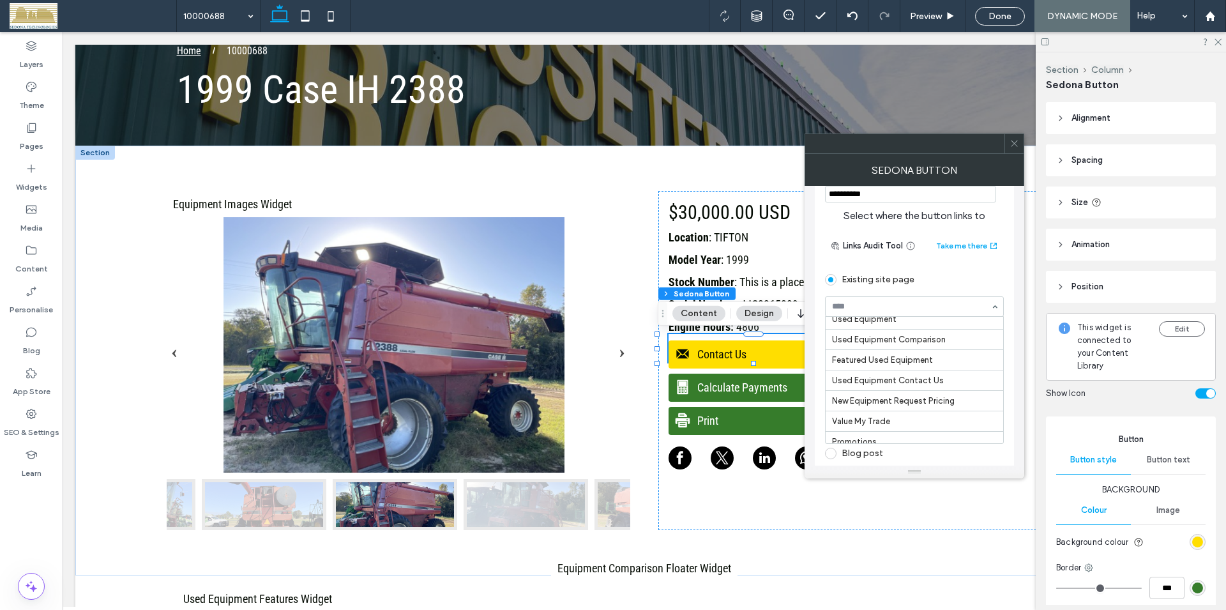
scroll to position [1092, 0]
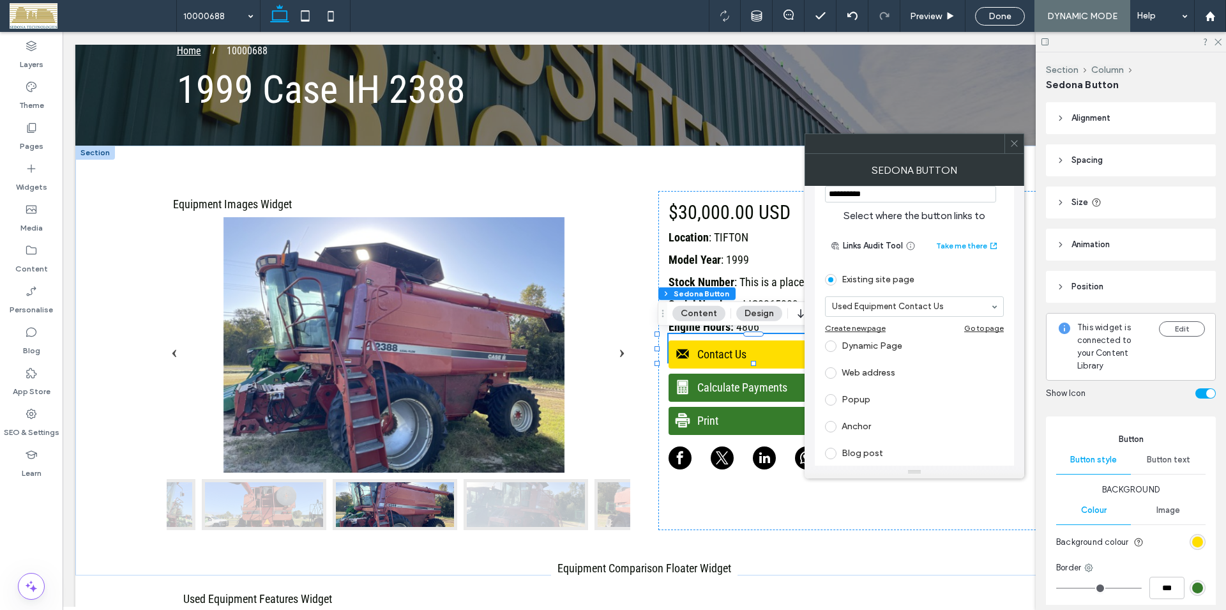
click at [1015, 144] on icon at bounding box center [1015, 144] width 10 height 10
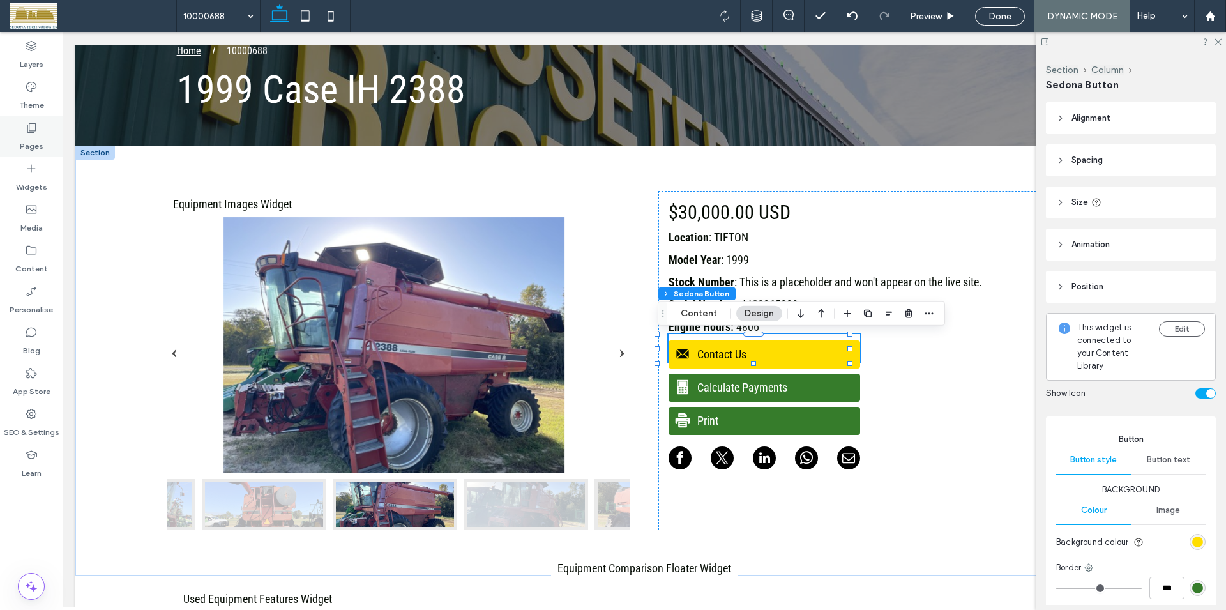
click at [40, 128] on div "Pages" at bounding box center [31, 136] width 63 height 41
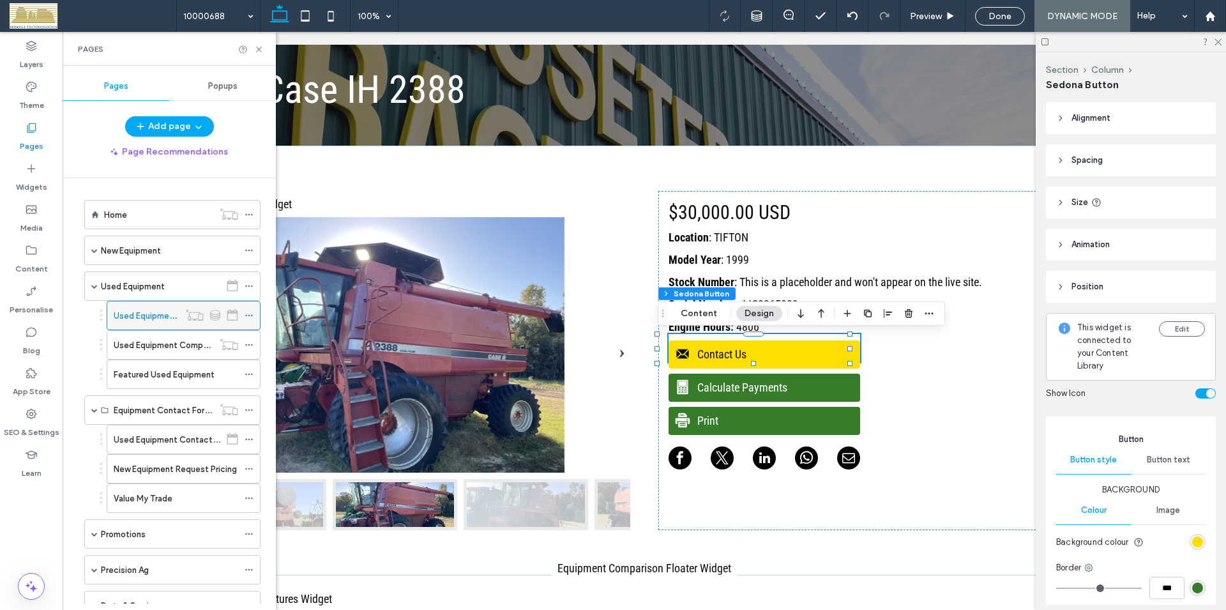
click at [245, 314] on icon at bounding box center [249, 315] width 9 height 9
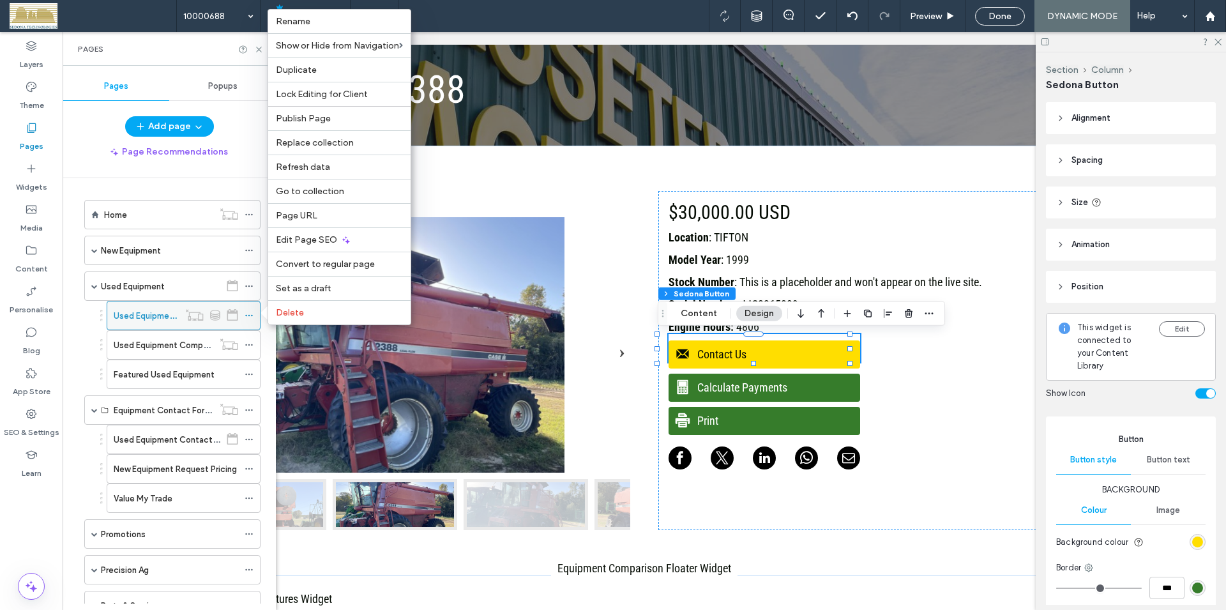
click at [247, 314] on icon at bounding box center [249, 315] width 9 height 9
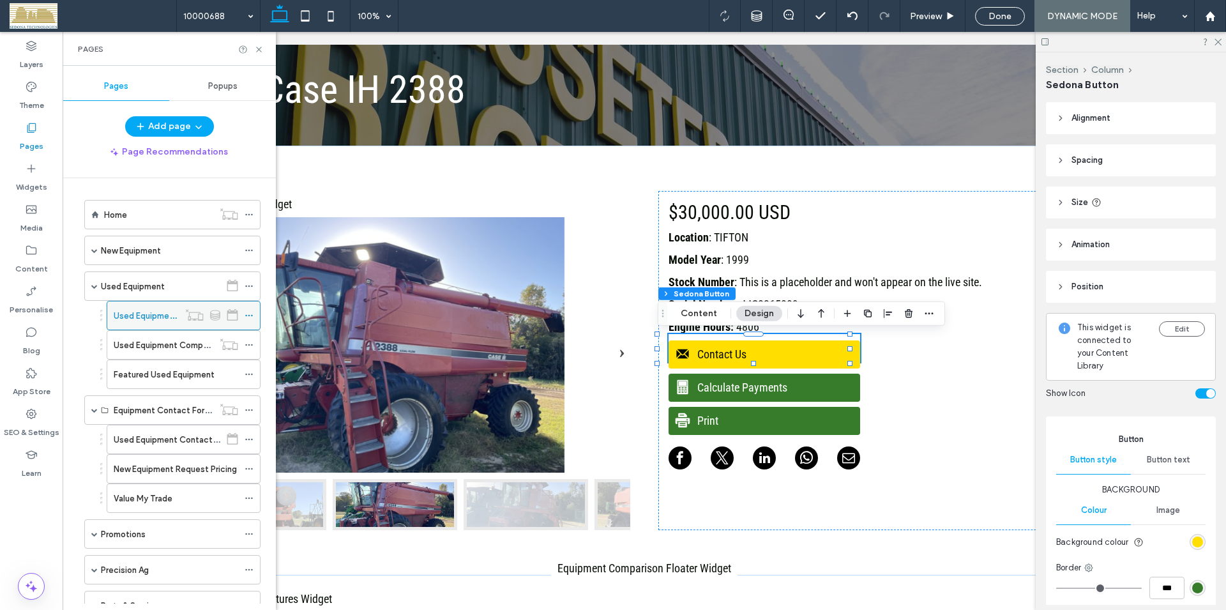
click at [247, 314] on icon at bounding box center [249, 315] width 9 height 9
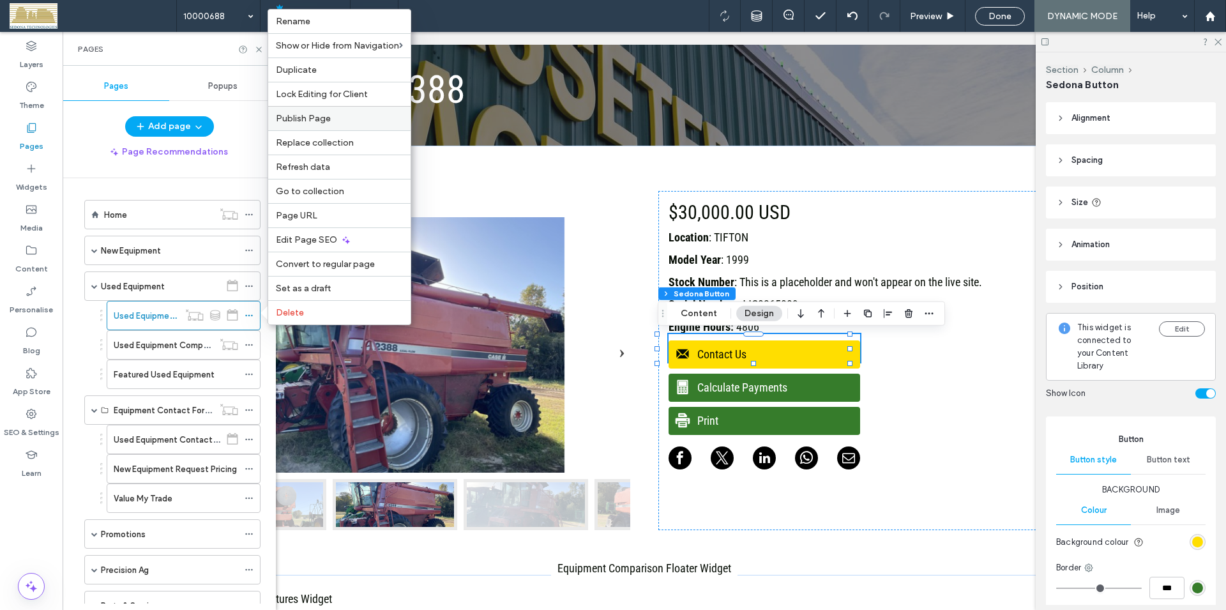
click at [300, 115] on span "Publish Page" at bounding box center [303, 118] width 55 height 11
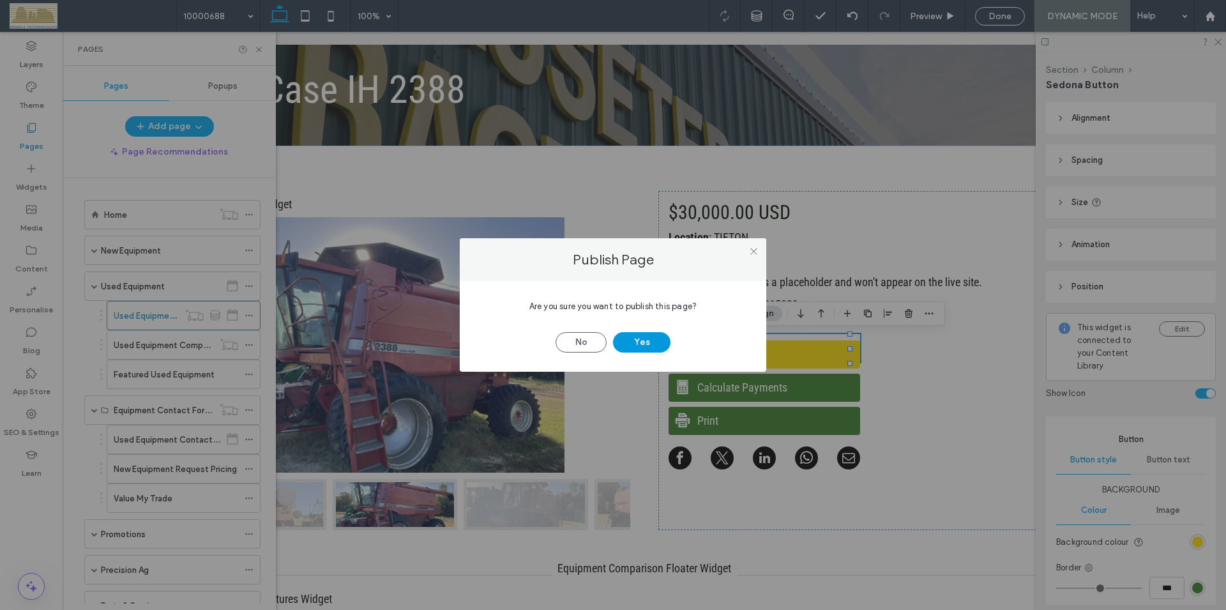
click at [630, 336] on button "Yes" at bounding box center [641, 342] width 57 height 20
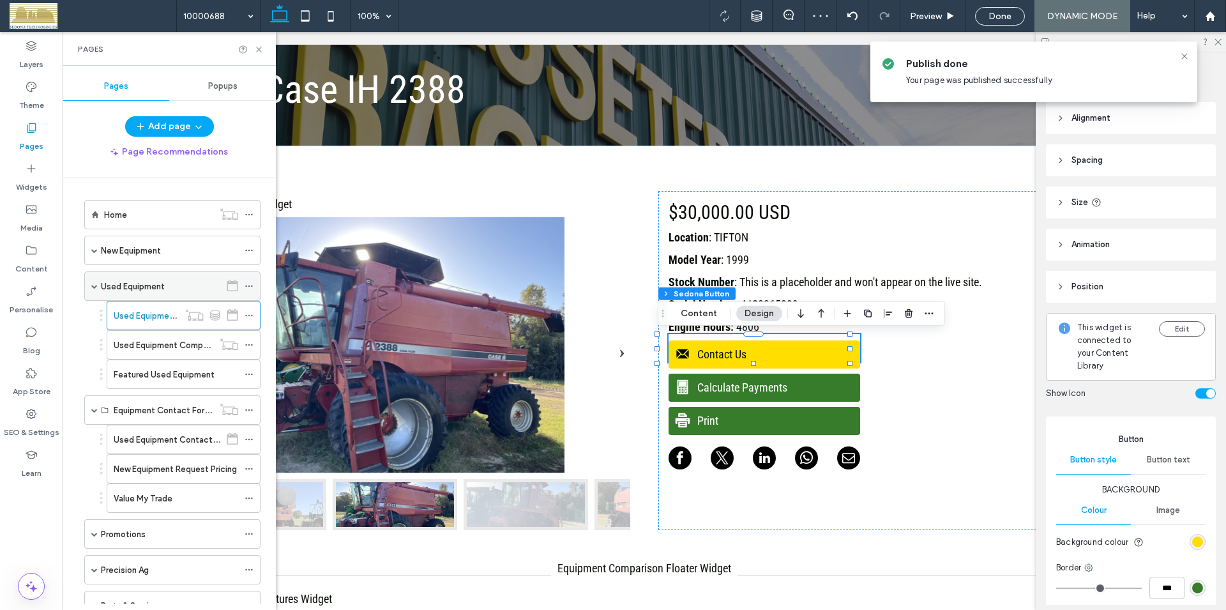
click at [246, 287] on icon at bounding box center [249, 286] width 9 height 9
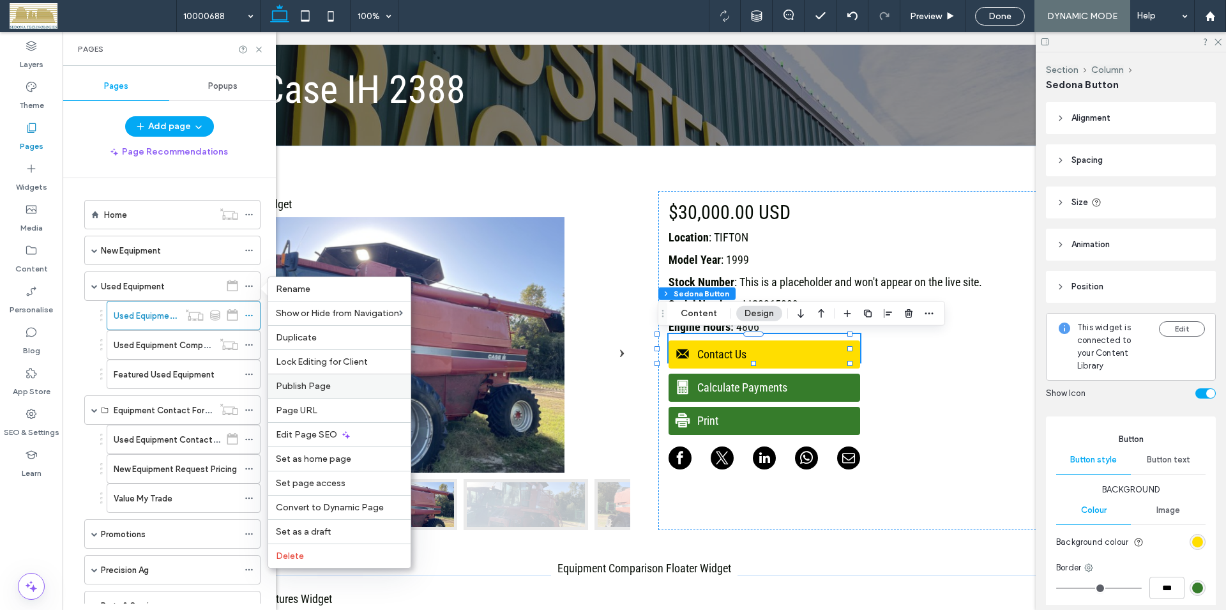
click at [307, 385] on span "Publish Page" at bounding box center [303, 386] width 55 height 11
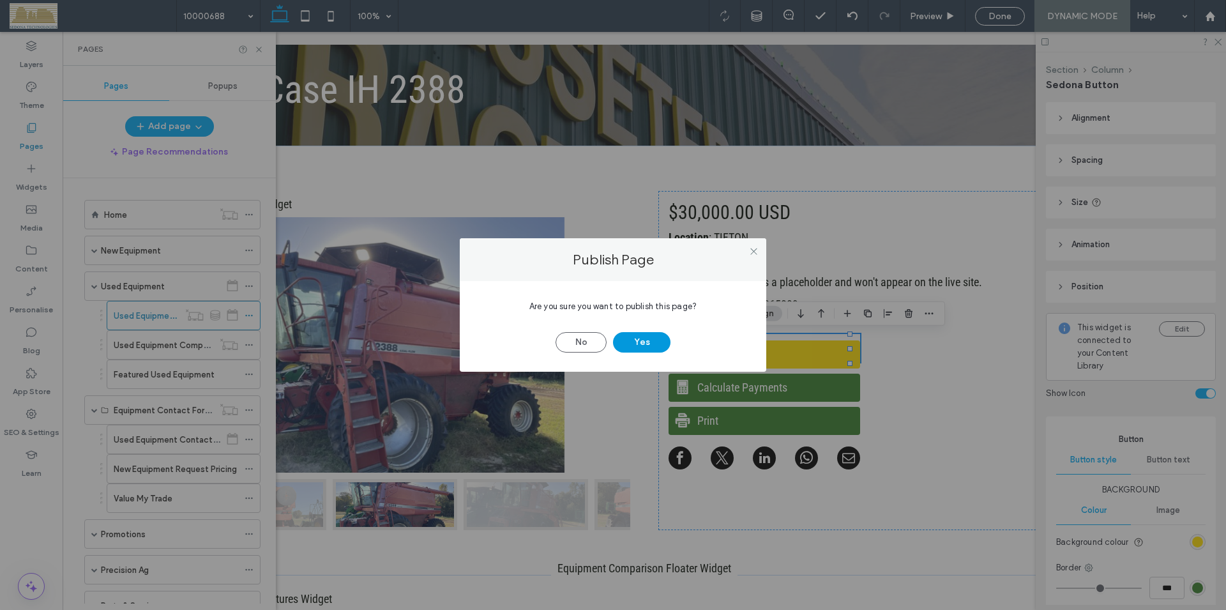
click at [634, 339] on button "Yes" at bounding box center [641, 342] width 57 height 20
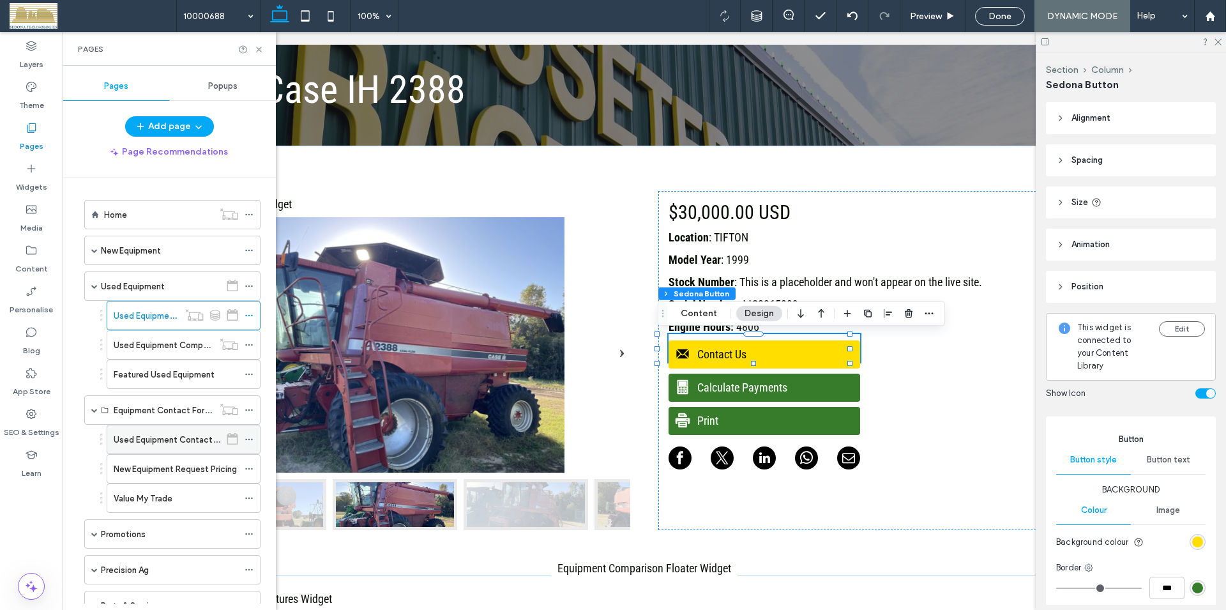
click at [156, 439] on label "Used Equipment Contact Us" at bounding box center [169, 440] width 111 height 22
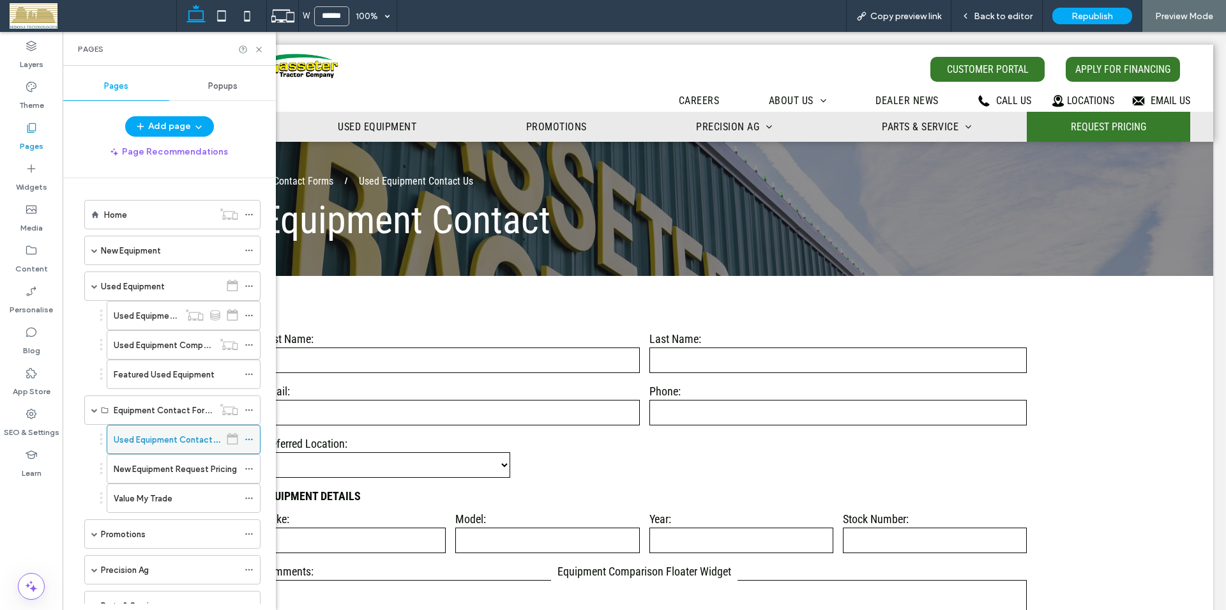
click at [249, 438] on icon at bounding box center [249, 439] width 9 height 9
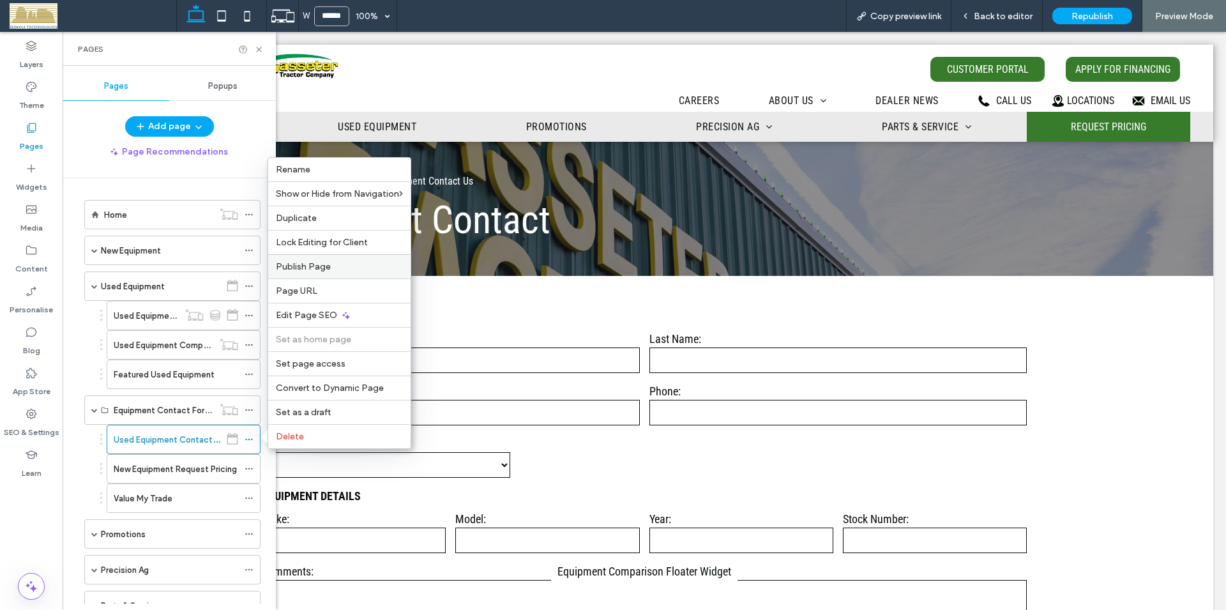
click at [312, 269] on span "Publish Page" at bounding box center [303, 266] width 55 height 11
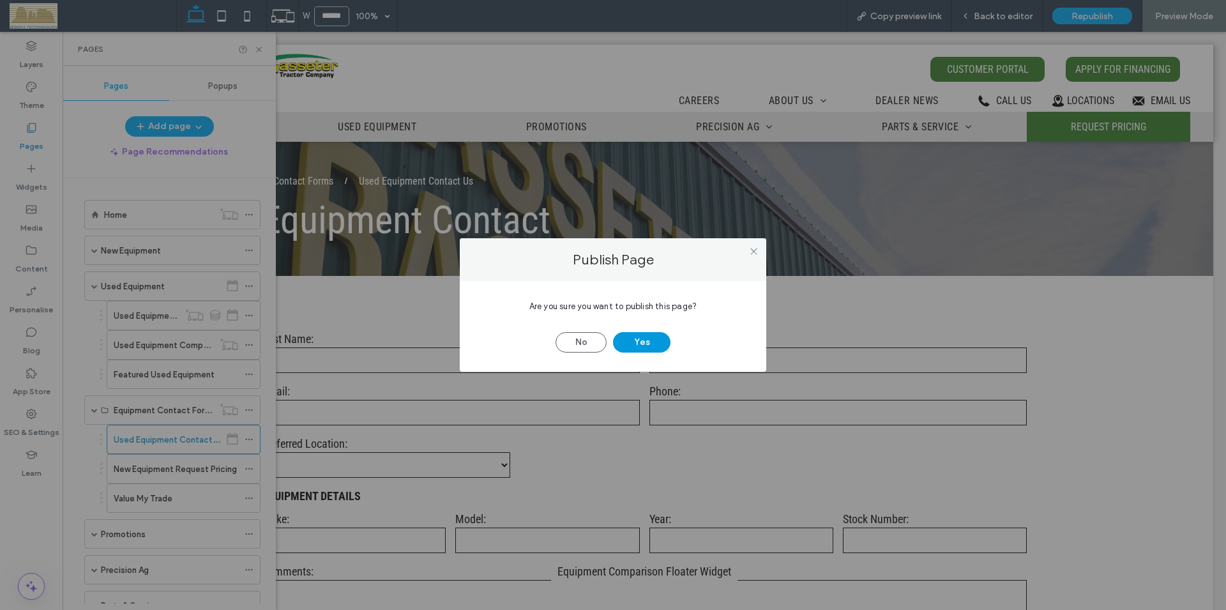
click at [620, 341] on button "Yes" at bounding box center [641, 342] width 57 height 20
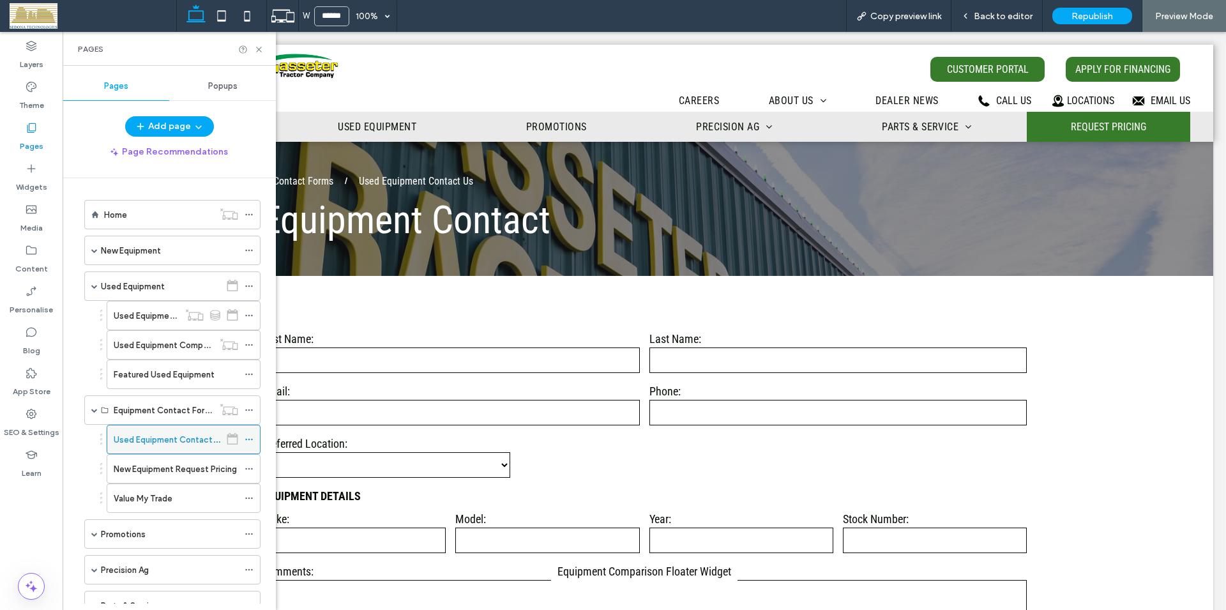
click at [251, 437] on div at bounding box center [252, 439] width 15 height 19
click at [152, 317] on label "Used Equipment Product" at bounding box center [162, 316] width 97 height 22
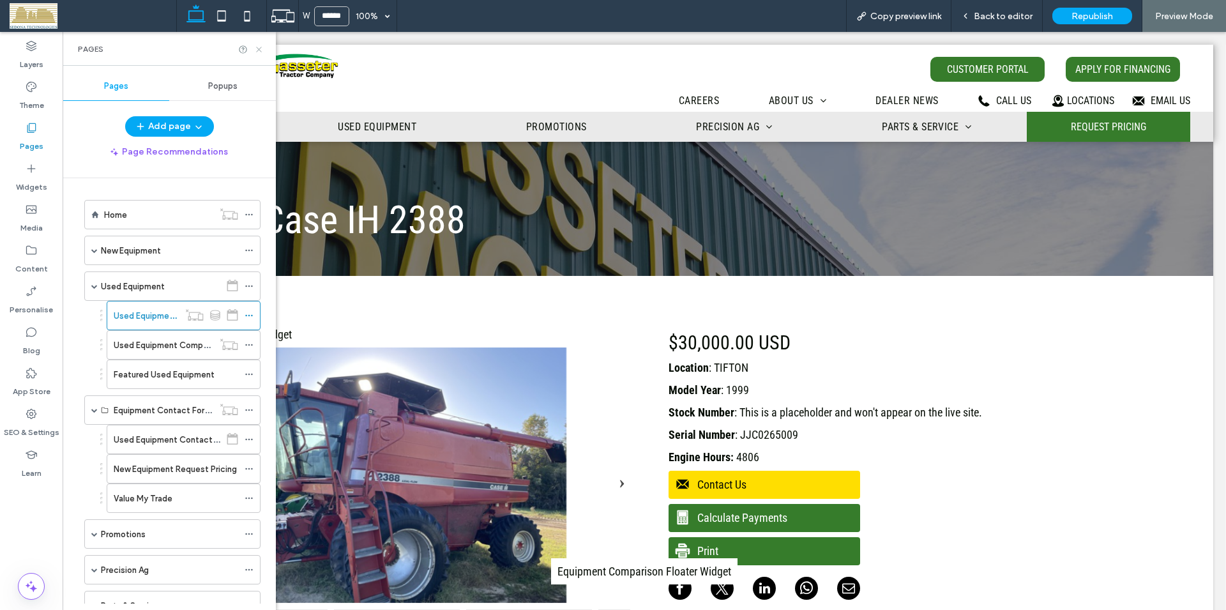
click at [257, 48] on use at bounding box center [258, 49] width 5 height 5
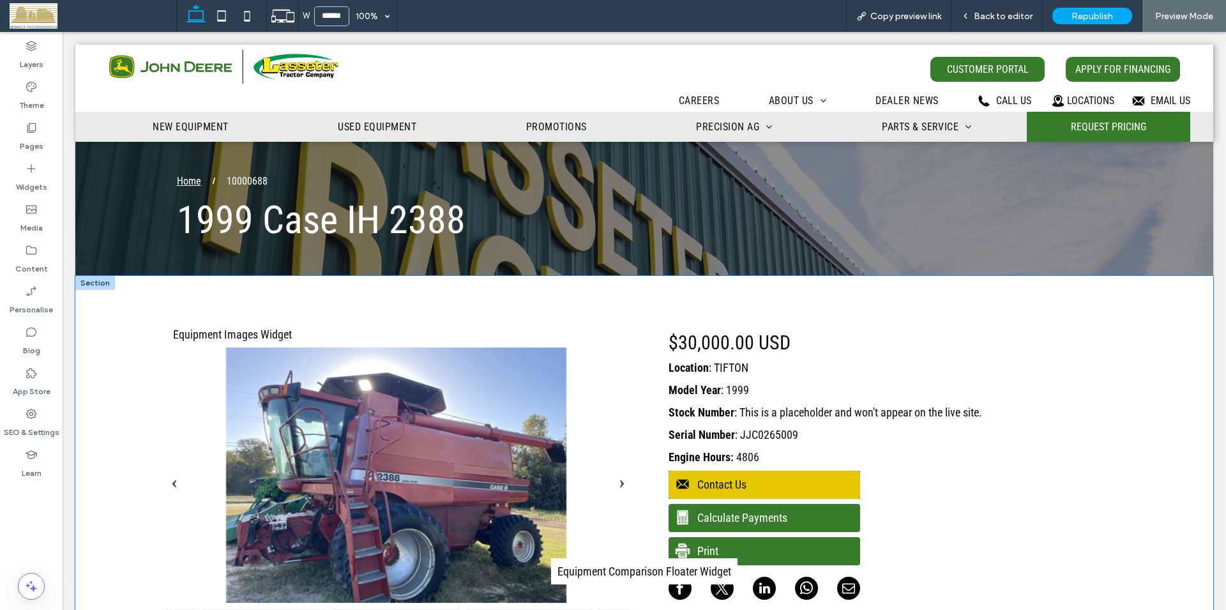
click at [766, 488] on span "Contact Us" at bounding box center [763, 484] width 188 height 26
click at [719, 485] on span "Contact Us" at bounding box center [763, 484] width 188 height 26
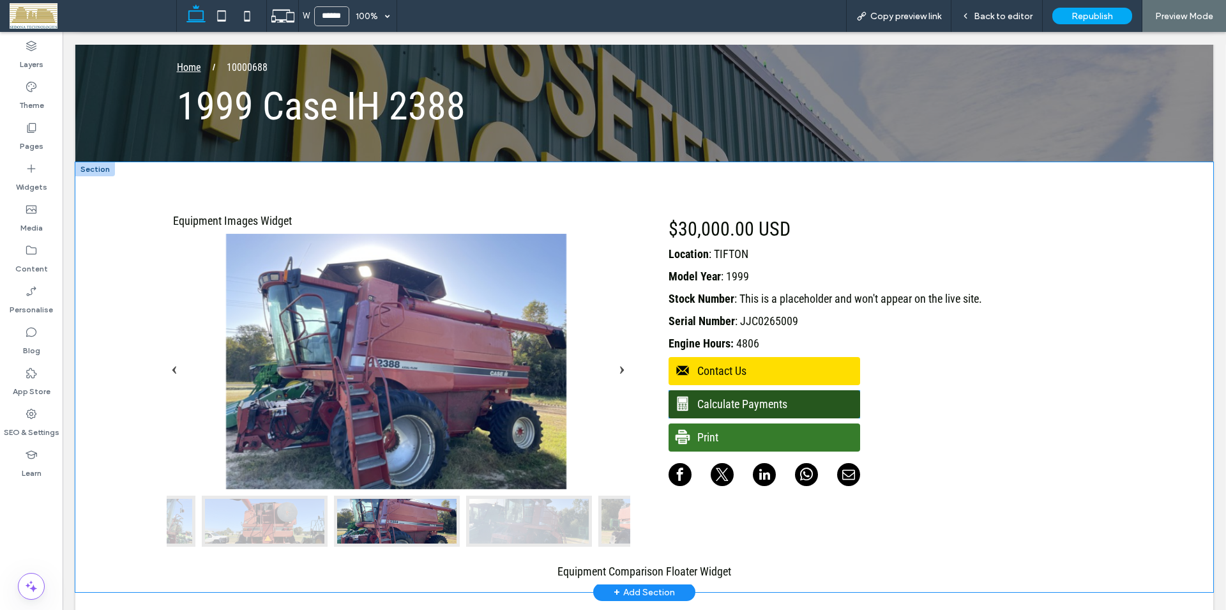
scroll to position [130, 0]
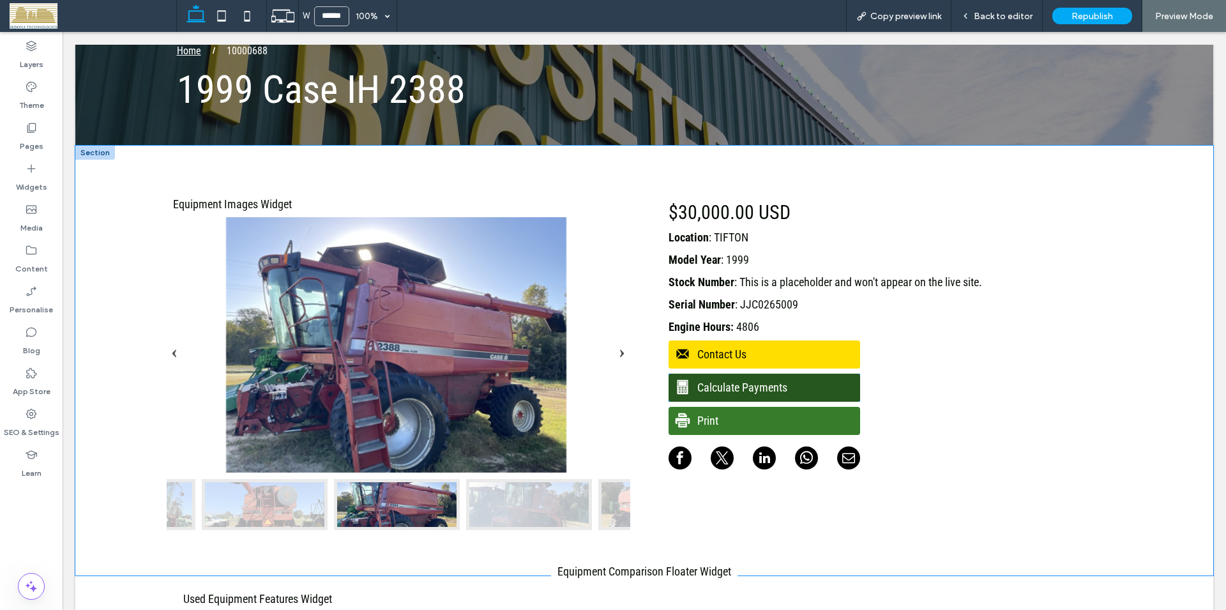
click at [756, 386] on span "Calculate Payments" at bounding box center [763, 387] width 188 height 26
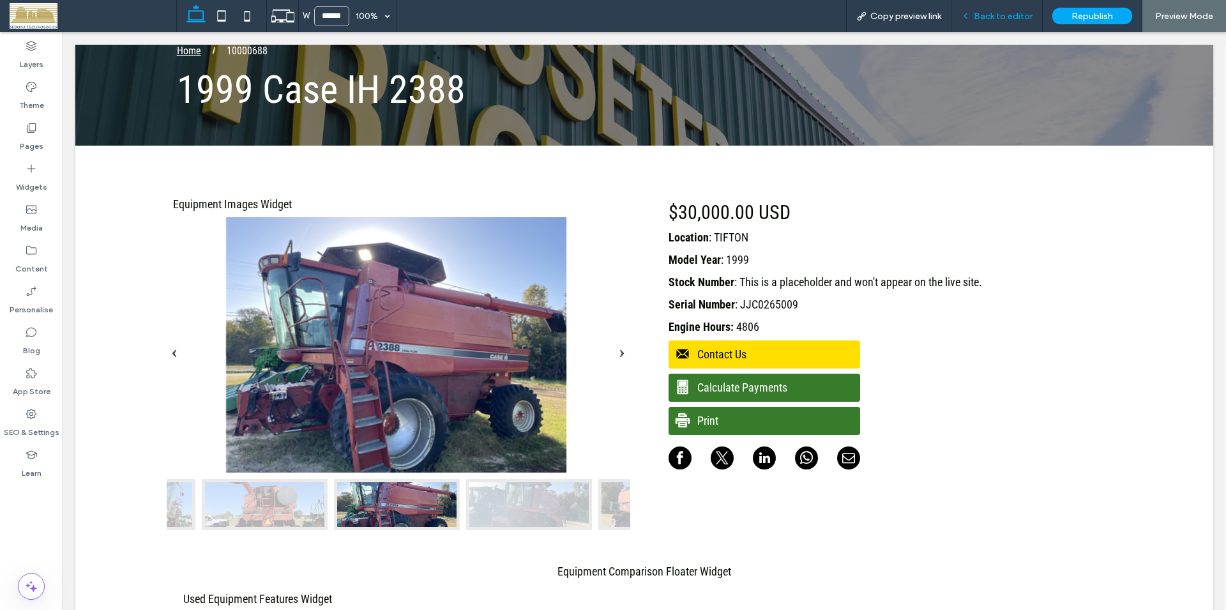
click at [998, 13] on span "Back to editor" at bounding box center [1003, 16] width 59 height 11
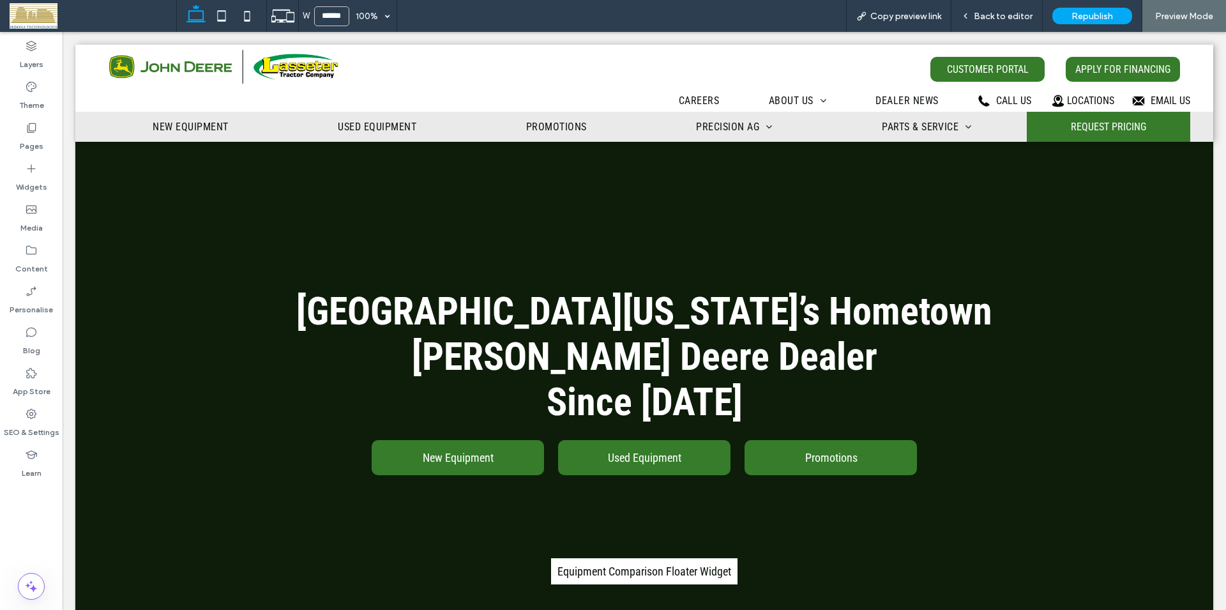
scroll to position [0, 0]
click at [37, 131] on icon at bounding box center [31, 127] width 13 height 13
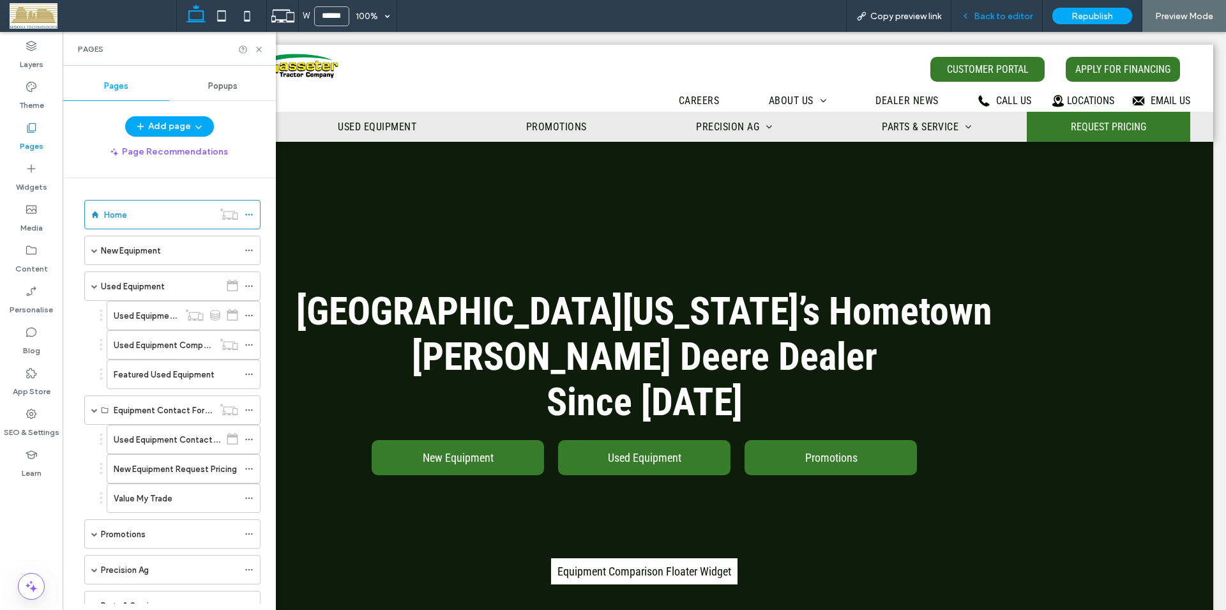
click at [989, 15] on span "Back to editor" at bounding box center [1003, 16] width 59 height 11
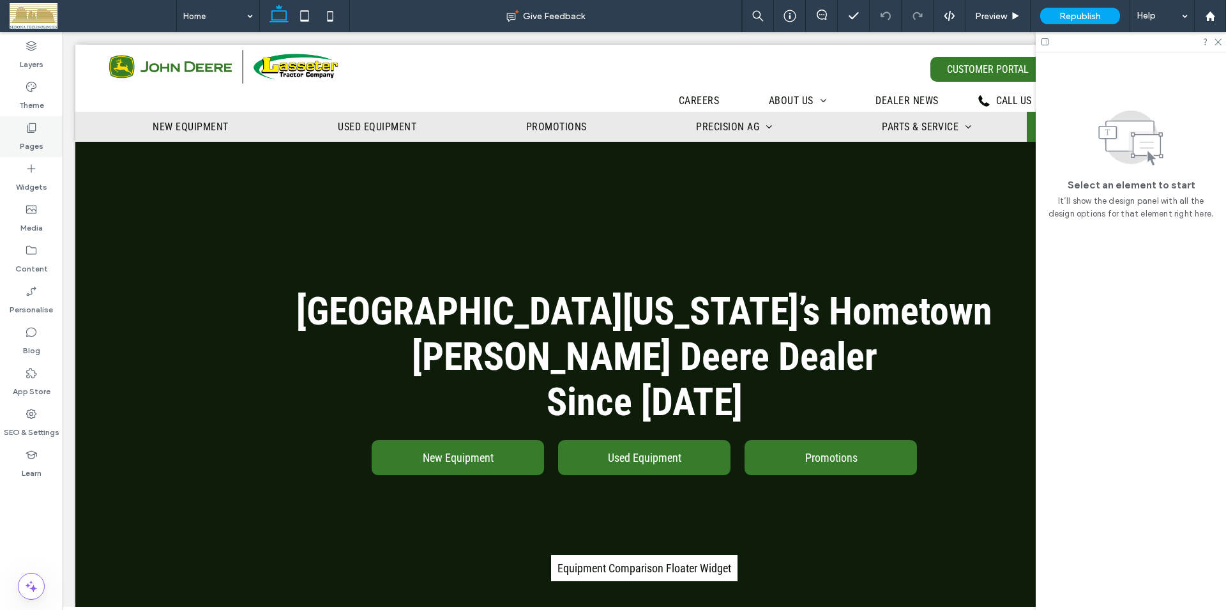
click at [29, 130] on use at bounding box center [31, 128] width 9 height 10
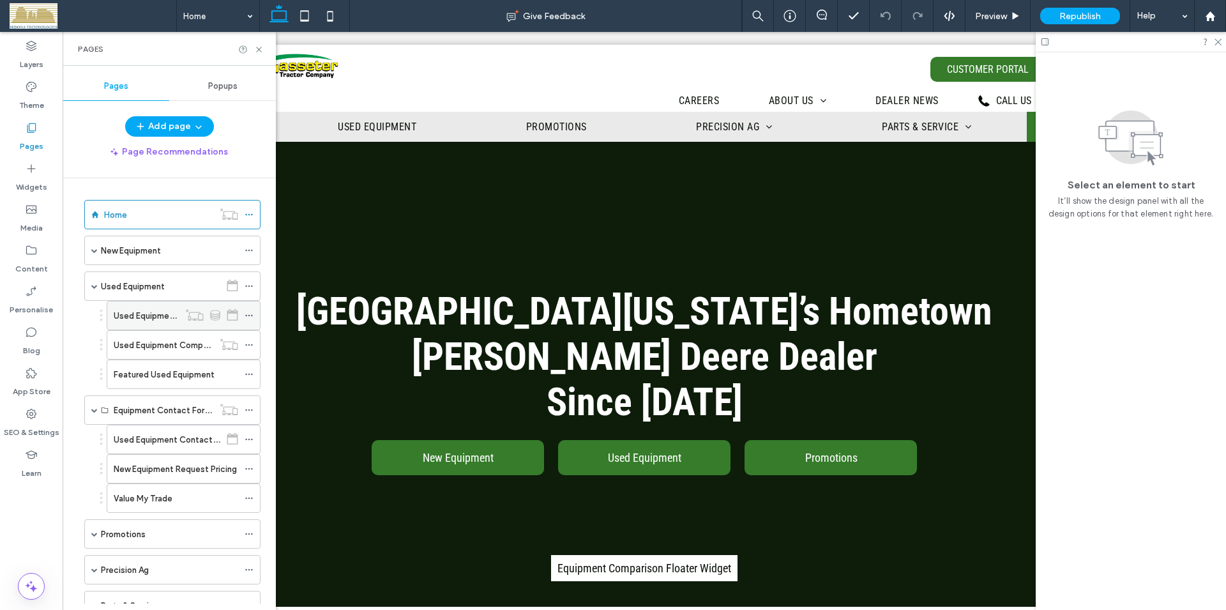
click at [245, 314] on icon at bounding box center [249, 315] width 9 height 9
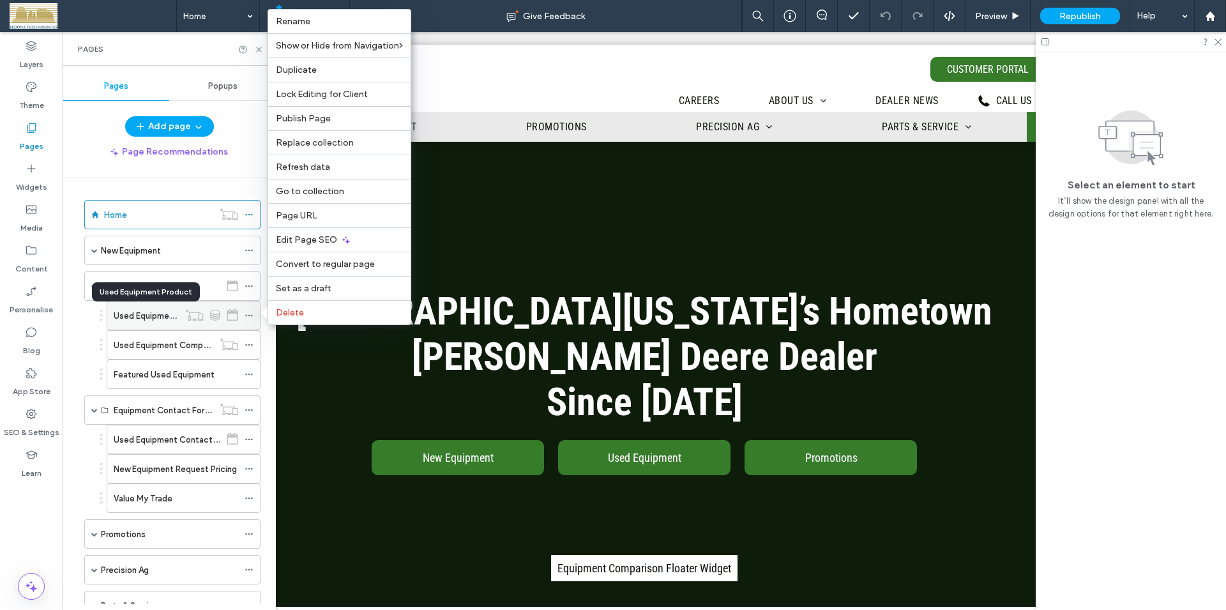
click at [159, 312] on label "Used Equipment Product" at bounding box center [162, 316] width 97 height 22
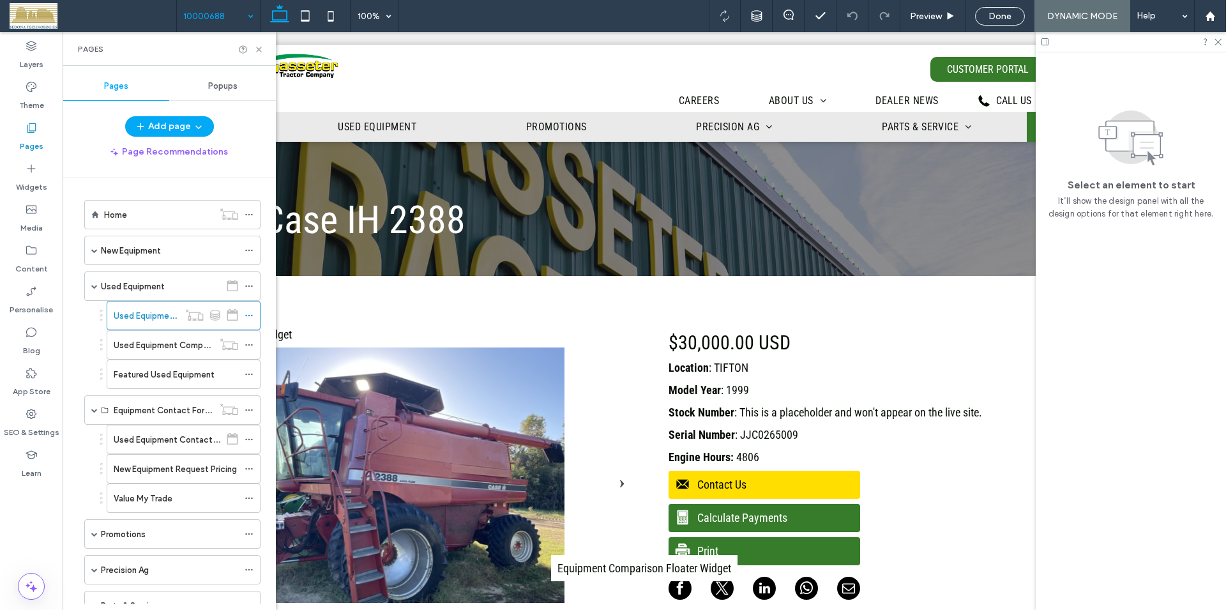
click at [255, 16] on div "10000688" at bounding box center [218, 16] width 83 height 32
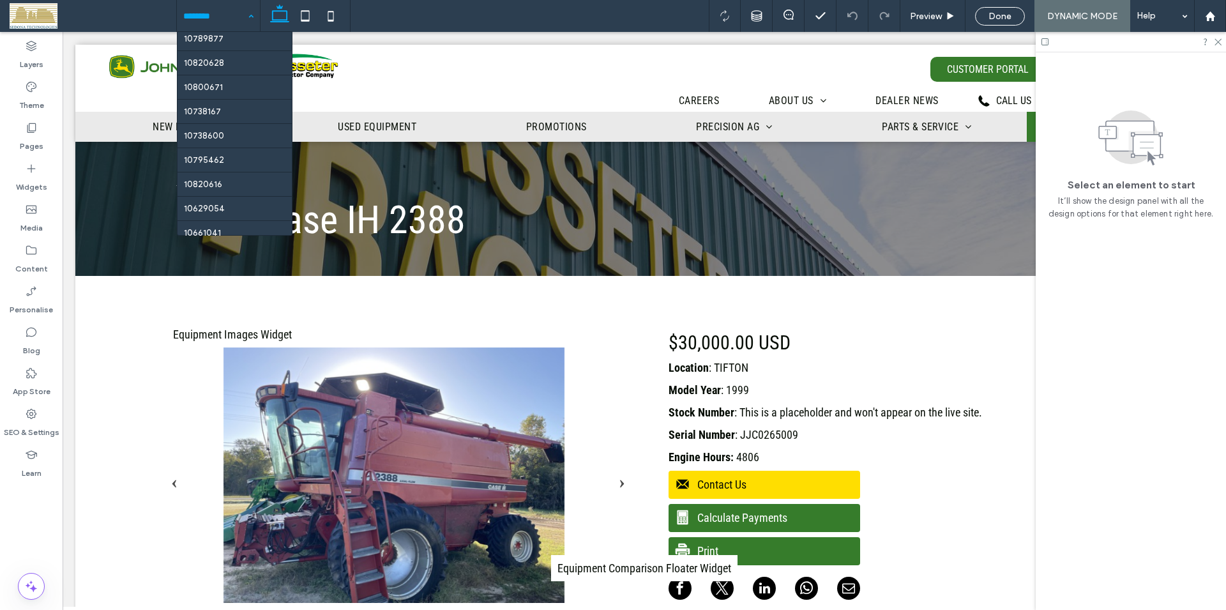
scroll to position [1622, 0]
click at [0, 0] on div at bounding box center [0, 0] width 0 height 0
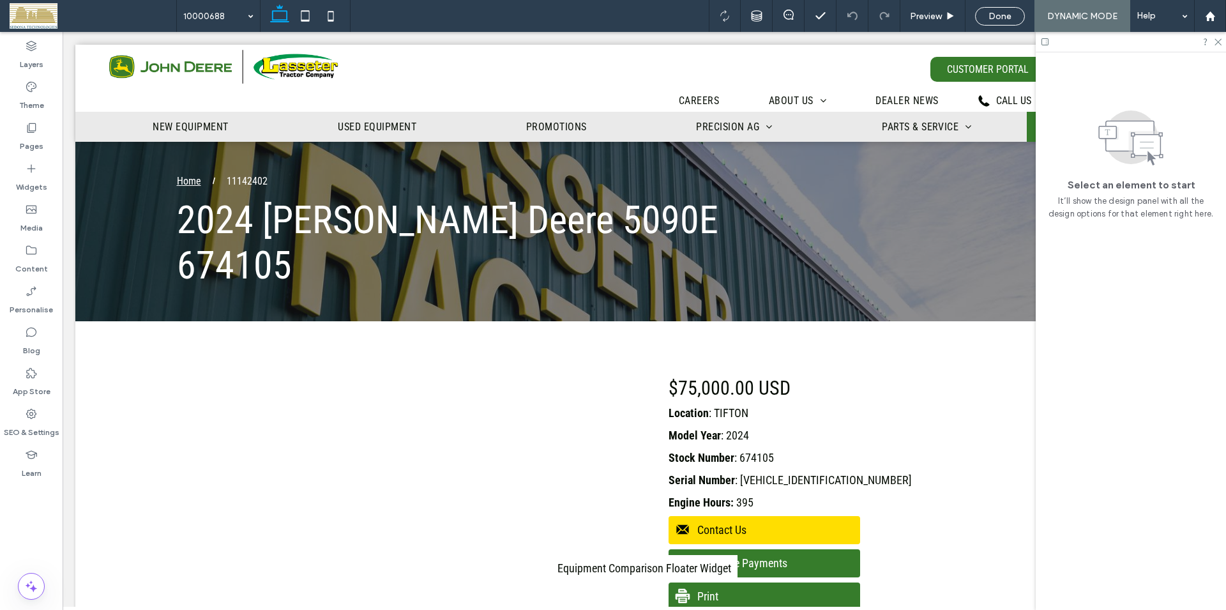
scroll to position [0, 0]
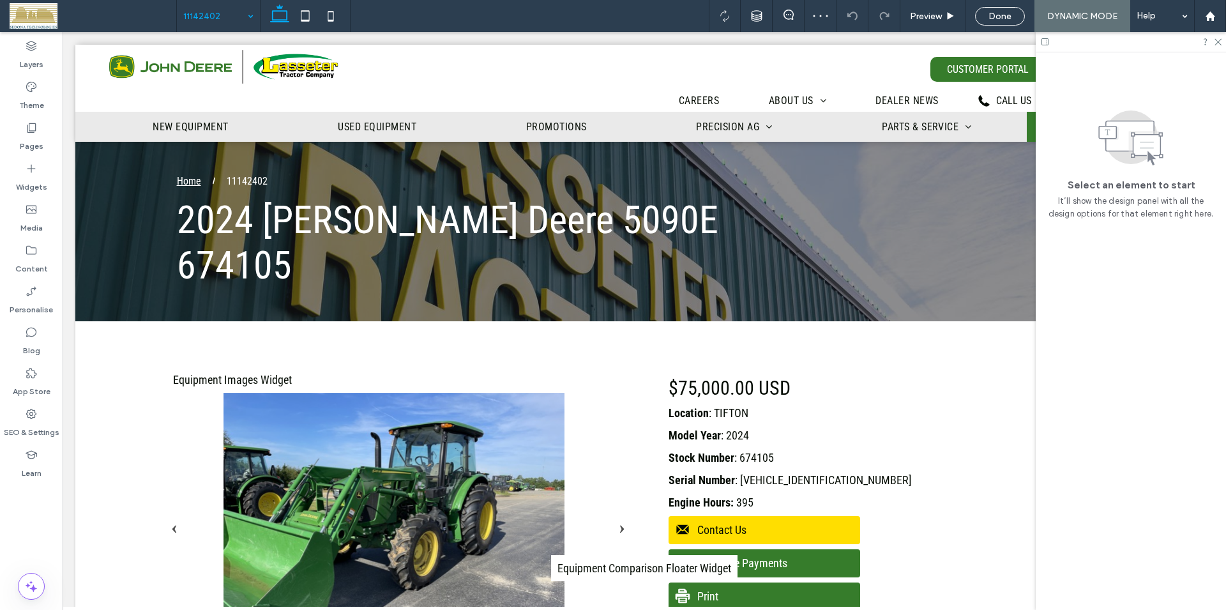
click at [254, 16] on div "11142402" at bounding box center [218, 16] width 83 height 32
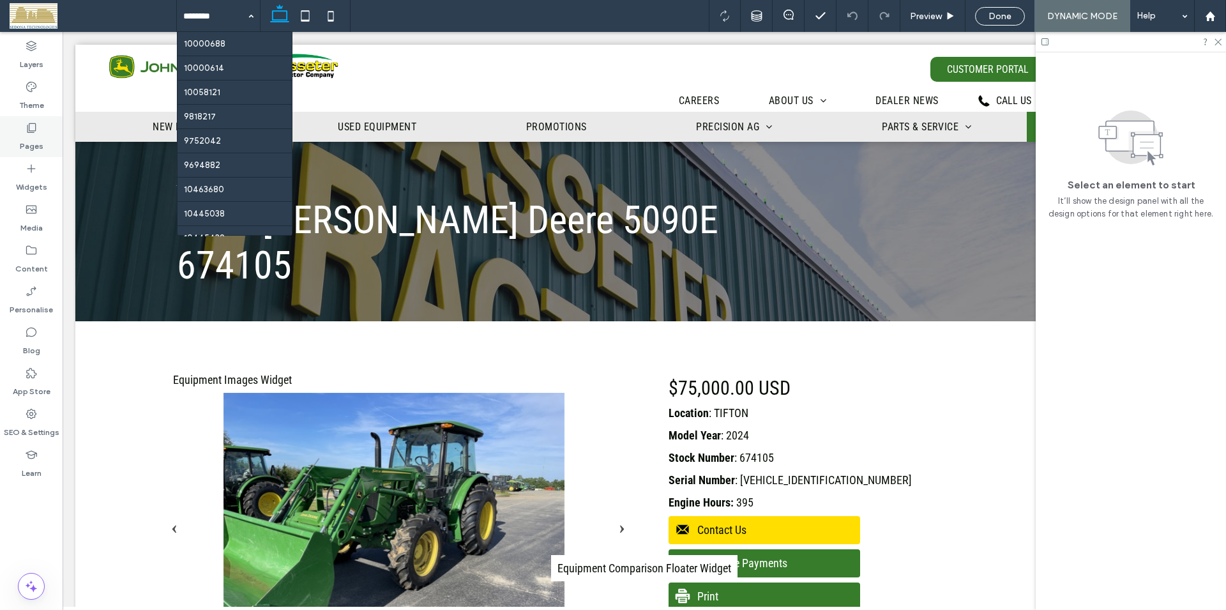
click at [33, 127] on icon at bounding box center [31, 127] width 13 height 13
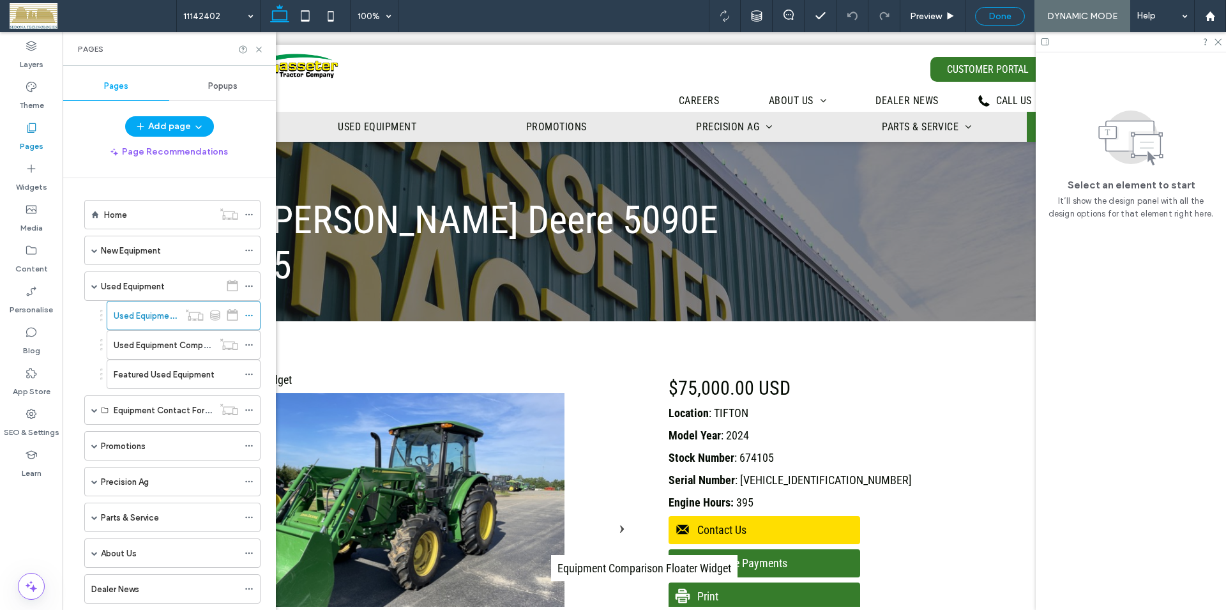
click at [1002, 19] on span "Done" at bounding box center [1000, 16] width 23 height 11
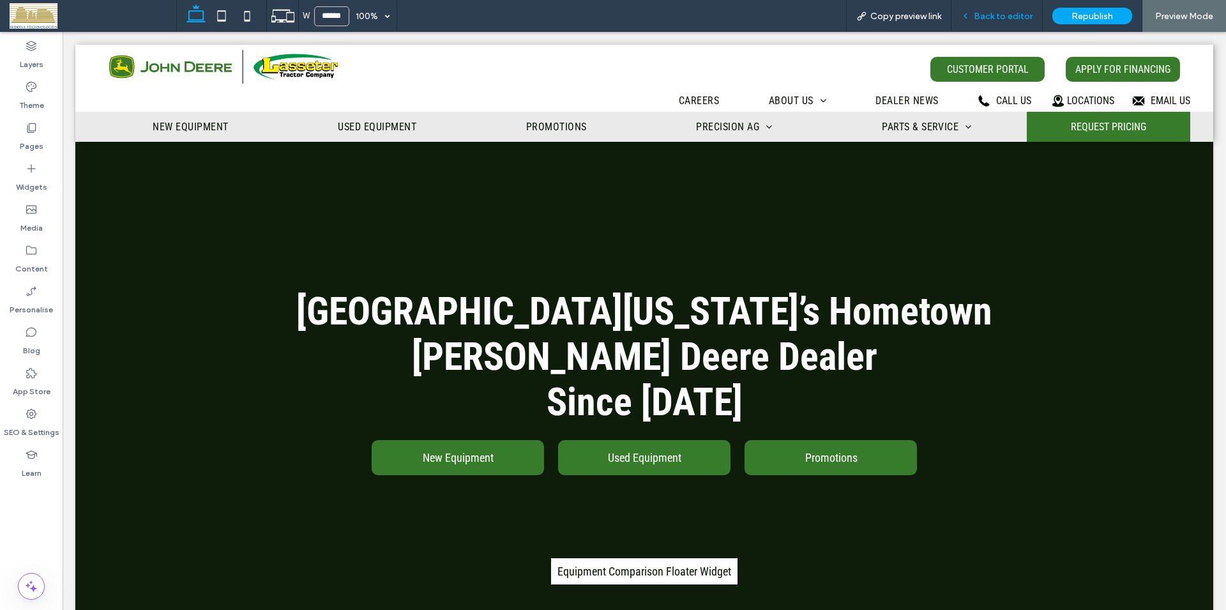
click at [1005, 19] on span "Back to editor" at bounding box center [1003, 16] width 59 height 11
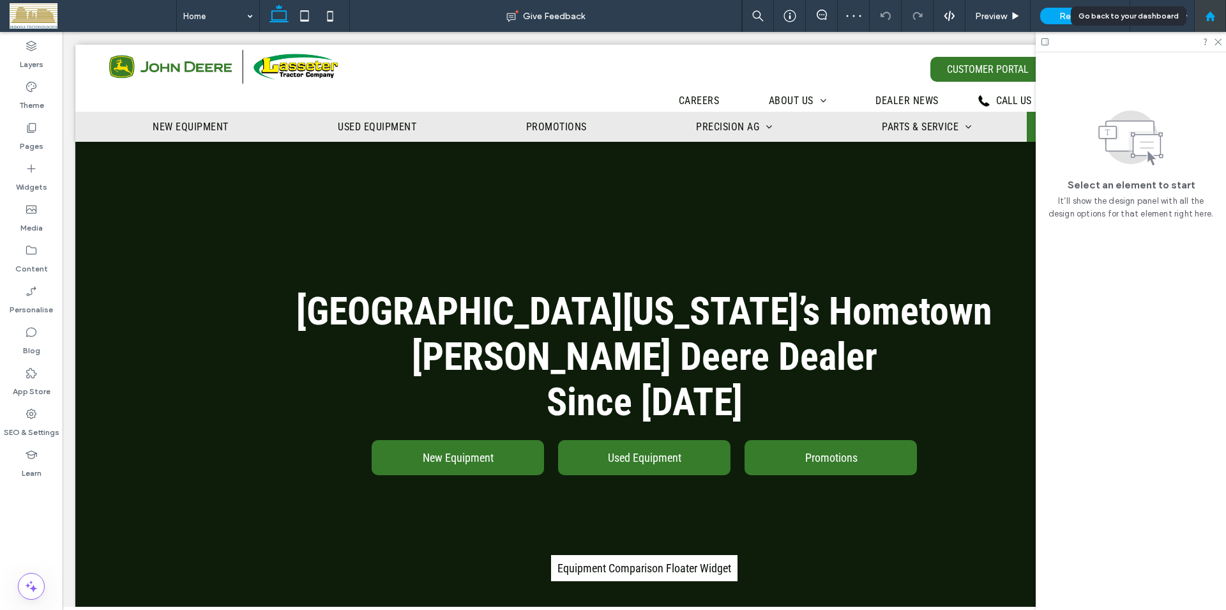
click at [1207, 14] on icon at bounding box center [1210, 16] width 11 height 11
